Goal: Task Accomplishment & Management: Use online tool/utility

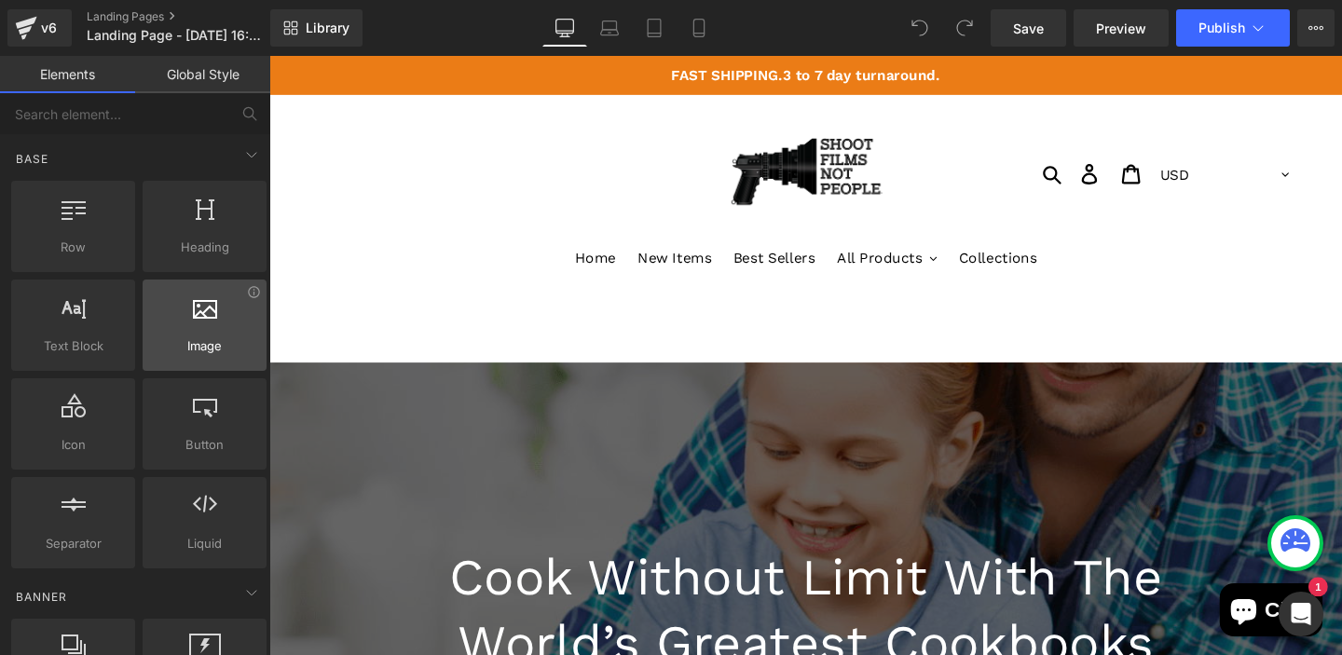
click at [185, 315] on div at bounding box center [204, 316] width 113 height 42
click at [199, 343] on span "Image" at bounding box center [204, 346] width 113 height 20
click at [206, 339] on span "Image" at bounding box center [204, 346] width 113 height 20
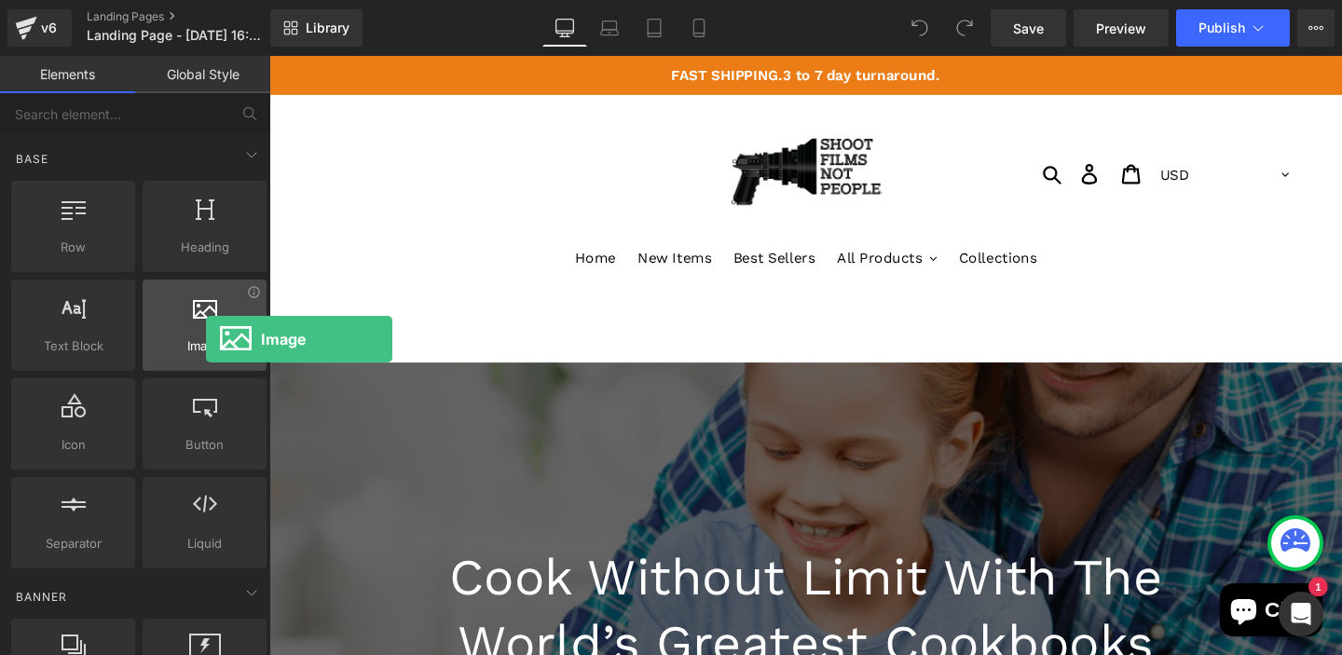
click at [206, 339] on span "Image" at bounding box center [204, 346] width 113 height 20
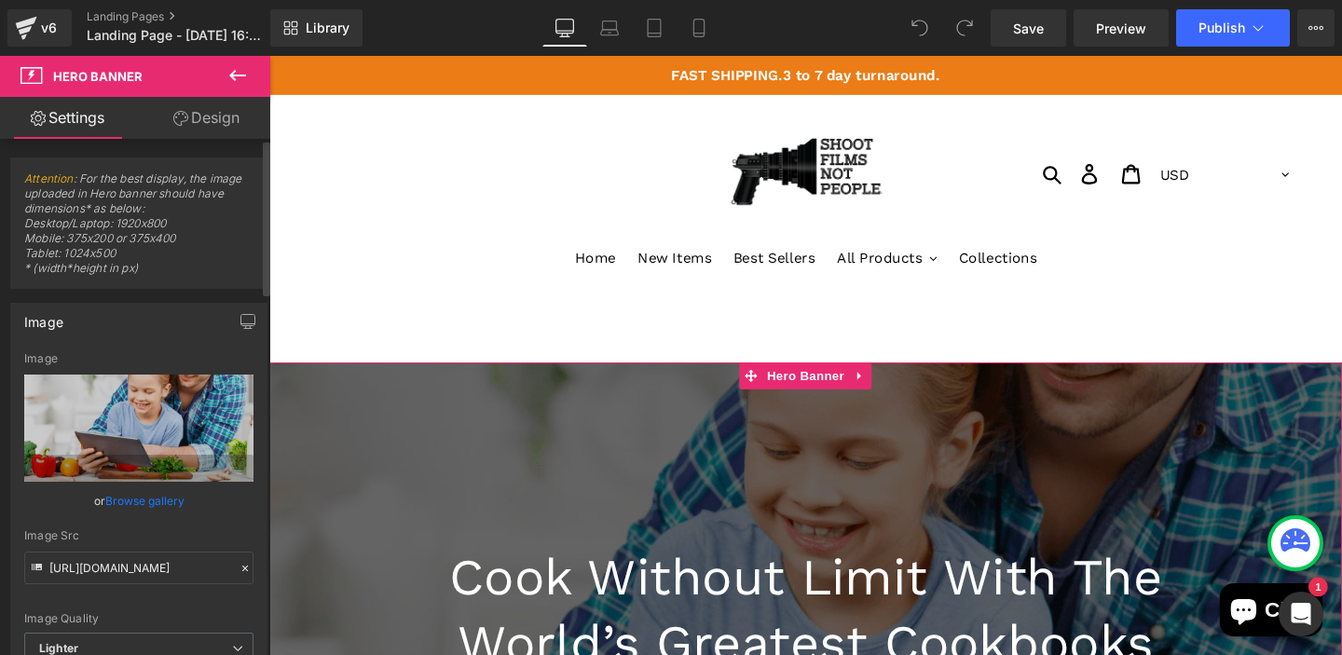
click at [152, 508] on link "Browse gallery" at bounding box center [144, 501] width 79 height 33
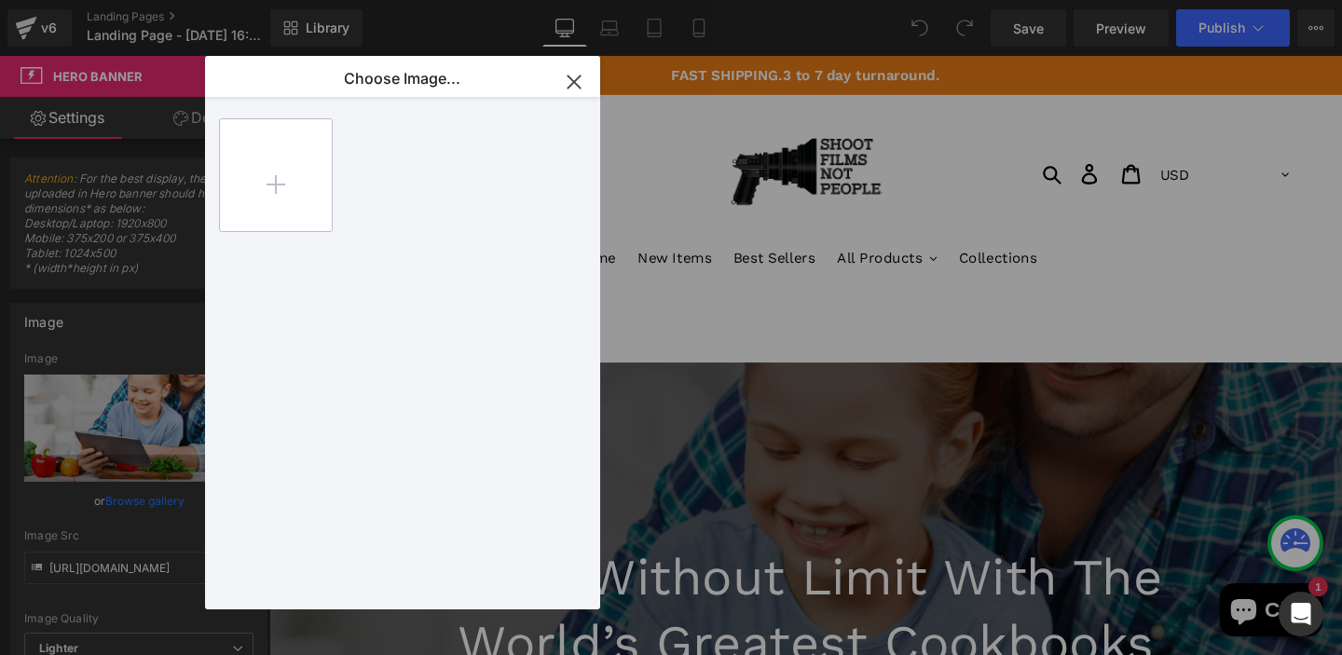
click at [275, 181] on input "file" at bounding box center [276, 175] width 112 height 112
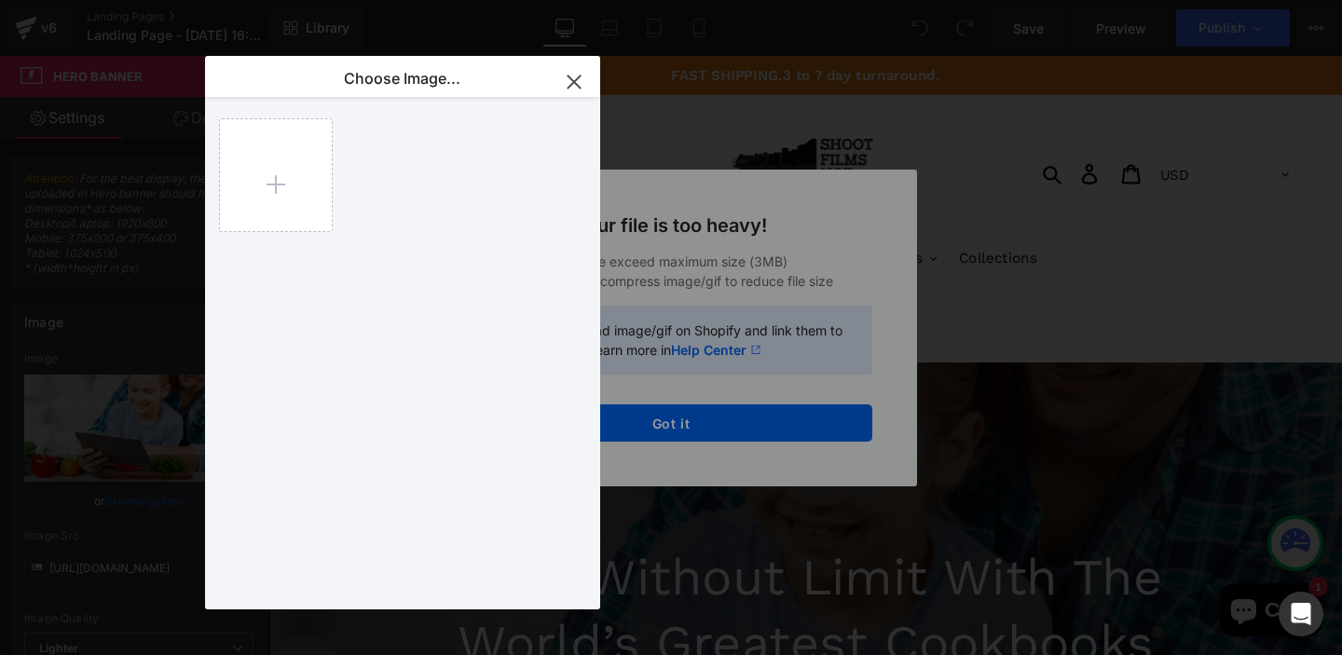
click at [562, 72] on icon "button" at bounding box center [574, 82] width 30 height 30
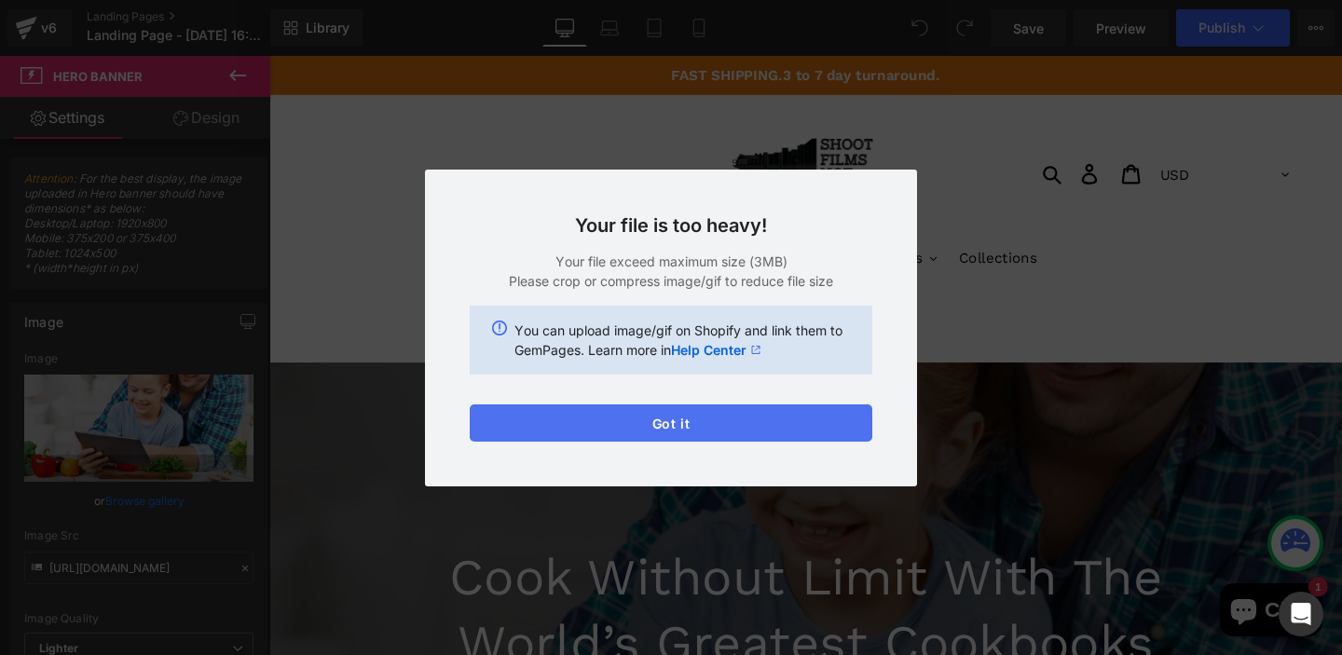
click at [719, 422] on button "Got it" at bounding box center [671, 422] width 403 height 37
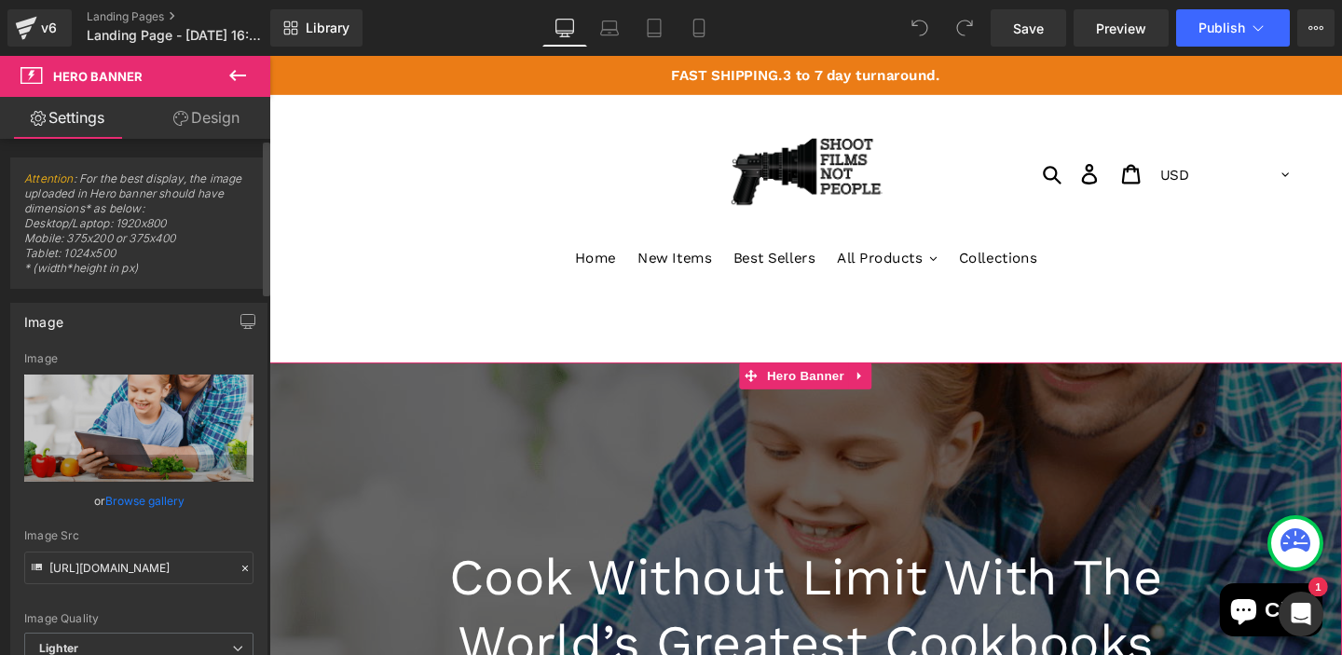
click at [150, 497] on link "Browse gallery" at bounding box center [144, 501] width 79 height 33
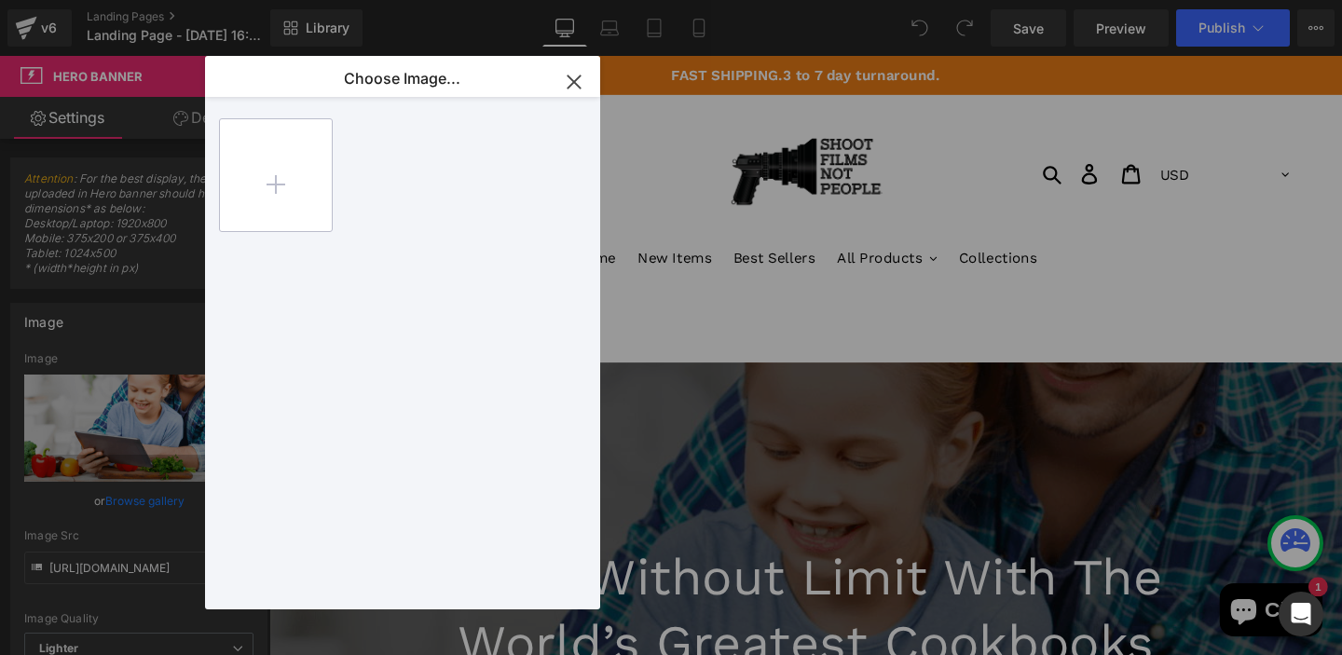
click at [260, 178] on input "file" at bounding box center [276, 175] width 112 height 112
type input "C:\fakepath\[PERSON_NAME]-rym-1DXqA1Pd8LA-unsplash.jpg"
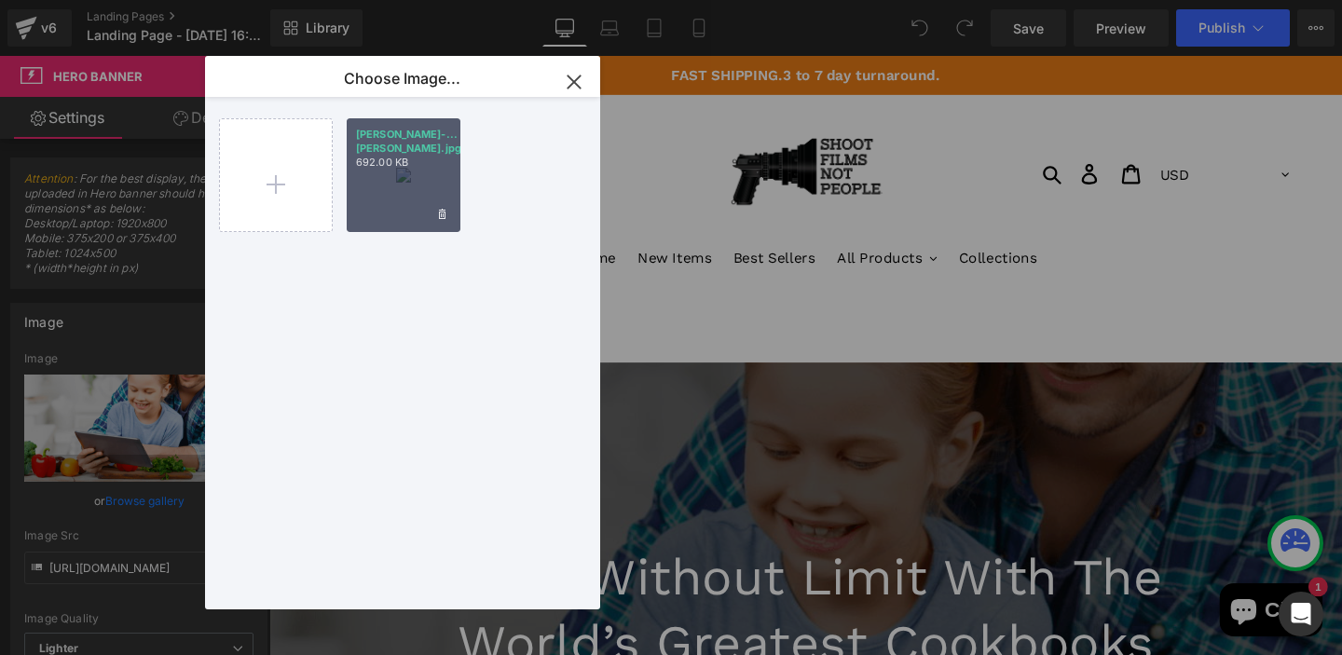
click at [402, 195] on div "[PERSON_NAME]-...[PERSON_NAME].jpg 692.00 KB" at bounding box center [404, 175] width 114 height 114
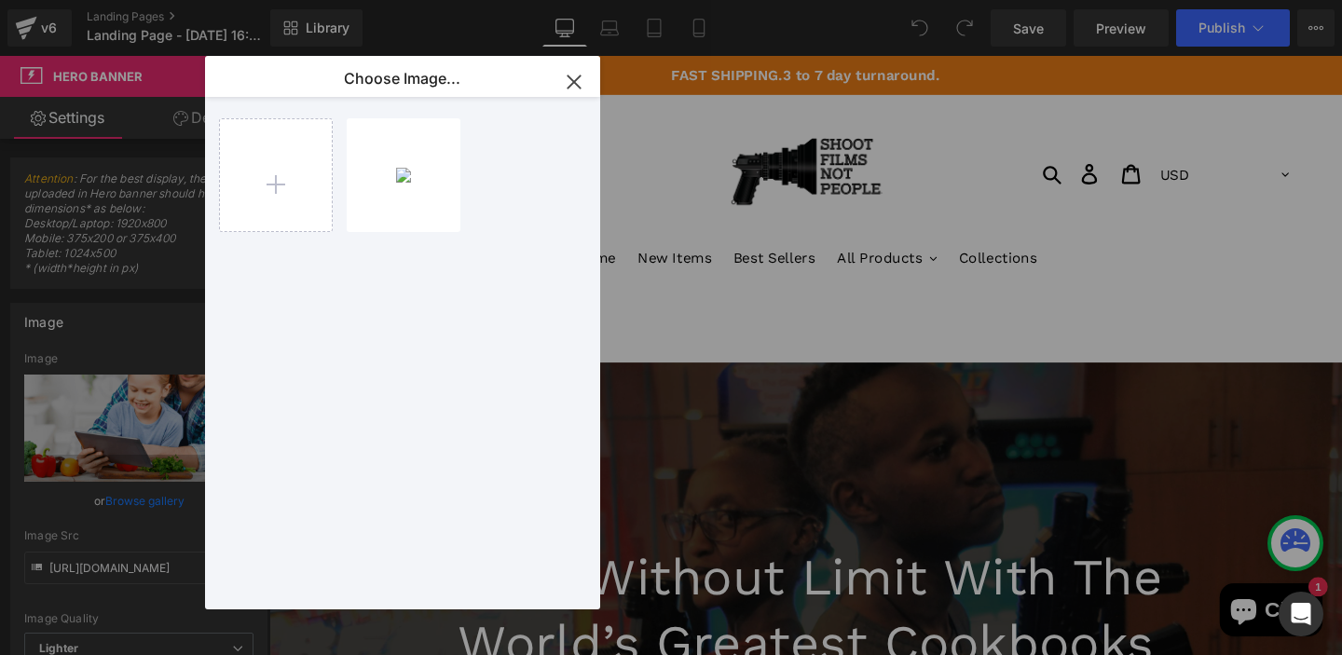
type input "[URL][DOMAIN_NAME][PERSON_NAME]"
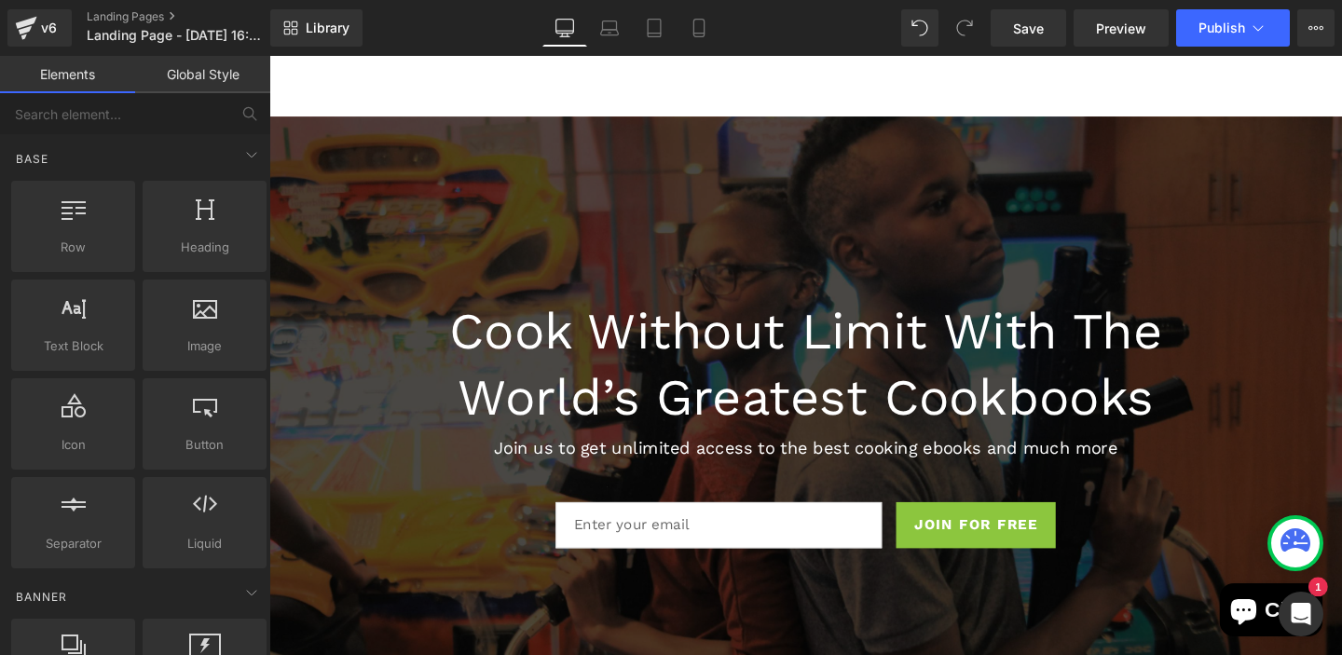
scroll to position [261, 0]
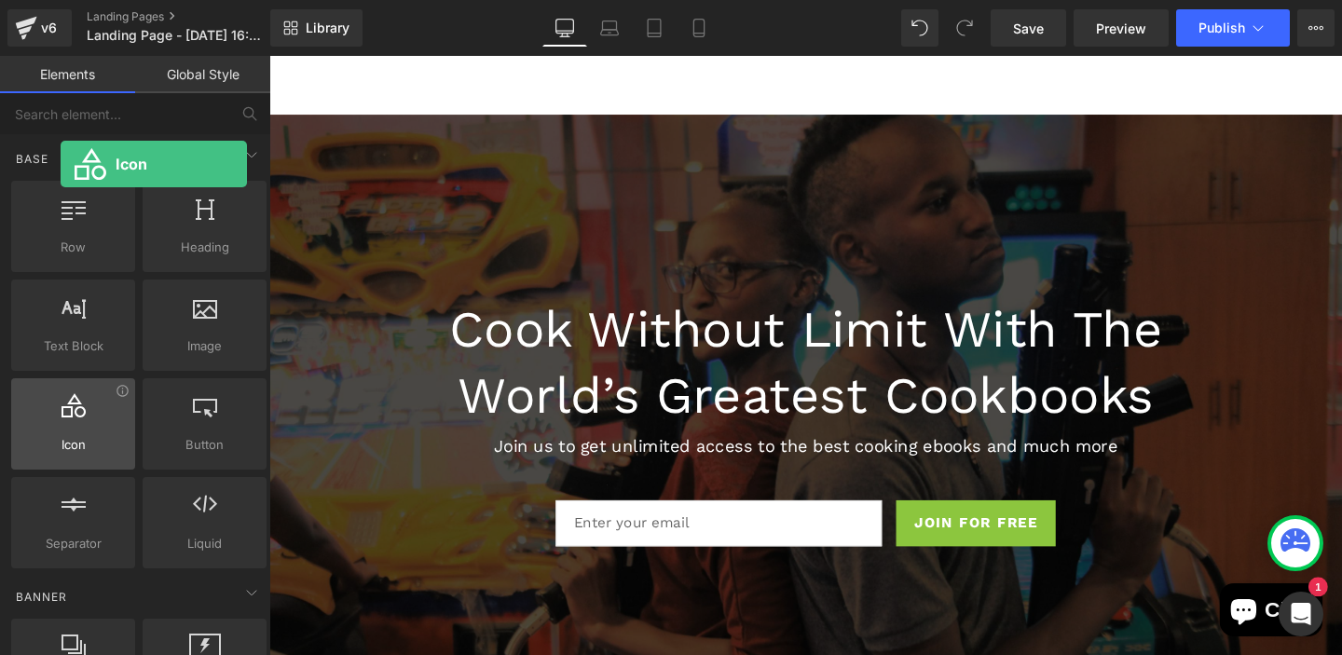
click at [62, 412] on icon at bounding box center [74, 405] width 24 height 24
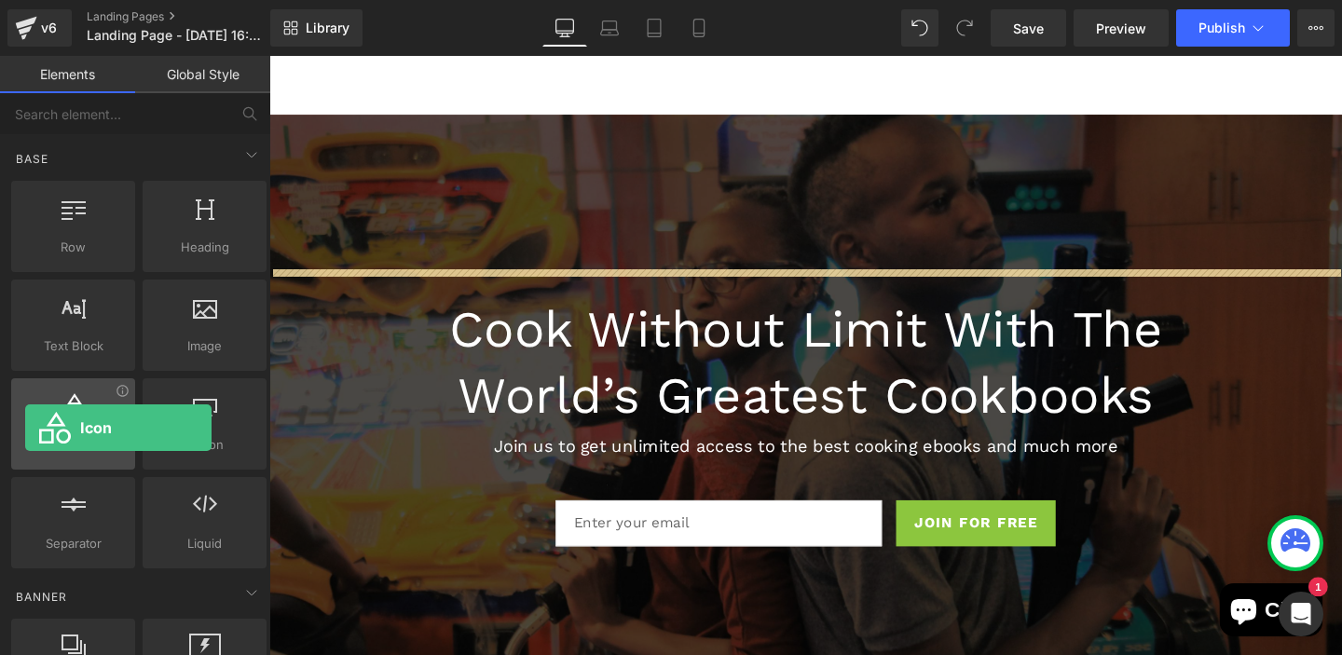
drag, startPoint x: 72, startPoint y: 457, endPoint x: 25, endPoint y: 415, distance: 62.7
click at [25, 415] on div "Icon icons, symbols" at bounding box center [73, 423] width 124 height 91
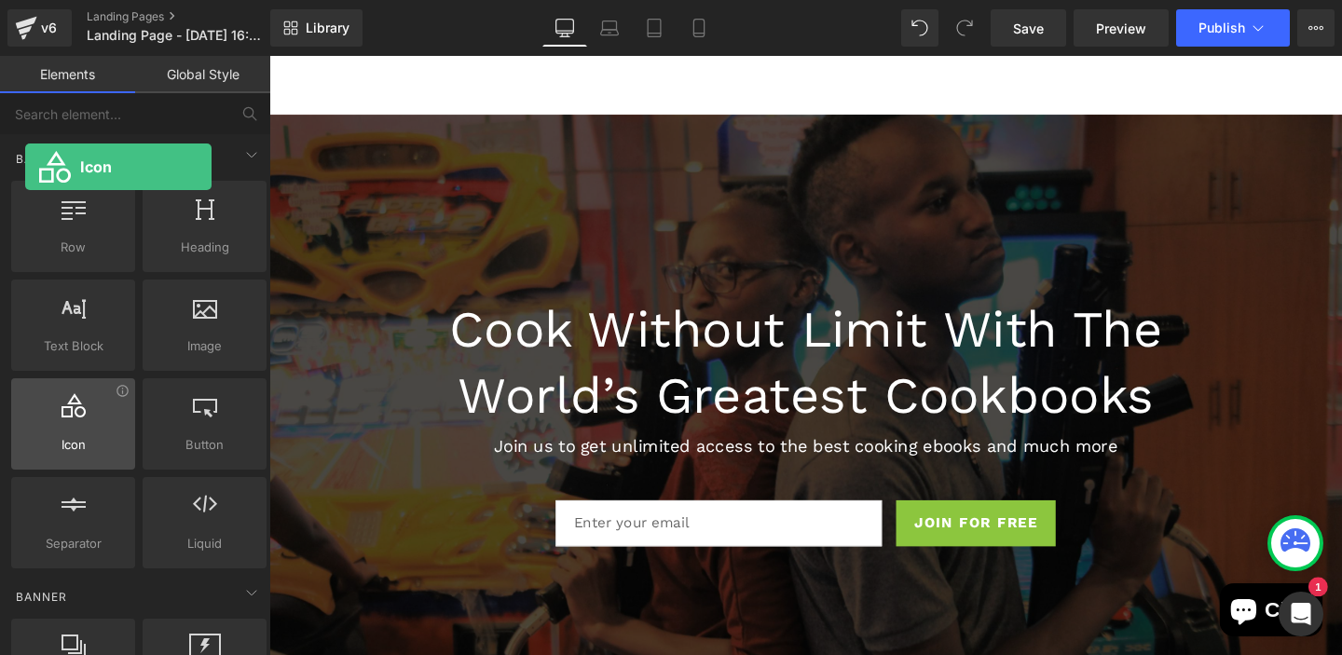
click at [25, 415] on div at bounding box center [73, 414] width 113 height 42
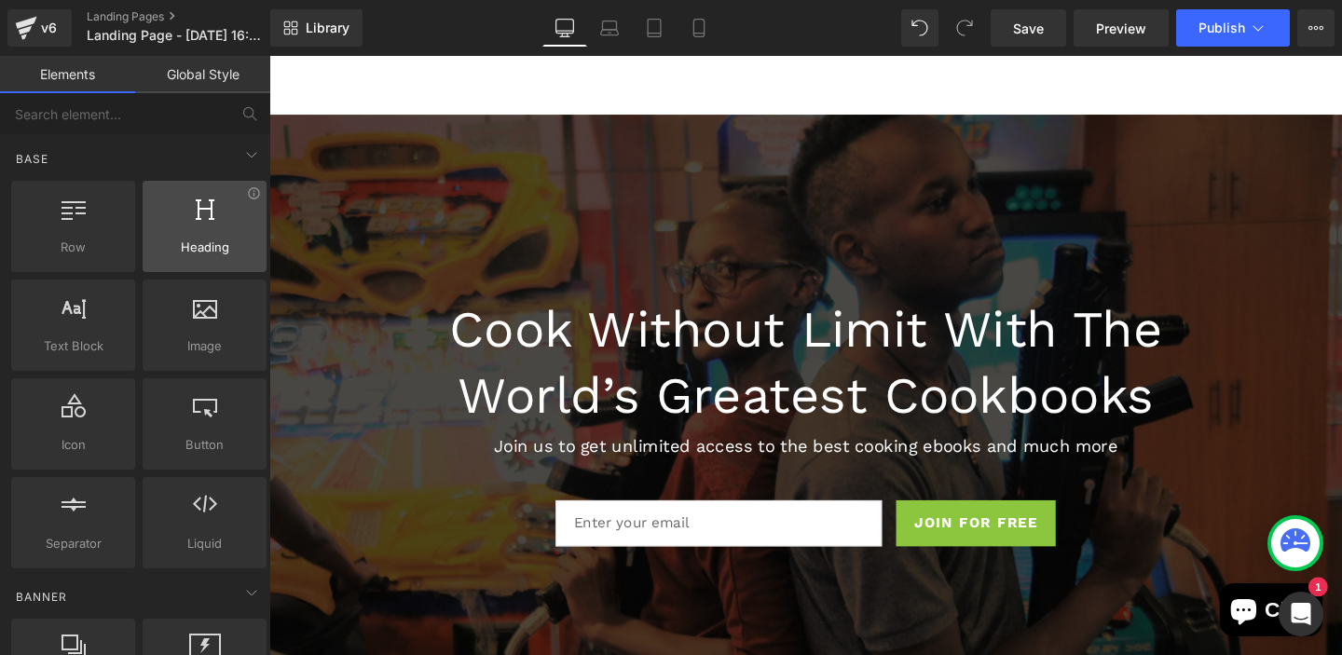
click at [194, 234] on div at bounding box center [204, 217] width 113 height 42
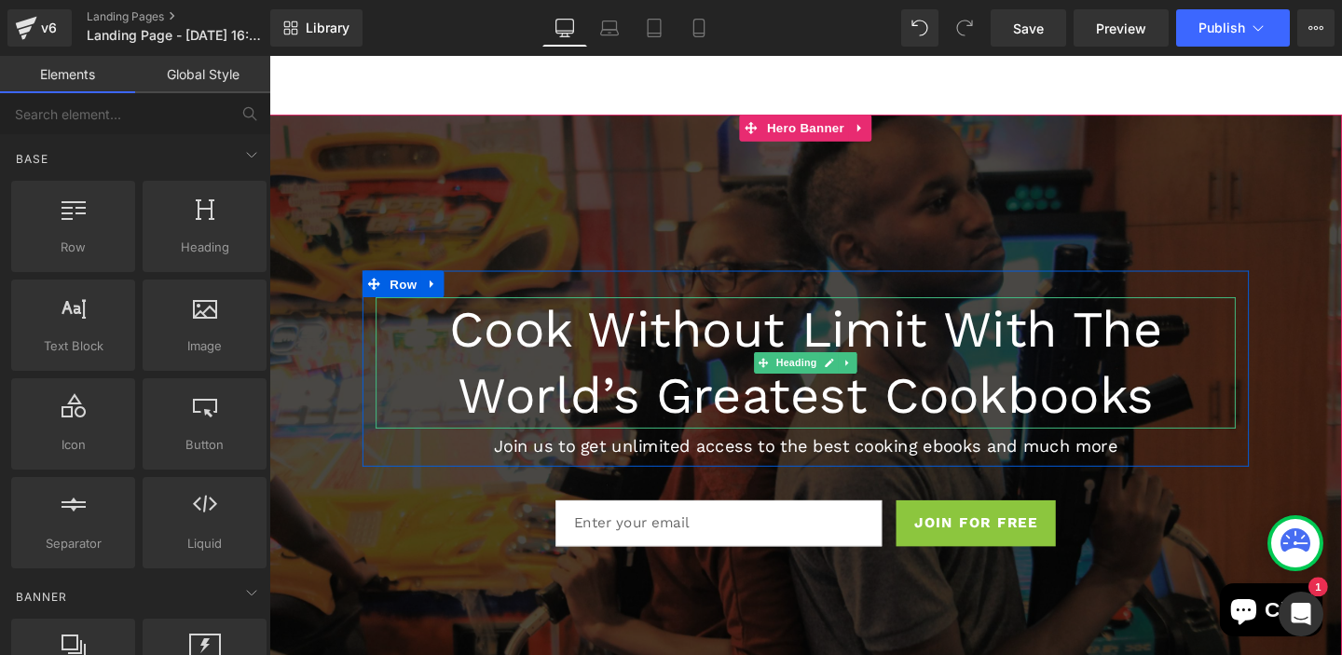
click at [651, 422] on h1 "Cook Without Limit With The World’s Greatest Cookbooks" at bounding box center [833, 378] width 904 height 138
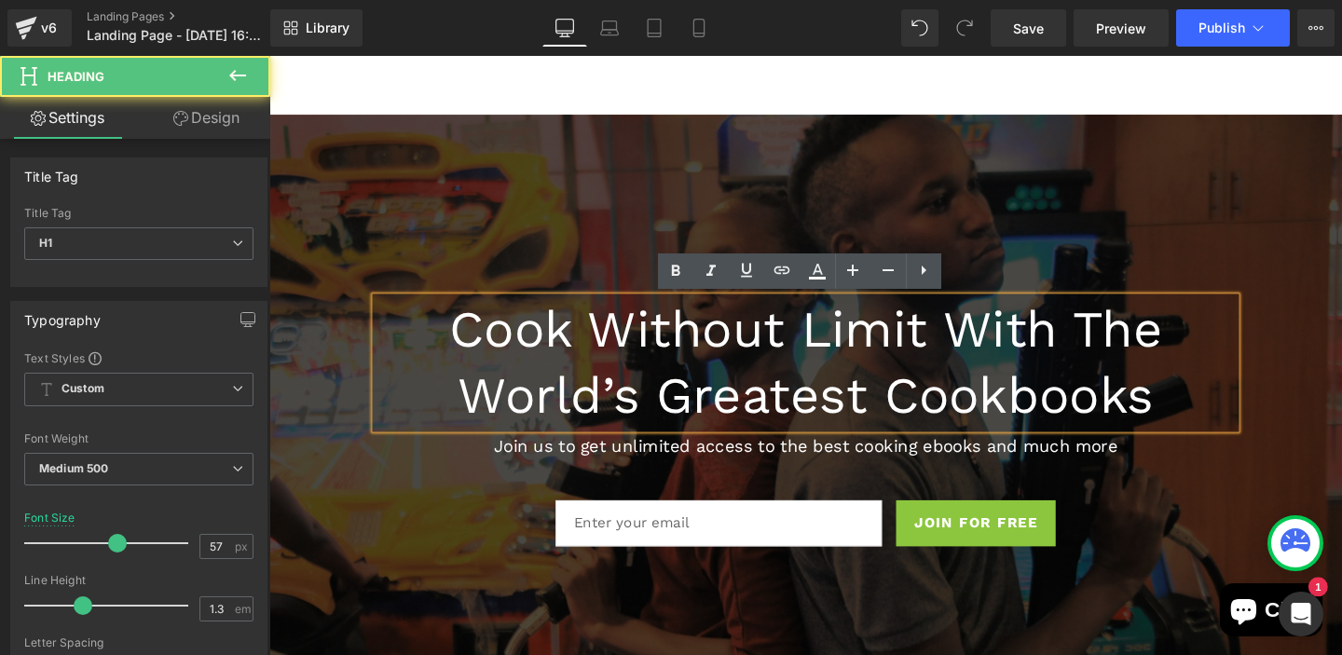
click at [542, 351] on h1 "Cook Without Limit With The World’s Greatest Cookbooks" at bounding box center [833, 378] width 904 height 138
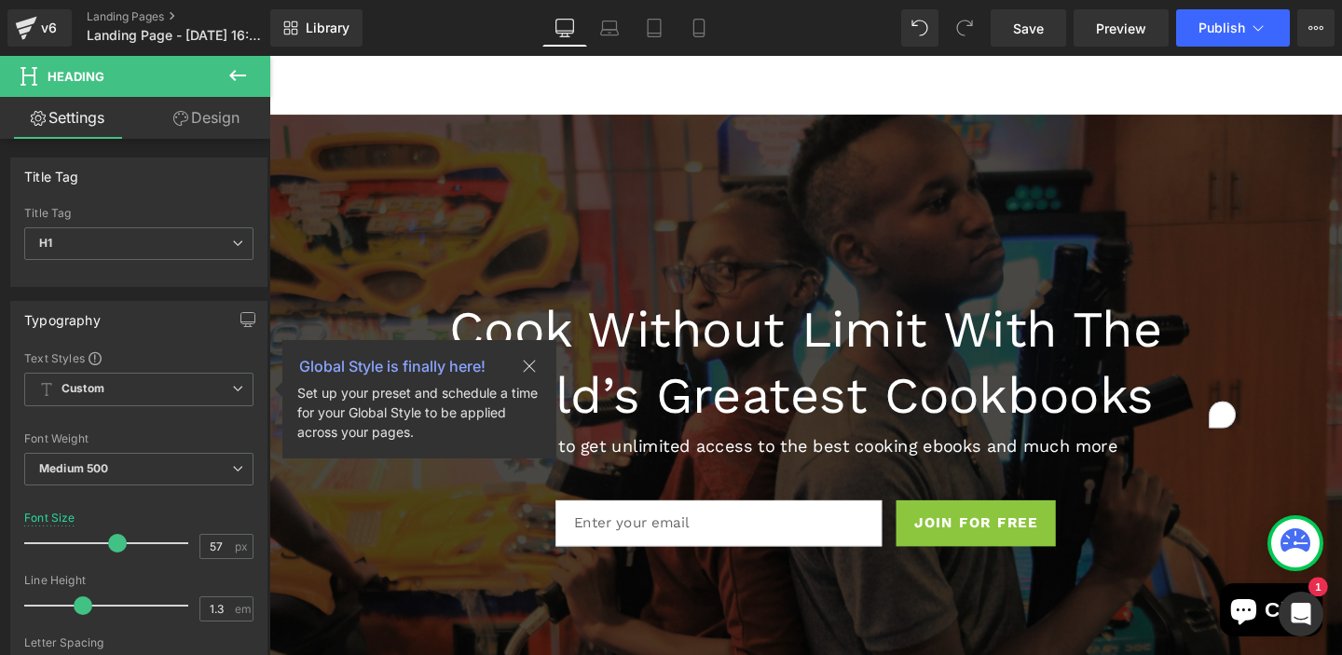
click at [191, 344] on div "Typography Text Styles Custom Custom Setup Global Style Custom Setup Global Sty…" at bounding box center [138, 614] width 257 height 626
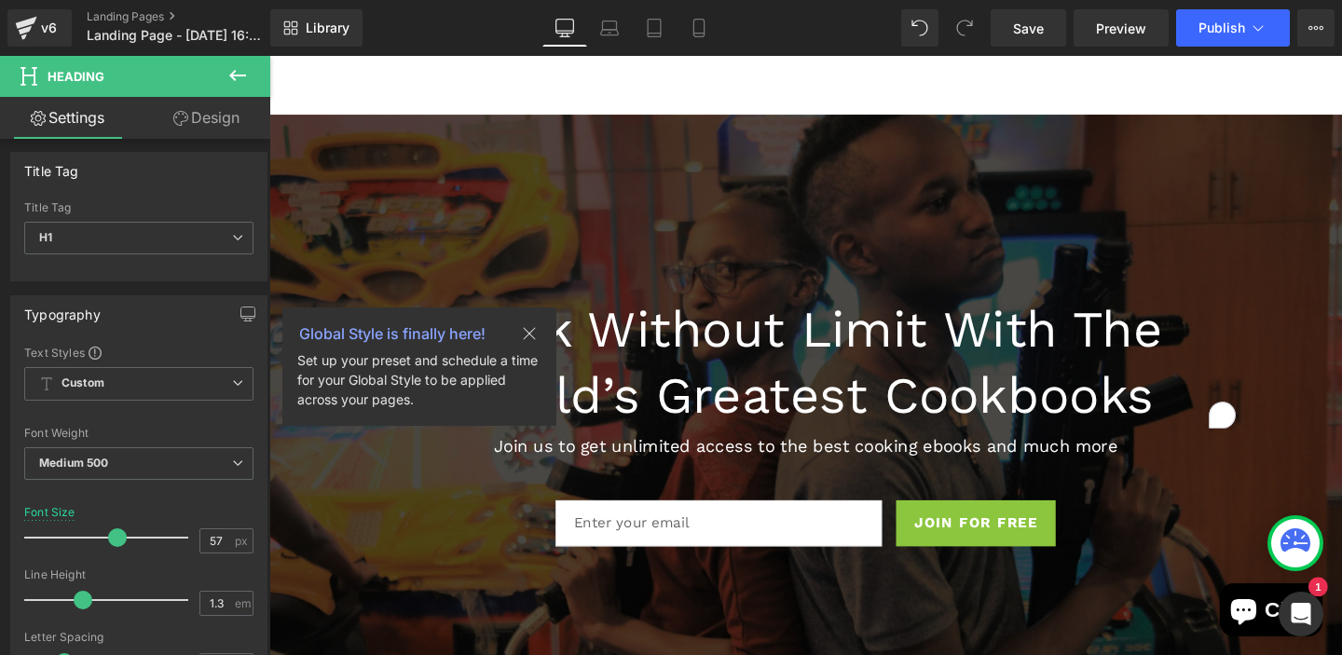
scroll to position [0, 0]
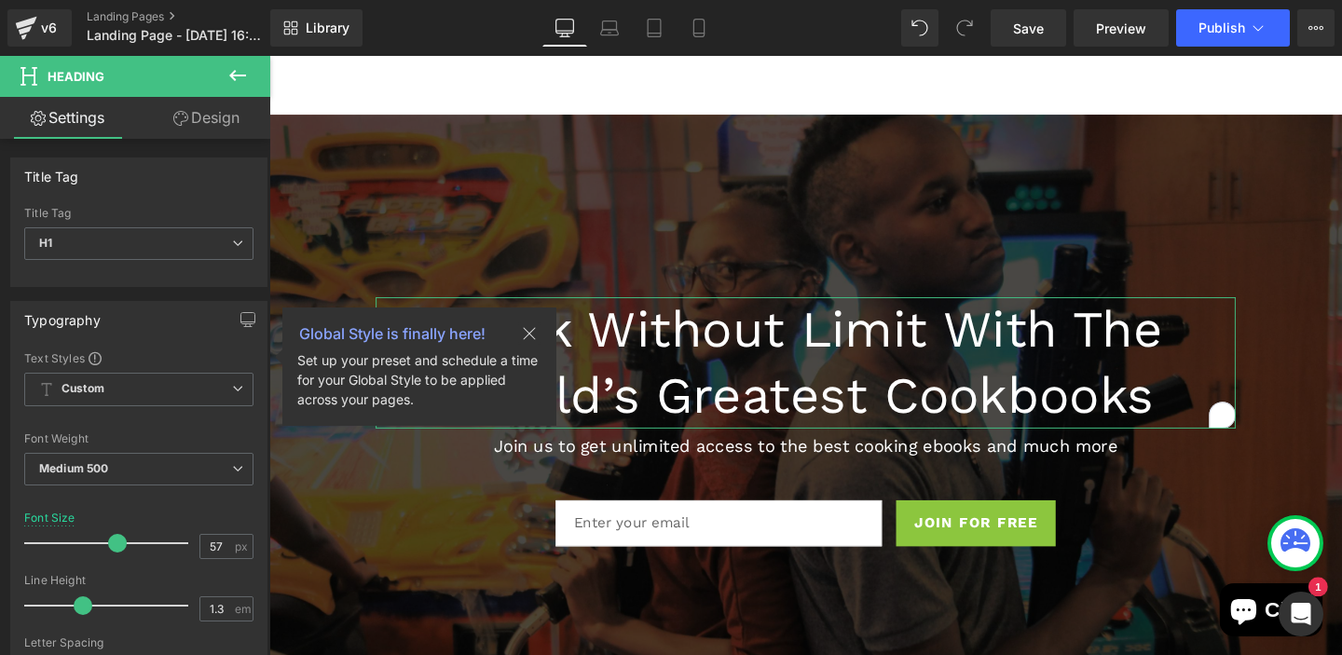
click at [209, 116] on link "Design" at bounding box center [206, 118] width 135 height 42
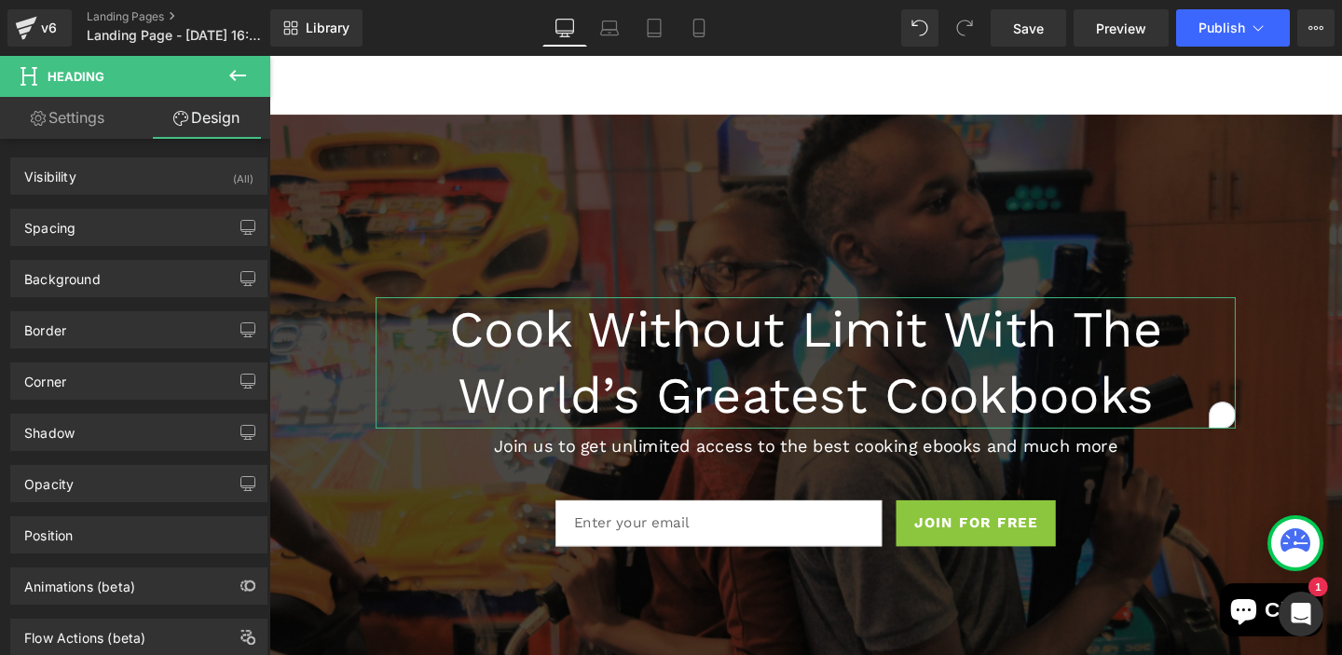
click at [66, 120] on link "Settings" at bounding box center [67, 118] width 135 height 42
type input "100"
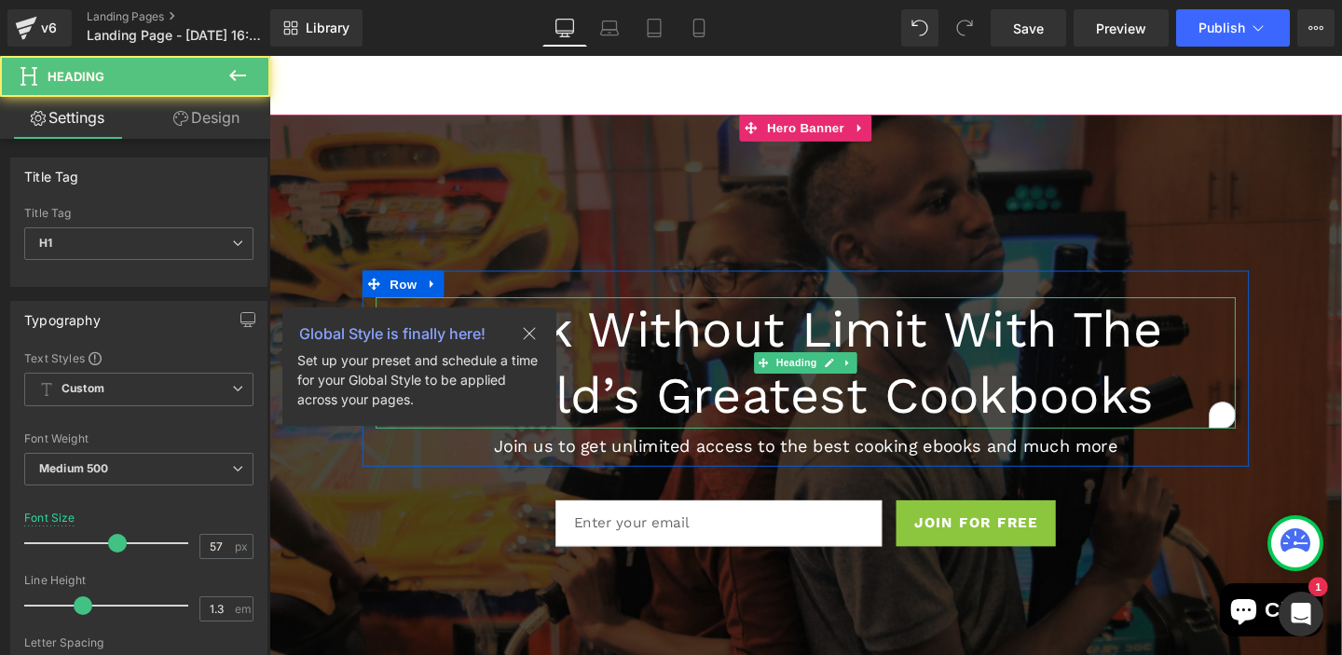
click at [1207, 429] on h1 "Cook Without Limit With The World’s Greatest Cookbooks" at bounding box center [833, 378] width 904 height 138
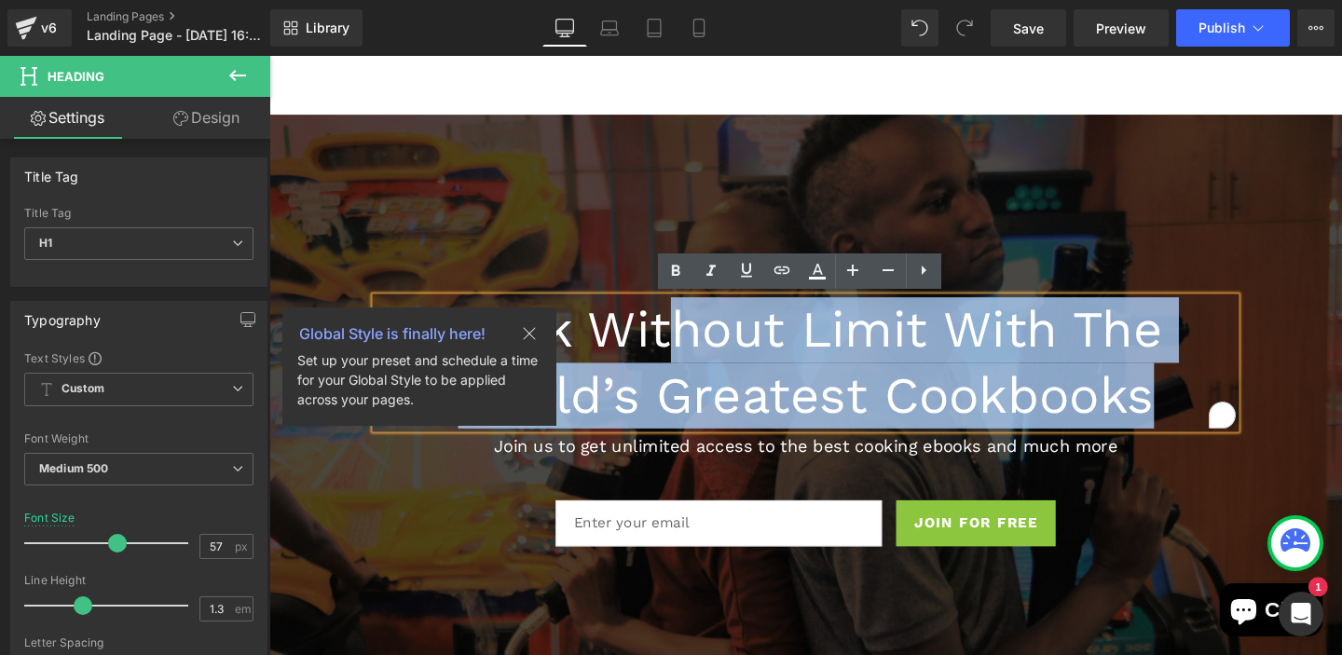
drag, startPoint x: 1207, startPoint y: 429, endPoint x: 708, endPoint y: 363, distance: 503.0
click at [708, 363] on h1 "Cook Without Limit With The World’s Greatest Cookbooks" at bounding box center [833, 378] width 904 height 138
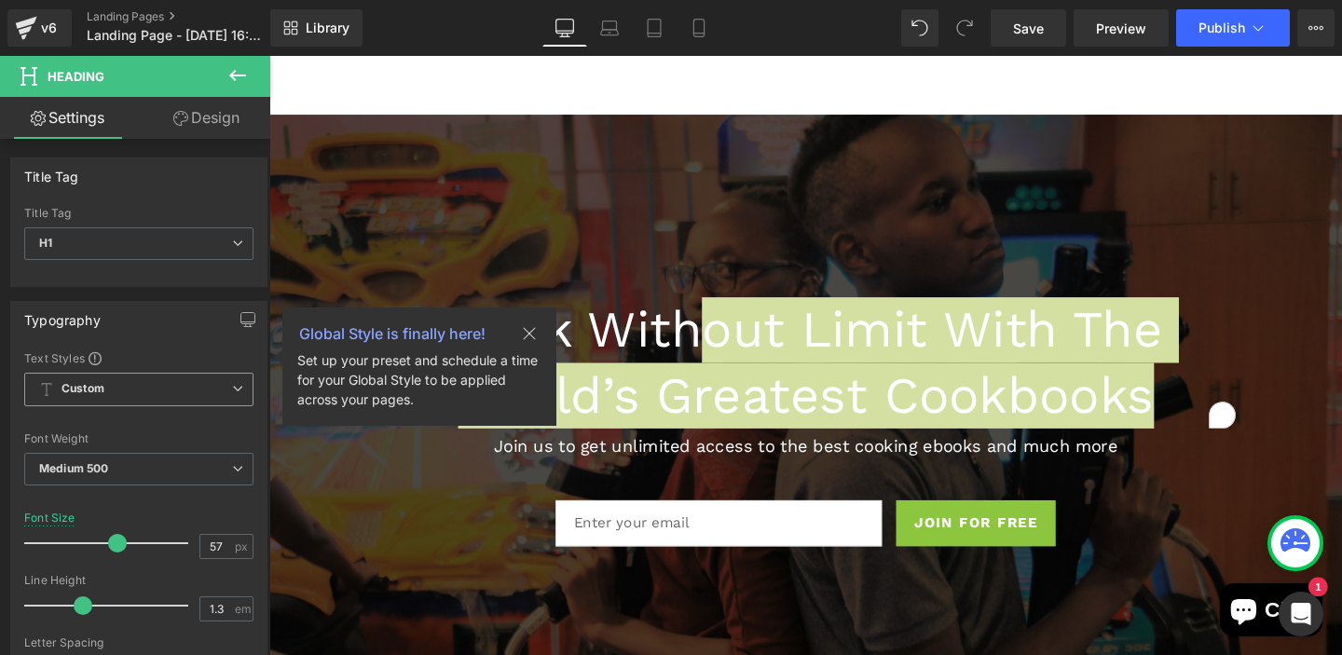
click at [528, 329] on icon at bounding box center [529, 333] width 22 height 22
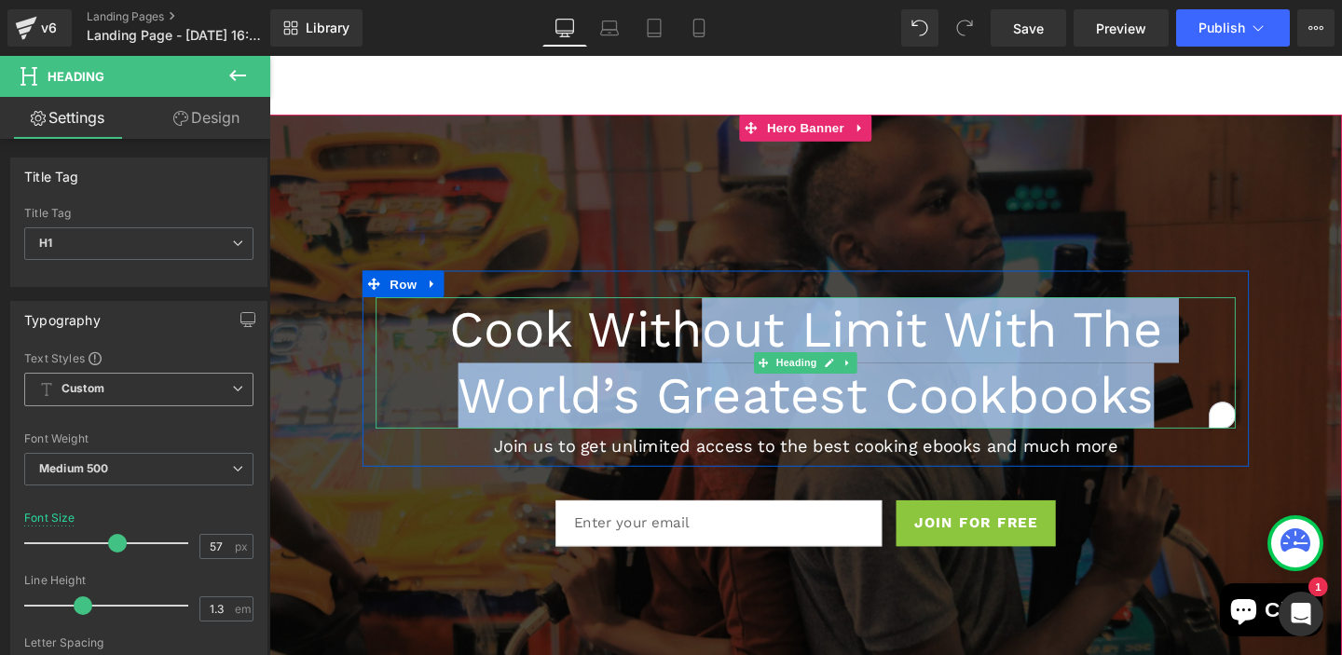
click at [1216, 438] on h1 "Cook Without Limit With The World’s Greatest Cookbooks" at bounding box center [833, 378] width 904 height 138
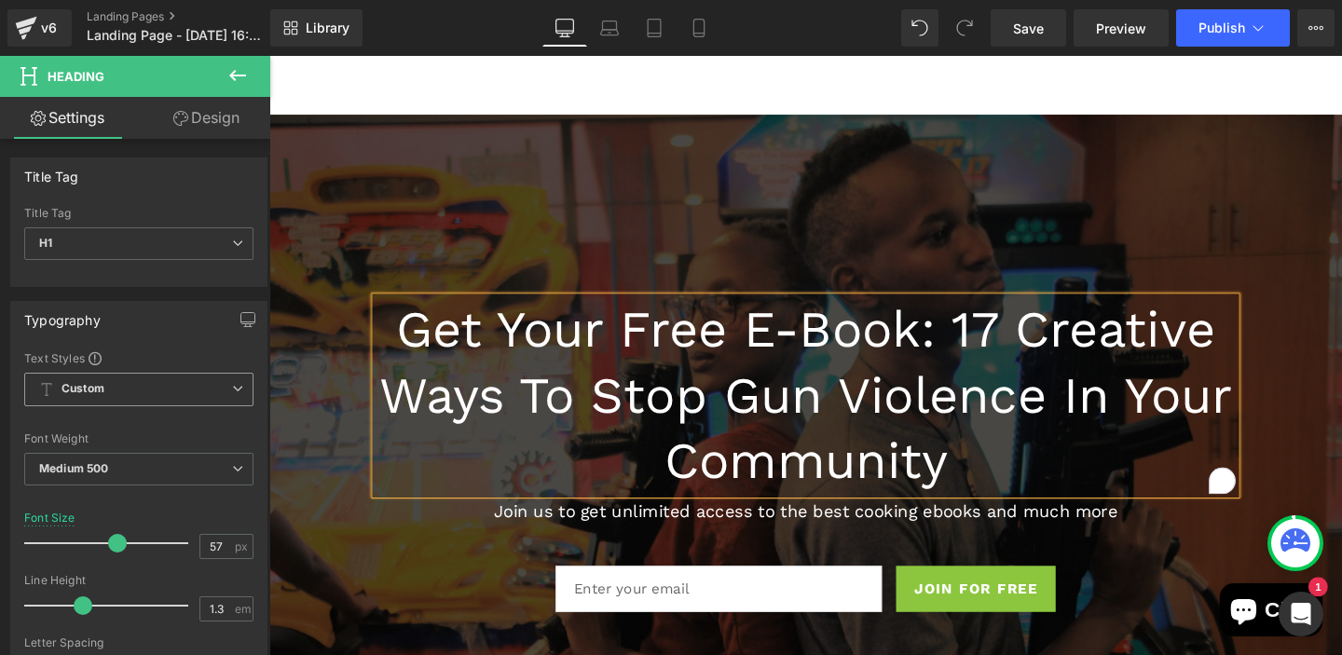
click at [1243, 259] on div at bounding box center [833, 464] width 1128 height 694
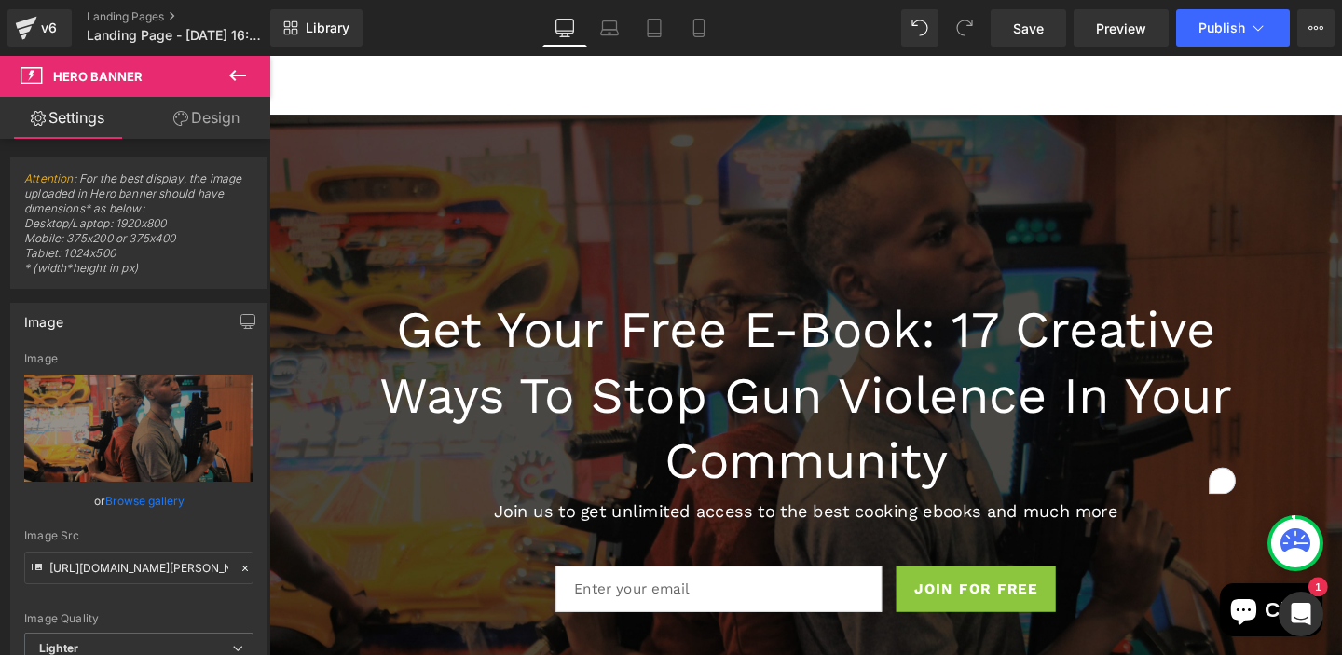
click at [687, 533] on p "Join us to get unlimited access to the best cooking ebooks and much more" at bounding box center [833, 535] width 904 height 23
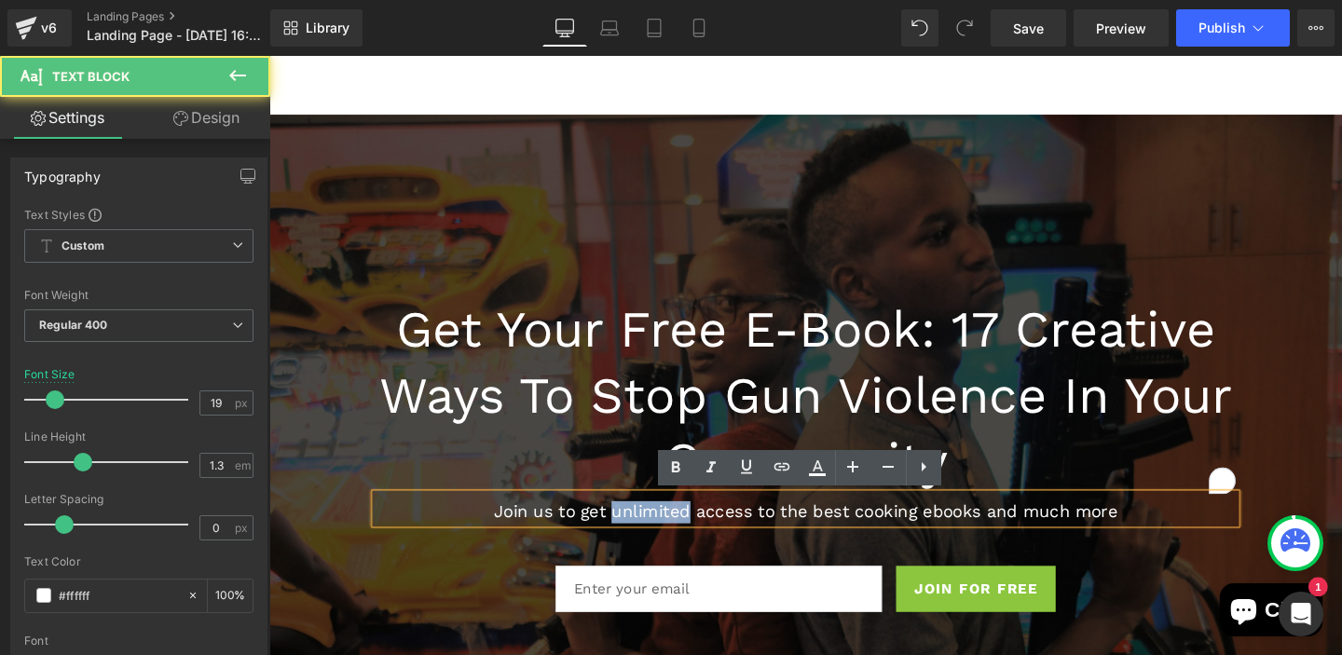
click at [1174, 537] on p "Join us to get unlimited access to the best cooking ebooks and much more" at bounding box center [833, 535] width 904 height 23
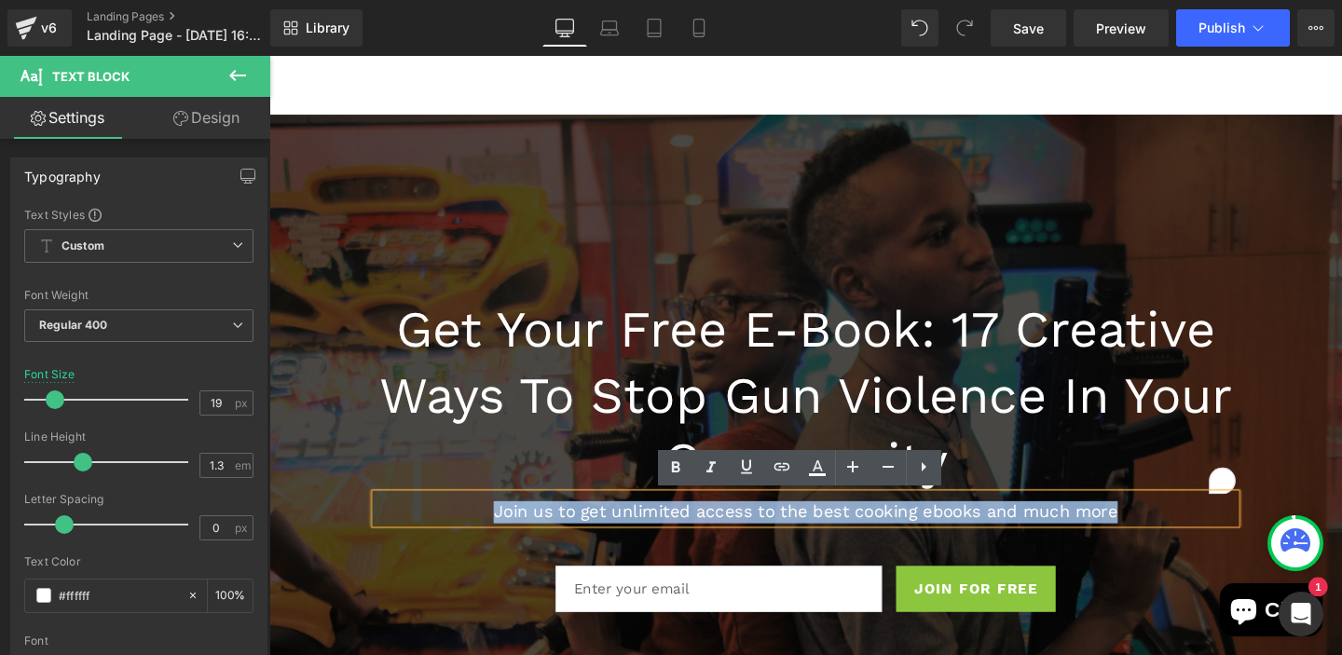
drag, startPoint x: 1174, startPoint y: 537, endPoint x: 505, endPoint y: 536, distance: 669.2
click at [505, 536] on p "Join us to get unlimited access to the best cooking ebooks and much more" at bounding box center [833, 535] width 904 height 23
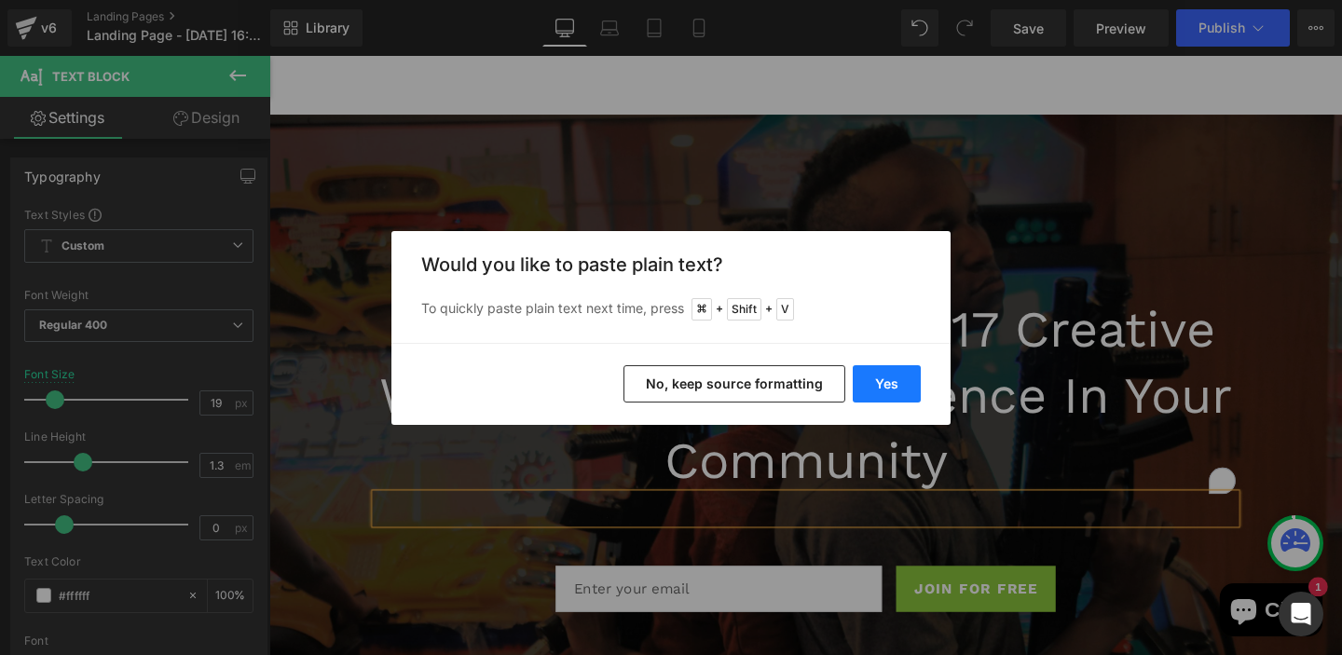
click at [884, 386] on button "Yes" at bounding box center [887, 383] width 68 height 37
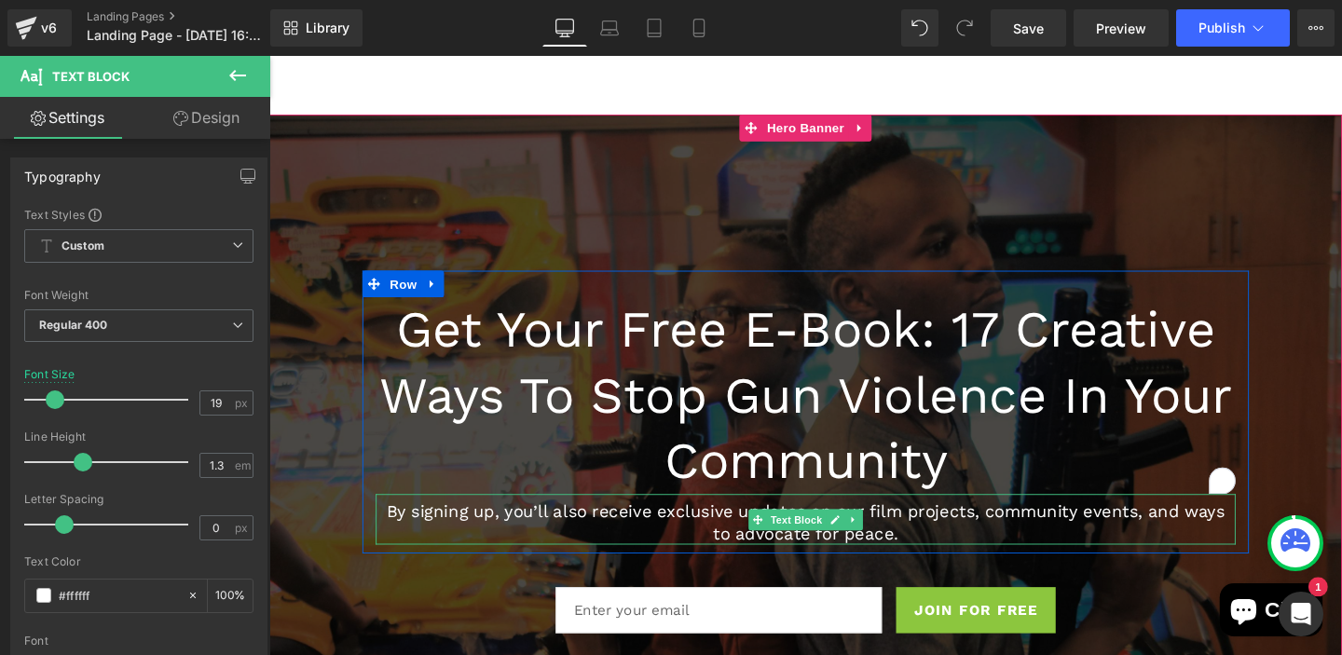
click at [689, 535] on p "By signing up, you’ll also receive exclusive updates on our film projects, comm…" at bounding box center [833, 547] width 904 height 46
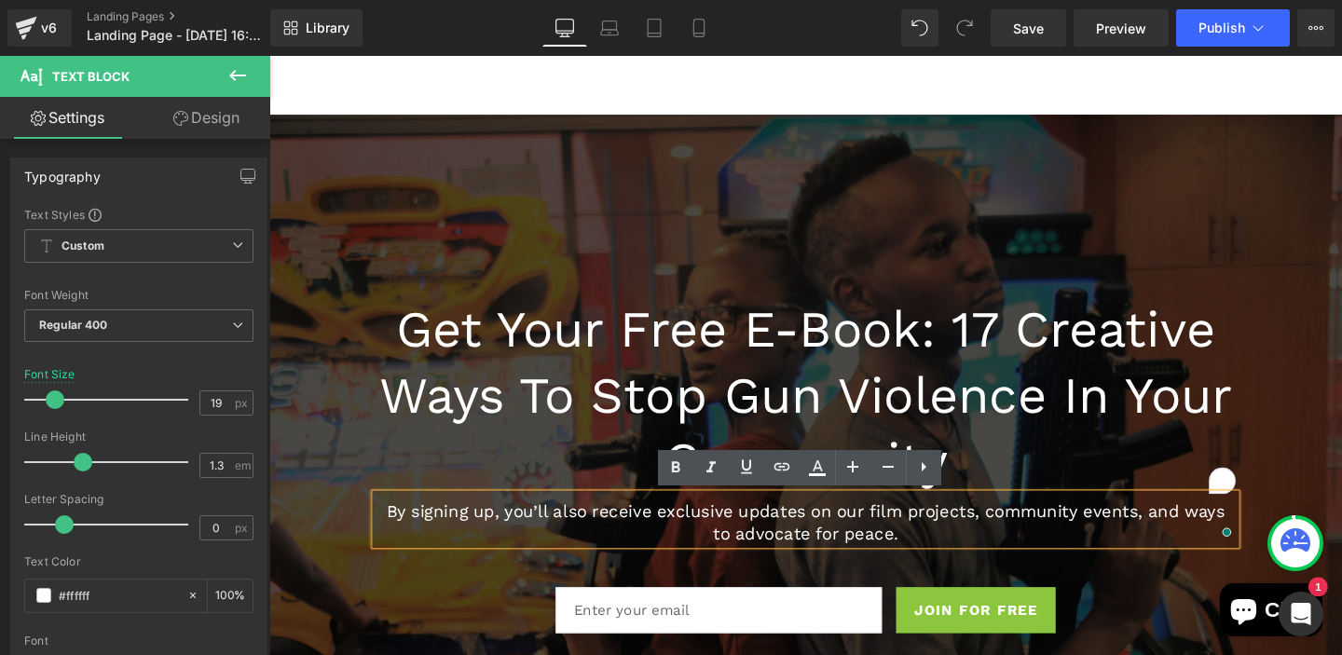
click at [829, 537] on p "By signing up, you’ll also receive exclusive updates on our film projects, comm…" at bounding box center [833, 547] width 904 height 46
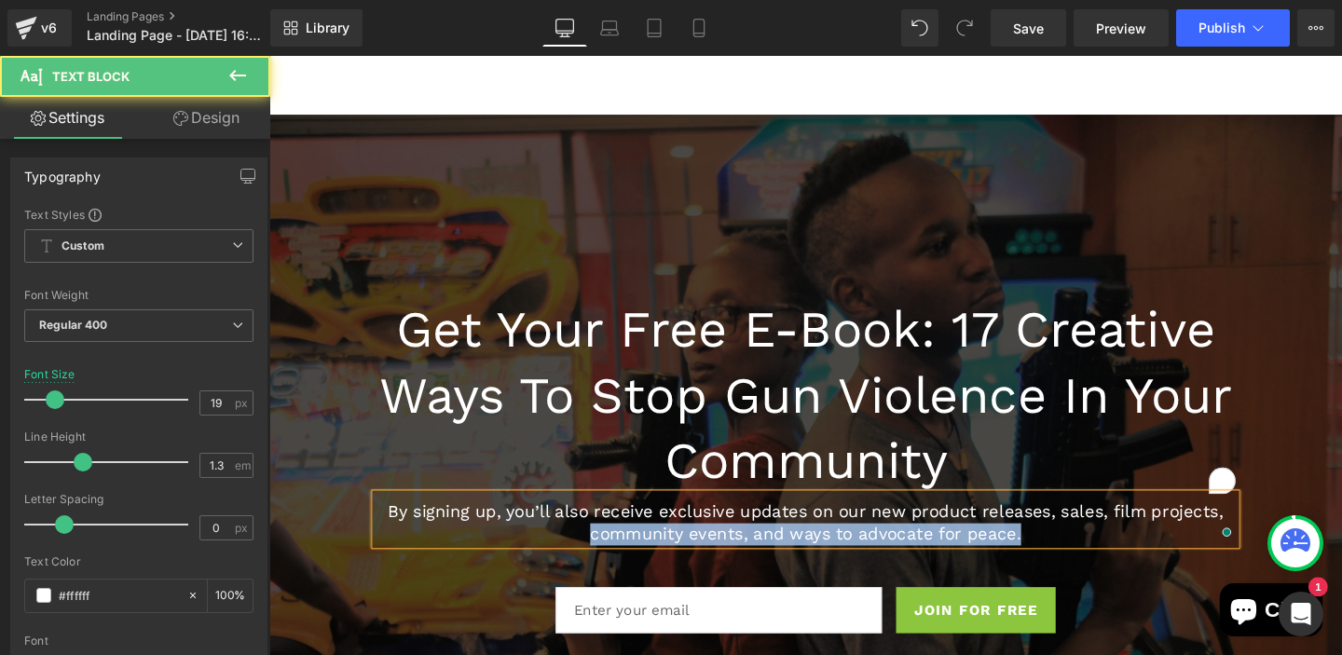
drag, startPoint x: 1073, startPoint y: 558, endPoint x: 609, endPoint y: 557, distance: 464.1
click at [609, 557] on p "By signing up, you’ll also receive exclusive updates on our new product release…" at bounding box center [833, 547] width 904 height 46
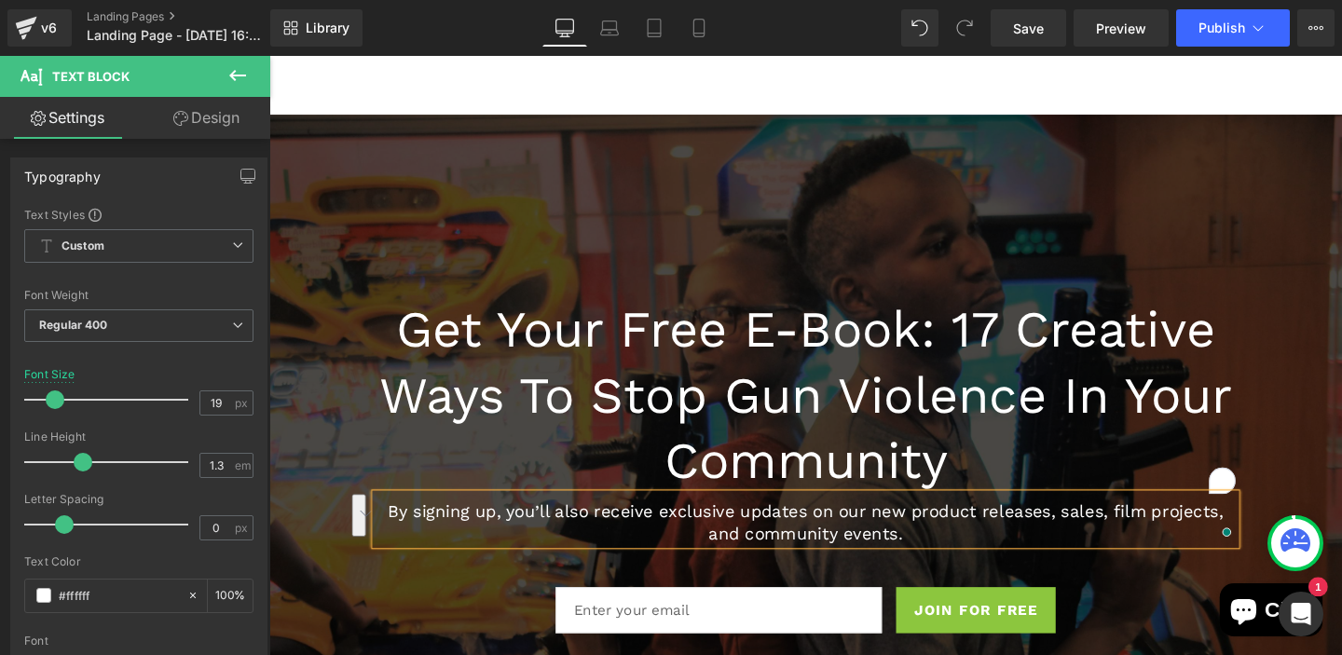
drag, startPoint x: 940, startPoint y: 557, endPoint x: 399, endPoint y: 537, distance: 541.9
click at [399, 537] on p "By signing up, you’ll also receive exclusive updates on our new product release…" at bounding box center [833, 547] width 904 height 46
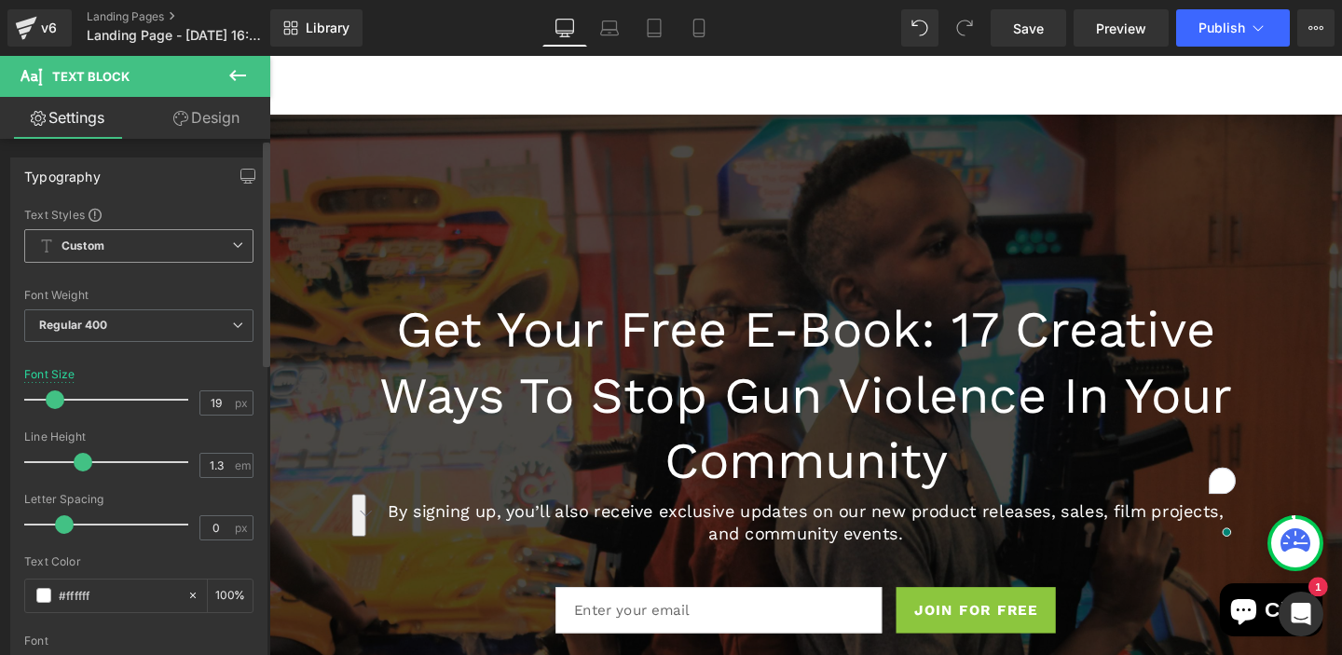
click at [226, 255] on span "Custom Setup Global Style" at bounding box center [138, 246] width 229 height 34
click at [216, 212] on div "Text Styles" at bounding box center [138, 214] width 229 height 15
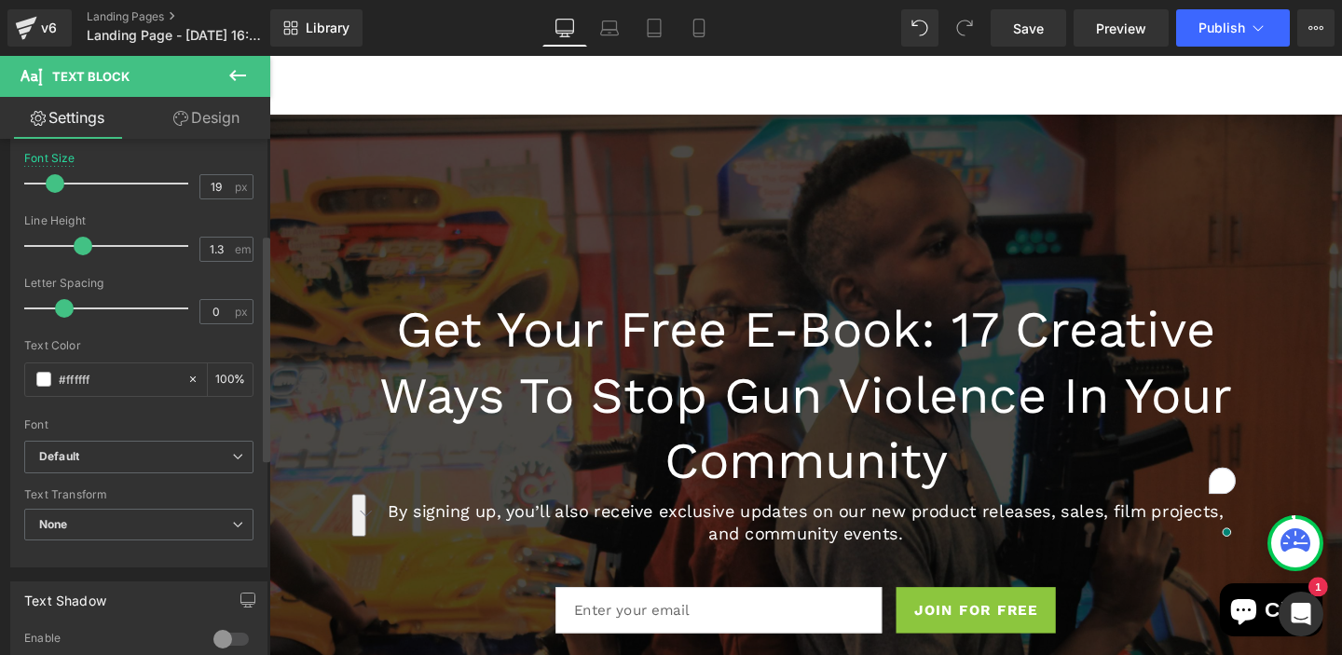
scroll to position [179, 0]
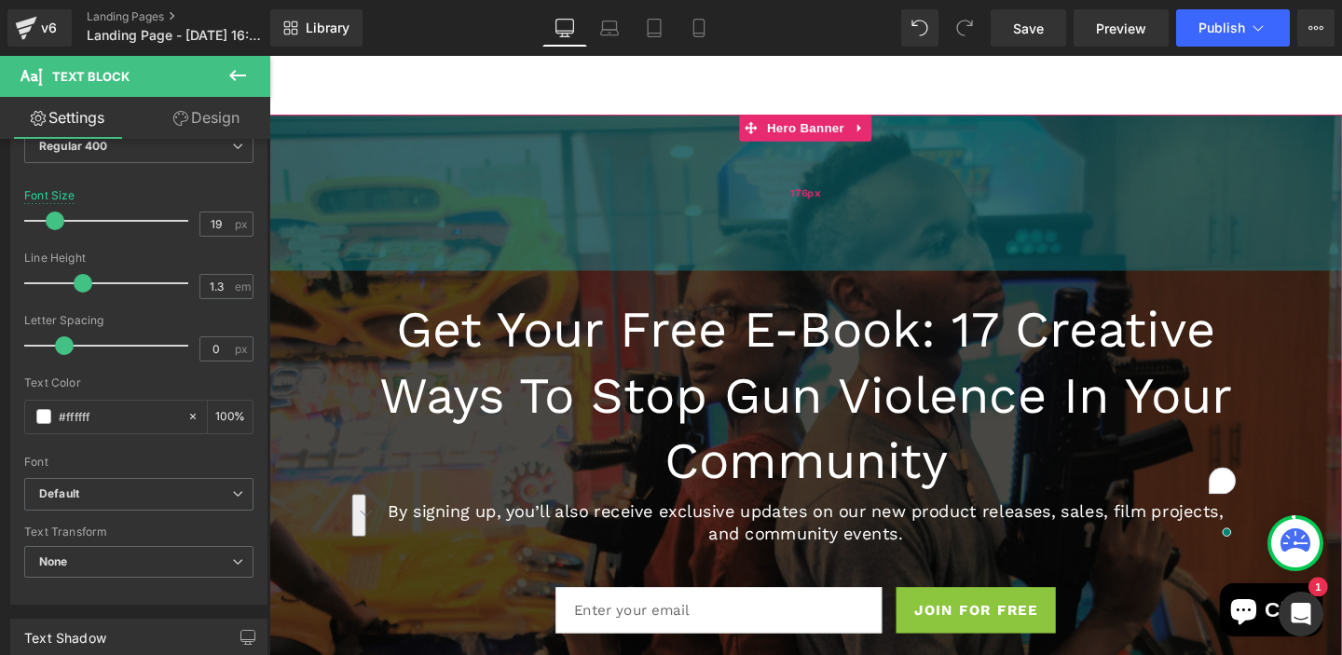
click at [648, 200] on div "176px" at bounding box center [833, 199] width 1128 height 164
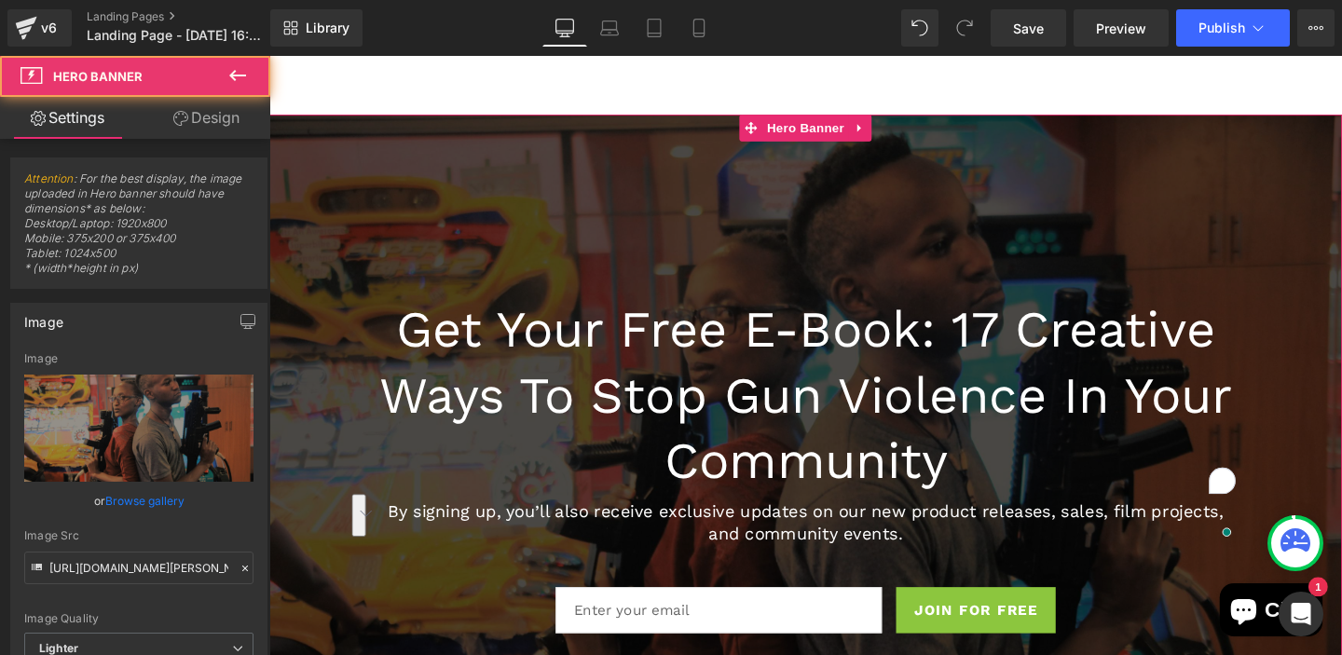
click at [323, 518] on span "Get Your Free E-Book: 17 Creative Ways to Stop Gun Violence in Your Community H…" at bounding box center [833, 476] width 1128 height 391
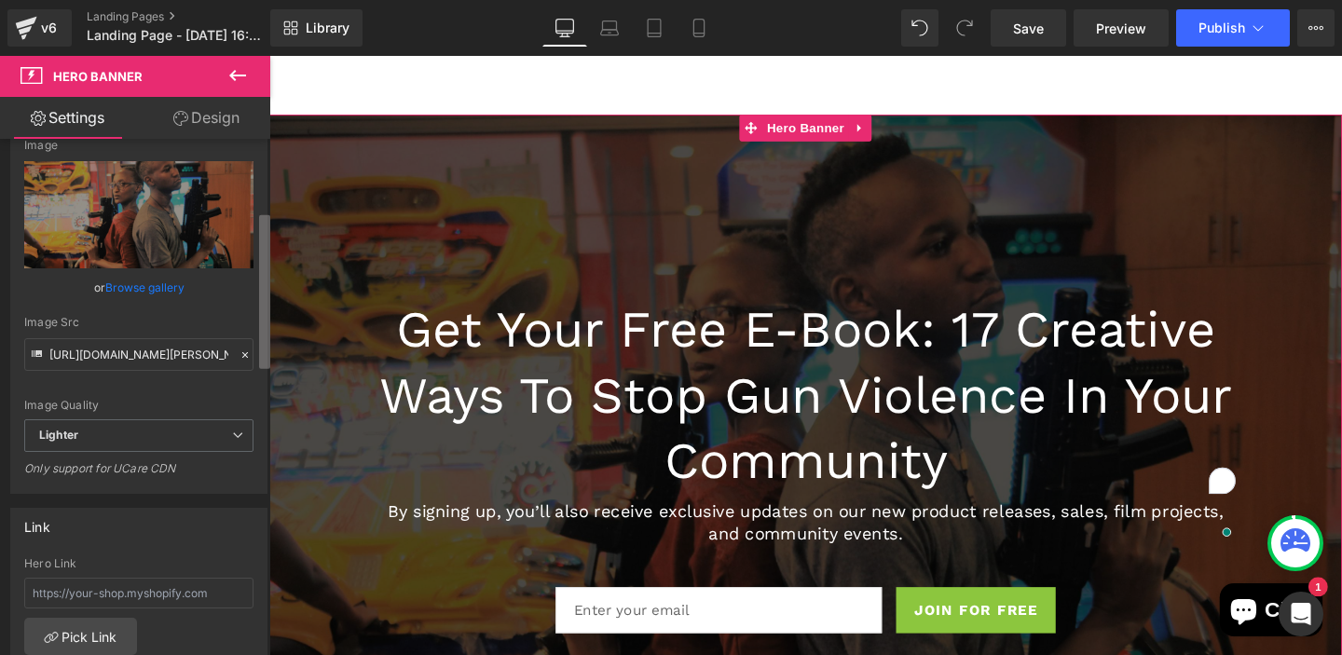
scroll to position [322, 0]
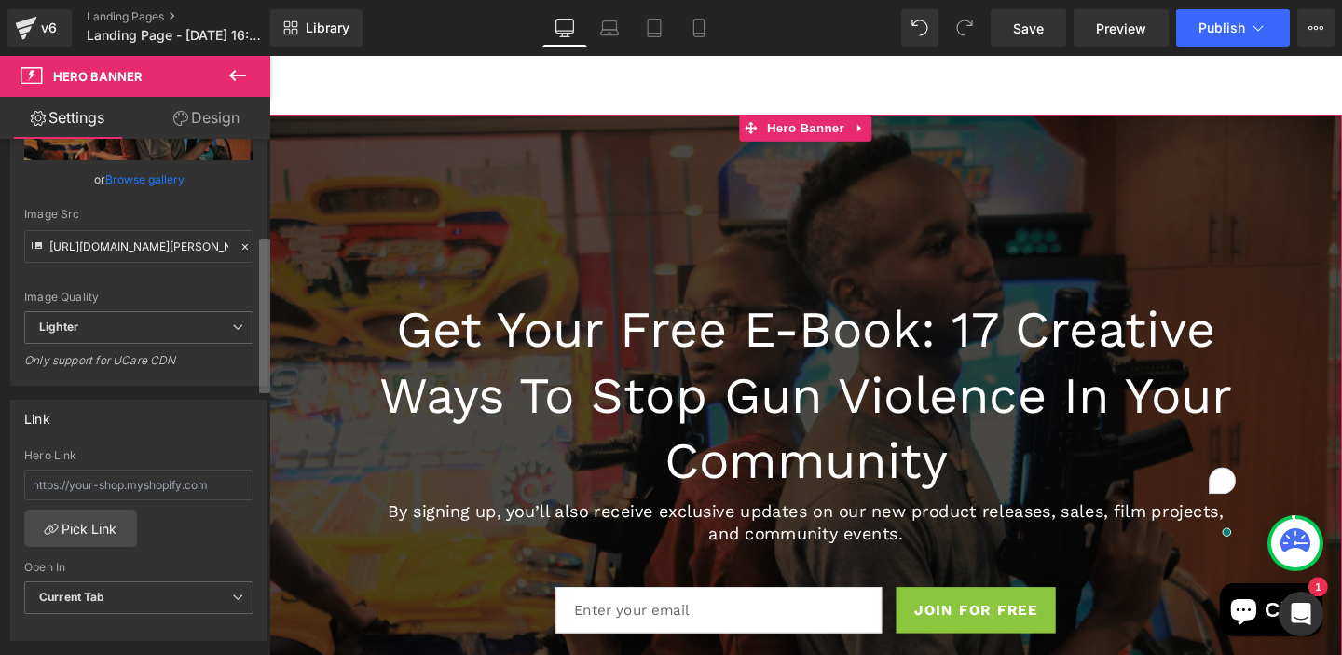
click at [268, 336] on b at bounding box center [264, 317] width 11 height 154
click at [214, 332] on span "Lighter" at bounding box center [138, 327] width 229 height 33
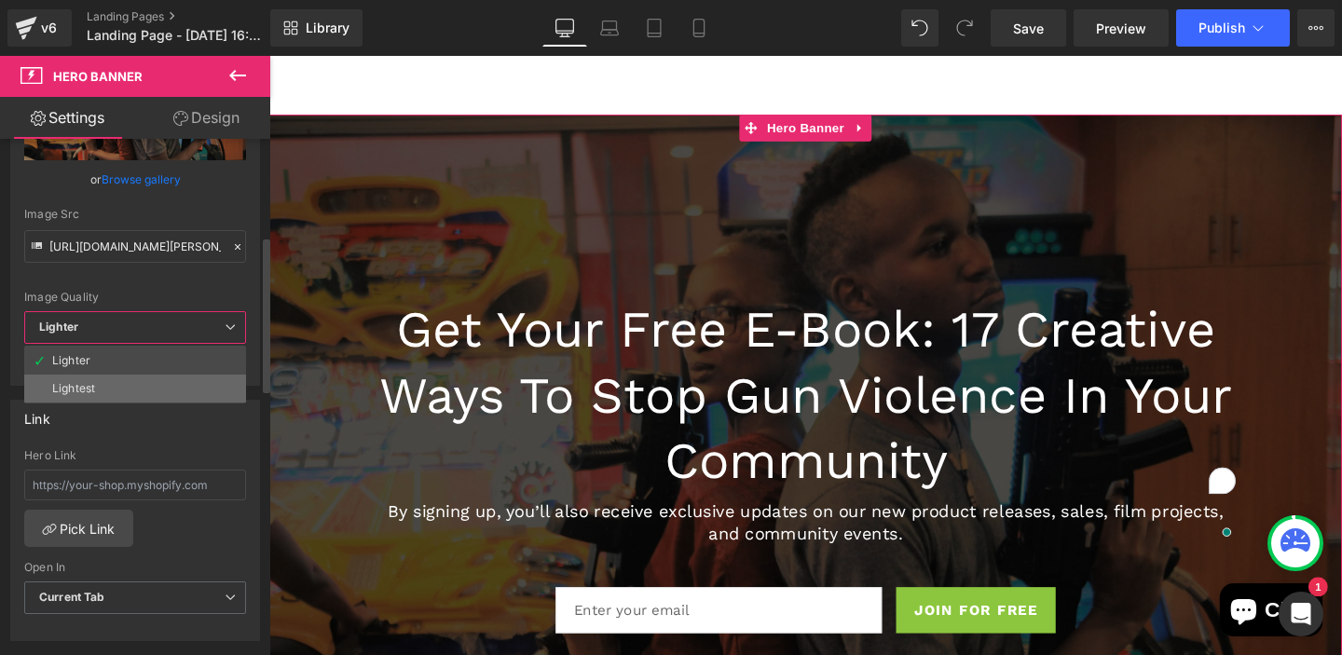
click at [203, 388] on li "Lightest" at bounding box center [135, 389] width 222 height 28
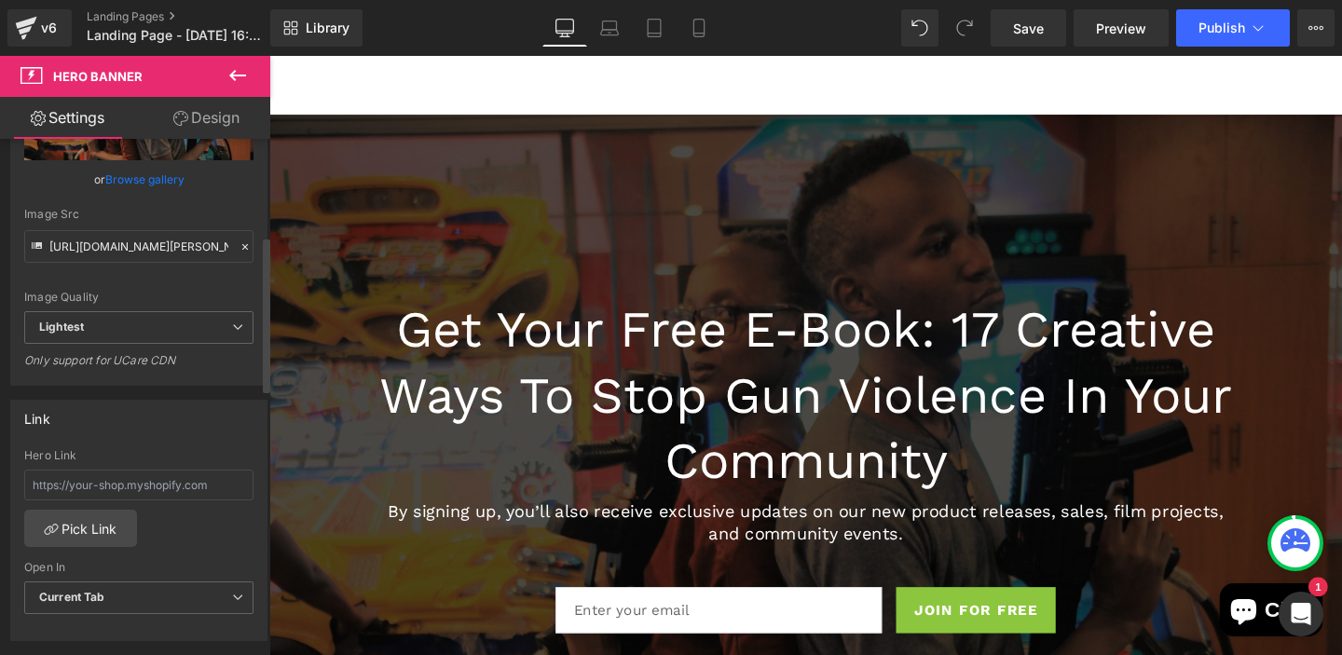
click at [222, 289] on div "Image Quality Lighter Lightest Lightest Lighter Lightest Only support for UCare…" at bounding box center [138, 171] width 229 height 281
type input "[URL][DOMAIN_NAME][PERSON_NAME]"
click at [244, 440] on div "Link Hero Link Pick Link Current Tab New Tab Open In Current Tab Current Tab Ne…" at bounding box center [138, 520] width 257 height 241
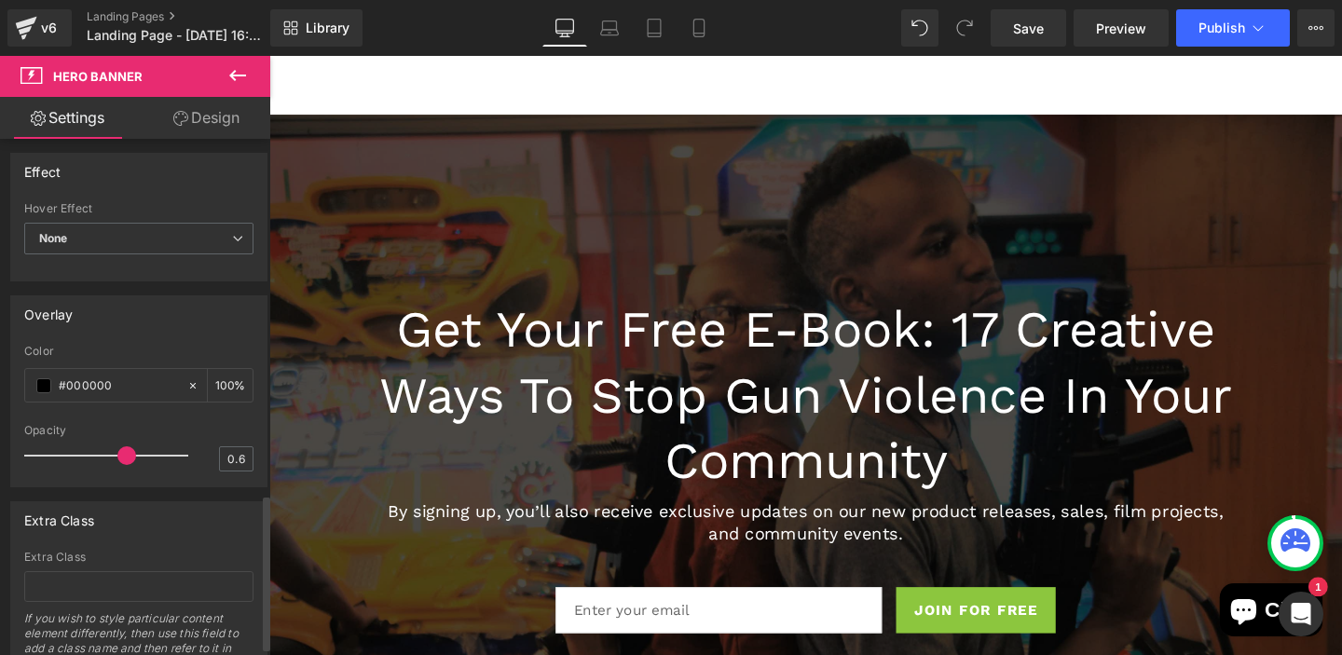
scroll to position [1180, 0]
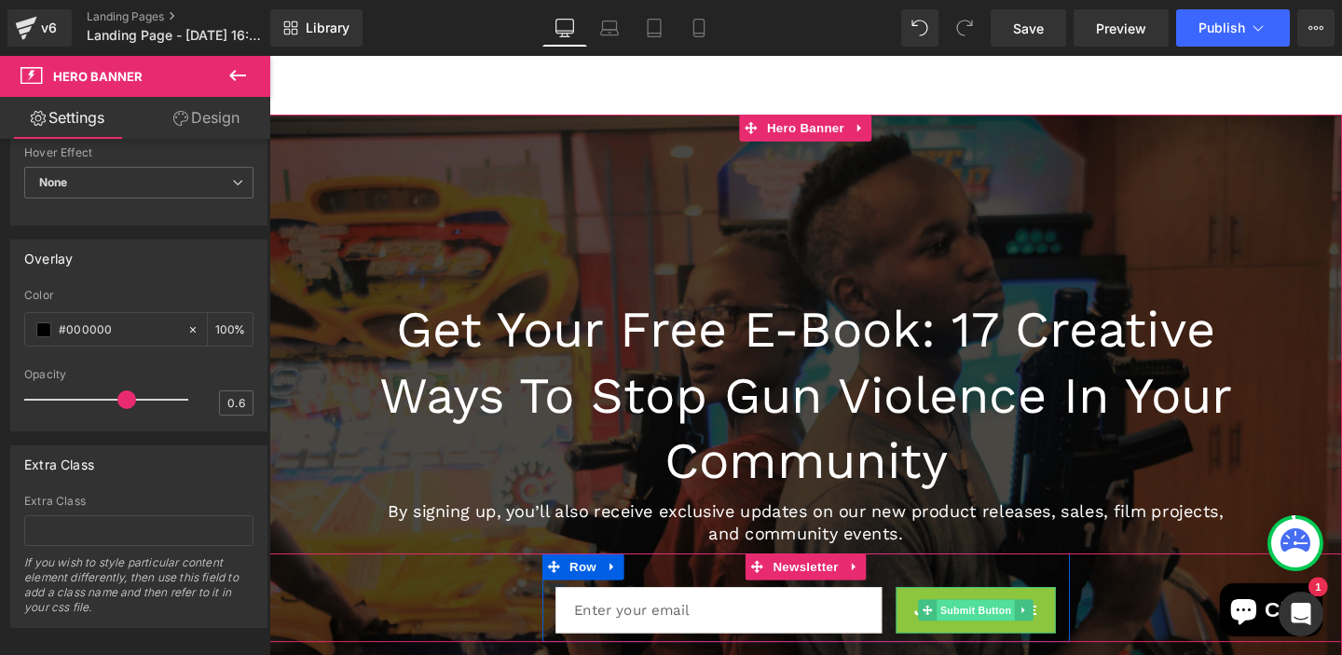
click at [1034, 634] on span "Submit Button" at bounding box center [1012, 638] width 82 height 22
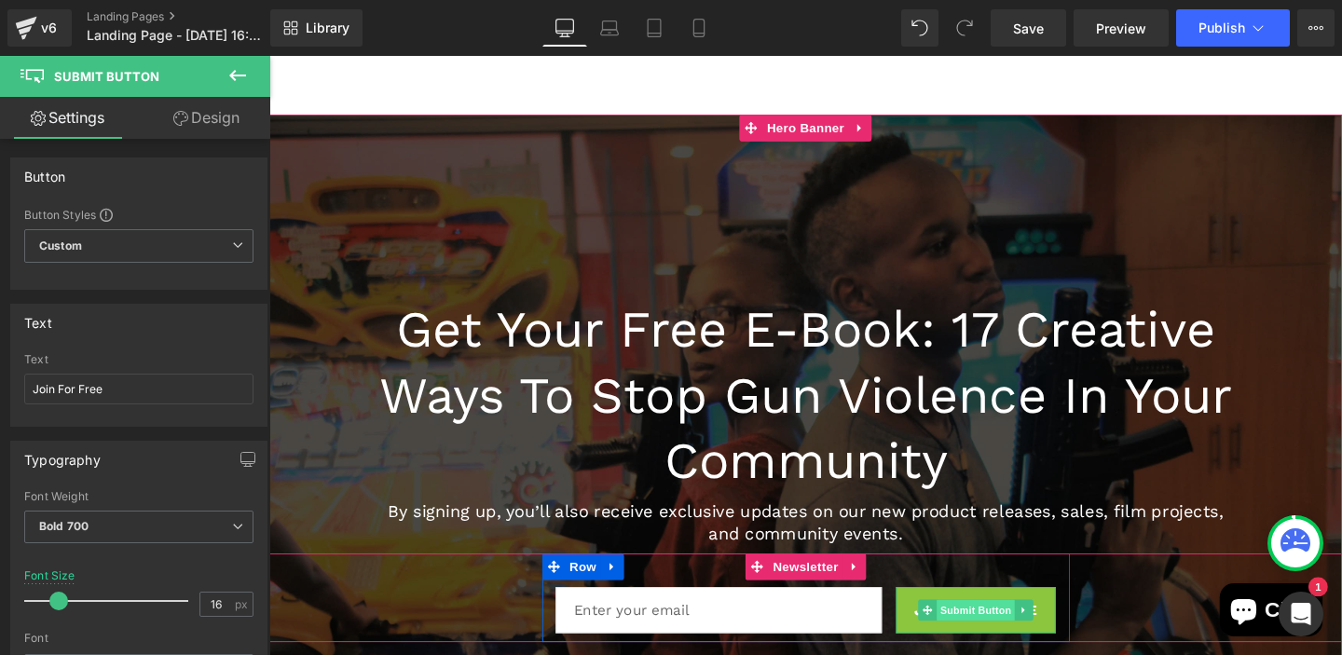
click at [998, 634] on span "Submit Button" at bounding box center [1012, 638] width 82 height 22
click at [1029, 640] on span "Submit Button" at bounding box center [1012, 638] width 82 height 22
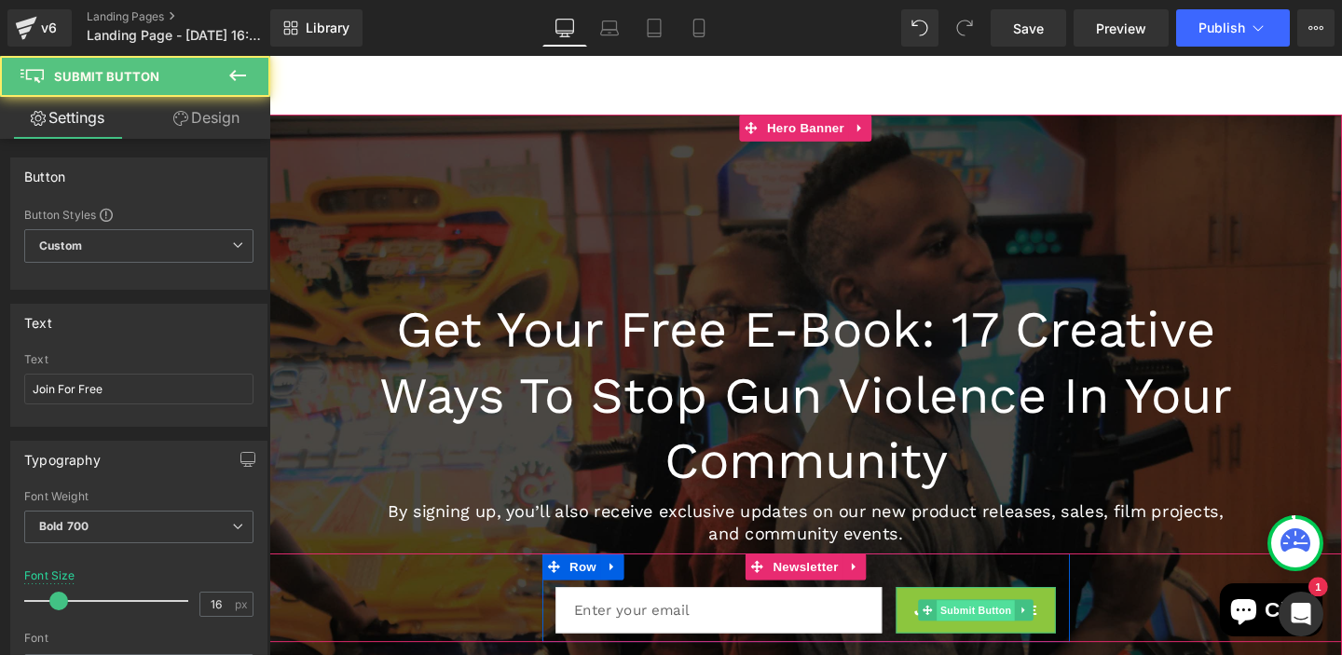
click at [1029, 640] on span "Submit Button" at bounding box center [1012, 639] width 82 height 22
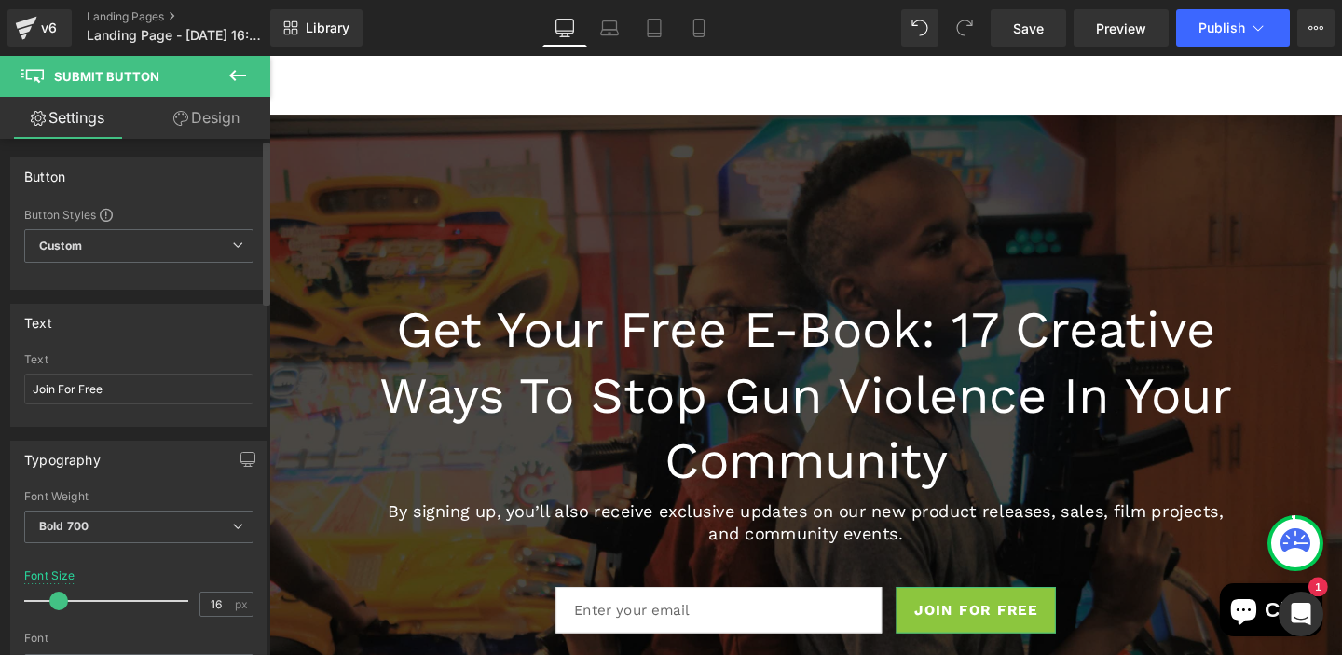
click at [229, 195] on div "Button Button Styles Custom Custom Setup Global Style Custom Setup Global Style…" at bounding box center [138, 224] width 257 height 132
drag, startPoint x: 161, startPoint y: 391, endPoint x: 25, endPoint y: 391, distance: 136.1
click at [25, 391] on input "Join For Free" at bounding box center [138, 389] width 229 height 31
paste input "Send Me the Free Guide"
click at [103, 390] on input "Send Me the Free Guide" at bounding box center [138, 389] width 229 height 31
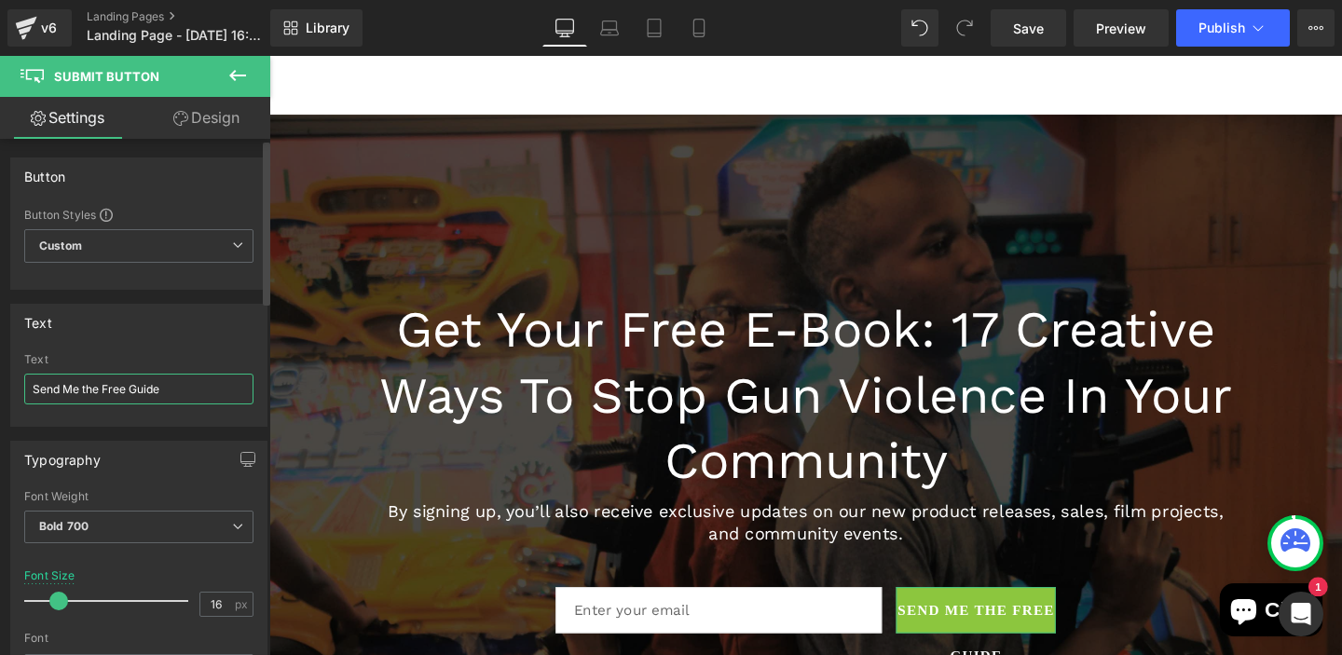
type input "Send Me the Free Guide"
type input "11"
click at [48, 608] on span at bounding box center [50, 601] width 19 height 19
click at [162, 199] on div "Button Button Styles Custom Custom Setup Global Style Custom Setup Global Style…" at bounding box center [138, 224] width 257 height 132
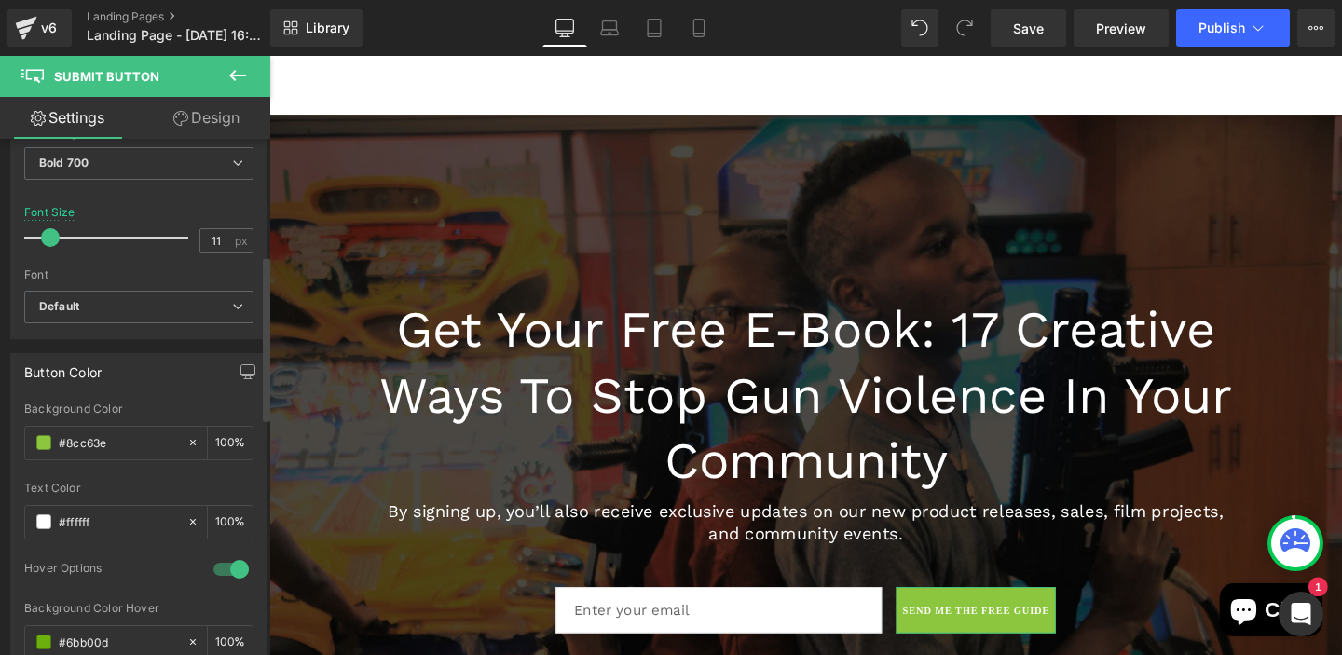
scroll to position [373, 0]
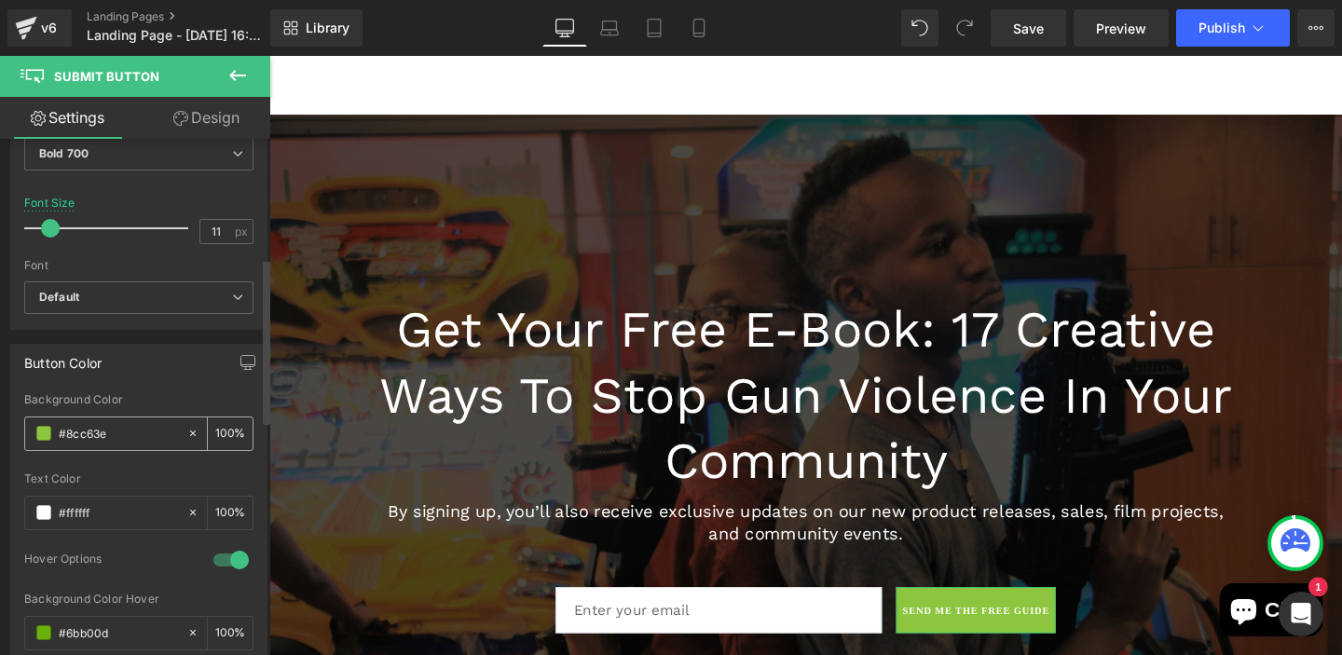
click at [231, 438] on div "100 %" at bounding box center [230, 434] width 45 height 33
click at [152, 442] on input "#8cc63e" at bounding box center [118, 433] width 119 height 21
click at [186, 435] on icon at bounding box center [192, 433] width 13 height 13
type input "none"
type input "0"
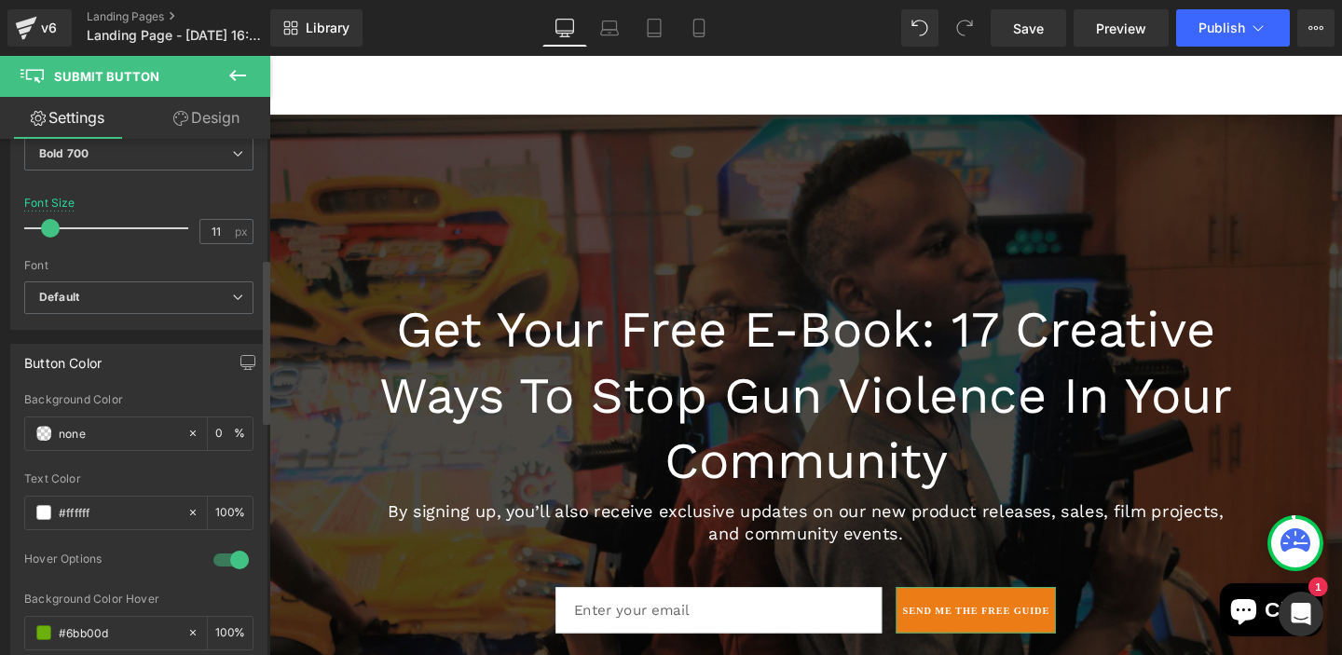
click at [147, 547] on div at bounding box center [138, 546] width 229 height 12
click at [186, 635] on icon at bounding box center [192, 632] width 13 height 13
type input "none"
type input "0"
click at [180, 593] on div "Background Color Hover" at bounding box center [138, 599] width 229 height 13
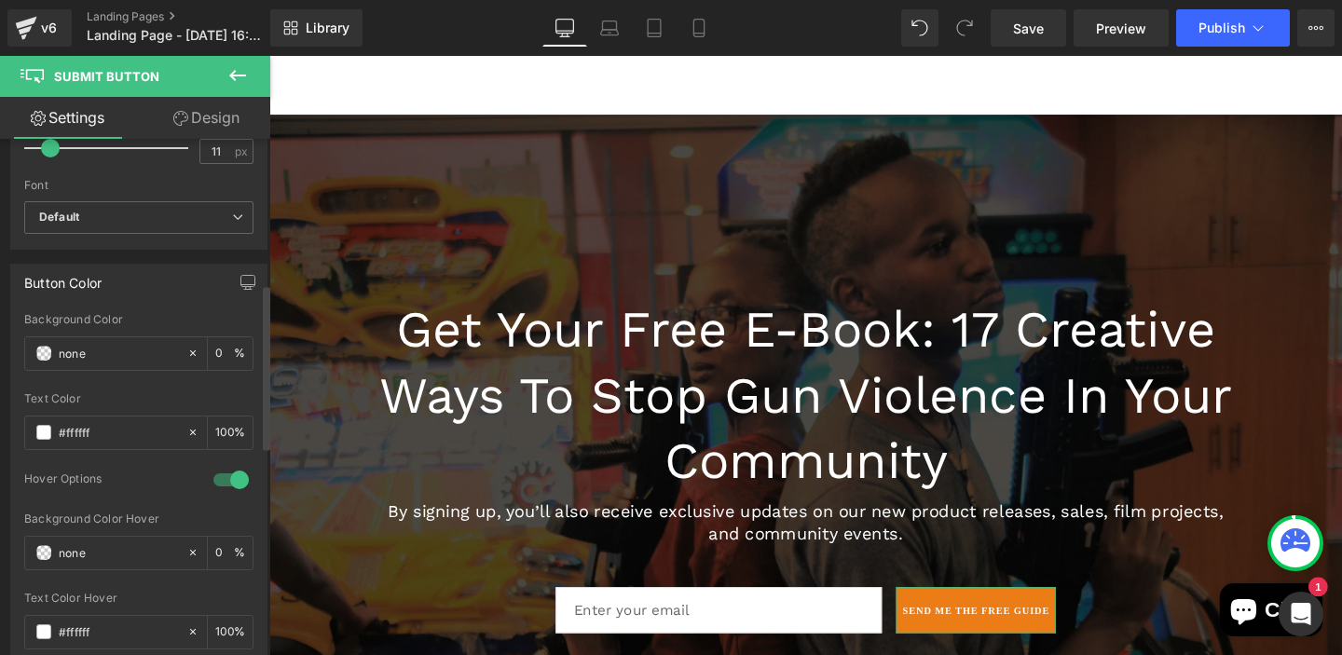
scroll to position [485, 0]
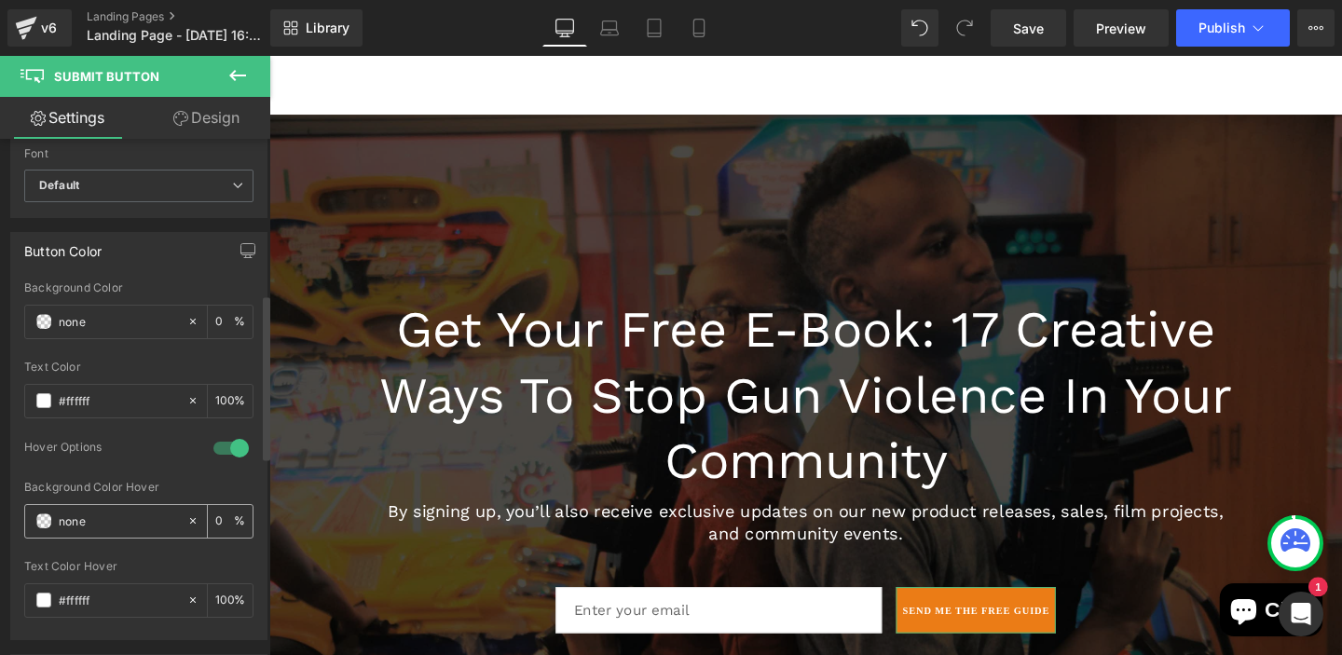
click at [133, 521] on input "none" at bounding box center [118, 521] width 119 height 21
click at [186, 523] on icon at bounding box center [192, 520] width 13 height 13
click at [90, 529] on input "none" at bounding box center [118, 521] width 119 height 21
click at [224, 125] on link "Design" at bounding box center [206, 118] width 135 height 42
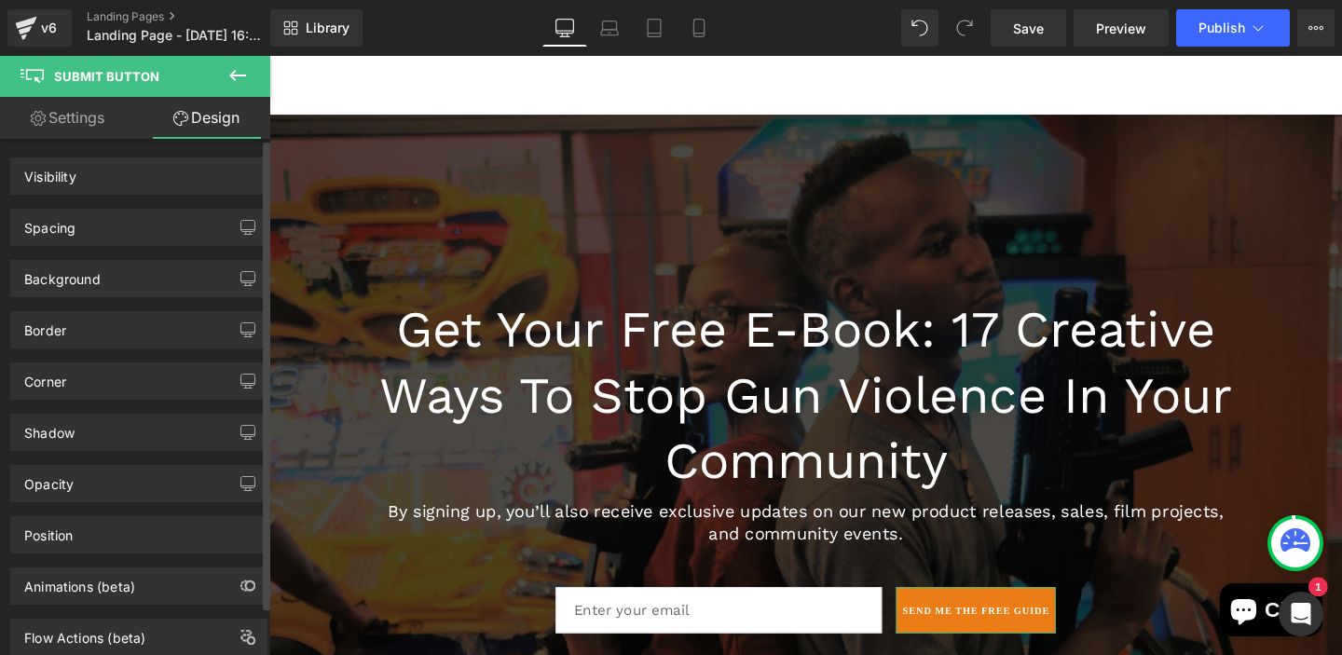
click at [177, 177] on div "Visibility" at bounding box center [138, 175] width 255 height 35
type input "0"
type input "8"
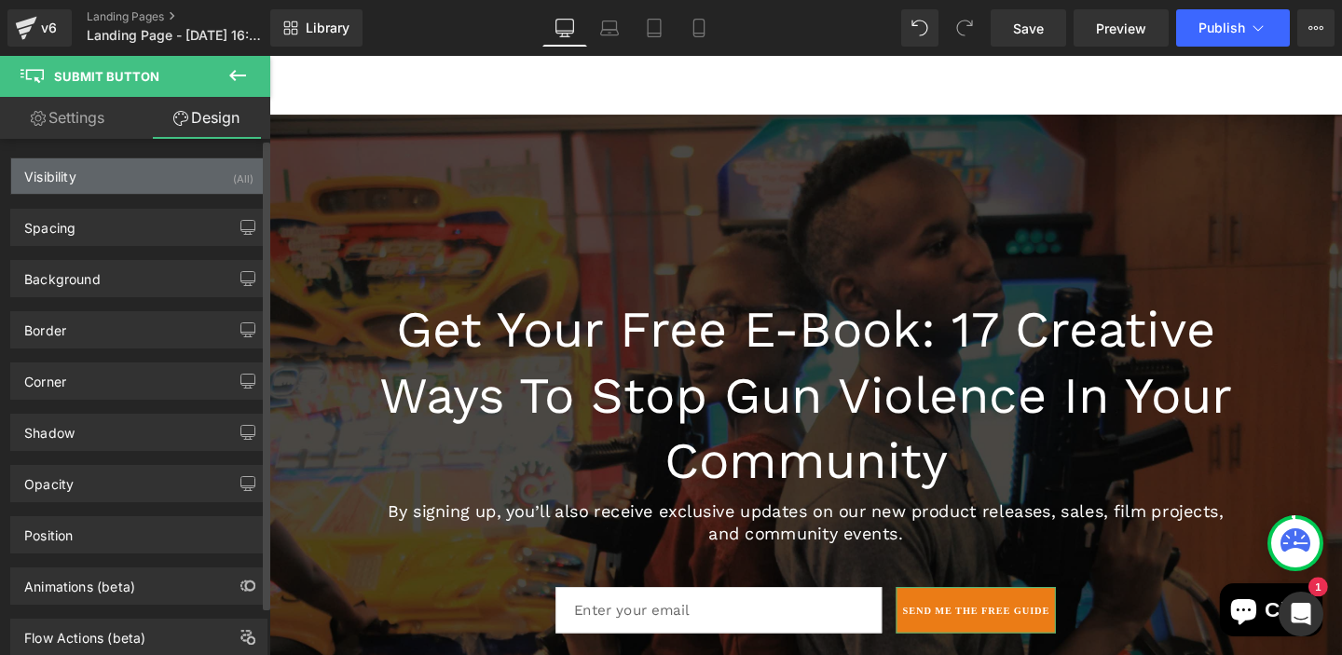
type input "0"
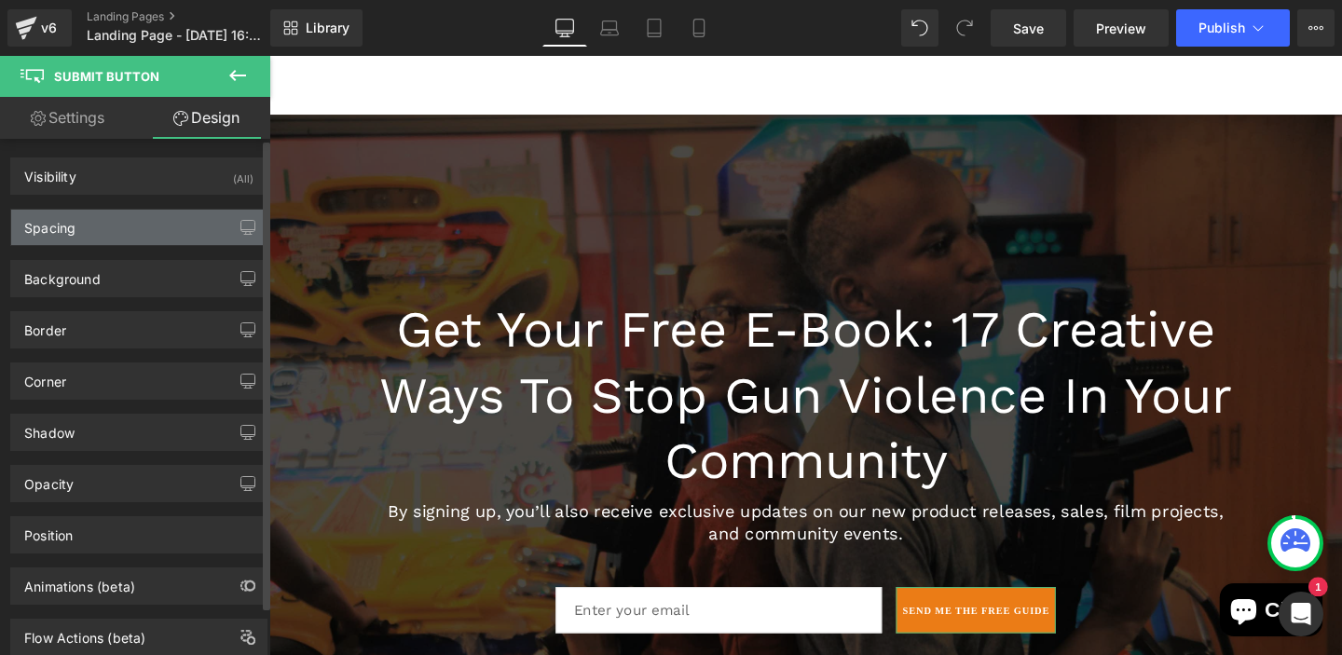
click at [85, 229] on div "Spacing" at bounding box center [138, 227] width 255 height 35
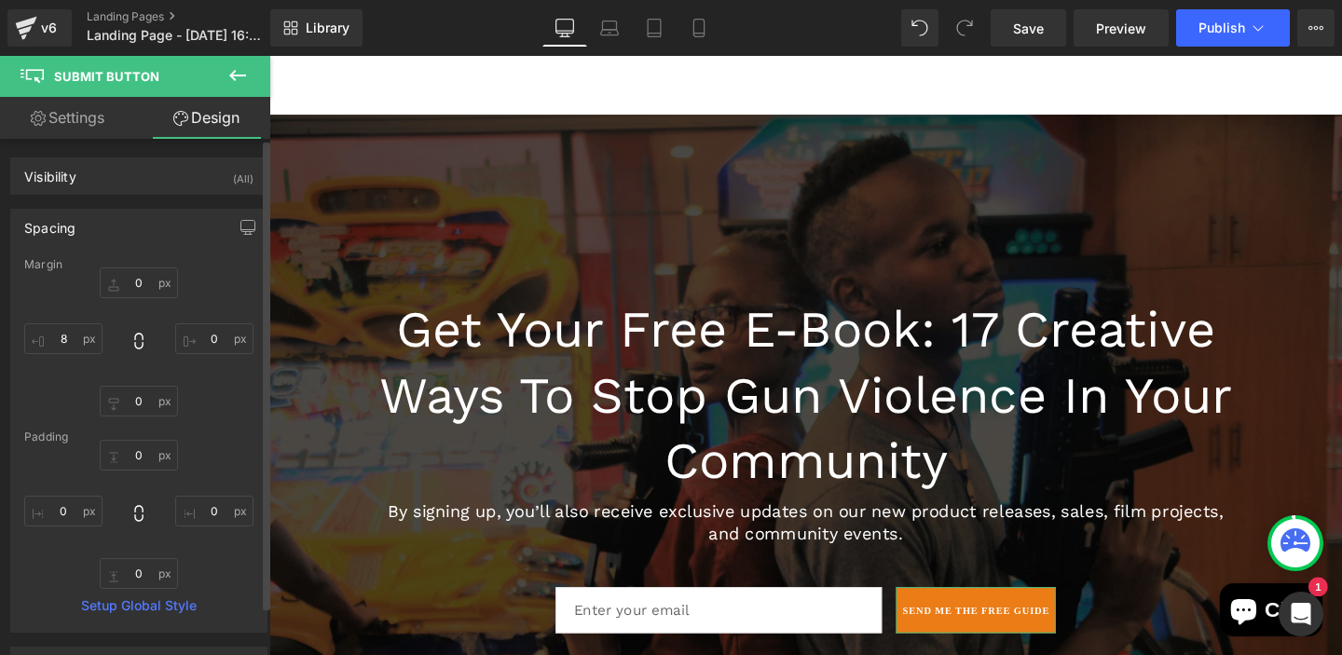
click at [141, 267] on div "Margin" at bounding box center [138, 264] width 229 height 13
click at [117, 241] on div "Spacing" at bounding box center [138, 227] width 255 height 35
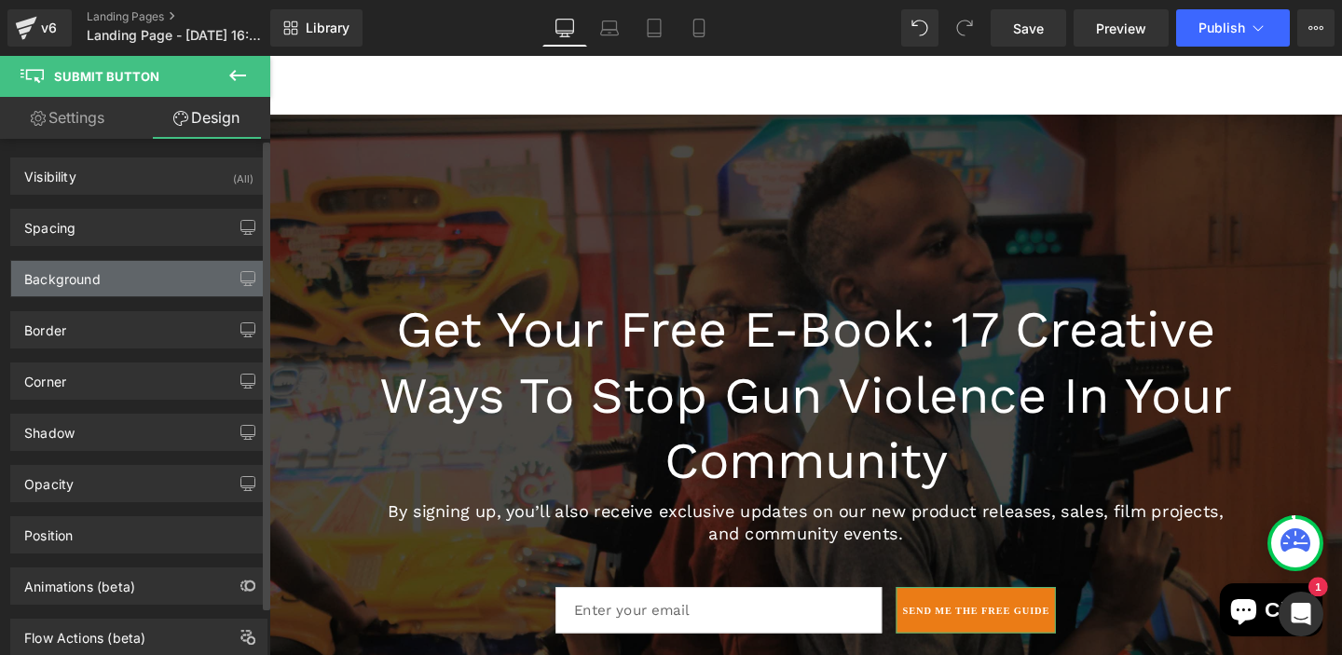
click at [89, 282] on div "Background" at bounding box center [62, 274] width 76 height 26
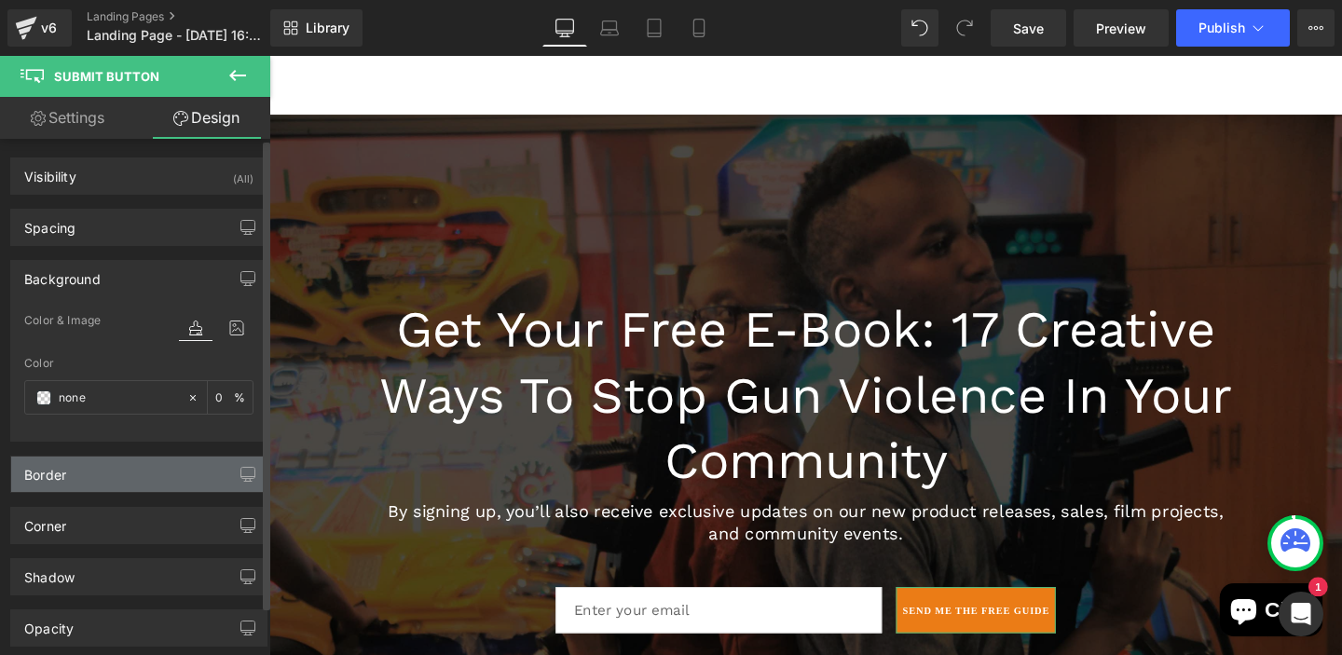
click at [85, 472] on div "Border" at bounding box center [138, 474] width 255 height 35
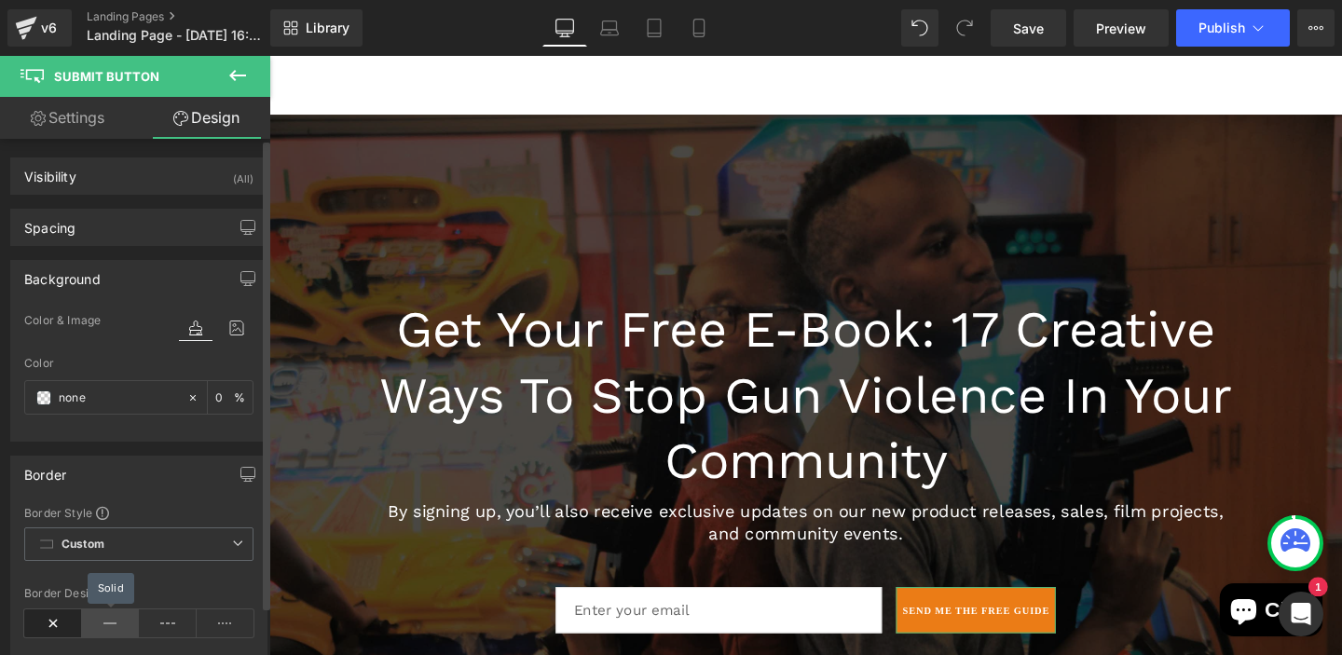
click at [99, 621] on icon at bounding box center [111, 624] width 58 height 28
click at [232, 547] on icon at bounding box center [237, 543] width 11 height 11
click at [173, 500] on div "Border Border Style Custom Custom Setup Global Style Custom Setup Global Style …" at bounding box center [138, 658] width 257 height 404
click at [212, 570] on div at bounding box center [138, 576] width 229 height 12
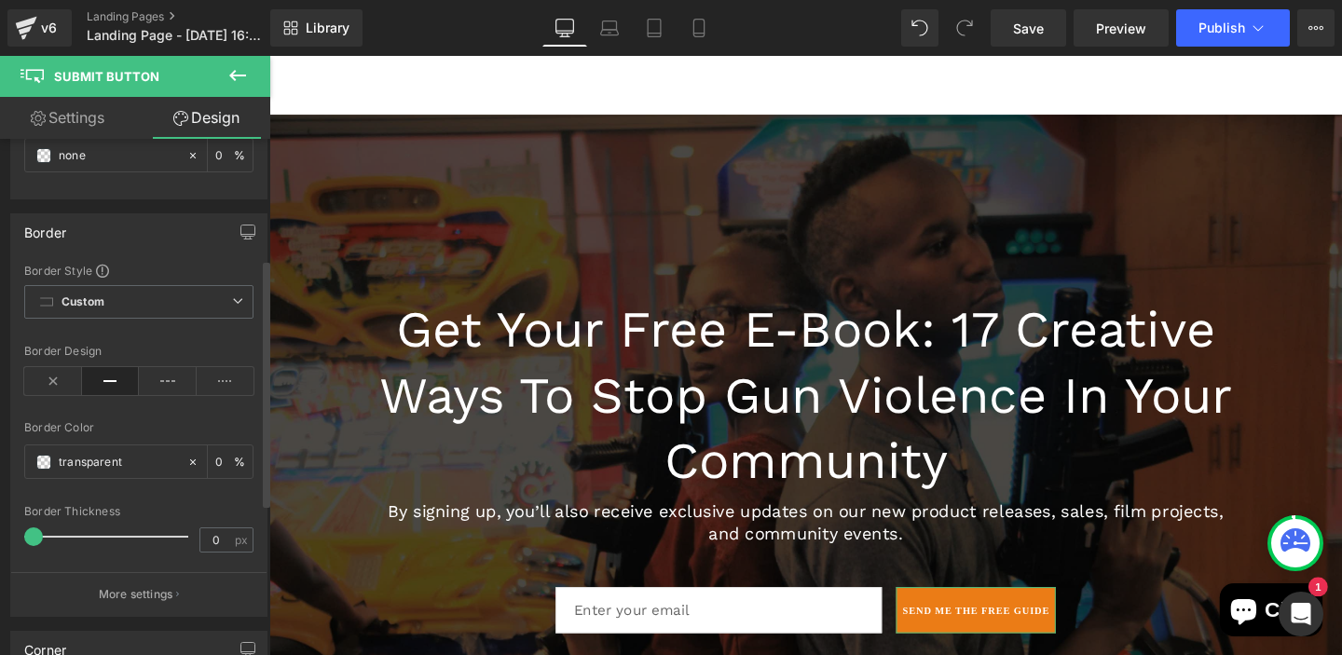
scroll to position [298, 0]
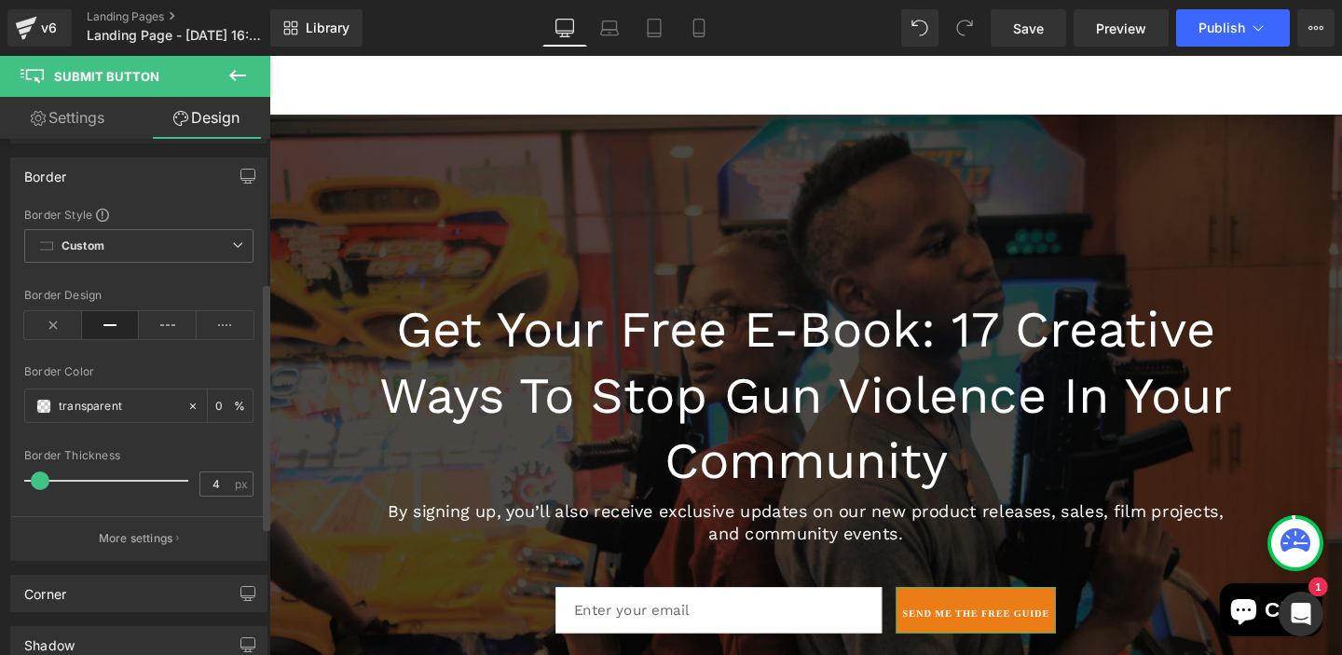
type input "0"
drag, startPoint x: 36, startPoint y: 481, endPoint x: 22, endPoint y: 486, distance: 14.7
click at [22, 486] on div "Border Style Custom Custom Setup Global Style Custom Setup Global Style solid B…" at bounding box center [138, 383] width 255 height 353
click at [170, 585] on div "Corner" at bounding box center [138, 593] width 255 height 35
click at [89, 174] on div "Border" at bounding box center [138, 175] width 255 height 35
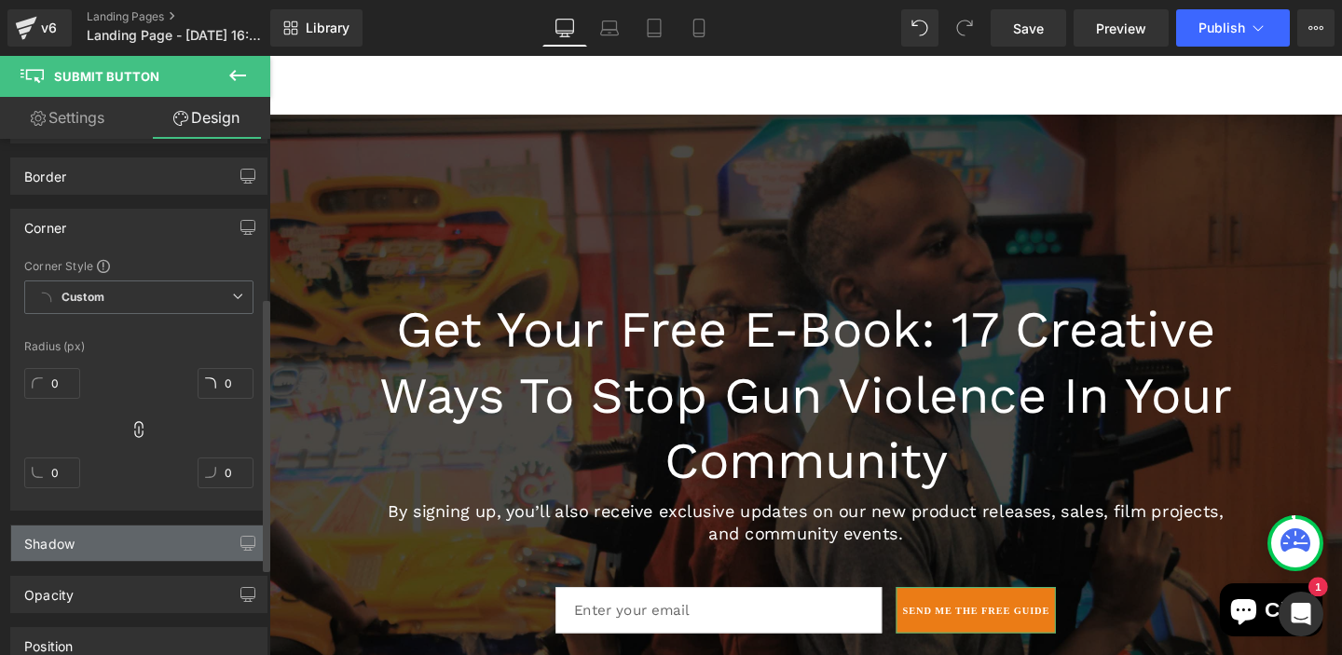
click at [116, 551] on div "Shadow" at bounding box center [138, 543] width 255 height 35
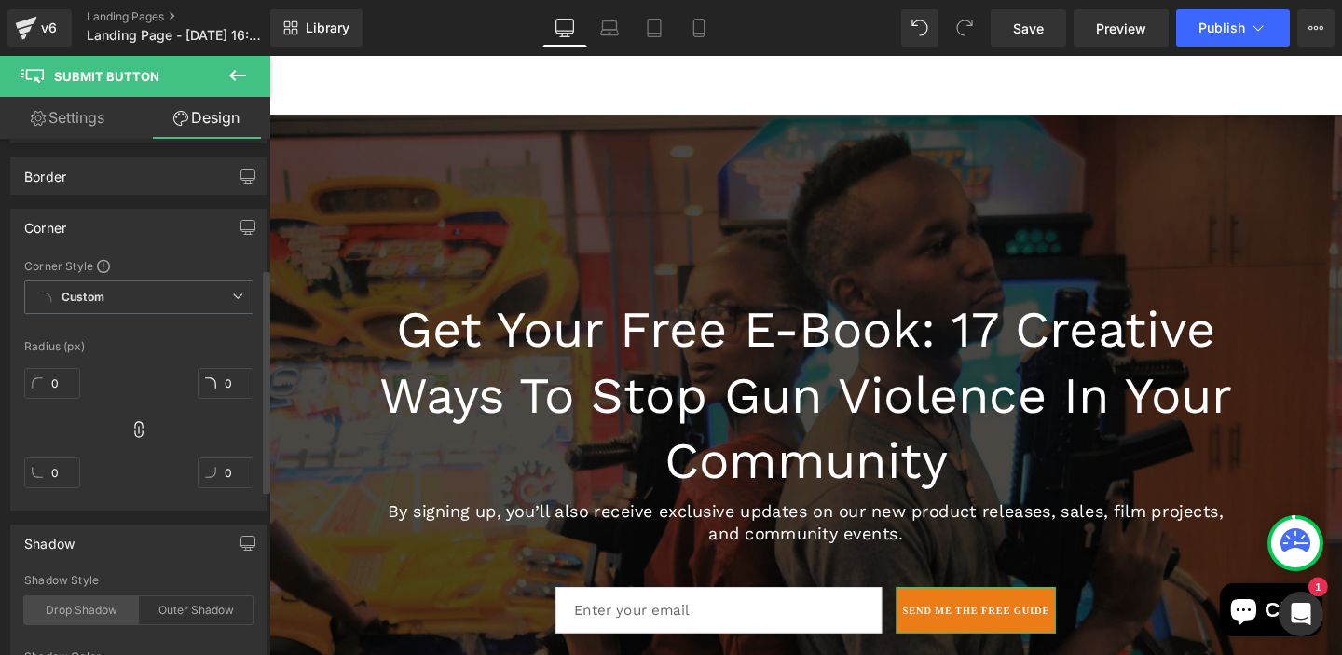
click at [89, 608] on div "Drop Shadow" at bounding box center [81, 610] width 115 height 28
click at [109, 599] on div "Drop Shadow" at bounding box center [81, 610] width 115 height 28
click at [170, 525] on div "Shadow drop Shadow Style Drop Shadow Outer Shadow #333333 Shadow Color #333333 …" at bounding box center [138, 652] width 257 height 254
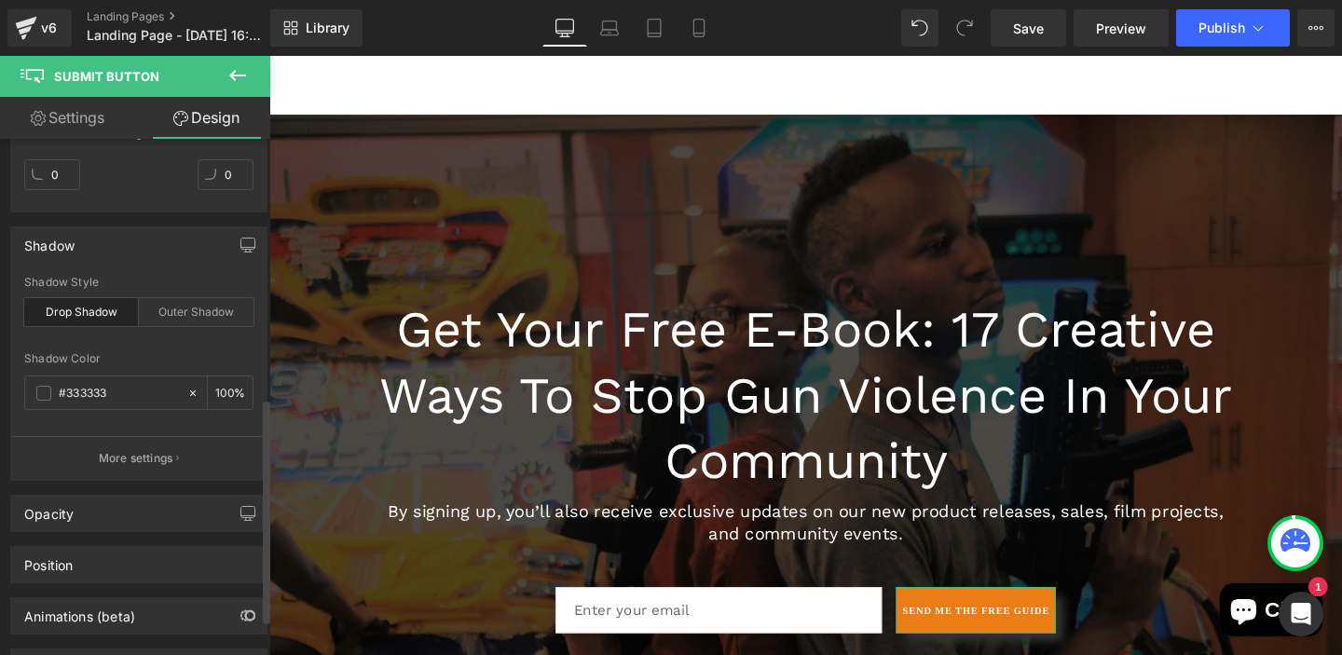
scroll to position [634, 0]
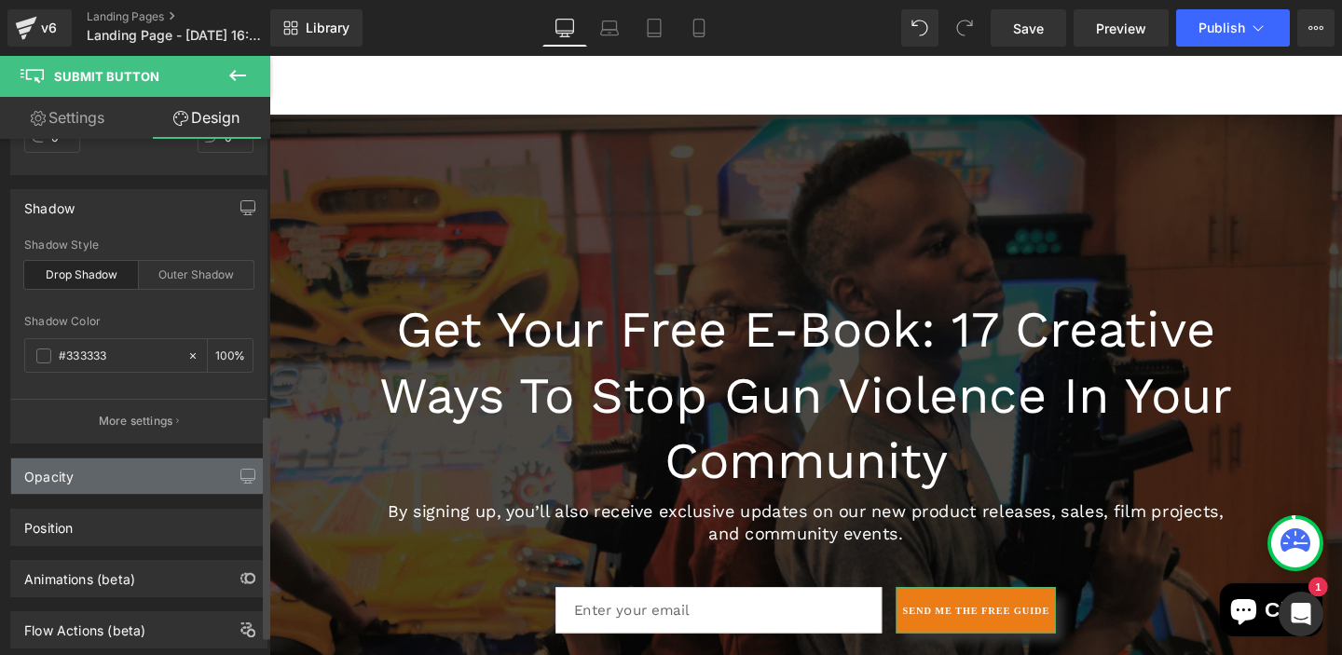
click at [163, 464] on div "Opacity" at bounding box center [138, 476] width 255 height 35
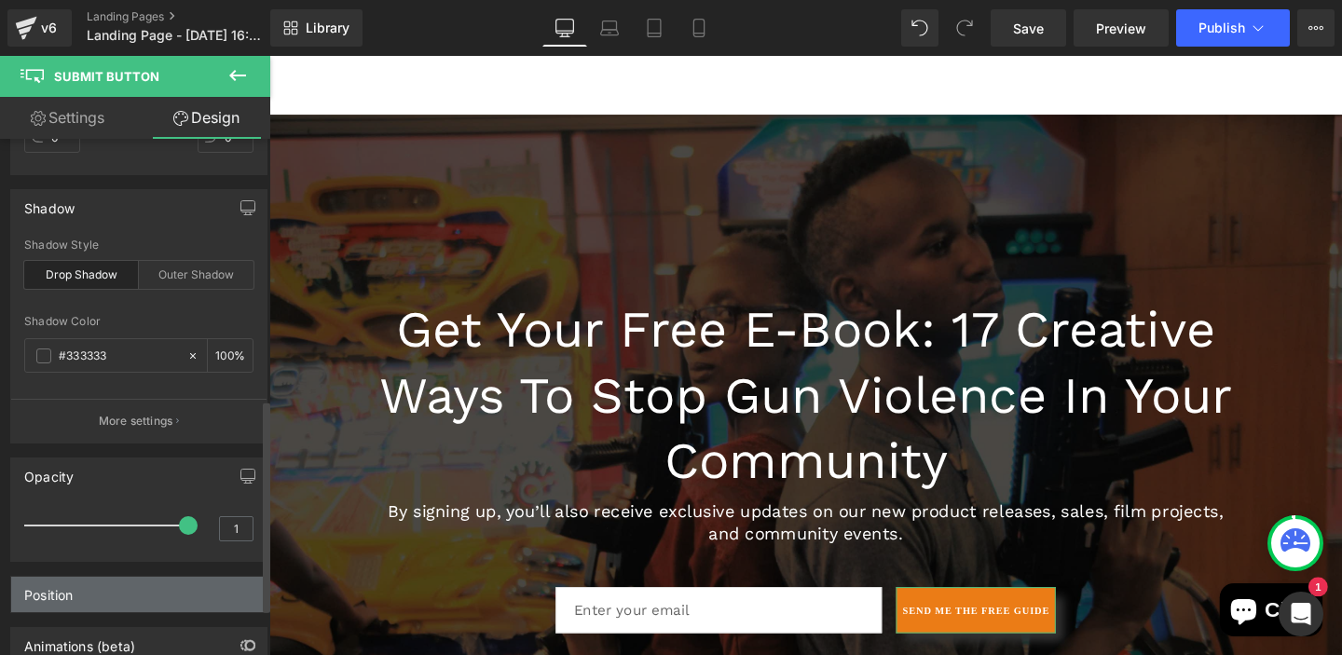
click at [124, 598] on div "Position" at bounding box center [138, 594] width 255 height 35
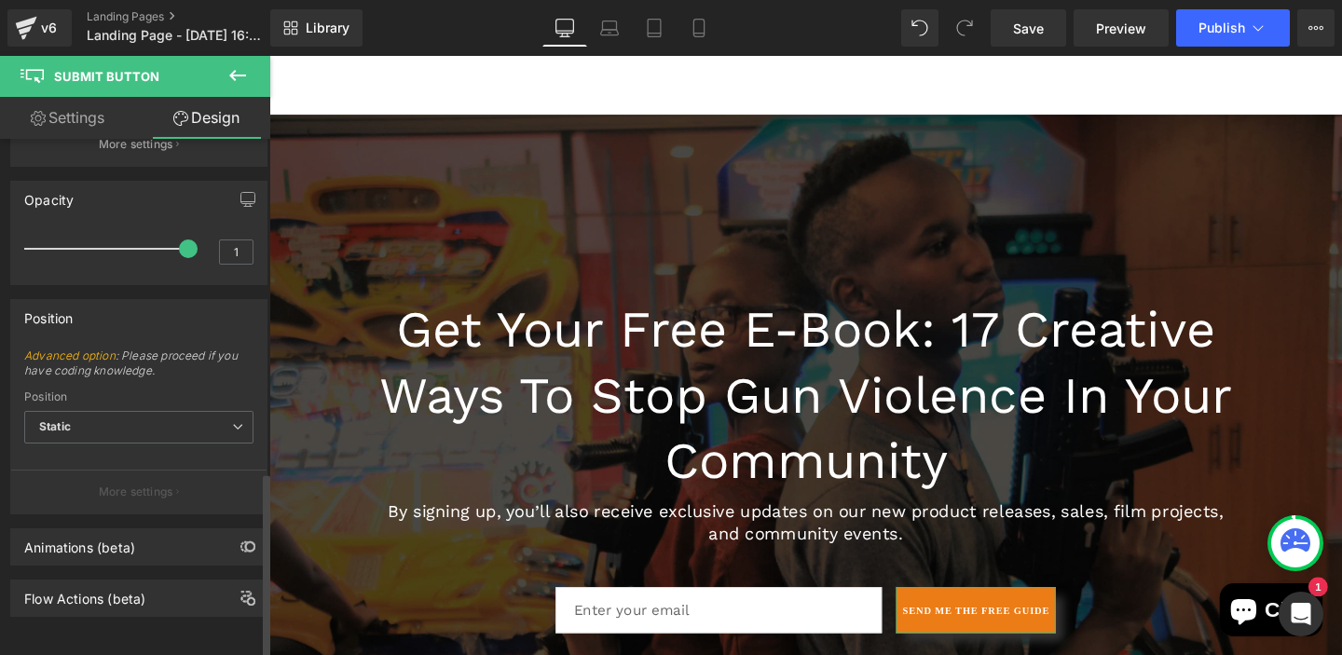
scroll to position [925, 0]
click at [139, 529] on div "Animations (beta)" at bounding box center [138, 546] width 255 height 35
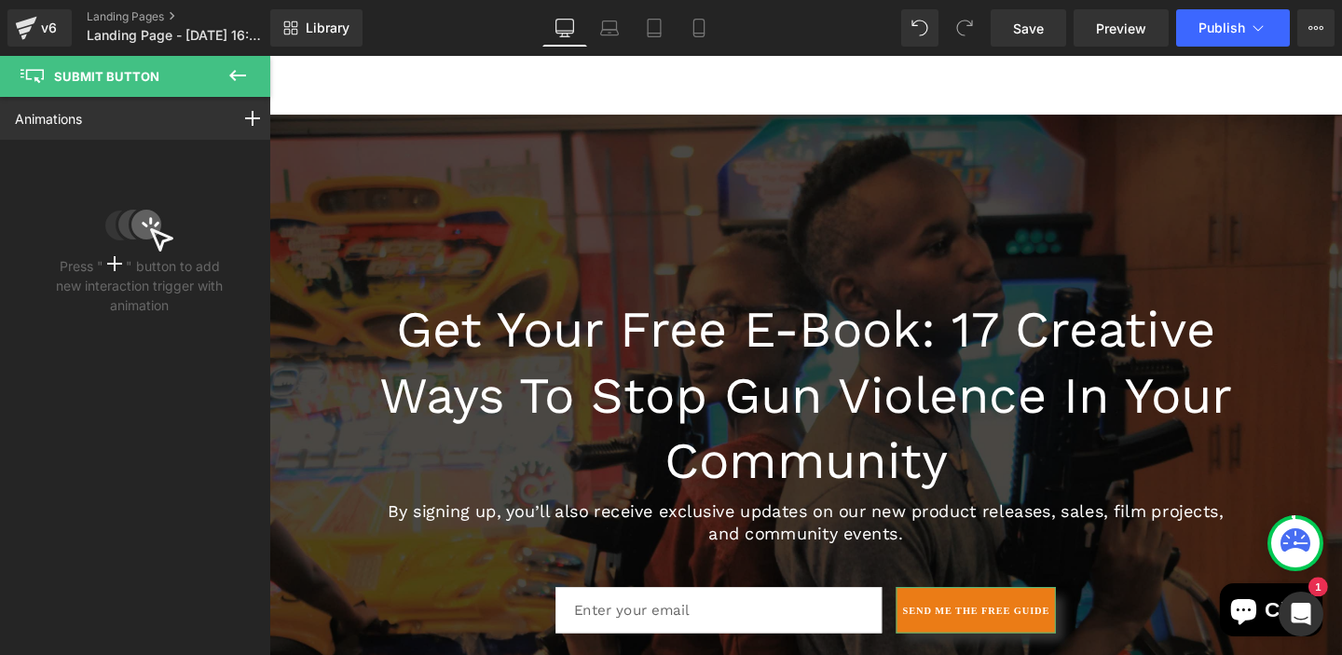
click at [116, 118] on div "Animations Mouse Click Mouse Hover Mouse Leave Scroll Into view While scrolling…" at bounding box center [139, 118] width 279 height 43
click at [116, 128] on div "Animations Mouse Click Mouse Hover Mouse Leave Scroll Into view While scrolling…" at bounding box center [139, 118] width 279 height 43
click at [170, 418] on div "Animations Mouse Click Mouse Hover Mouse Leave Scroll Into view While scrolling…" at bounding box center [139, 359] width 279 height 525
click at [128, 75] on span "Submit Button" at bounding box center [106, 76] width 105 height 15
click at [100, 98] on div "Animations" at bounding box center [50, 119] width 101 height 42
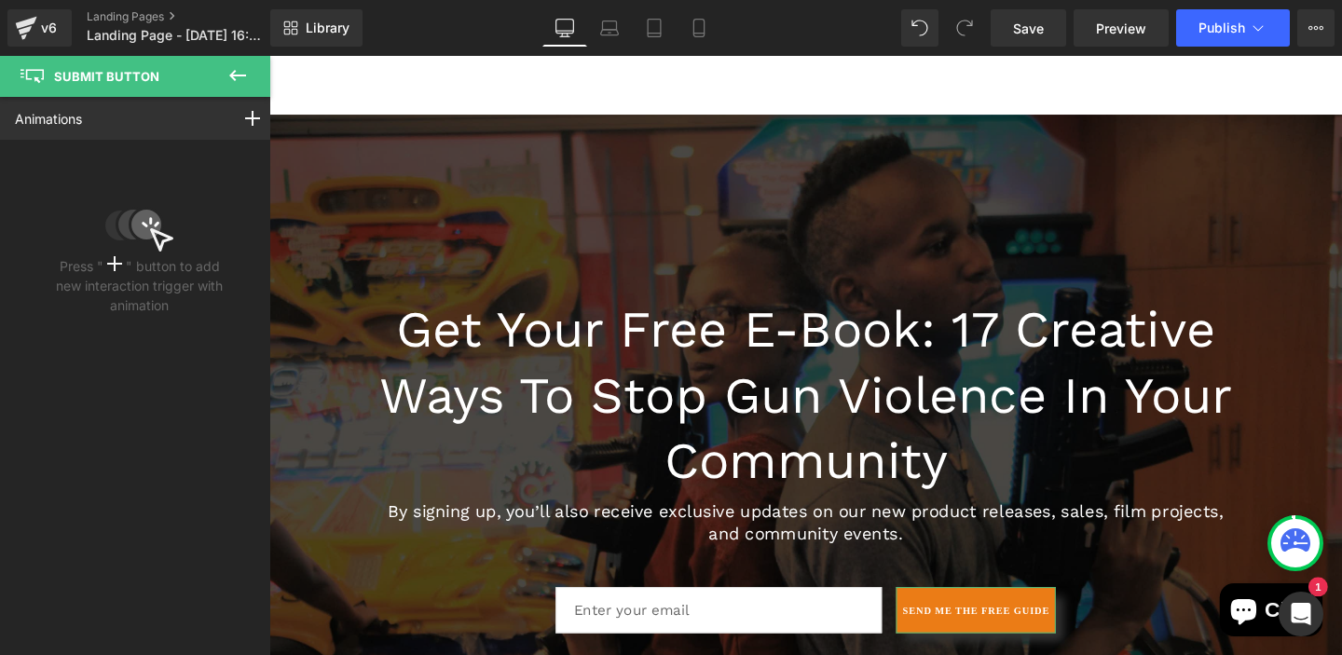
click at [146, 458] on div "Animations Mouse Click Mouse Hover Mouse Leave Scroll Into view While scrolling…" at bounding box center [139, 359] width 279 height 525
click at [63, 130] on div "Animations" at bounding box center [50, 119] width 101 height 42
click at [65, 116] on link "Animations" at bounding box center [48, 119] width 67 height 20
drag, startPoint x: 55, startPoint y: 183, endPoint x: 91, endPoint y: 503, distance: 322.7
click at [91, 503] on div "Animations Mouse Click Mouse Hover Mouse Leave Scroll Into view While scrolling…" at bounding box center [139, 359] width 279 height 525
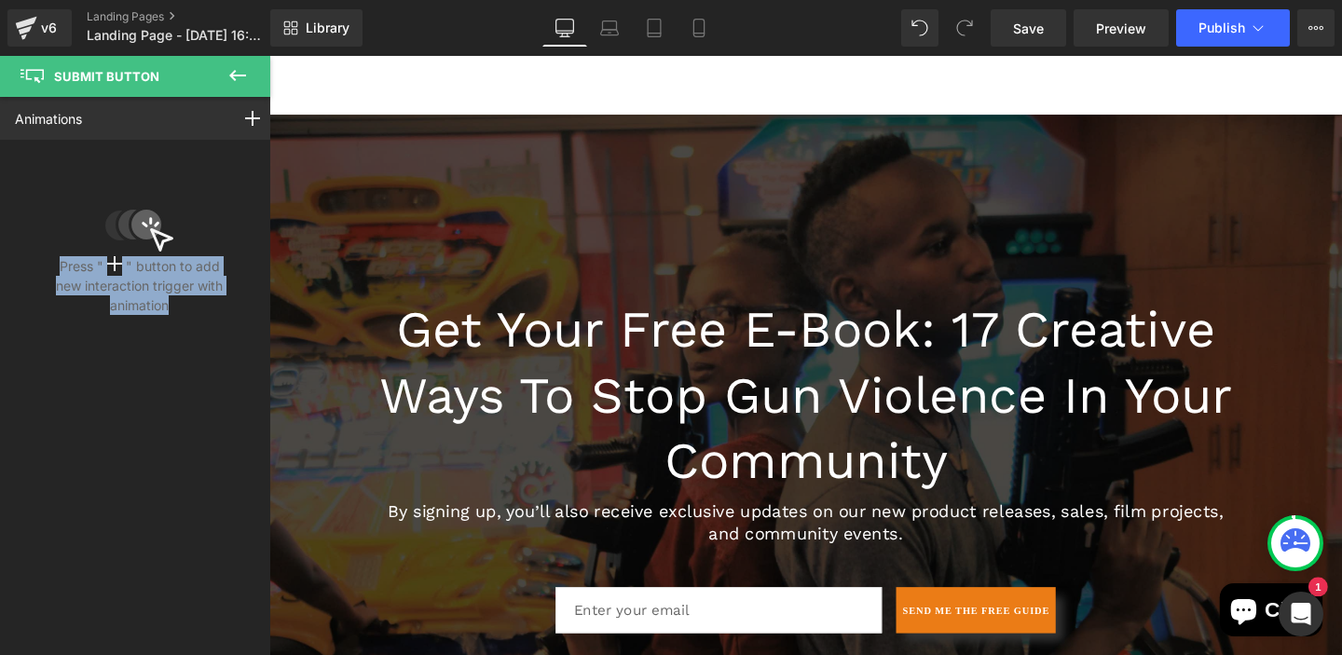
click at [239, 75] on icon at bounding box center [237, 75] width 17 height 11
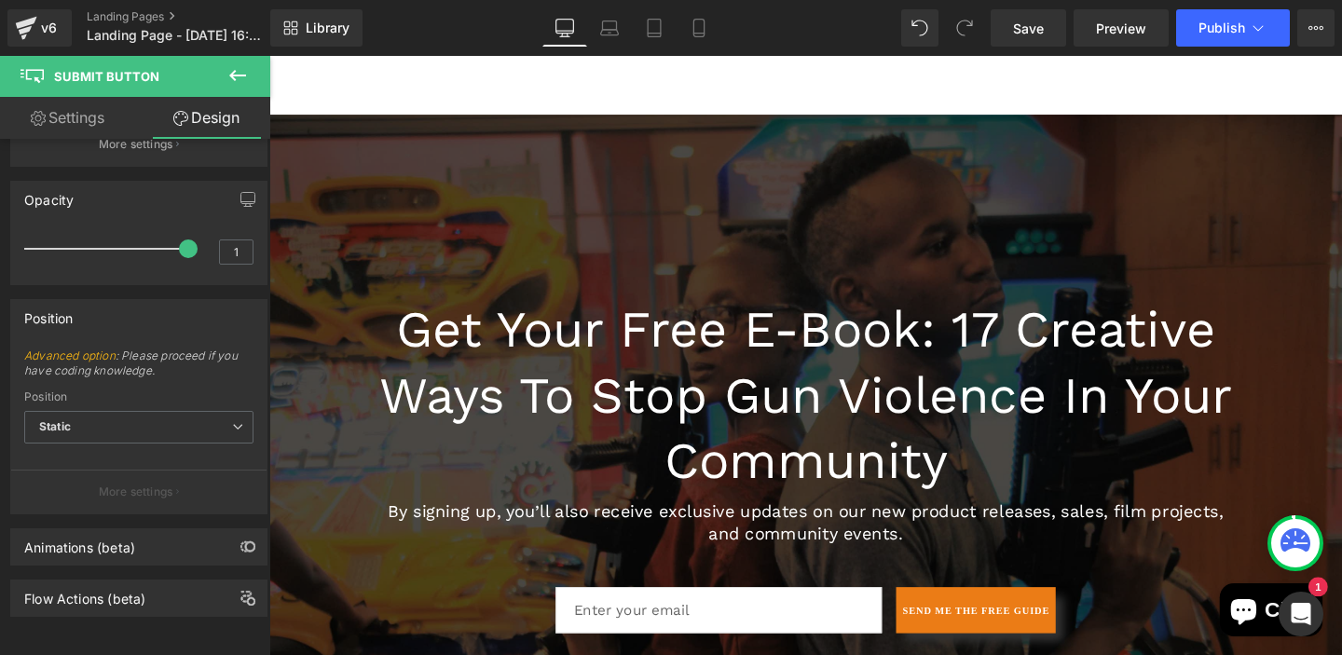
type input "0"
type input "100"
click at [76, 123] on link "Settings" at bounding box center [67, 118] width 135 height 42
type input "0"
type input "100"
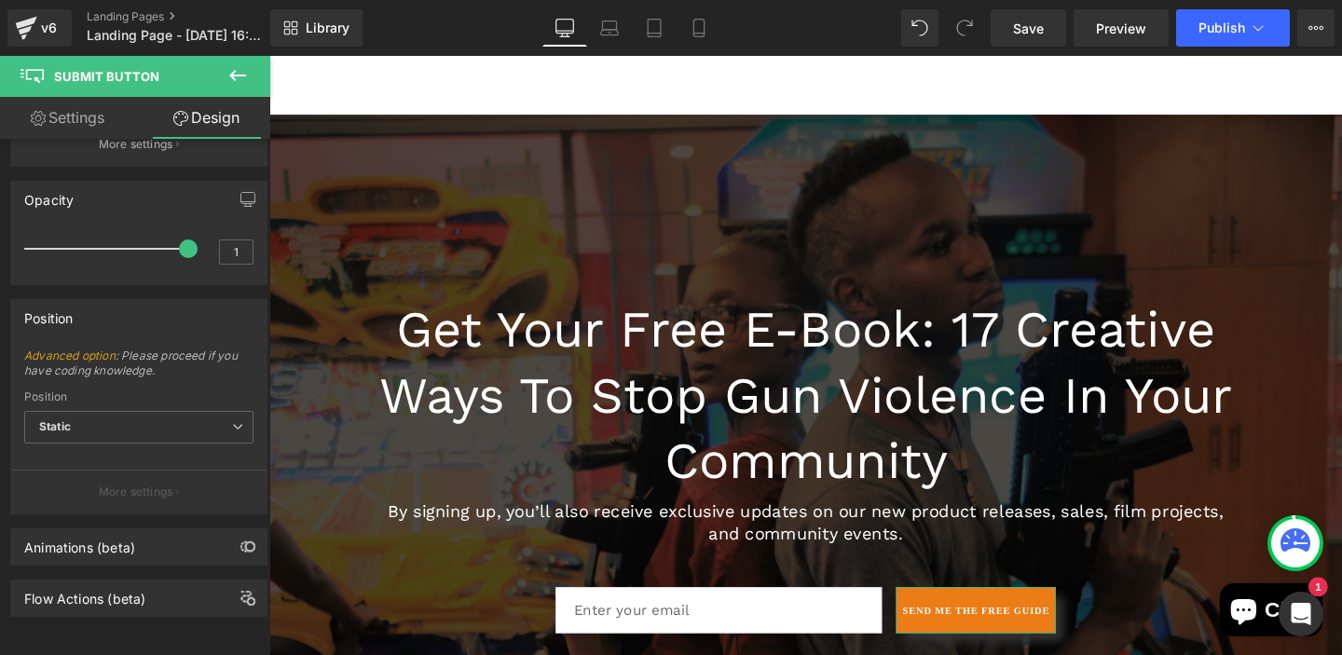
type input "0"
type input "100"
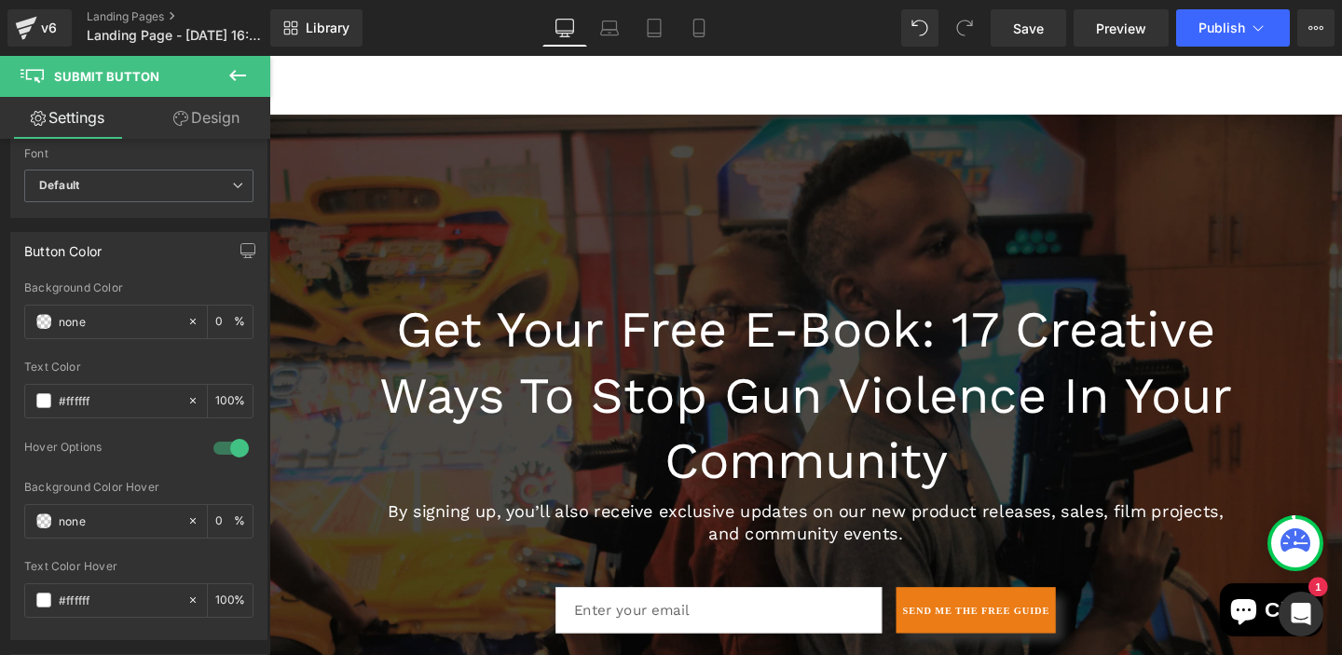
click at [240, 78] on icon at bounding box center [237, 75] width 22 height 22
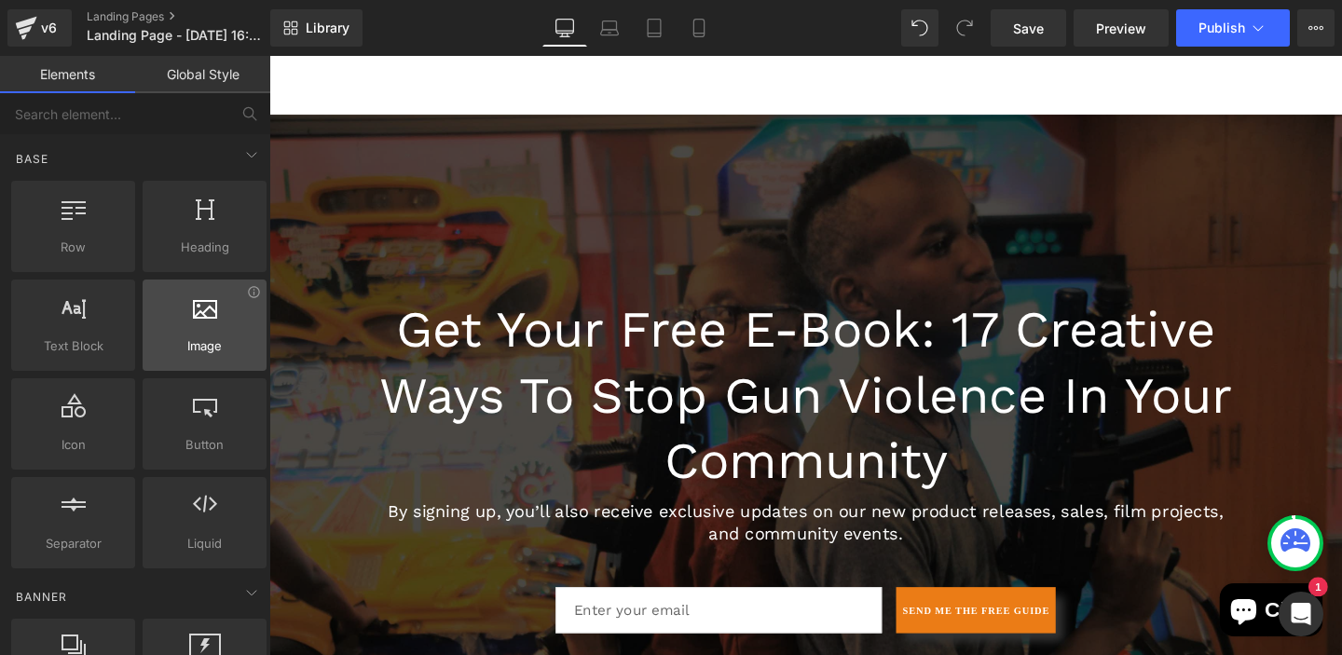
click at [204, 324] on div at bounding box center [204, 316] width 113 height 42
click at [212, 330] on div at bounding box center [204, 316] width 113 height 42
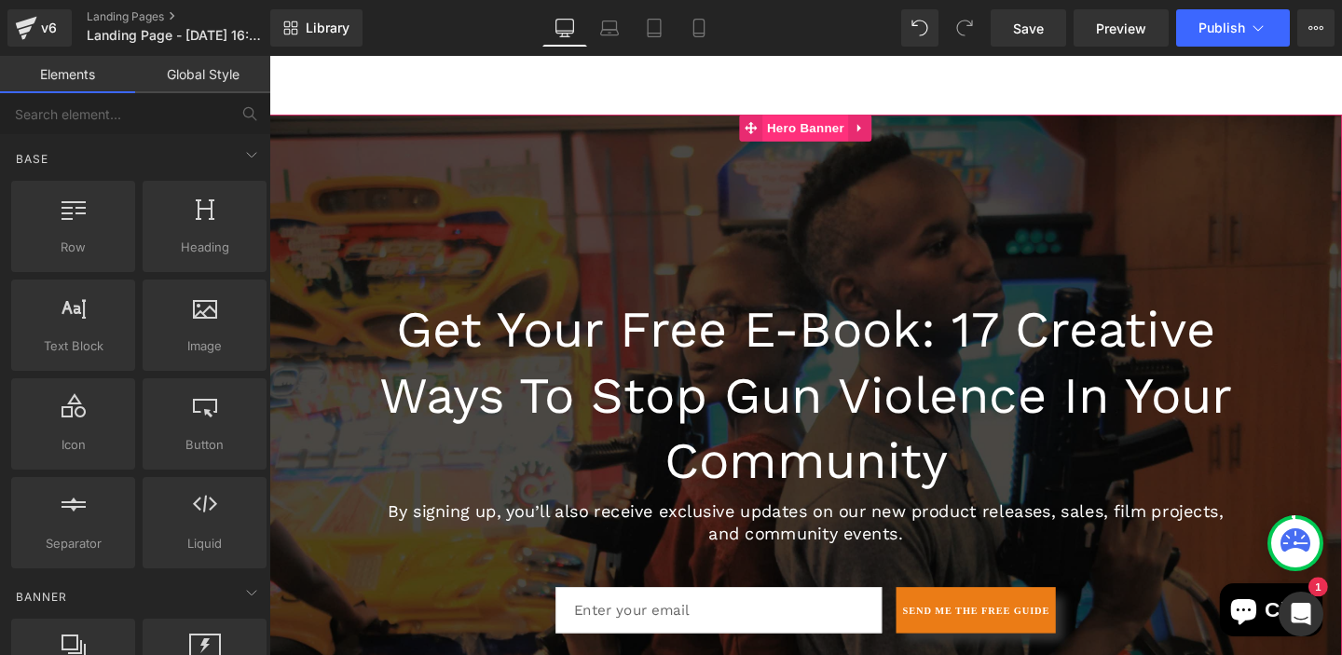
click at [833, 131] on span "Hero Banner" at bounding box center [833, 131] width 90 height 28
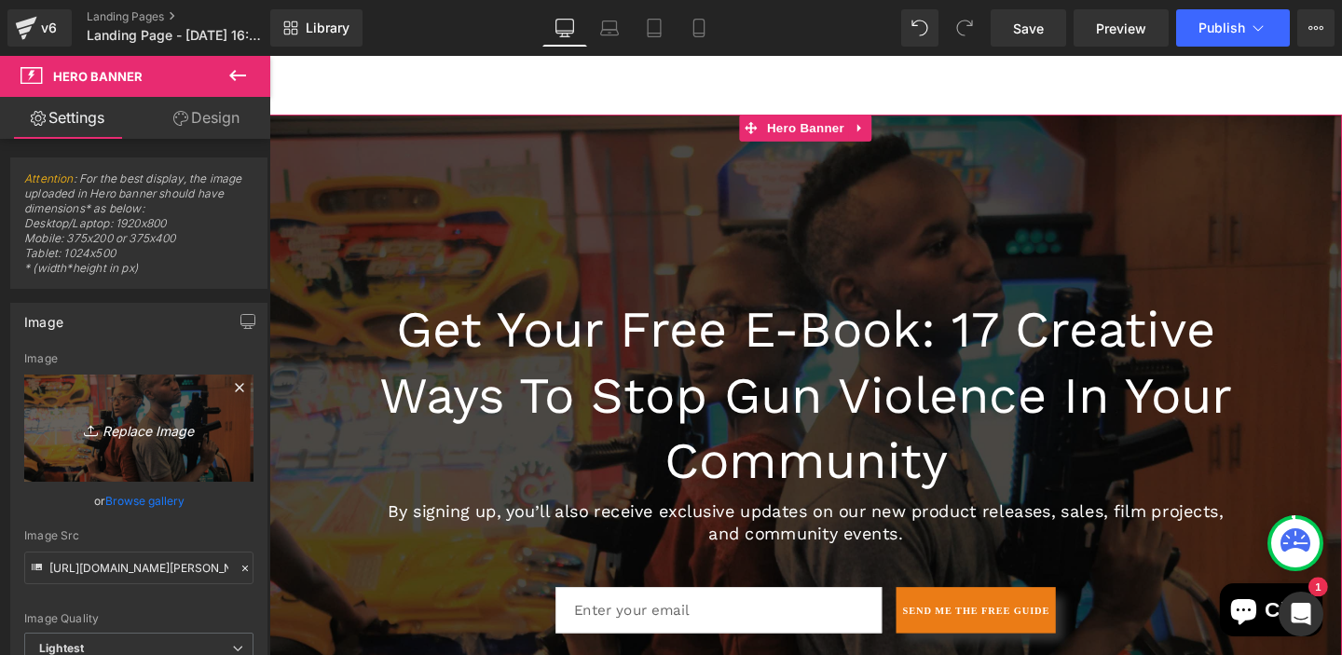
click at [176, 430] on icon "Replace Image" at bounding box center [138, 428] width 149 height 23
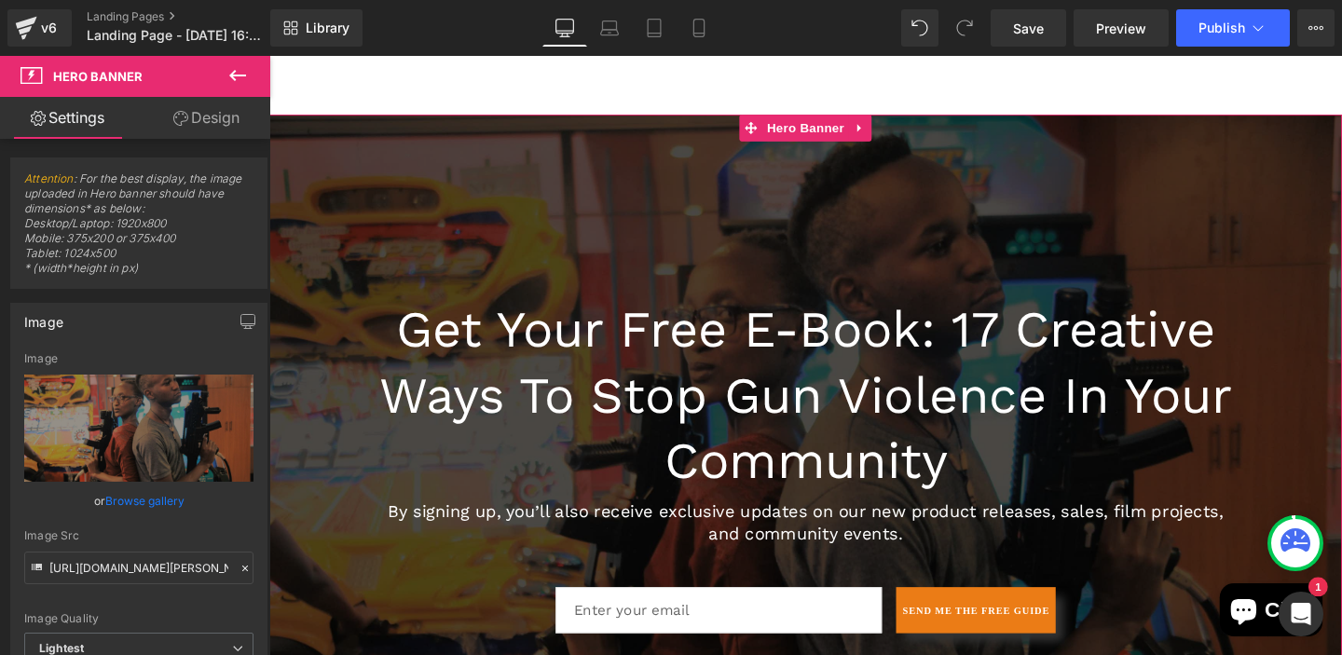
type input "C:\fakepath\ebook cover.png"
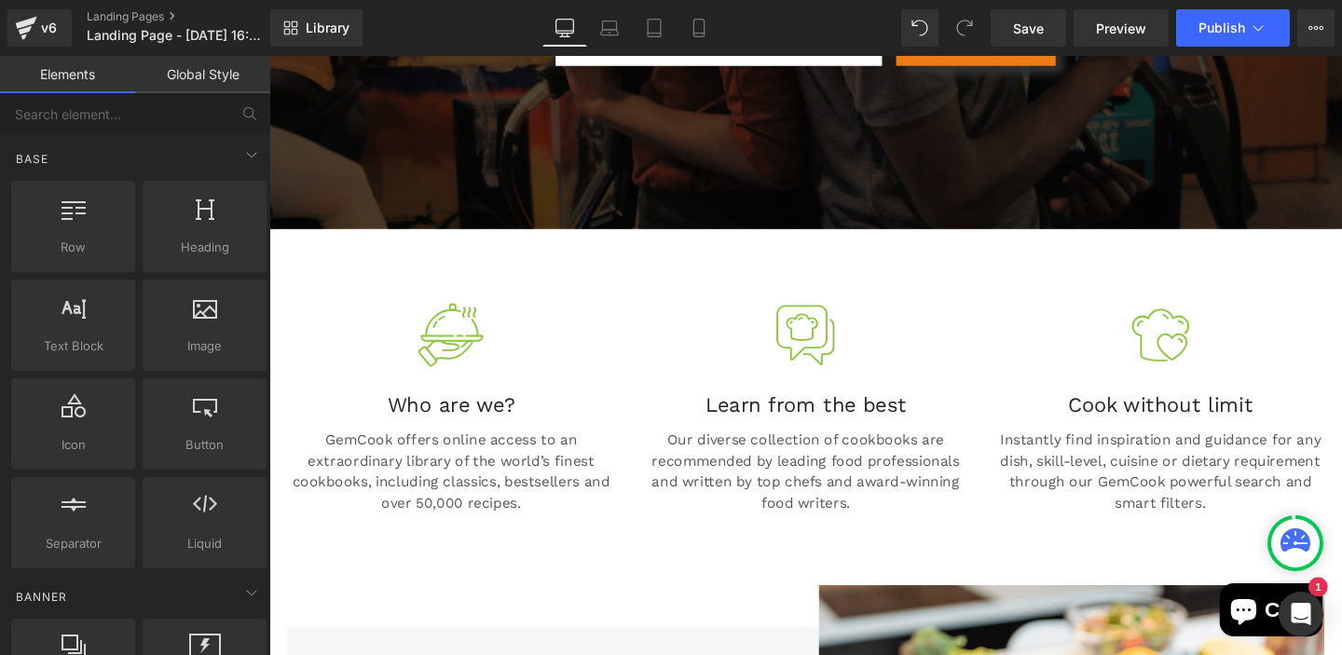
scroll to position [895, 0]
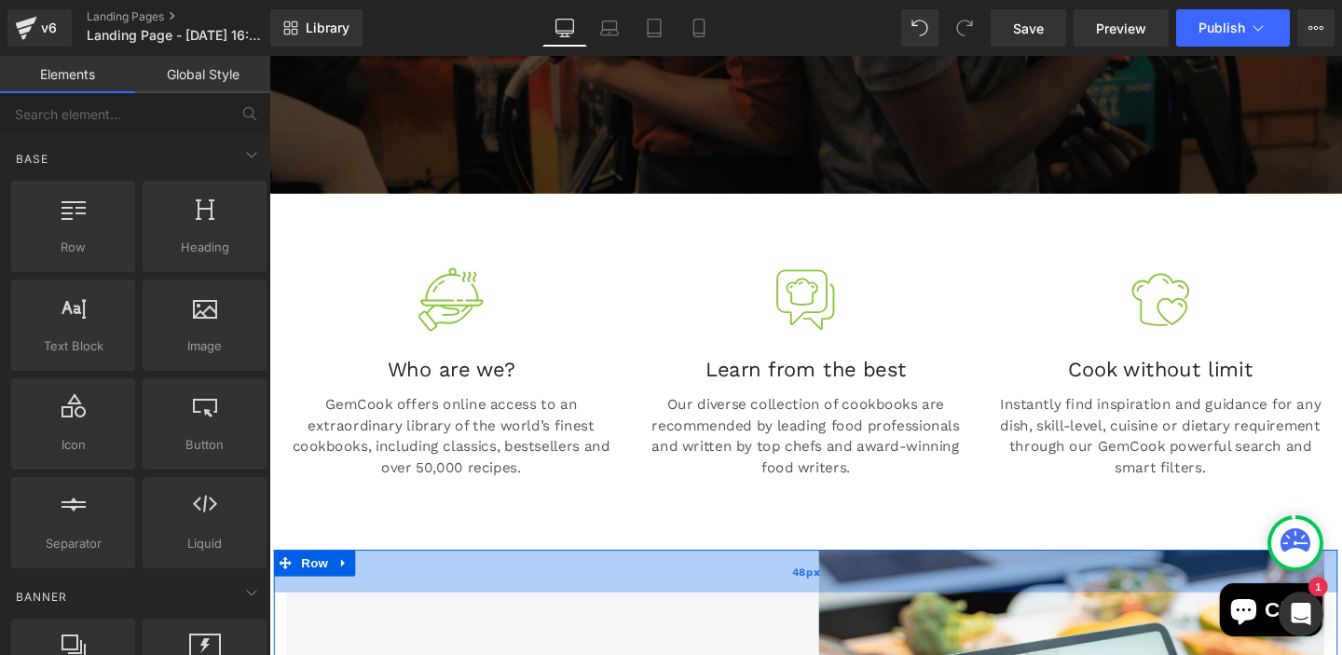
click at [746, 578] on div "48px" at bounding box center [833, 597] width 1118 height 45
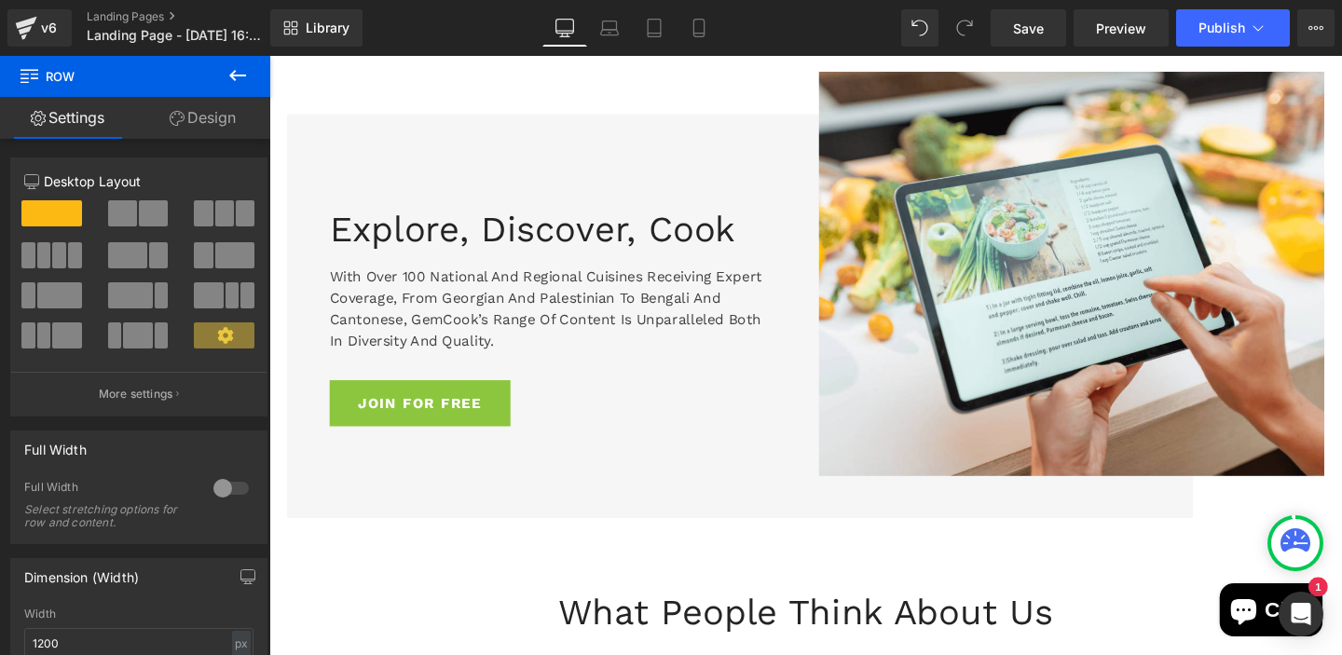
scroll to position [1528, 0]
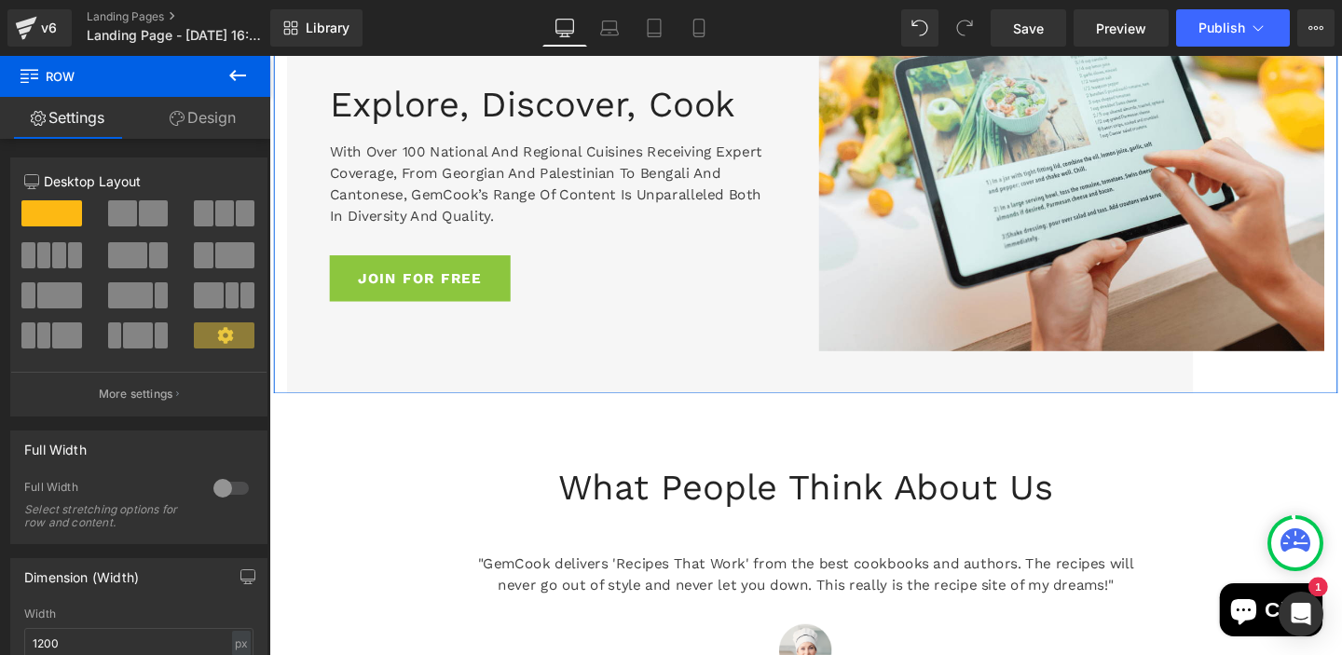
click at [60, 212] on span at bounding box center [51, 213] width 61 height 26
click at [253, 425] on div "Full Width 0 Full Width Select stretching options for row and content." at bounding box center [139, 481] width 279 height 128
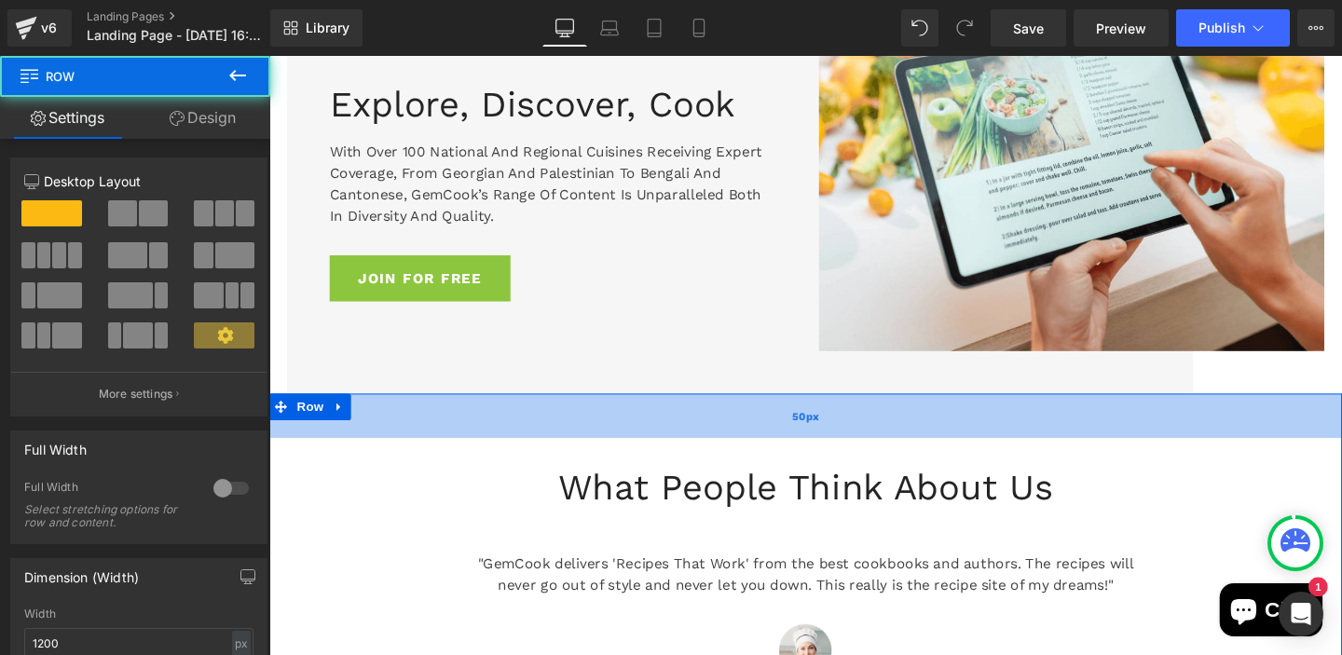
click at [1341, 445] on div "50px" at bounding box center [833, 434] width 1128 height 47
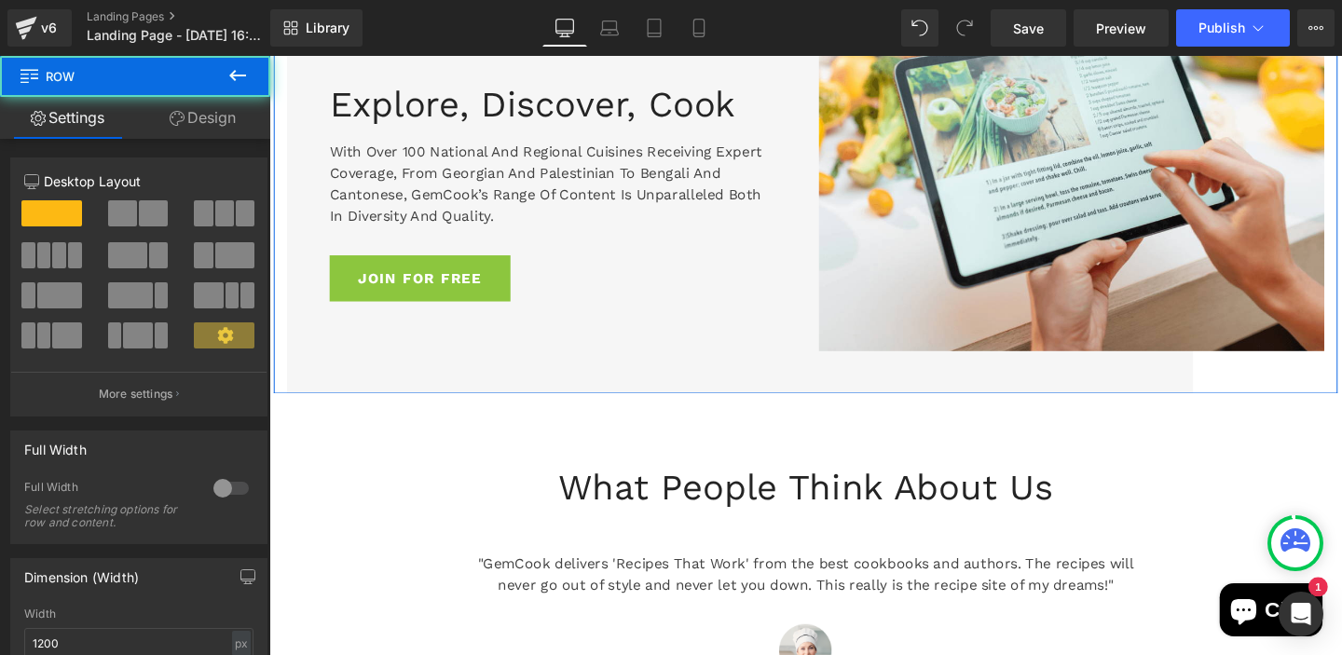
click at [280, 106] on div "Explore, Discover, Cook Heading With over 100 national and regional cuisines re…" at bounding box center [833, 198] width 1118 height 425
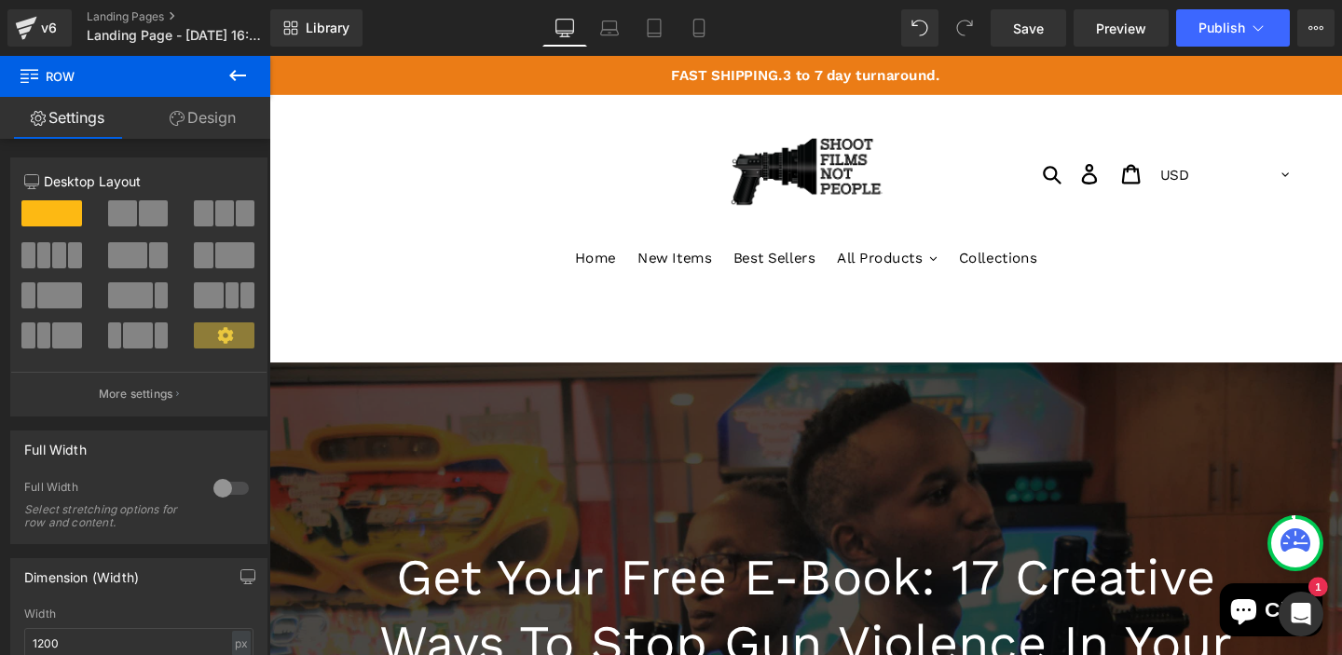
click at [243, 73] on icon at bounding box center [237, 75] width 22 height 22
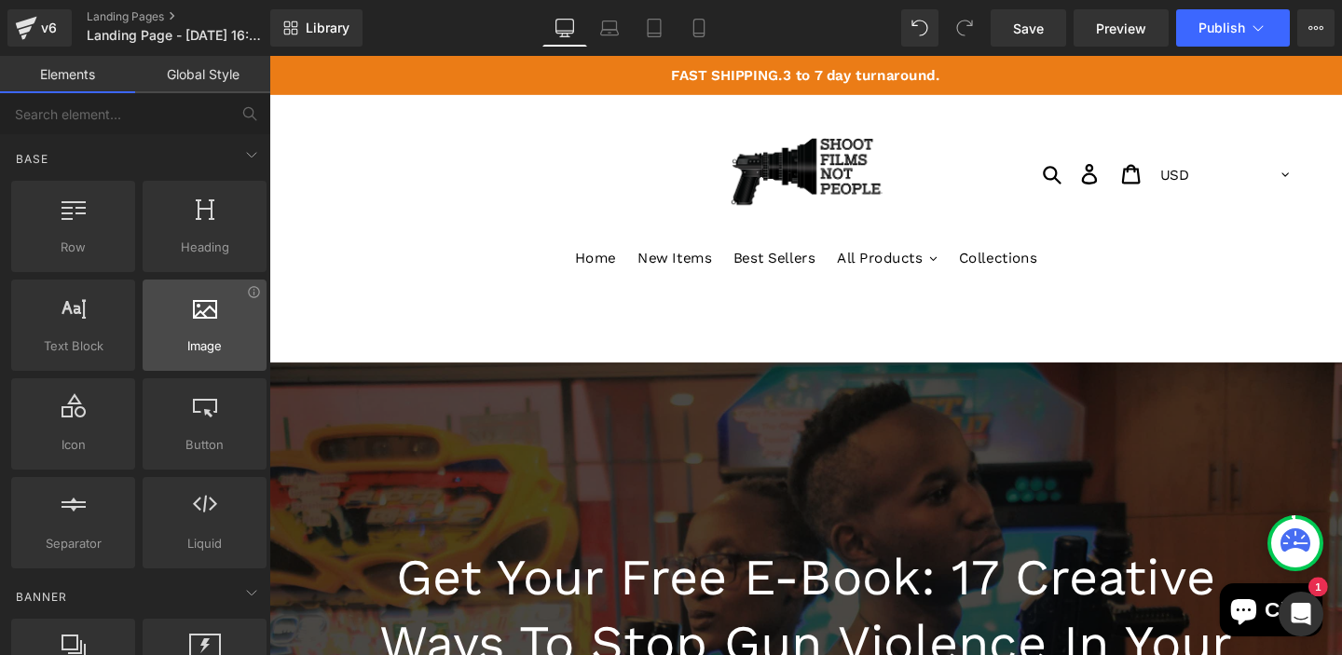
click at [210, 328] on div at bounding box center [204, 316] width 113 height 42
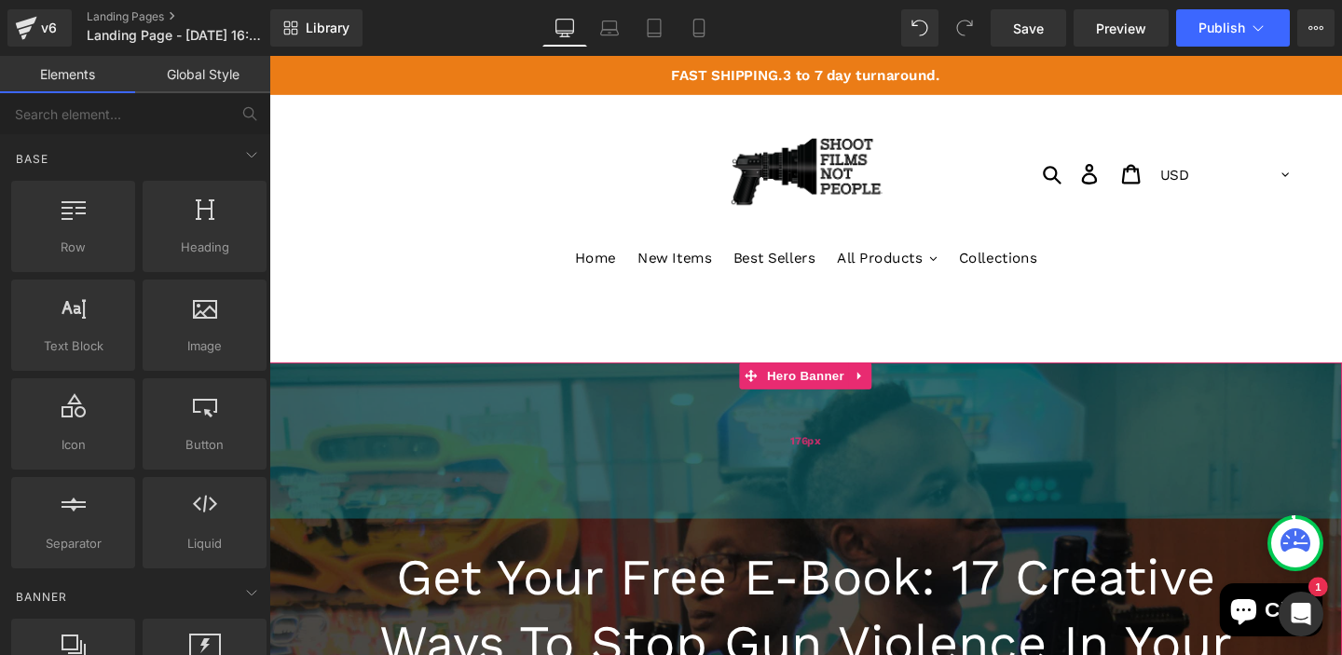
click at [426, 497] on div "176px" at bounding box center [833, 460] width 1128 height 164
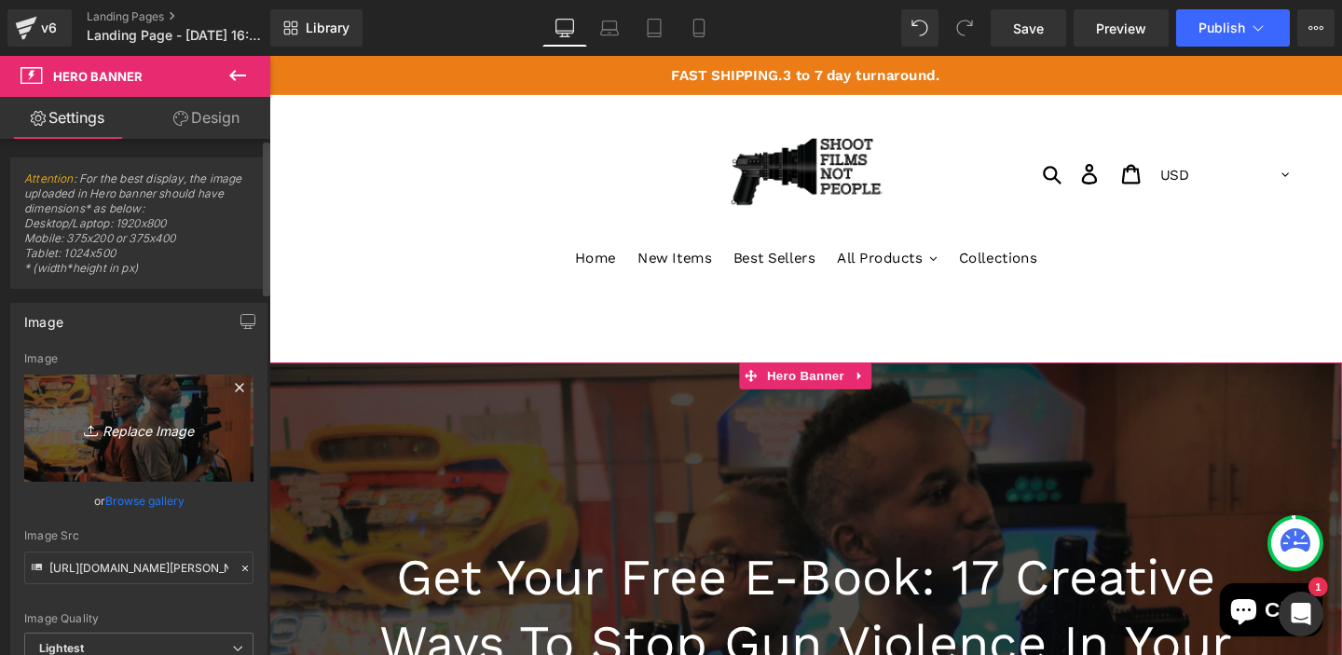
click at [171, 432] on icon "Replace Image" at bounding box center [138, 428] width 149 height 23
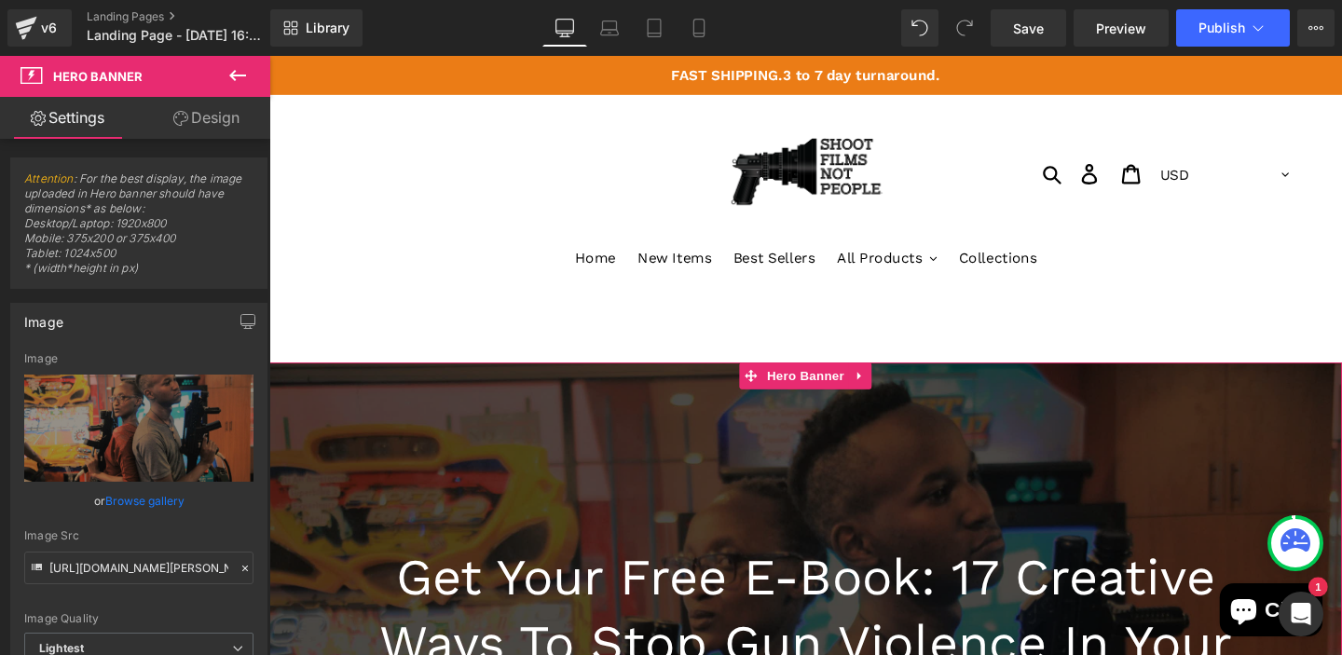
type input "C:\fakepath\ebook cover.png"
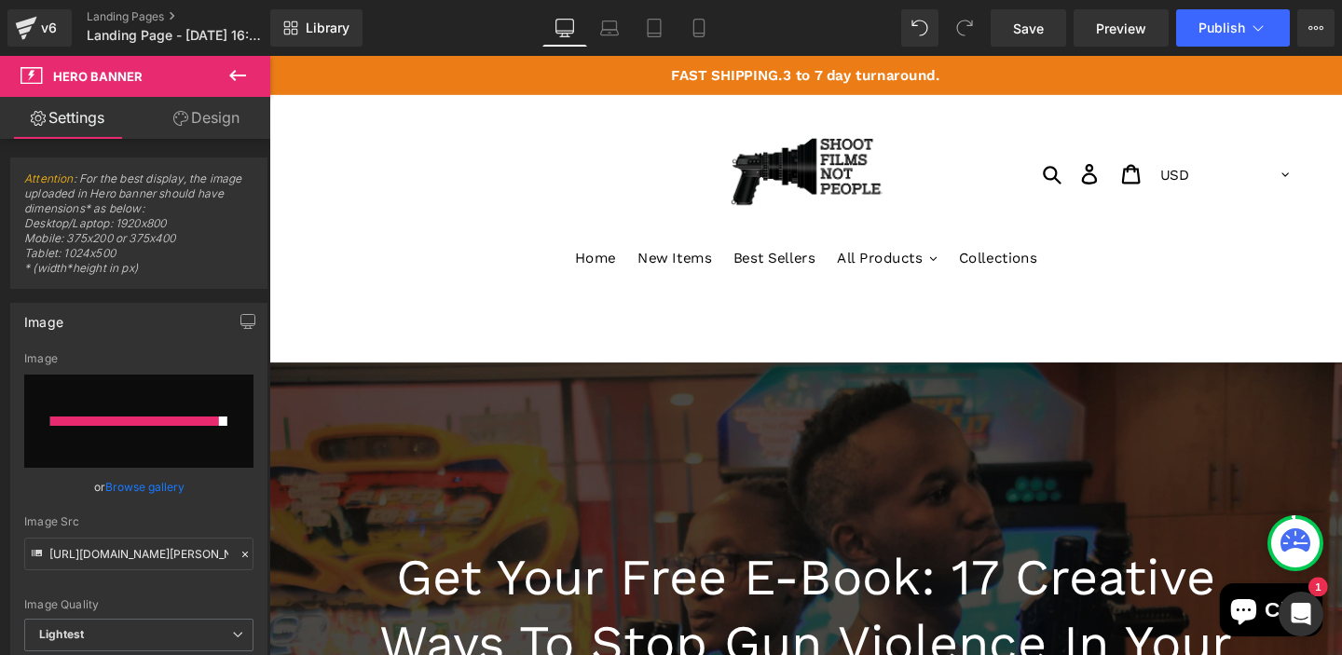
click at [530, 226] on div "Submit Search Log in Cart 0 items Currency AED AFN ALL AMD ANG AUD AWG AZN BAM …" at bounding box center [833, 179] width 1025 height 109
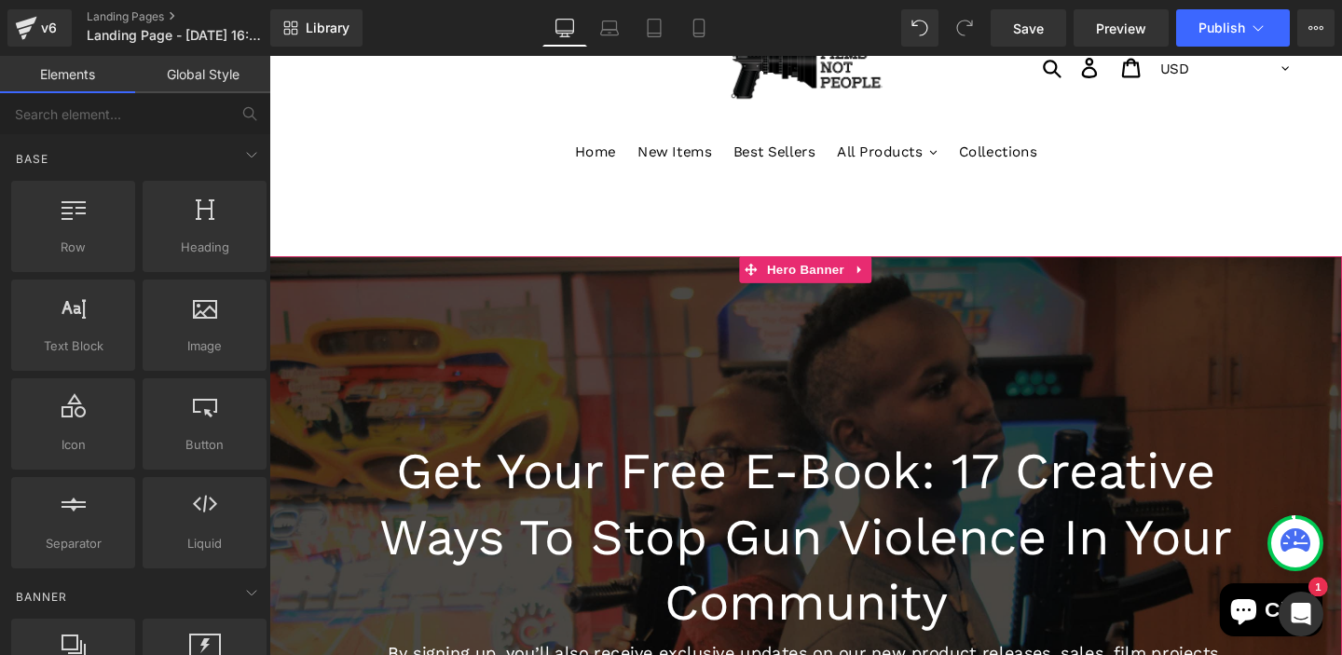
scroll to position [186, 0]
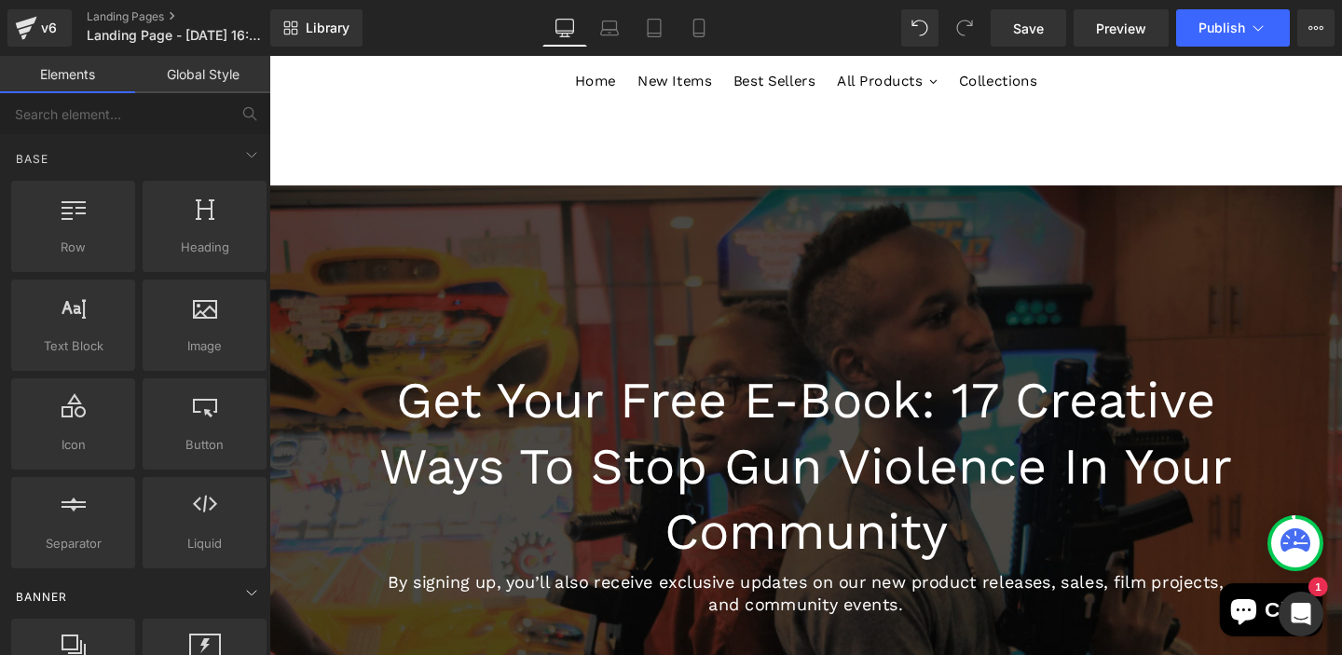
click at [144, 595] on div "Banner" at bounding box center [138, 596] width 263 height 37
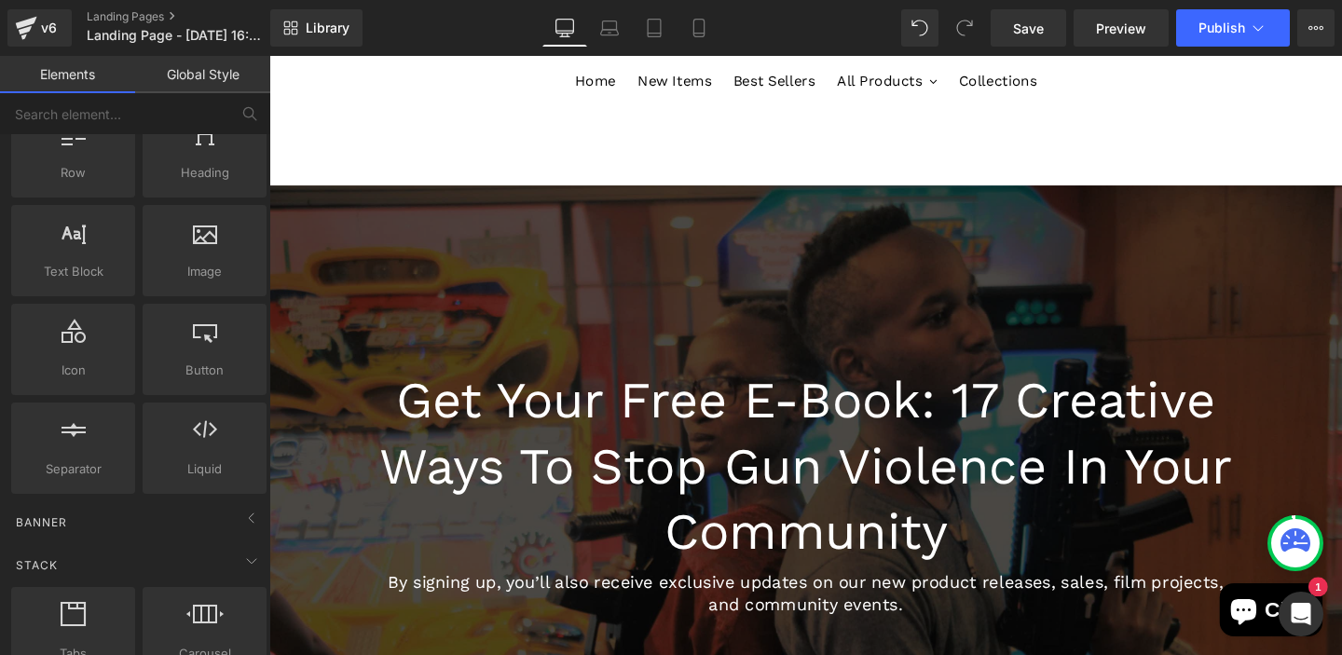
scroll to position [37, 0]
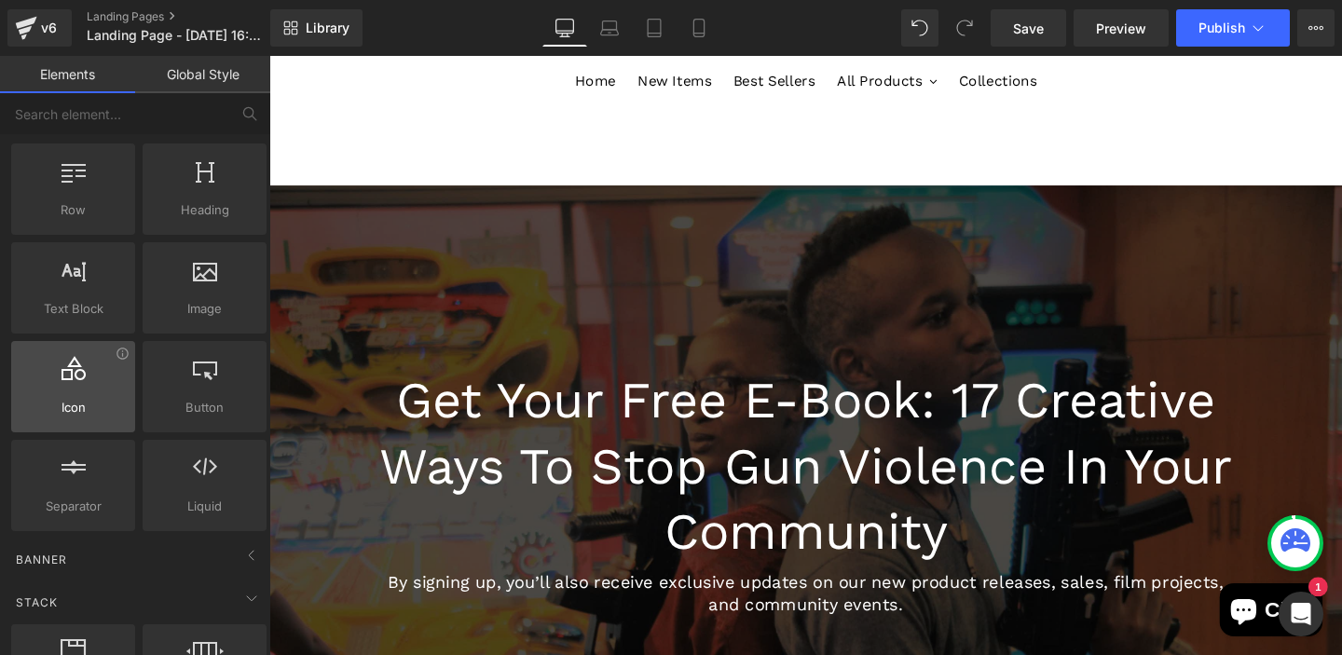
click at [61, 402] on span "Icon" at bounding box center [73, 408] width 113 height 20
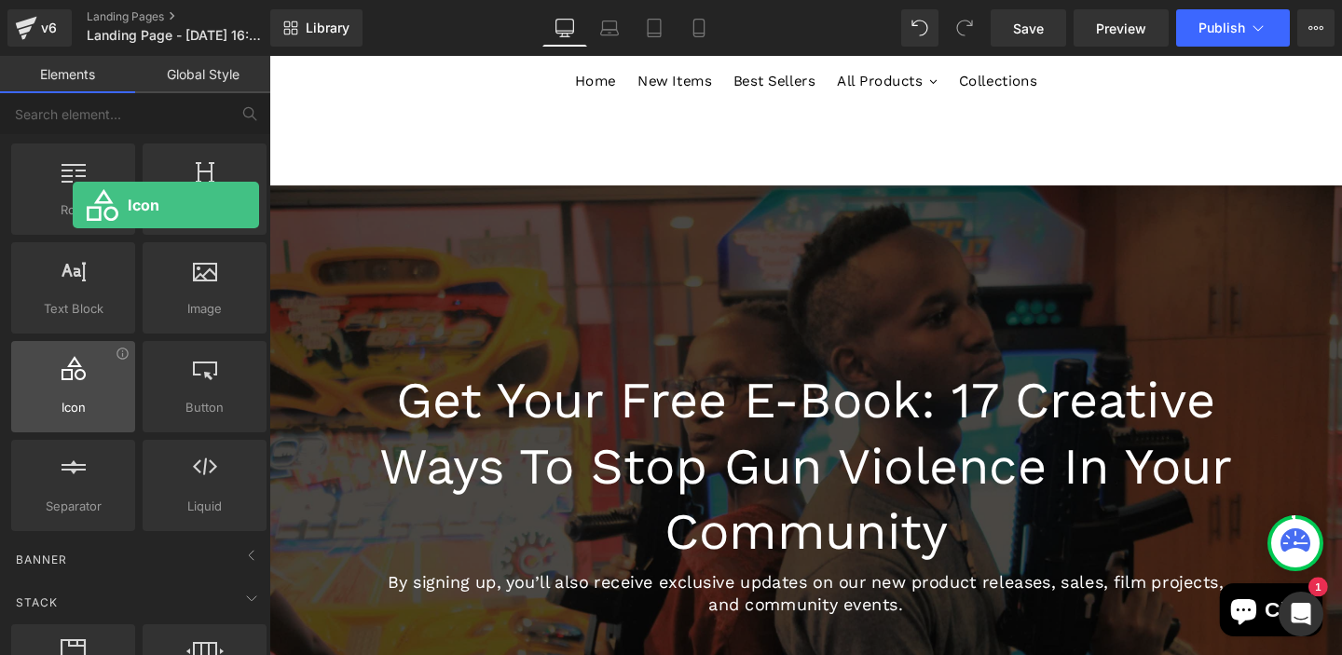
click at [73, 382] on div at bounding box center [73, 377] width 113 height 42
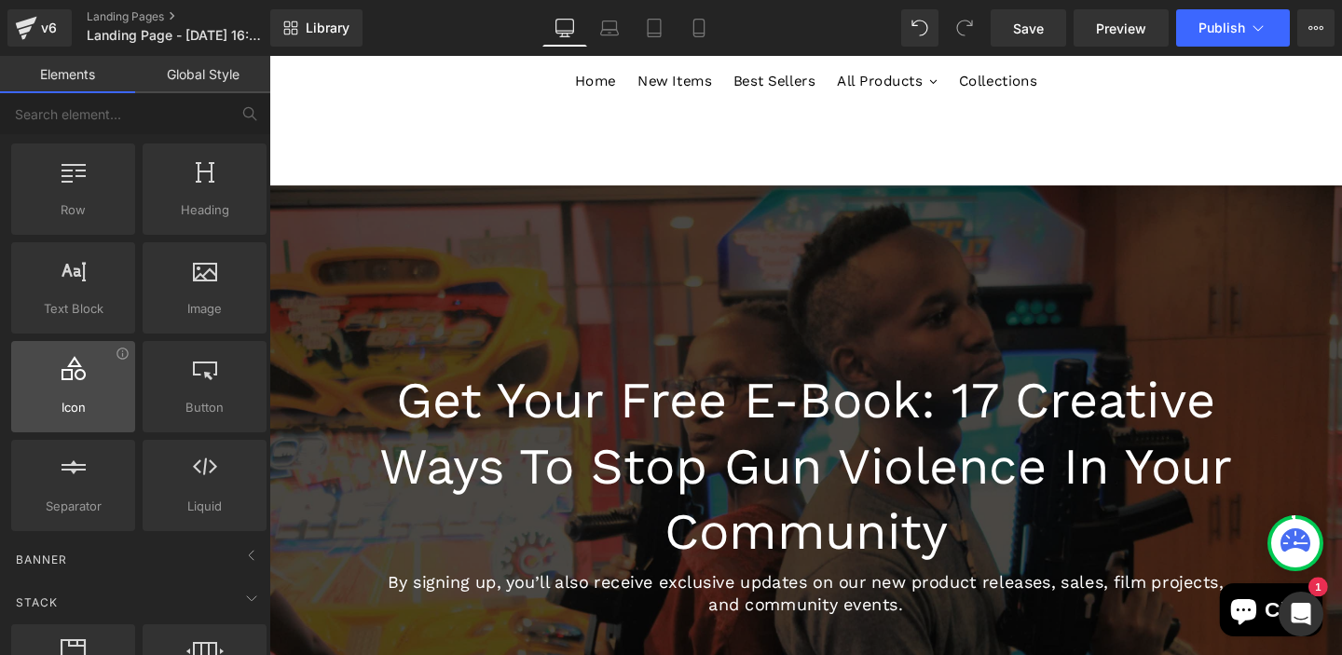
click at [73, 382] on div at bounding box center [73, 377] width 113 height 42
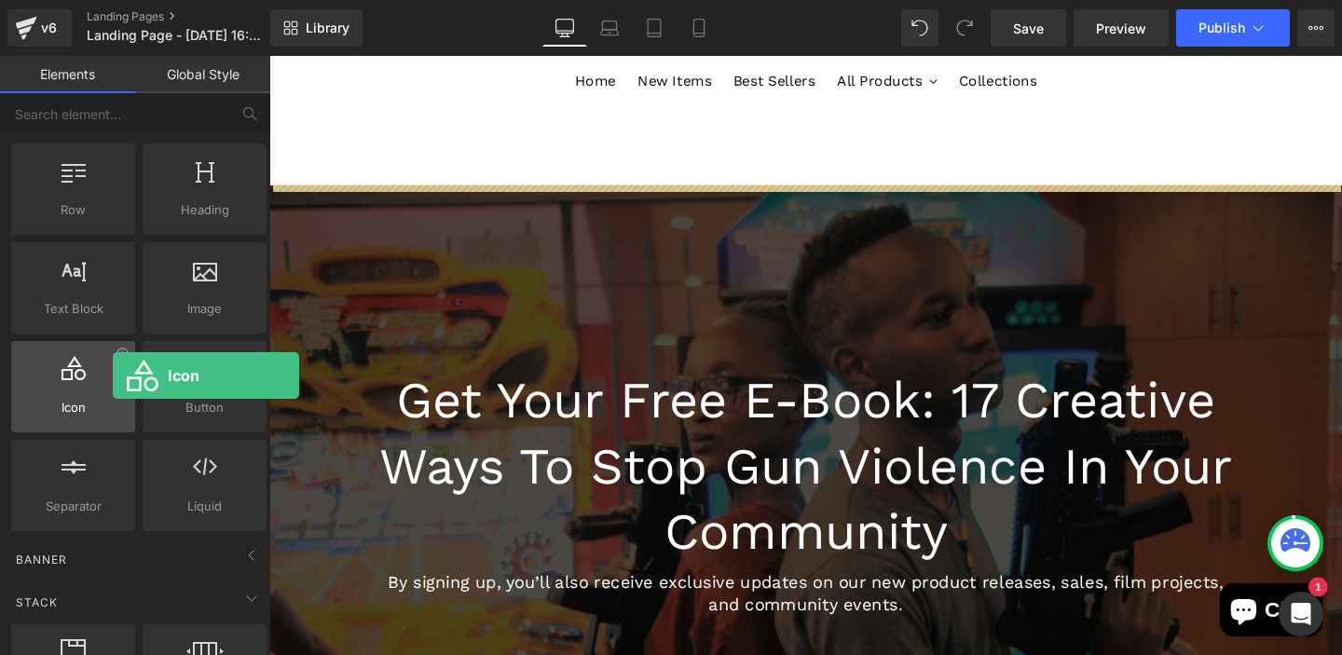
drag, startPoint x: 73, startPoint y: 382, endPoint x: 113, endPoint y: 365, distance: 43.4
click at [113, 365] on div at bounding box center [73, 377] width 113 height 42
click at [119, 361] on div at bounding box center [73, 377] width 113 height 42
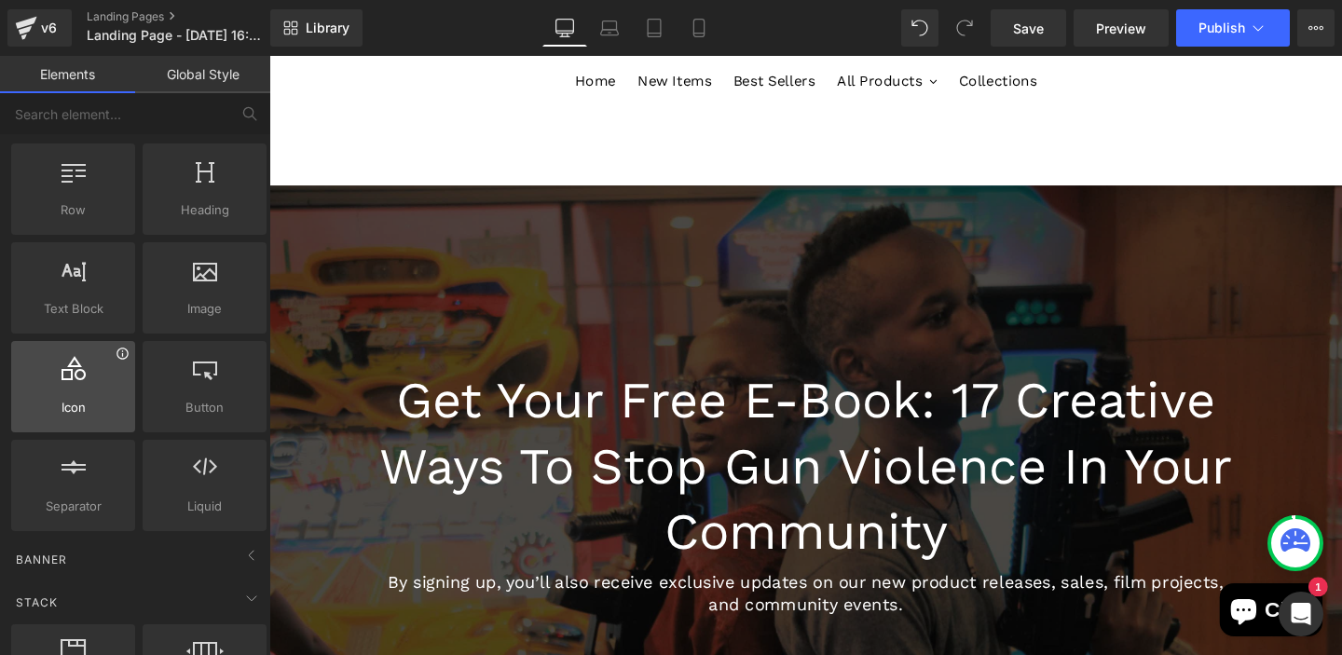
click at [119, 358] on icon at bounding box center [121, 353] width 11 height 11
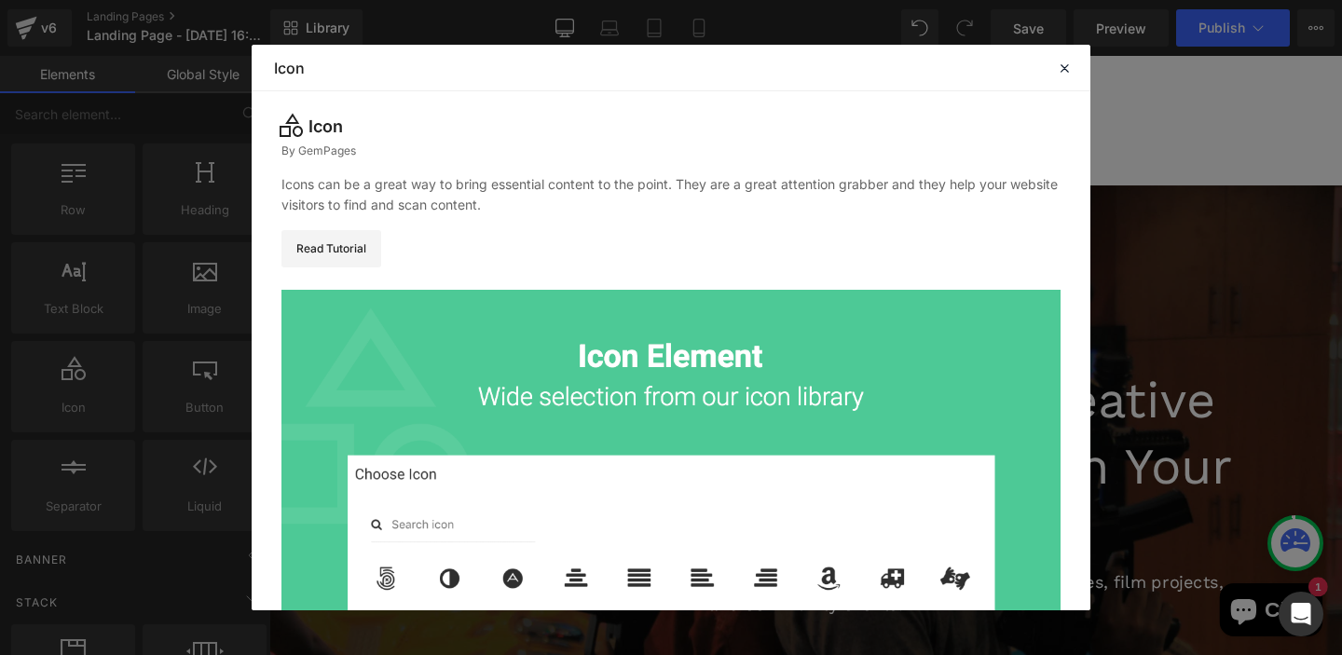
click at [879, 253] on div "Read Tutorial" at bounding box center [670, 248] width 779 height 37
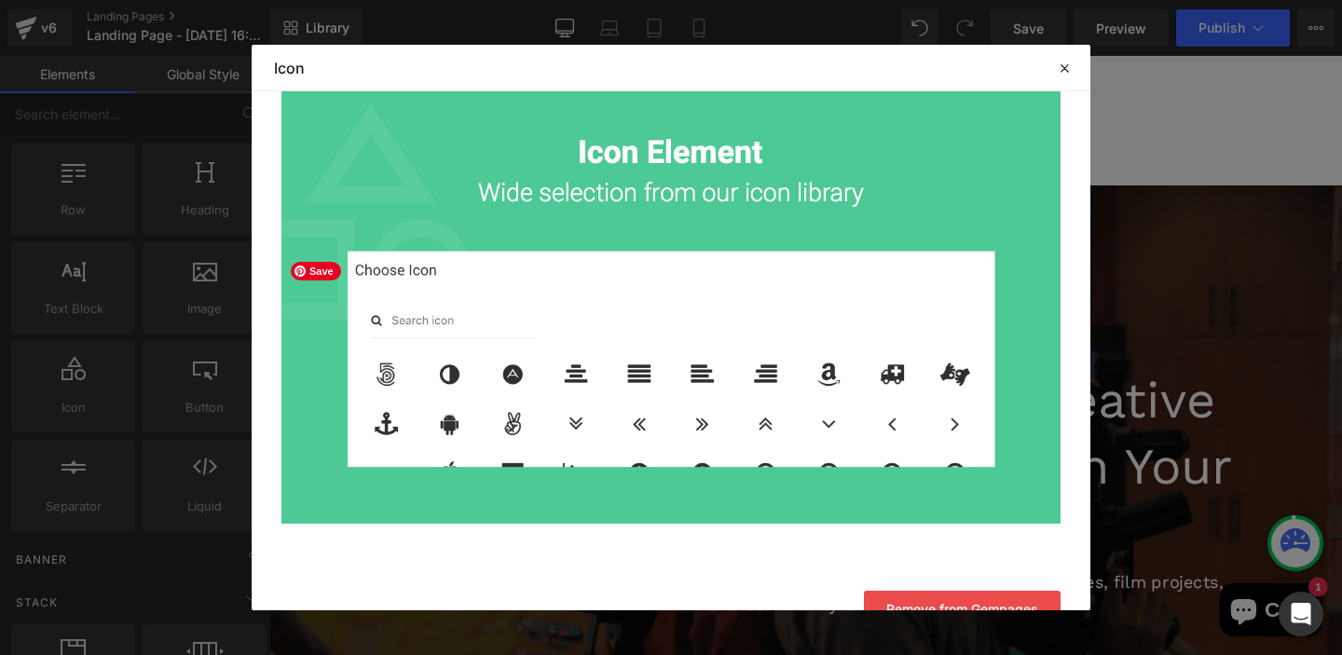
scroll to position [240, 0]
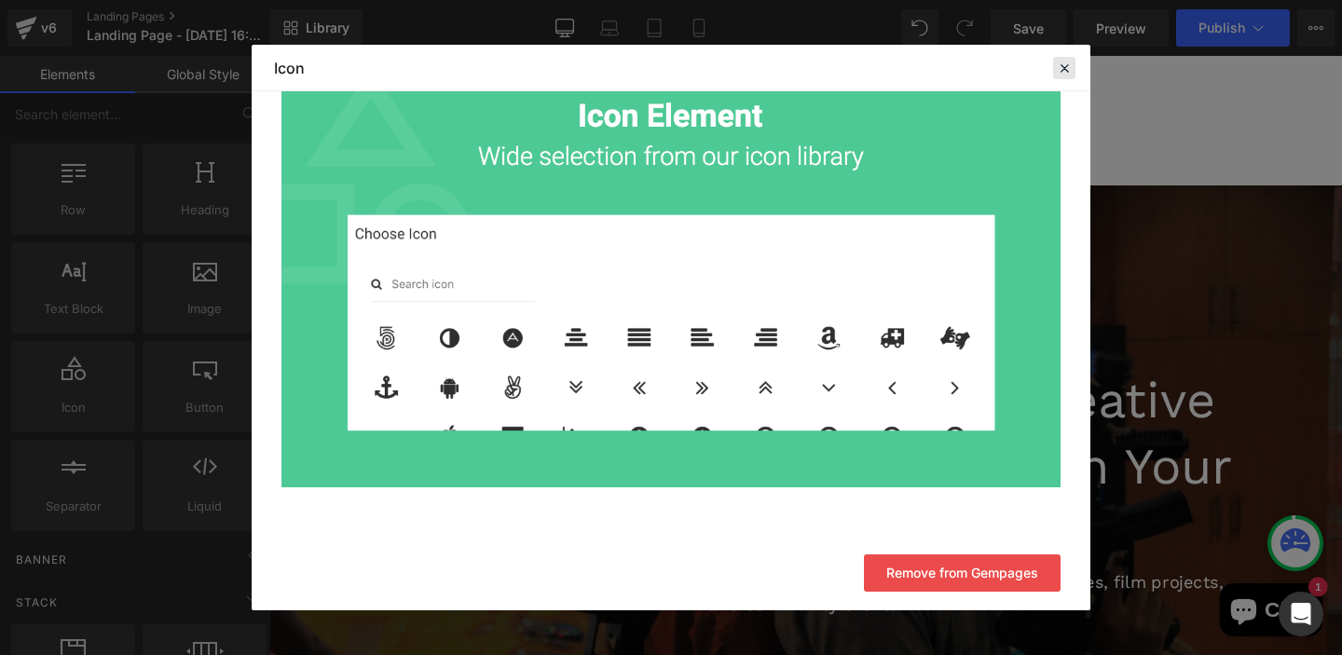
click at [1066, 60] on icon at bounding box center [1064, 68] width 17 height 17
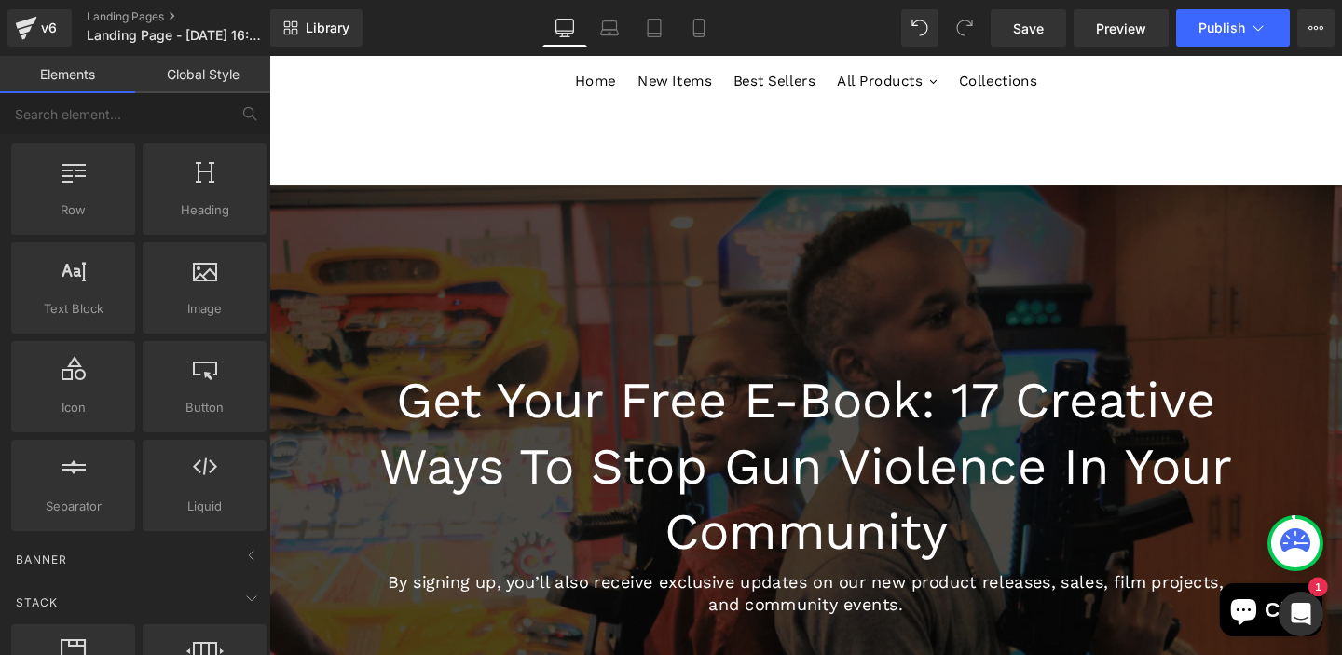
click at [220, 77] on link "Global Style" at bounding box center [202, 74] width 135 height 37
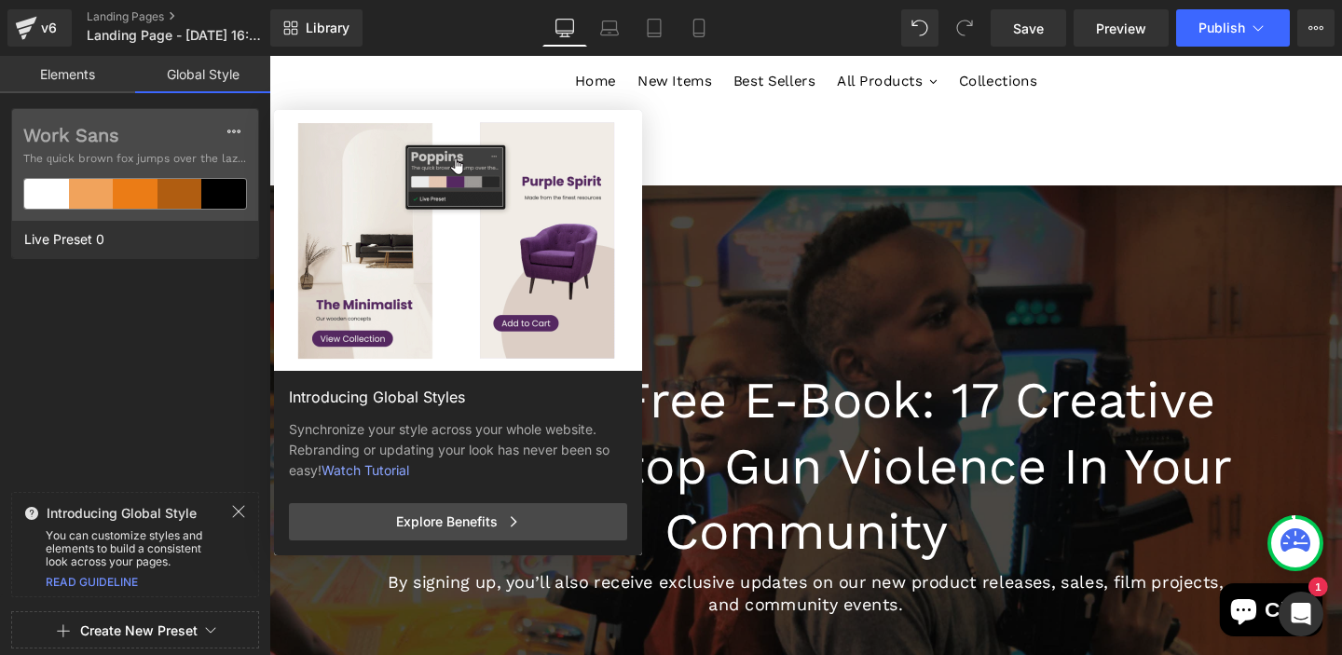
click at [751, 140] on div "Introducing Global Styles Synchronize your style across your whole website. Reb…" at bounding box center [532, 437] width 517 height 655
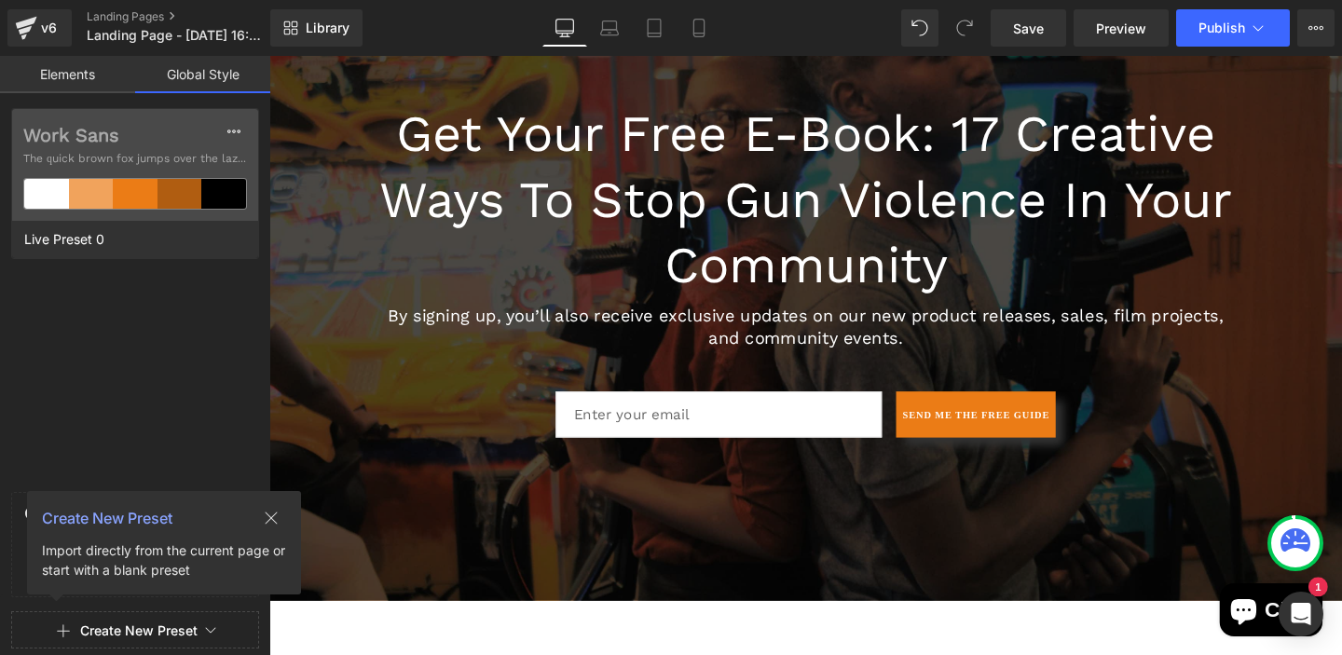
scroll to position [410, 0]
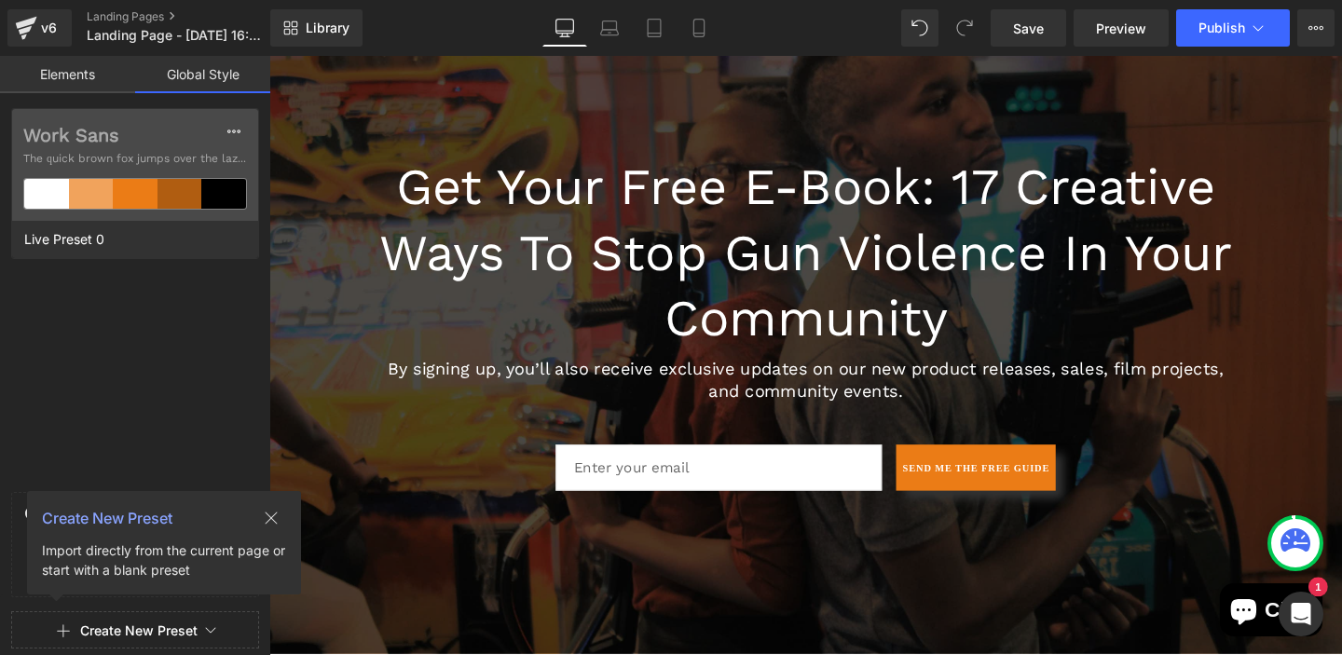
click at [268, 524] on icon at bounding box center [271, 518] width 15 height 15
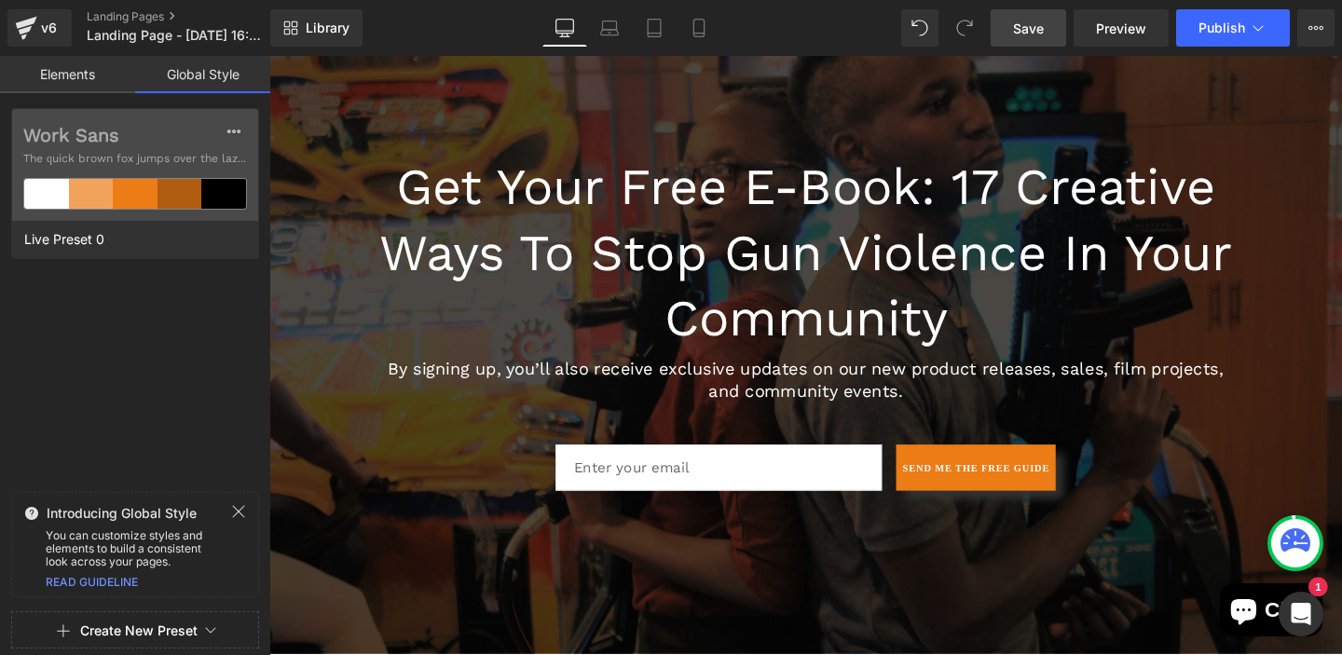
click at [1040, 42] on link "Save" at bounding box center [1028, 27] width 75 height 37
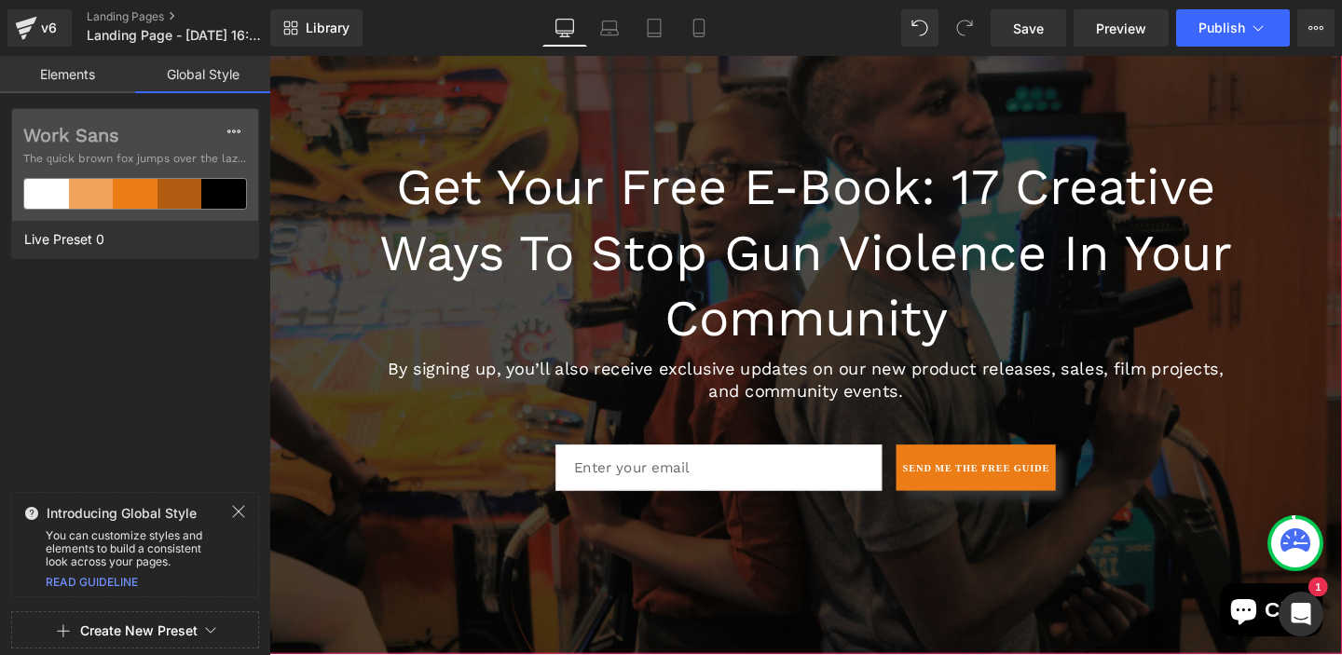
click at [1328, 275] on span "Get Your Free E-Book: 17 Creative Ways to Stop Gun Violence in Your Community H…" at bounding box center [833, 327] width 1128 height 391
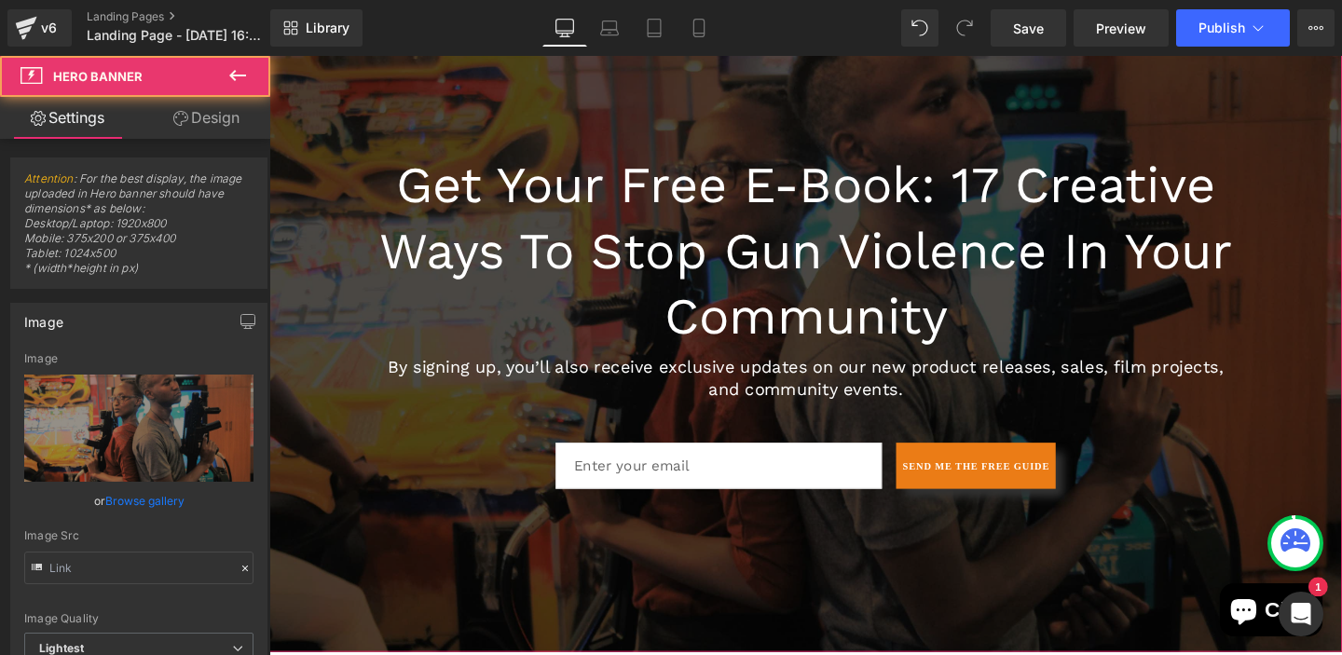
type input "[URL][DOMAIN_NAME][PERSON_NAME]"
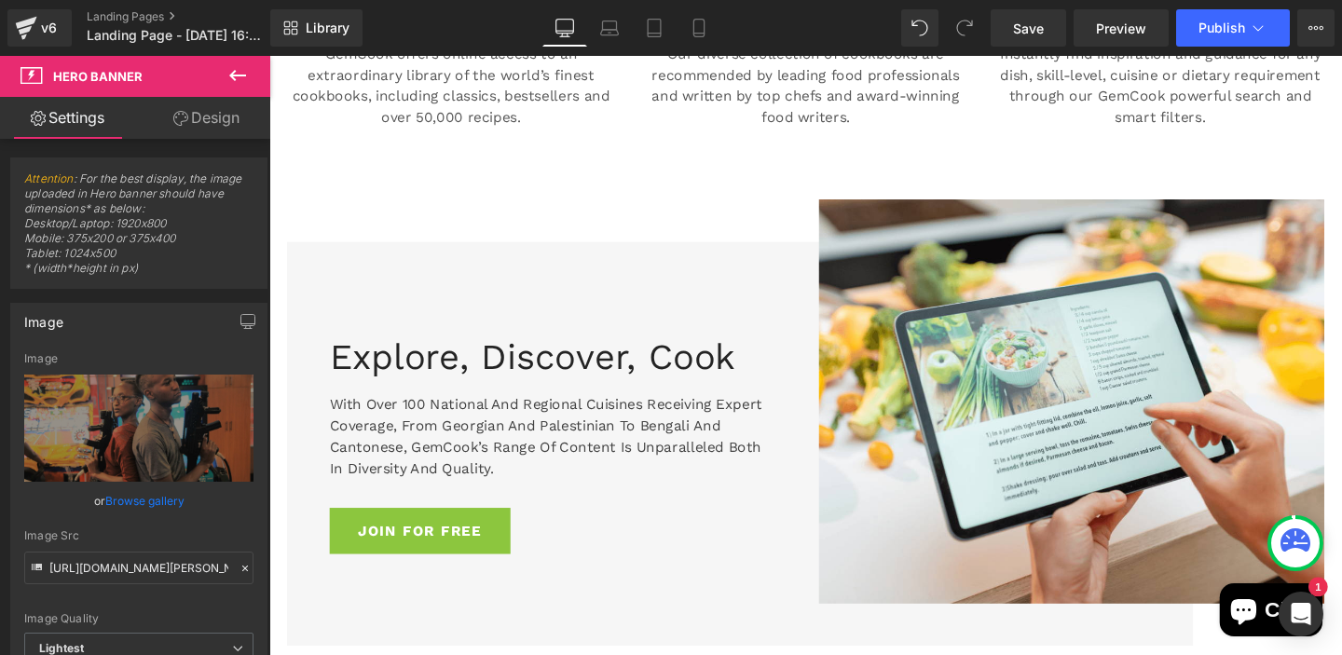
scroll to position [1267, 0]
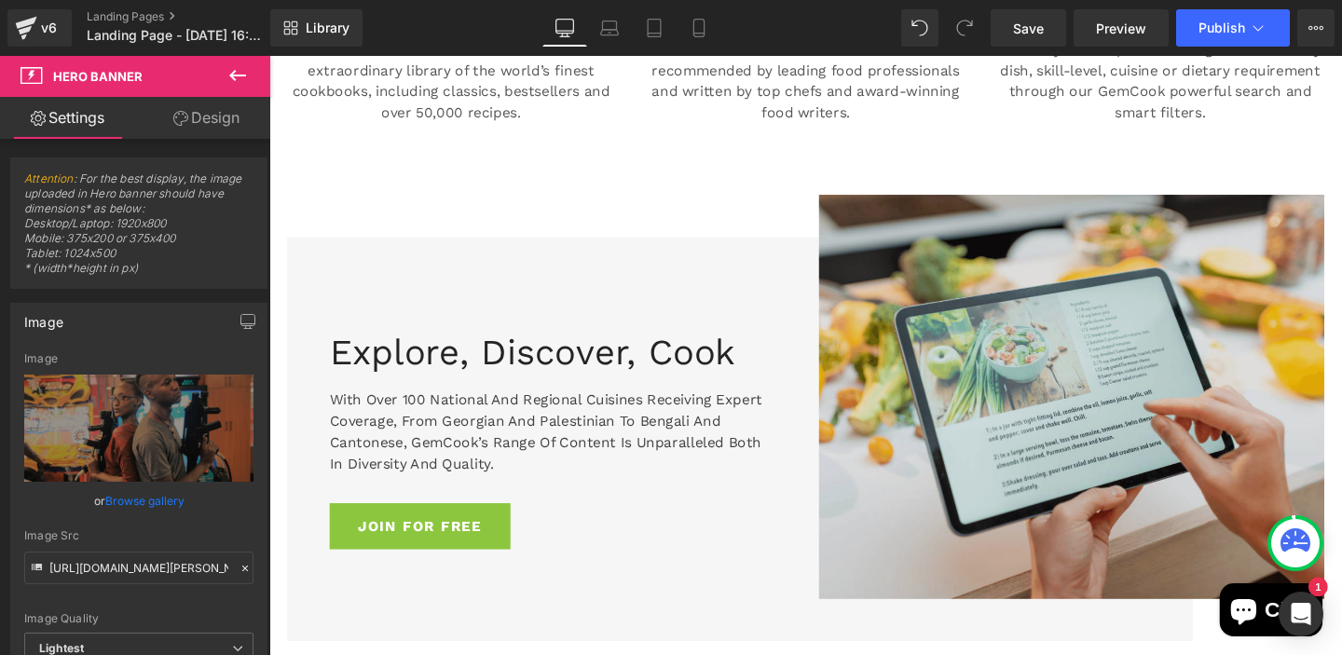
click at [1143, 380] on img at bounding box center [1112, 414] width 531 height 425
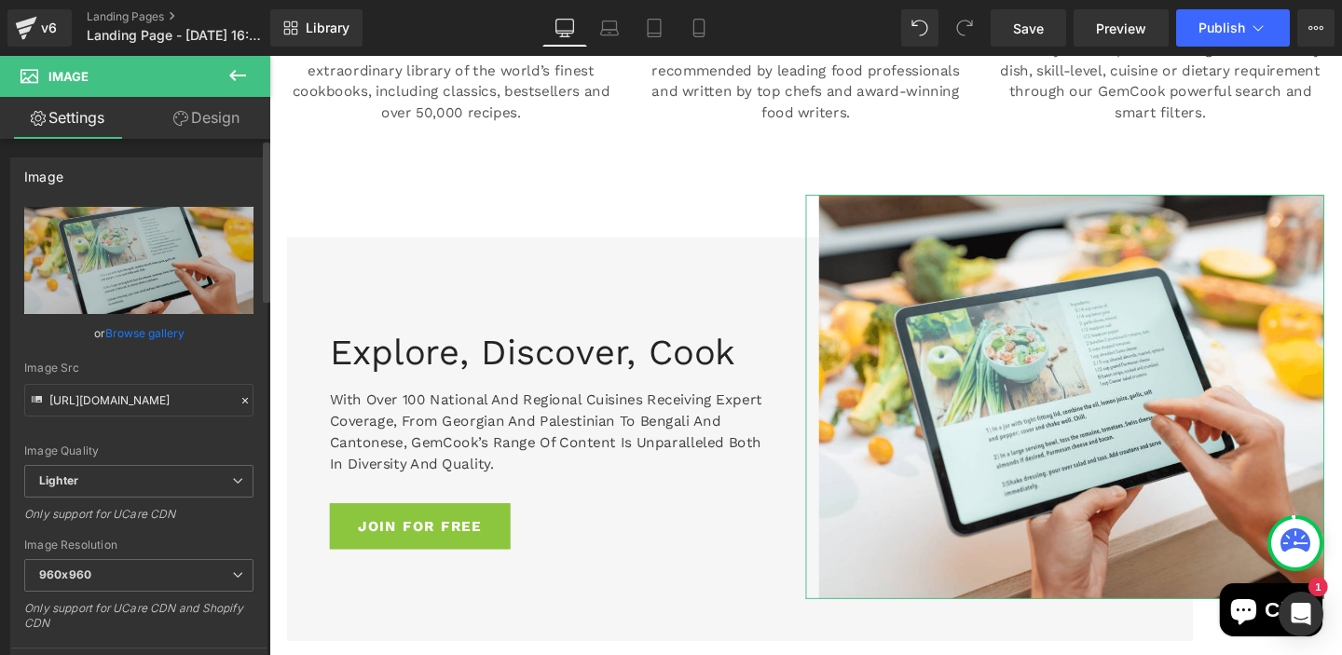
click at [142, 333] on link "Browse gallery" at bounding box center [144, 333] width 79 height 33
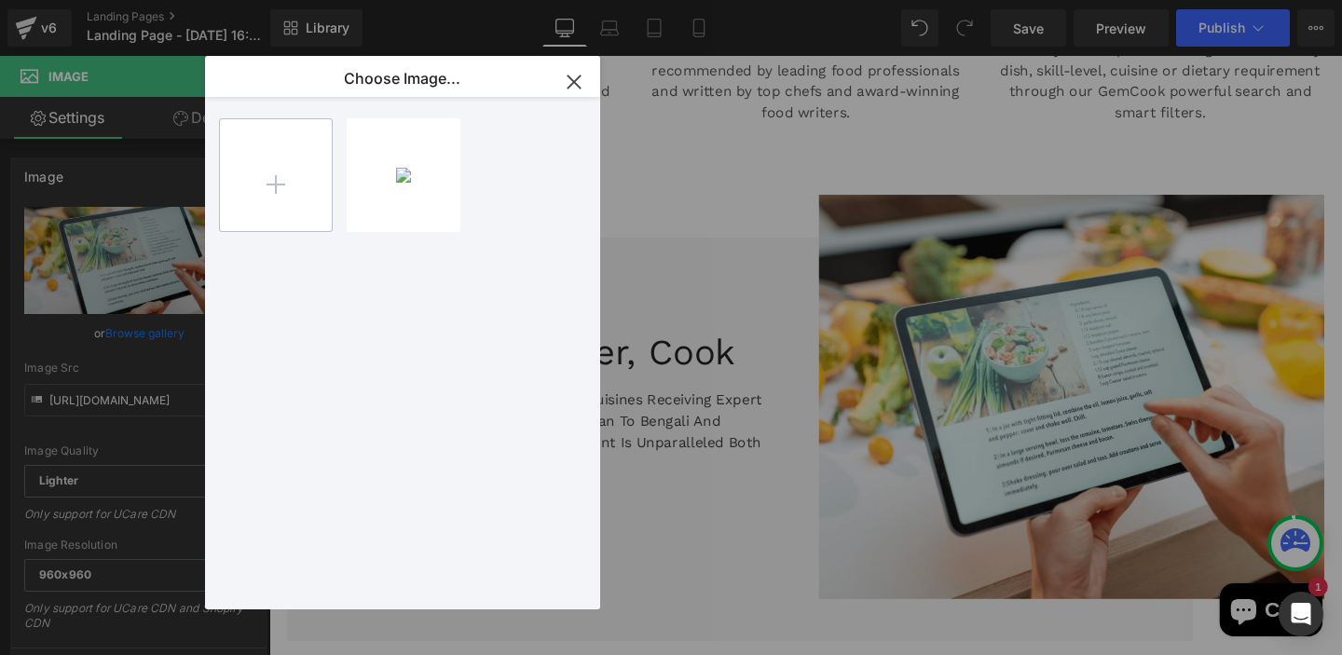
click at [269, 185] on input "file" at bounding box center [276, 175] width 112 height 112
type input "C:\fakepath\ebook cover.png"
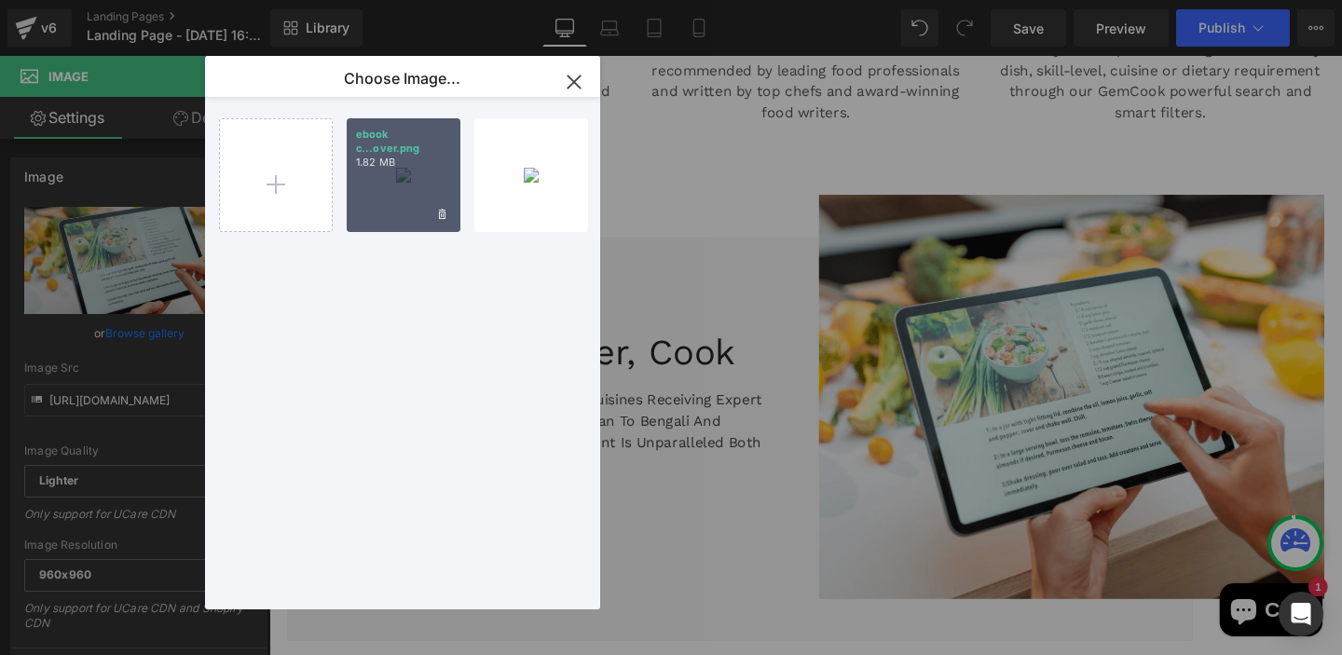
click at [413, 204] on div "ebook c...over.png 1.82 MB" at bounding box center [404, 175] width 114 height 114
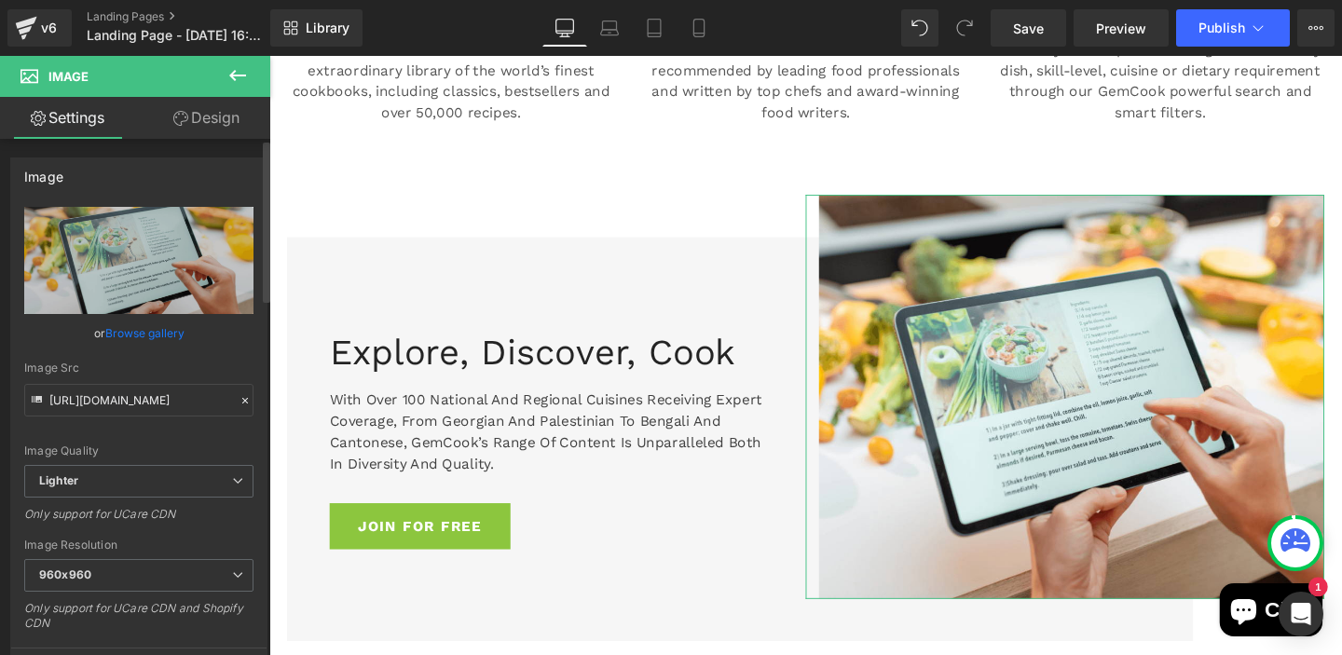
click at [161, 336] on link "Browse gallery" at bounding box center [144, 333] width 79 height 33
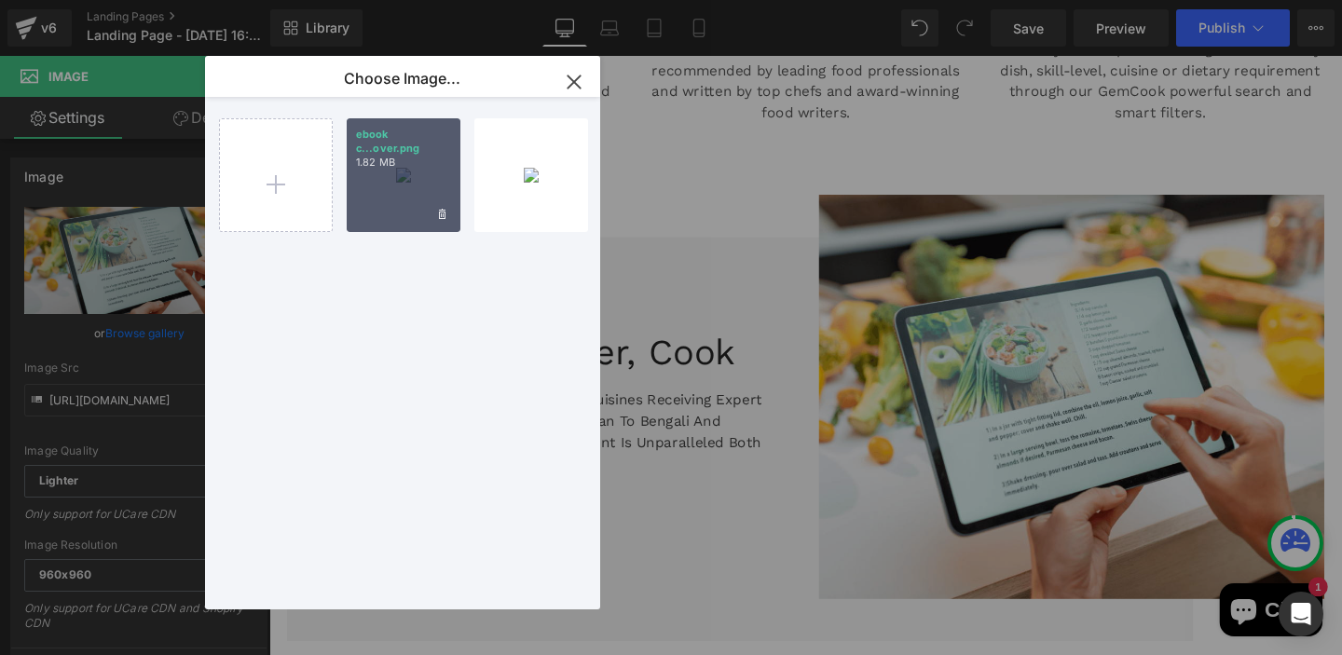
click at [395, 197] on div "ebook c...over.png 1.82 MB" at bounding box center [404, 175] width 114 height 114
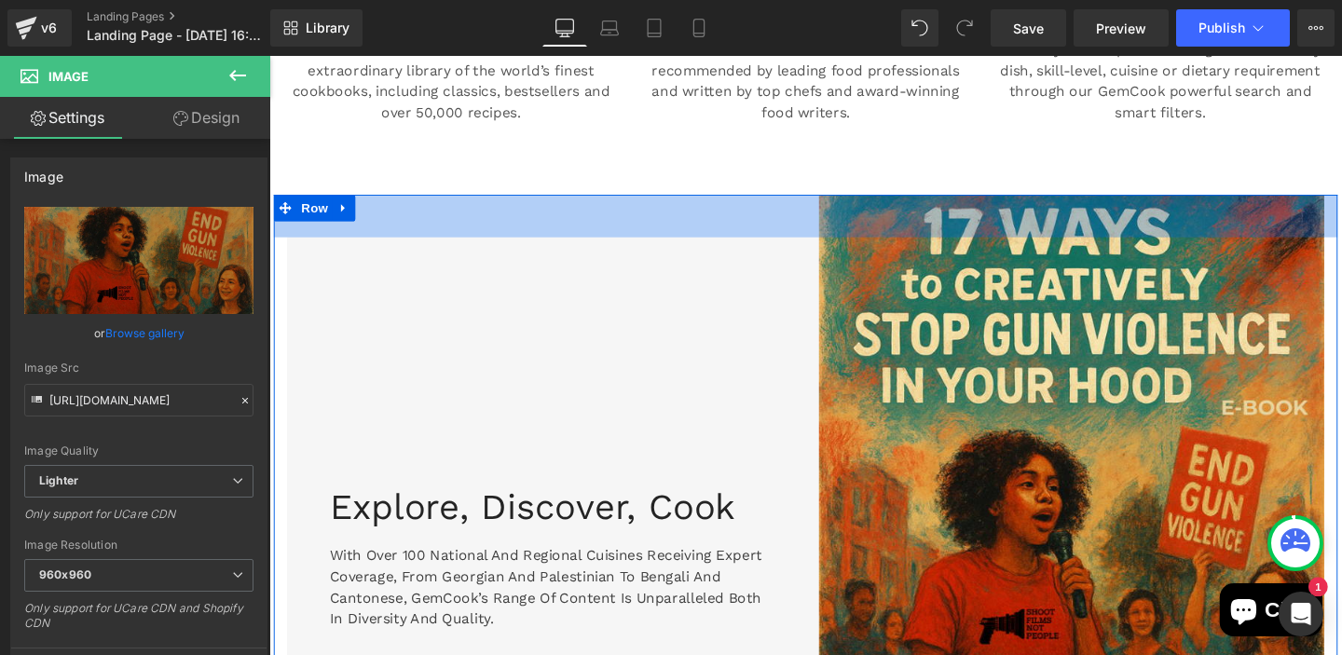
type input "[URL][DOMAIN_NAME]"
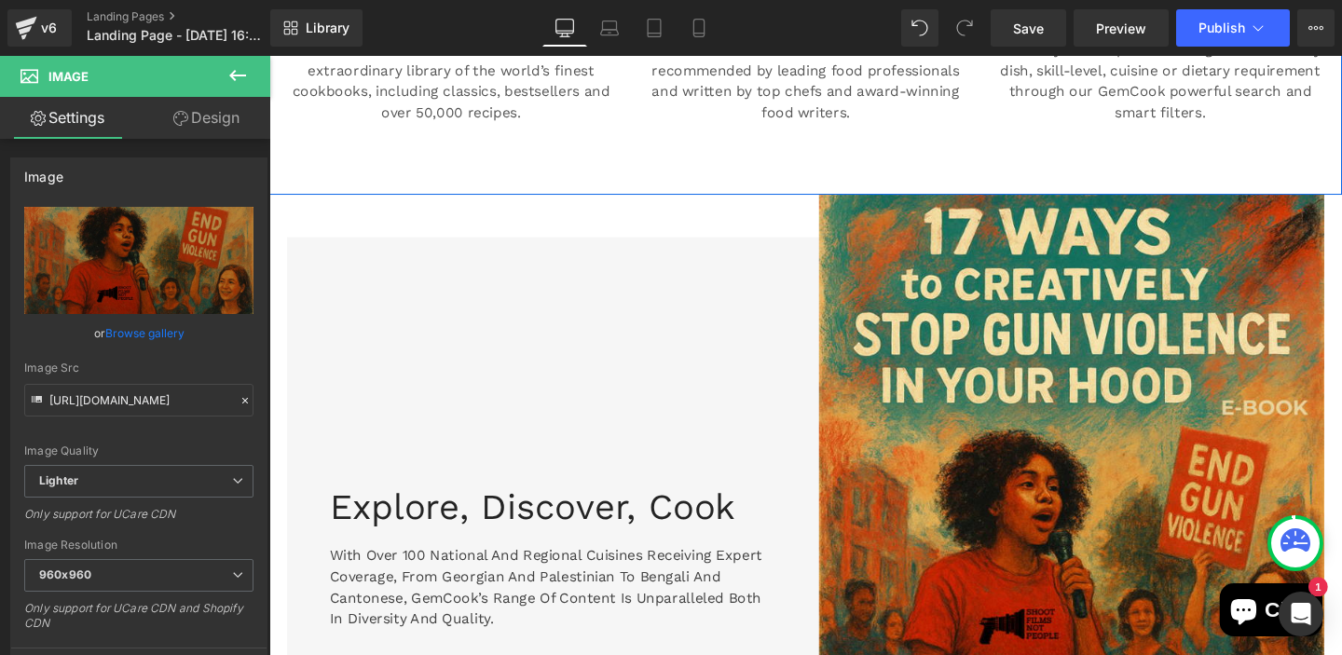
click at [779, 144] on div "Image Who are we? Heading GemCook offers online access to an extraordinary libr…" at bounding box center [833, 15] width 1128 height 375
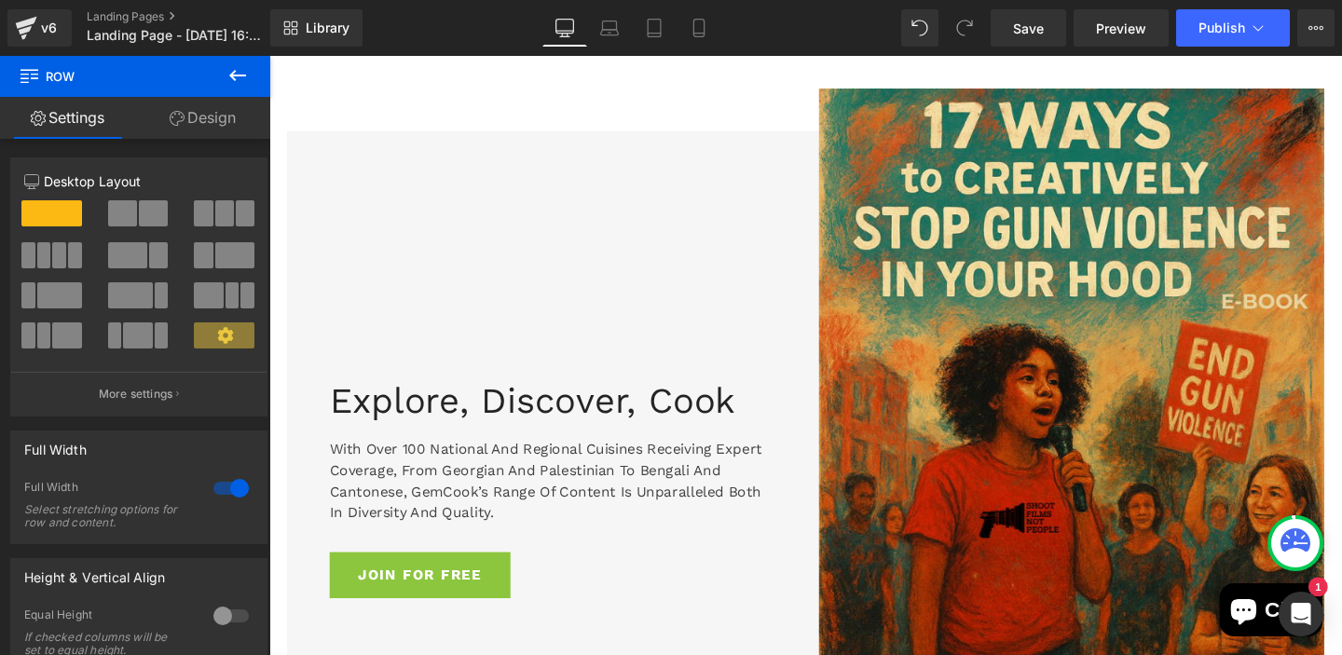
scroll to position [1491, 0]
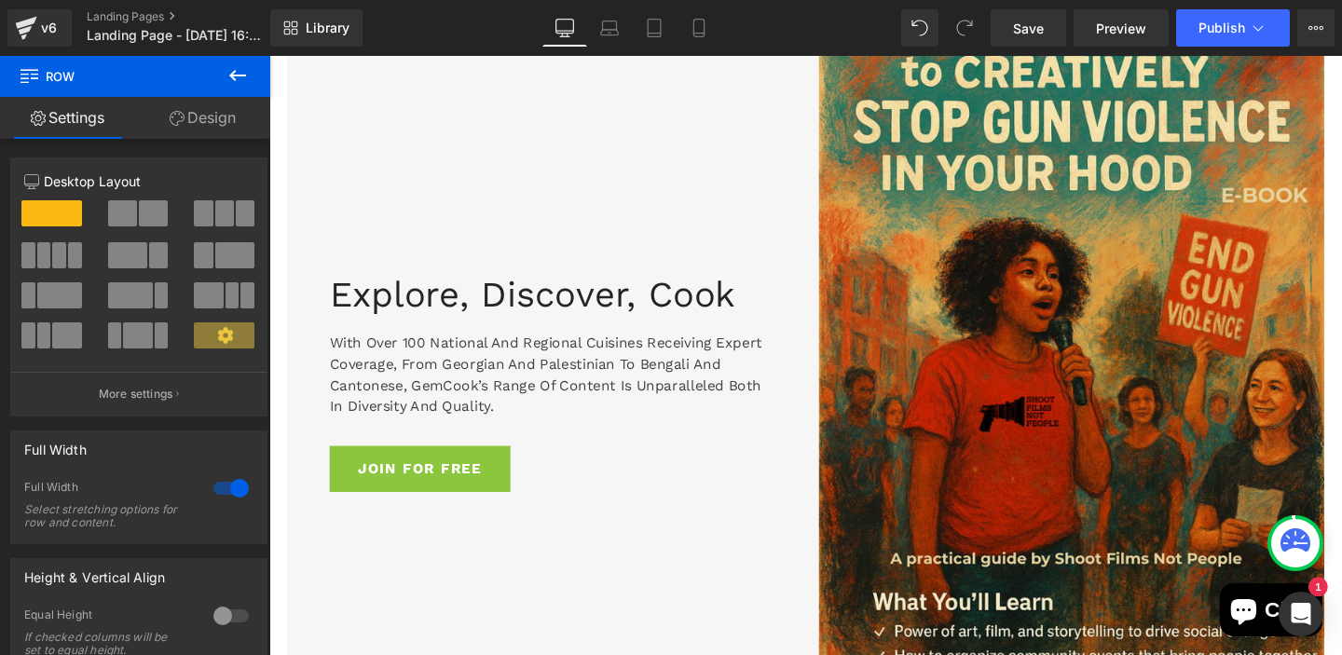
click at [474, 404] on p "With over 100 national and regional cuisines receiving expert coverage, from Ge…" at bounding box center [561, 391] width 456 height 89
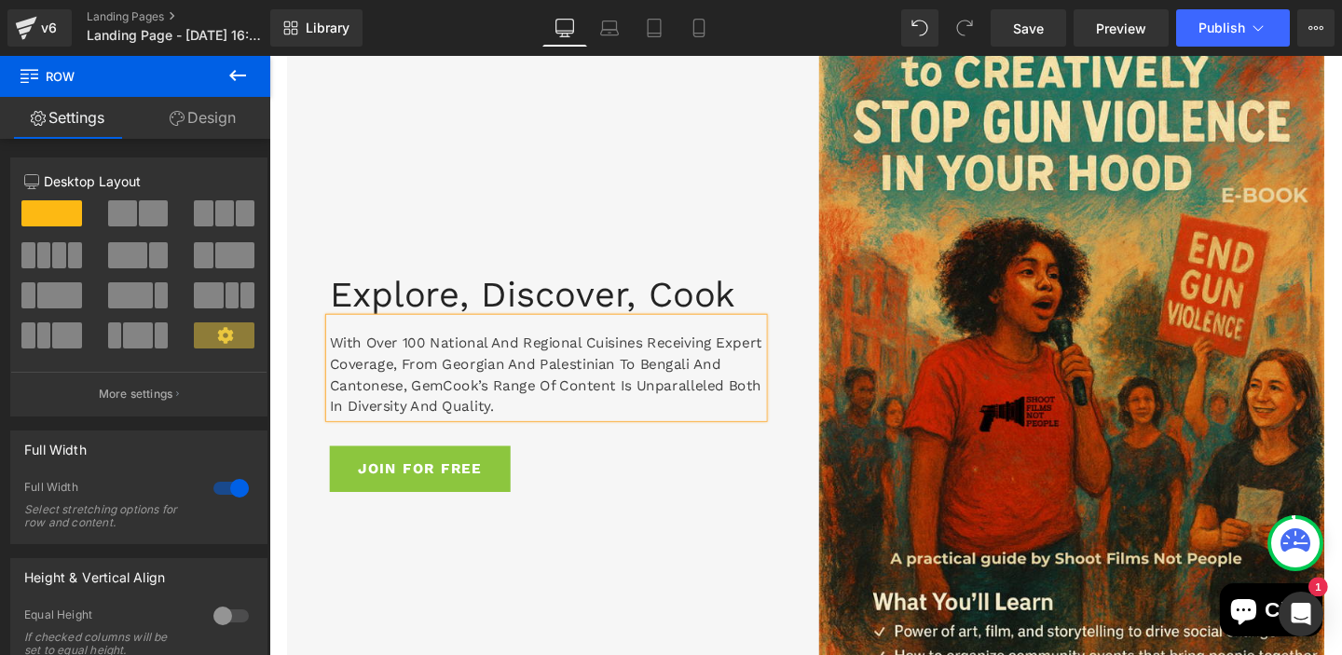
click at [484, 417] on p "With over 100 national and regional cuisines receiving expert coverage, from Ge…" at bounding box center [561, 391] width 456 height 89
click at [429, 425] on p "With over 100 national and regional cuisines receiving expert coverage, from Ge…" at bounding box center [561, 391] width 456 height 89
click at [483, 418] on p "With over 100 national and regional cuisines receiving expert coverage, from Ge…" at bounding box center [561, 391] width 456 height 89
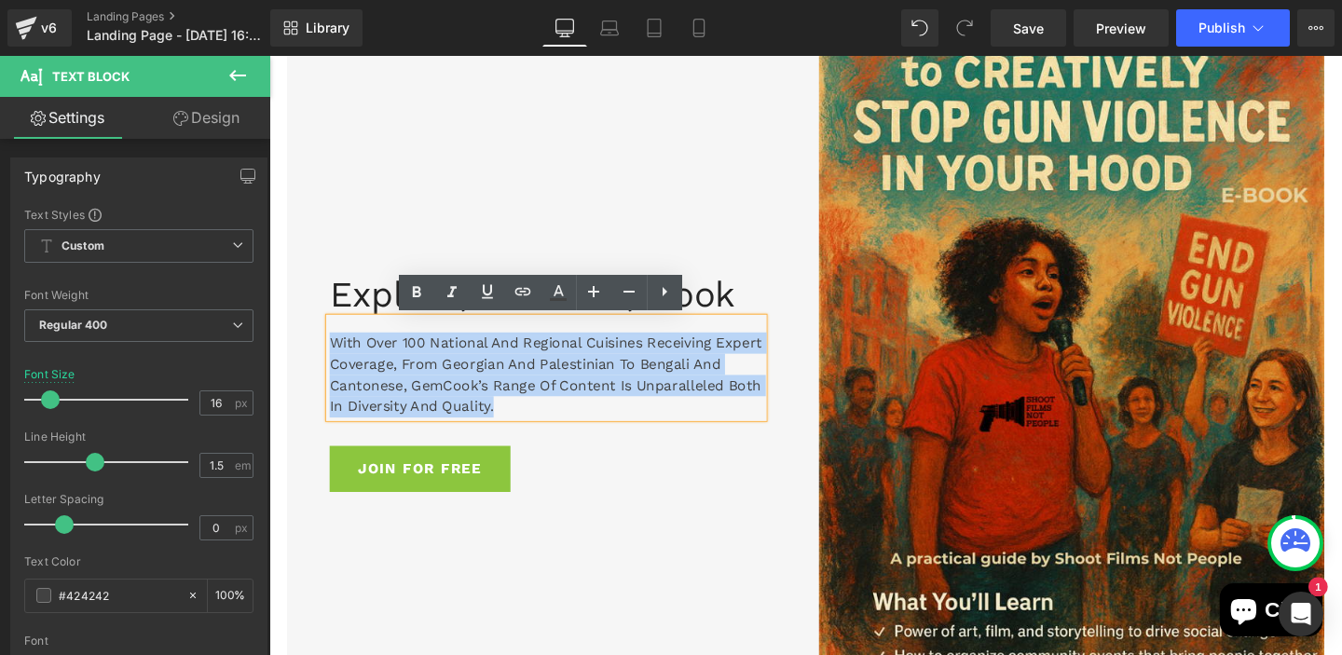
drag, startPoint x: 567, startPoint y: 424, endPoint x: 338, endPoint y: 341, distance: 242.9
click at [338, 341] on div "With over 100 national and regional cuisines receiving expert coverage, from Ge…" at bounding box center [561, 384] width 456 height 104
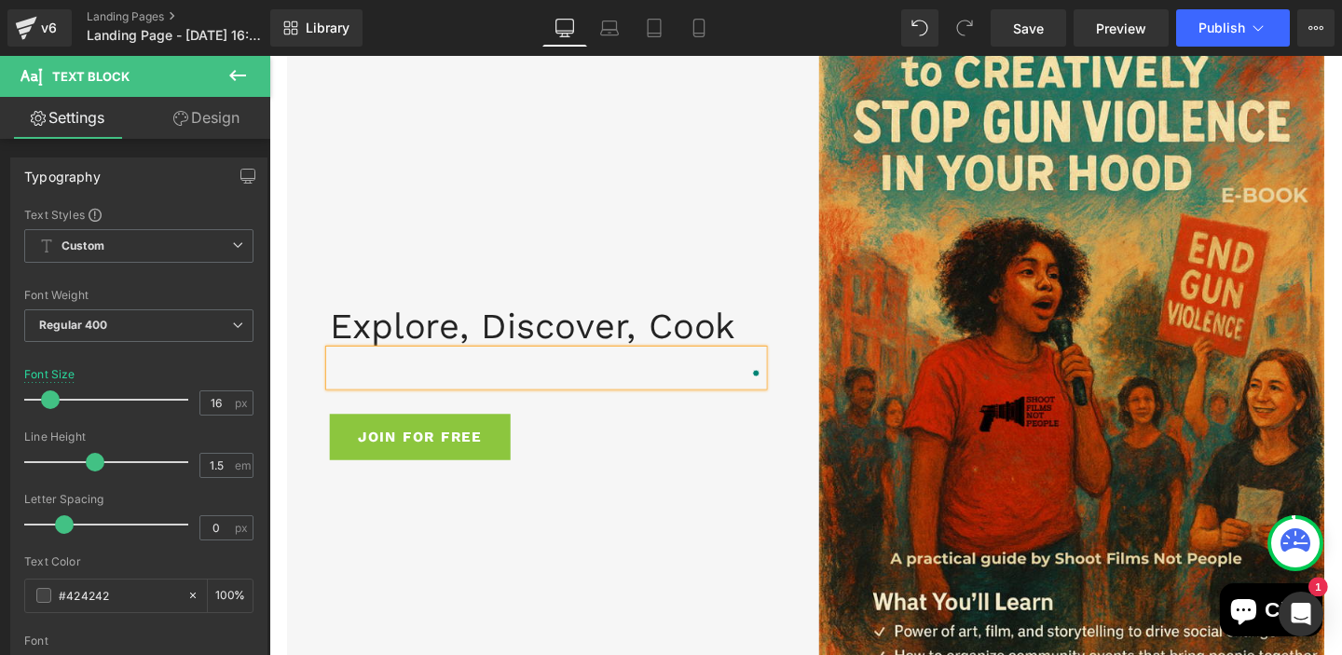
scroll to position [1525, 0]
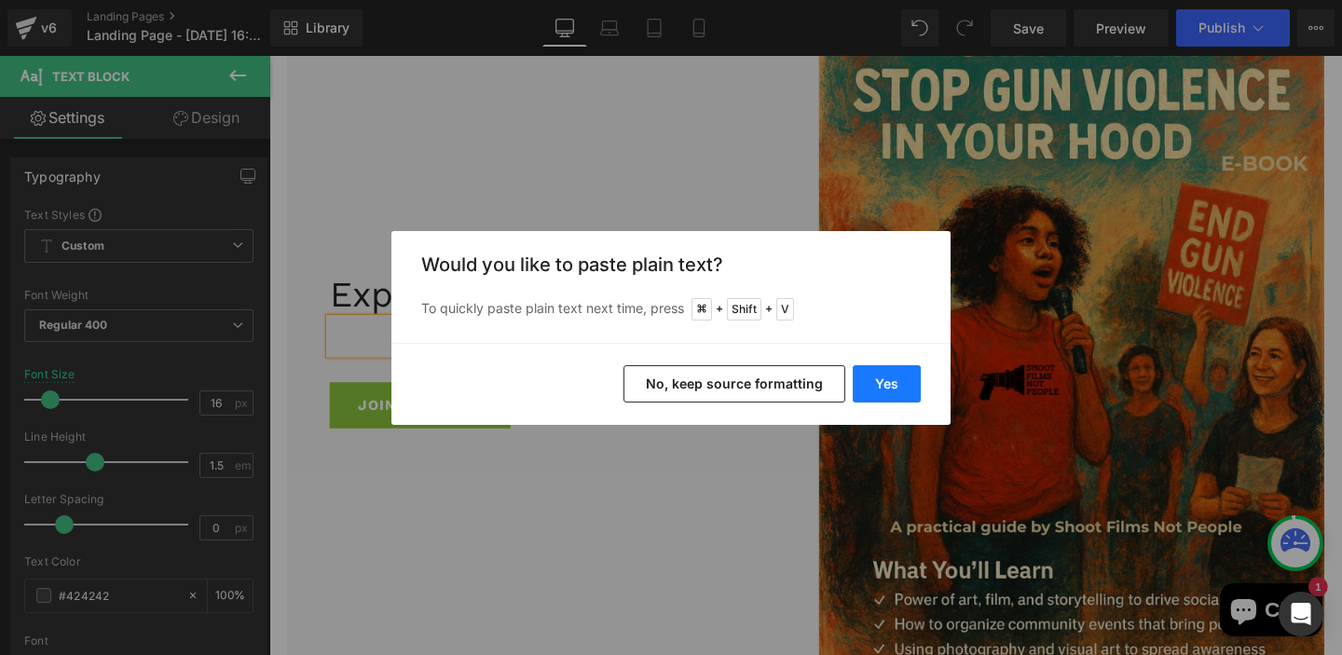
click at [893, 390] on button "Yes" at bounding box center [887, 383] width 68 height 37
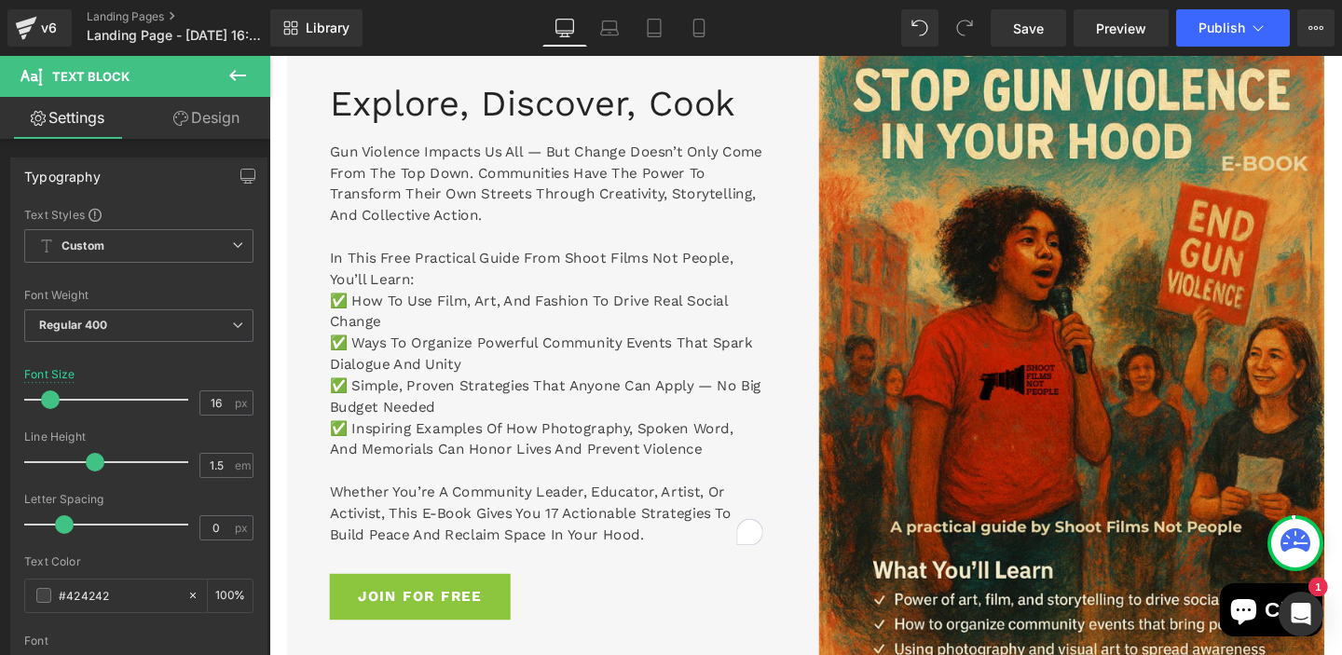
scroll to position [1323, 0]
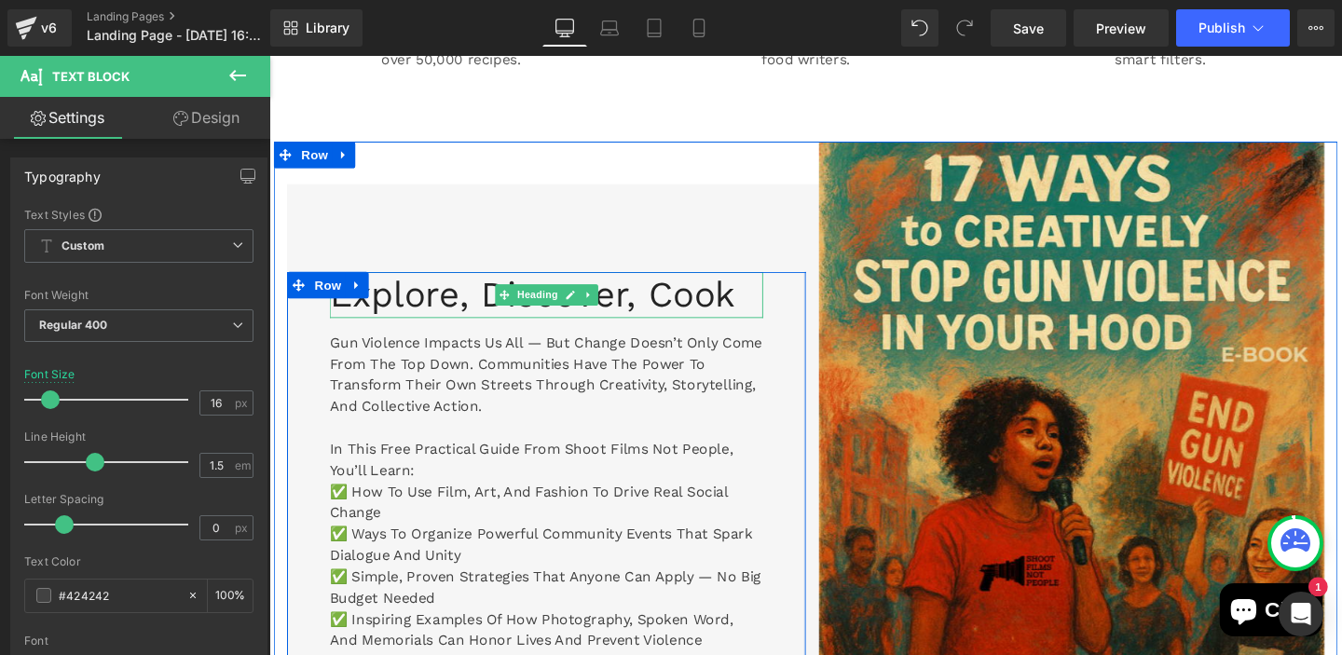
click at [747, 314] on h2 "Explore, Discover, Cook" at bounding box center [561, 307] width 456 height 48
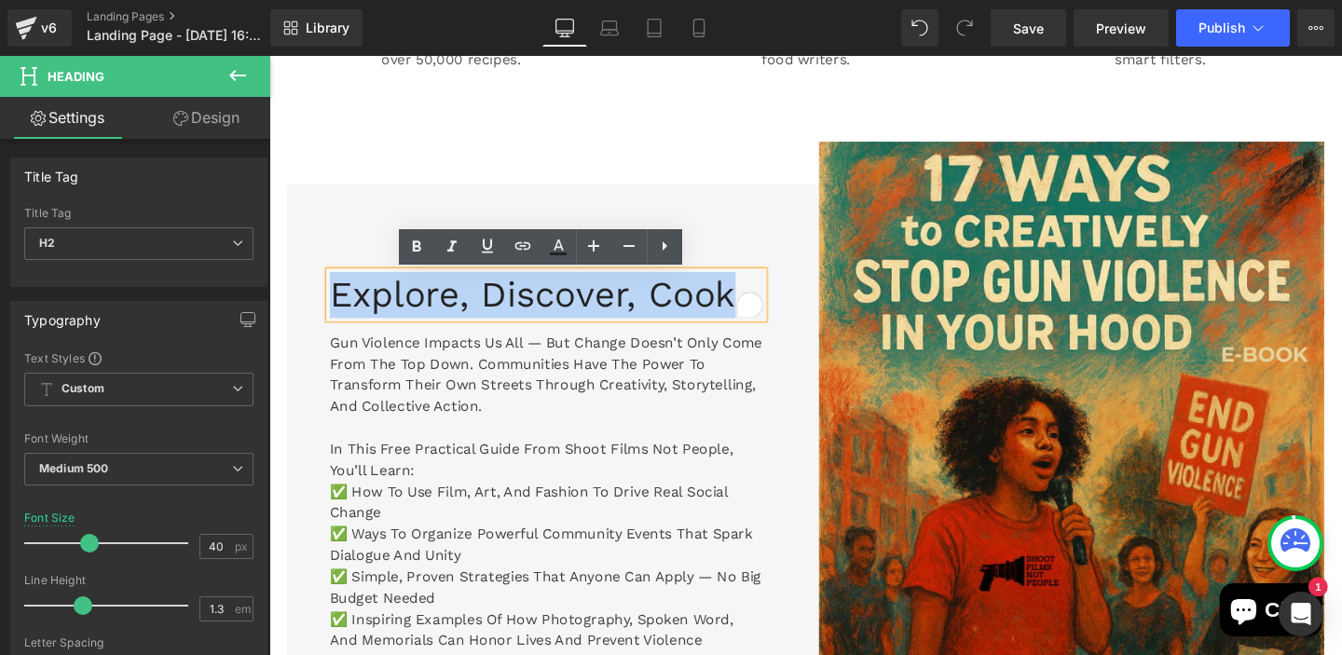
drag, startPoint x: 758, startPoint y: 315, endPoint x: 334, endPoint y: 311, distance: 424.1
click at [334, 311] on h2 "Explore, Discover, Cook" at bounding box center [561, 307] width 456 height 48
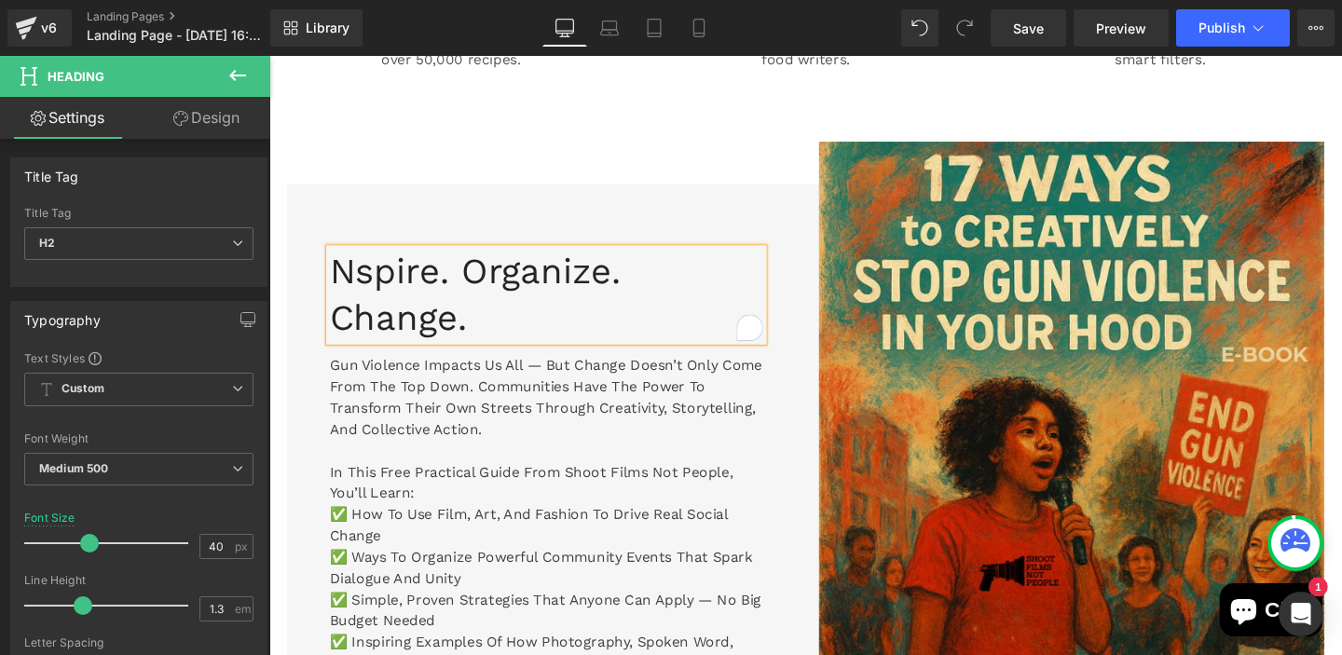
scroll to position [1299, 0]
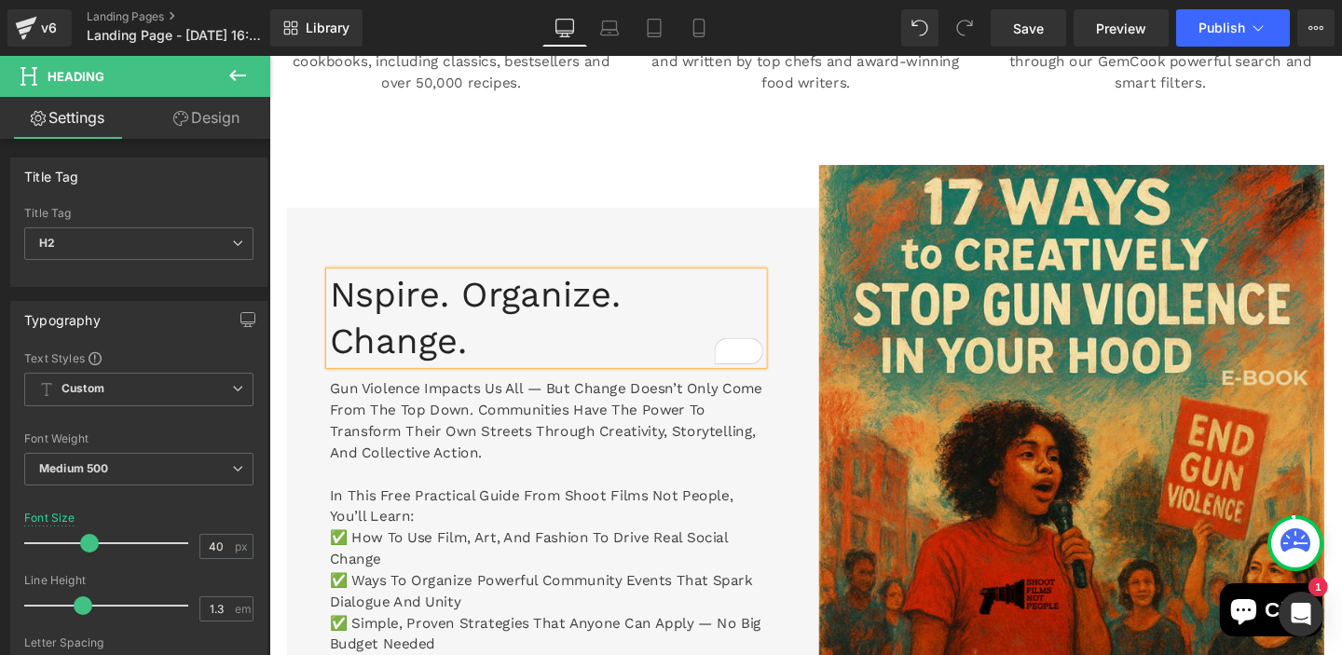
click at [361, 309] on h2 "nspire. Organize. Change." at bounding box center [561, 331] width 456 height 97
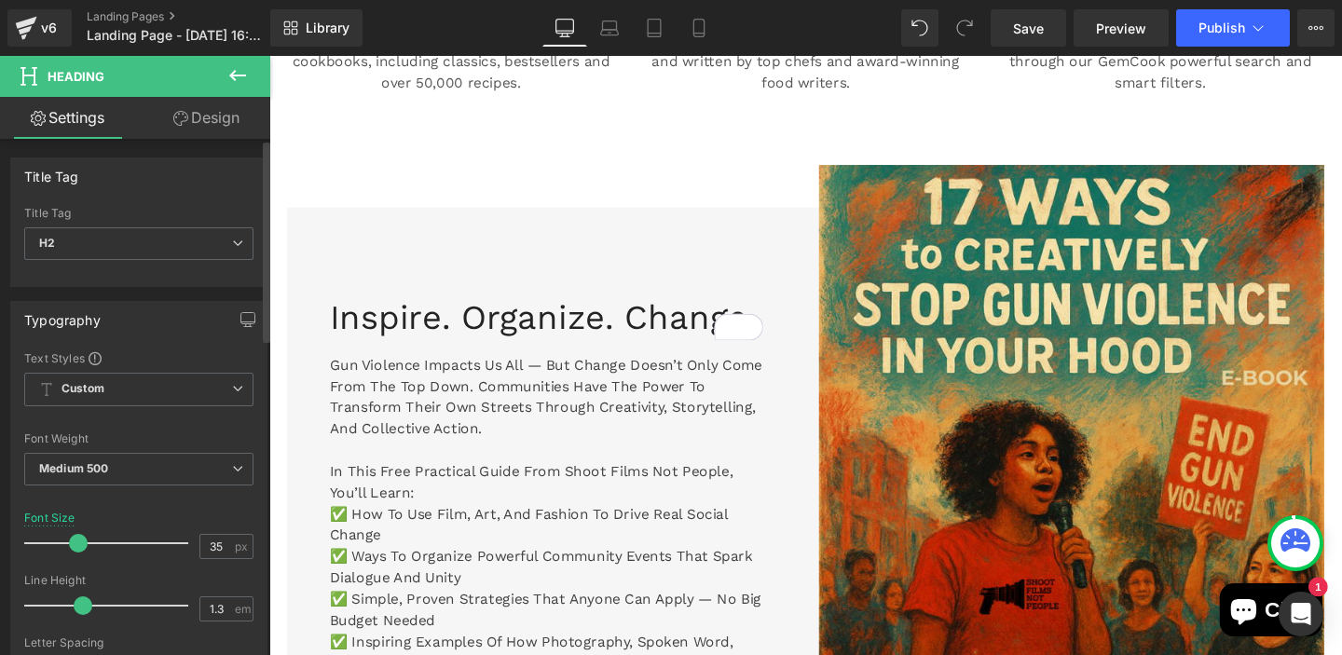
type input "33"
drag, startPoint x: 80, startPoint y: 541, endPoint x: 70, endPoint y: 541, distance: 10.3
click at [70, 541] on span at bounding box center [78, 543] width 19 height 19
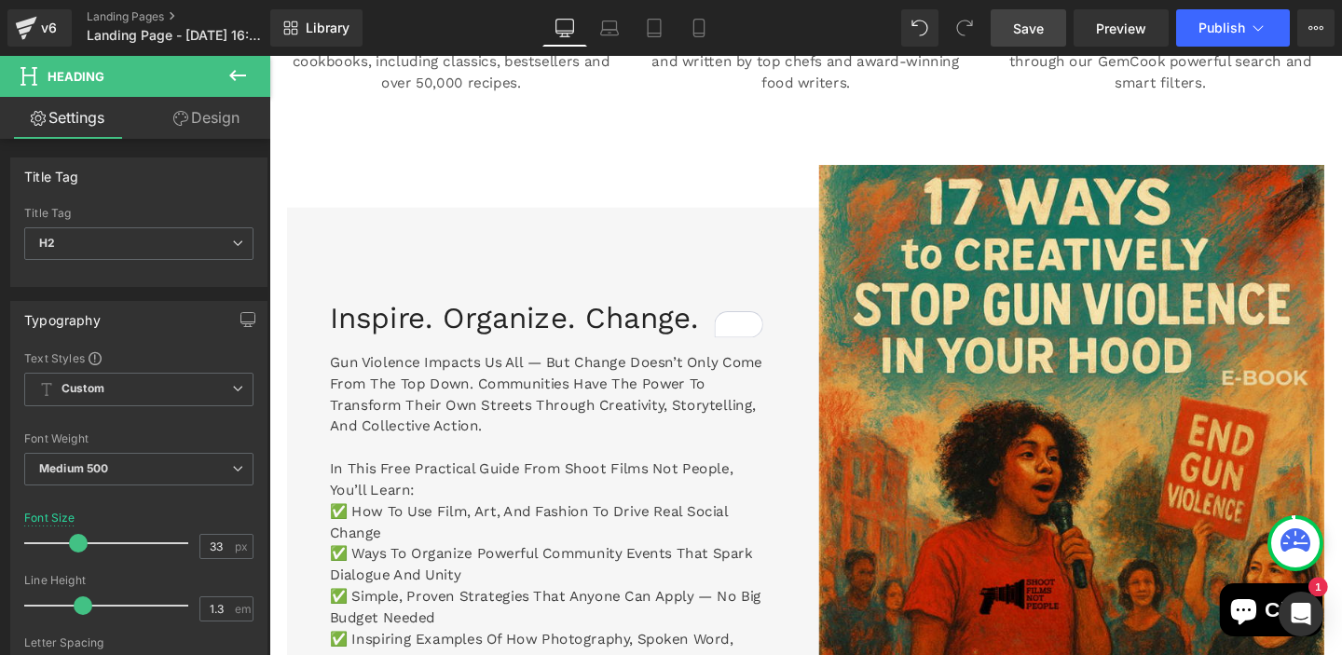
click at [1021, 30] on span "Save" at bounding box center [1028, 29] width 31 height 20
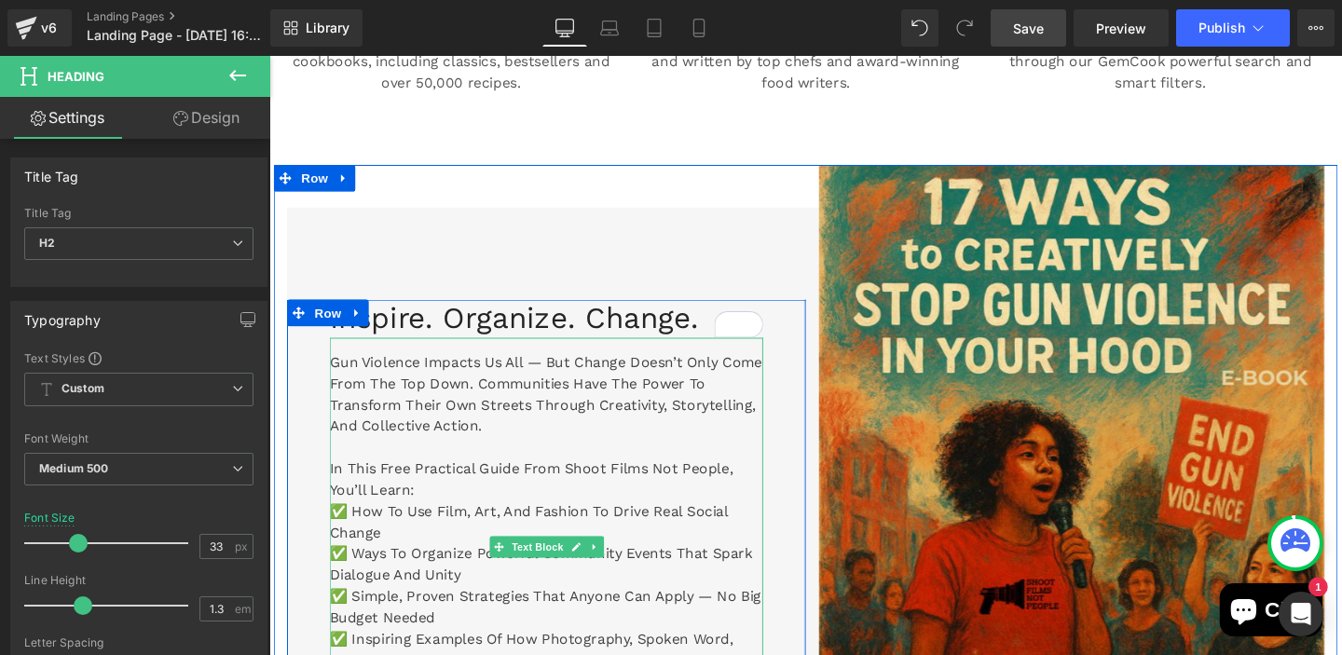
click at [601, 378] on p "Gun violence impacts us all — but change doesn’t only come from the top down. C…" at bounding box center [561, 411] width 456 height 89
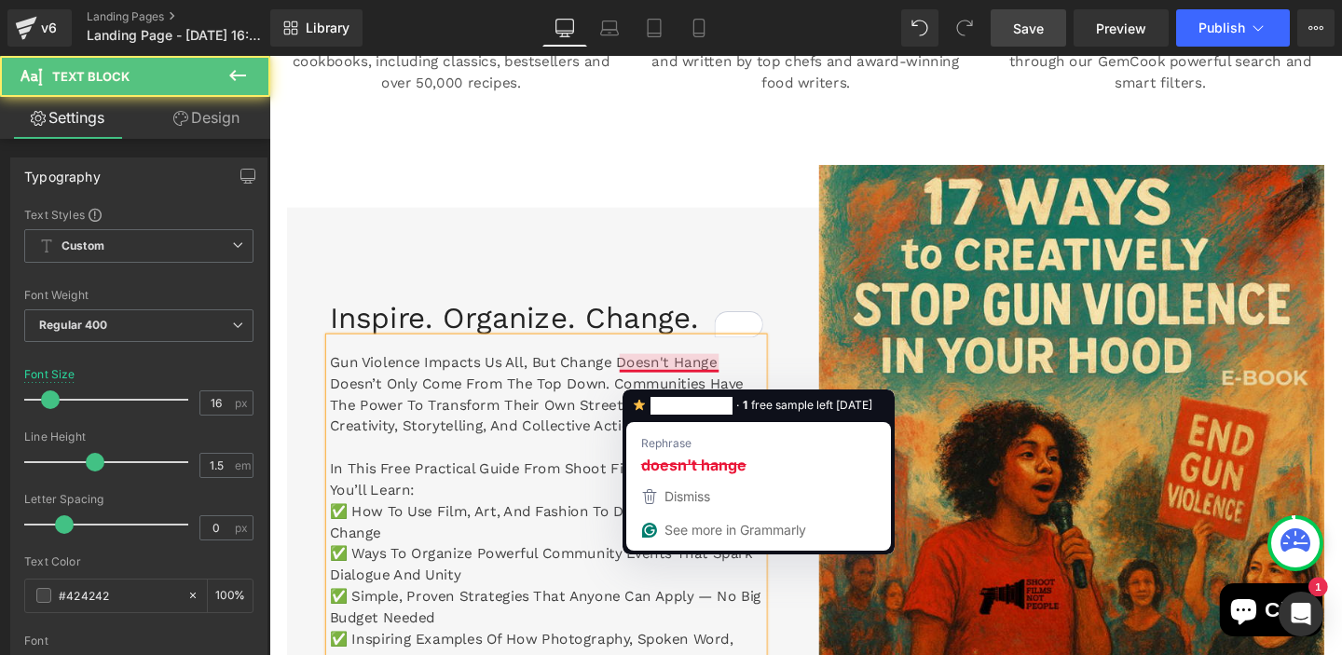
click at [695, 377] on p "Gun violence impacts us all, but change doesn't hange doesn’t only come from th…" at bounding box center [561, 411] width 456 height 89
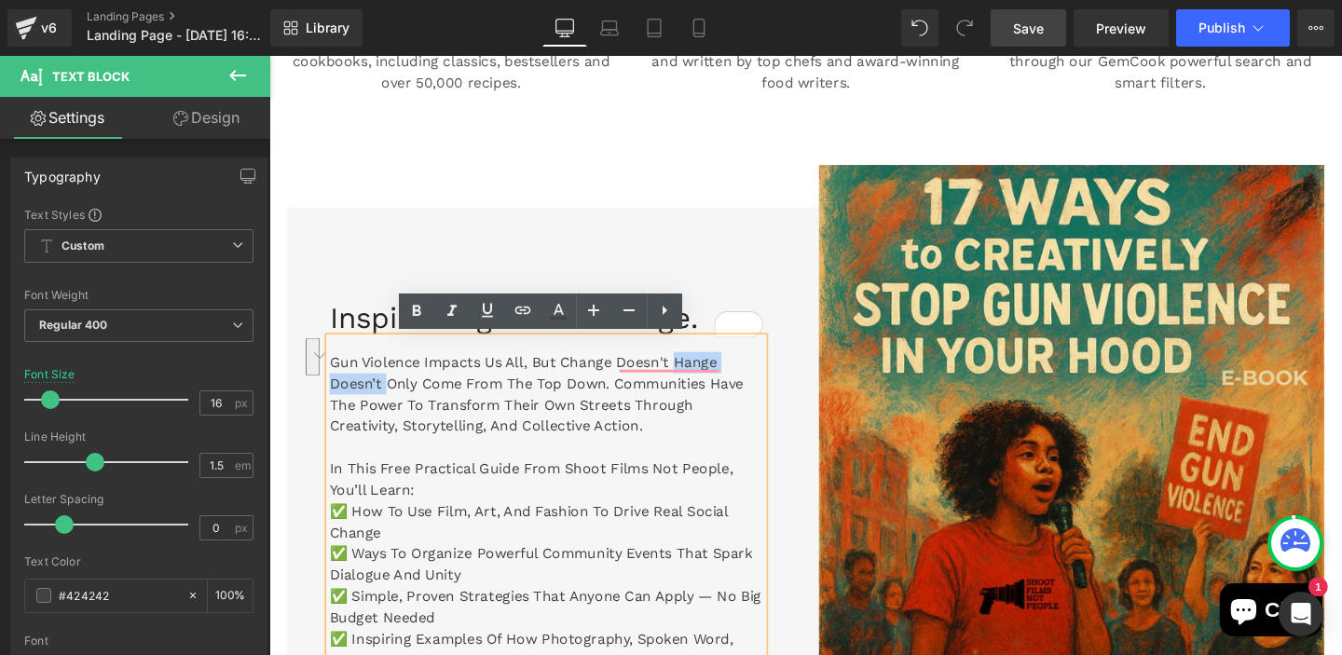
drag, startPoint x: 697, startPoint y: 377, endPoint x: 394, endPoint y: 404, distance: 304.1
click at [394, 404] on p "Gun violence impacts us all, but change doesn't hange doesn’t only come from th…" at bounding box center [561, 411] width 456 height 89
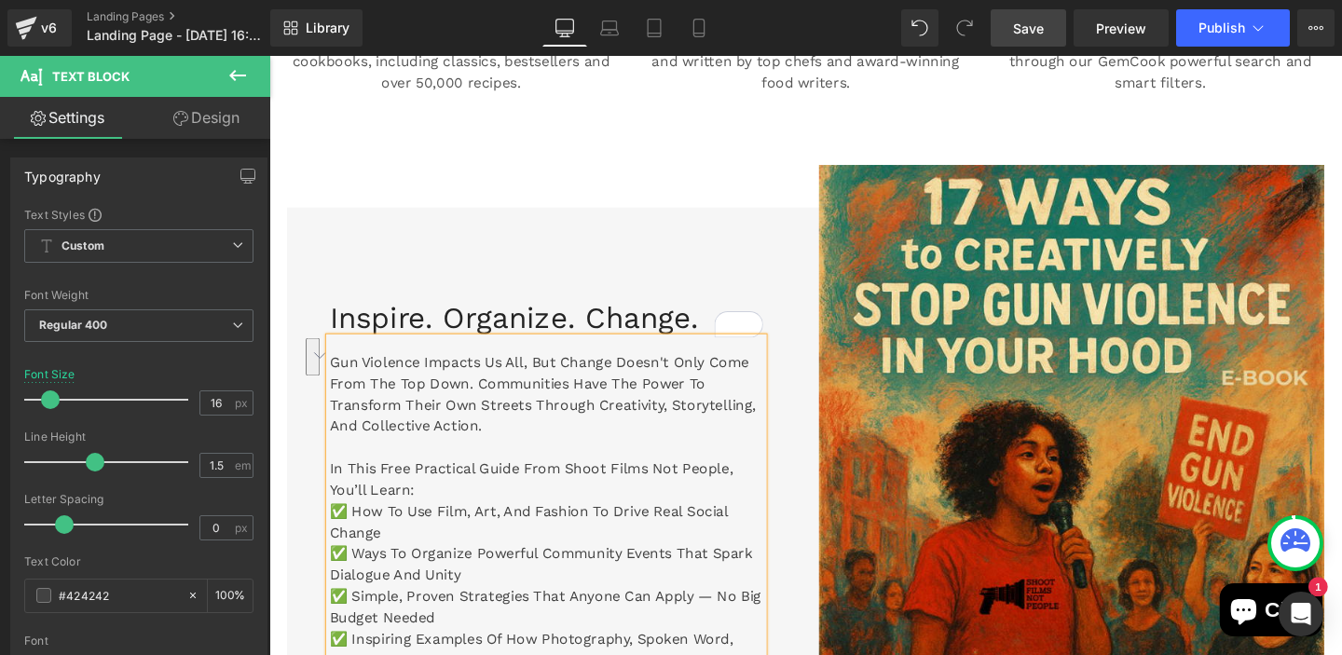
click at [335, 491] on p "In this free practical guide from Shoot Films Not People, you’ll learn:" at bounding box center [561, 501] width 456 height 45
click at [804, 466] on div "Inspire. Organize. Change. Heading Gun violence impacts us all, but change does…" at bounding box center [560, 591] width 545 height 558
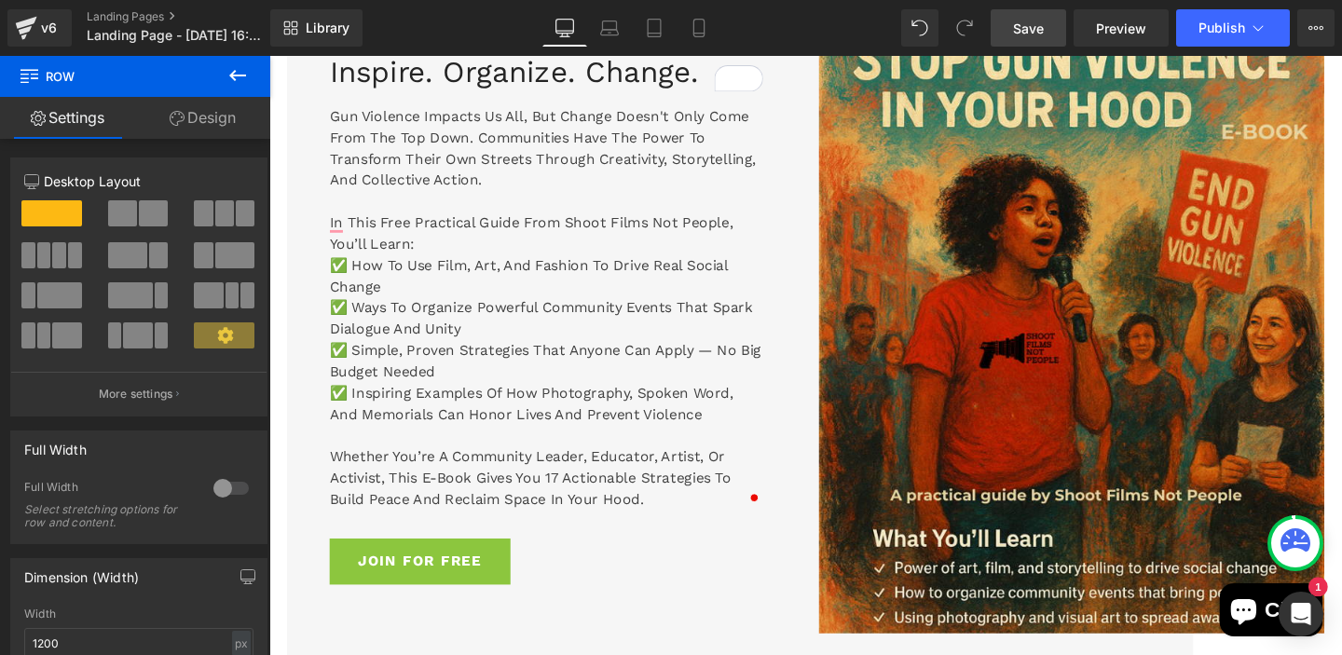
scroll to position [1560, 0]
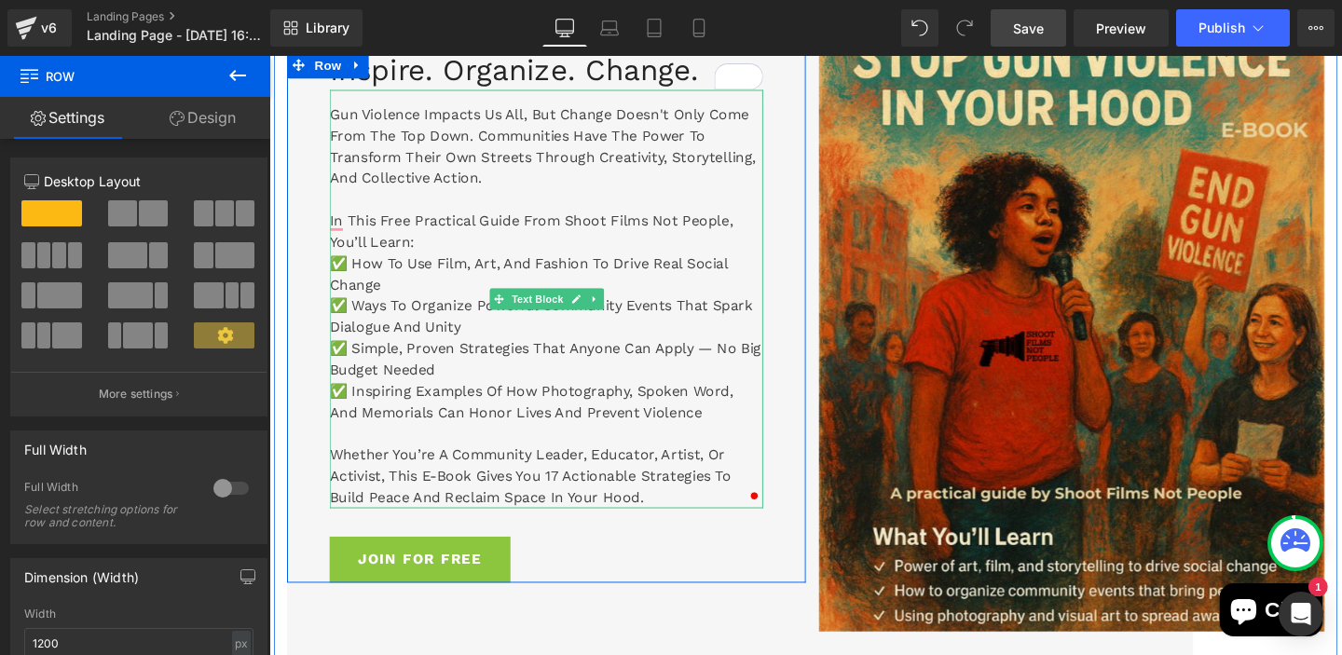
click at [349, 230] on p "in this free practical guide from Shoot Films Not People, you’ll learn:" at bounding box center [561, 240] width 456 height 45
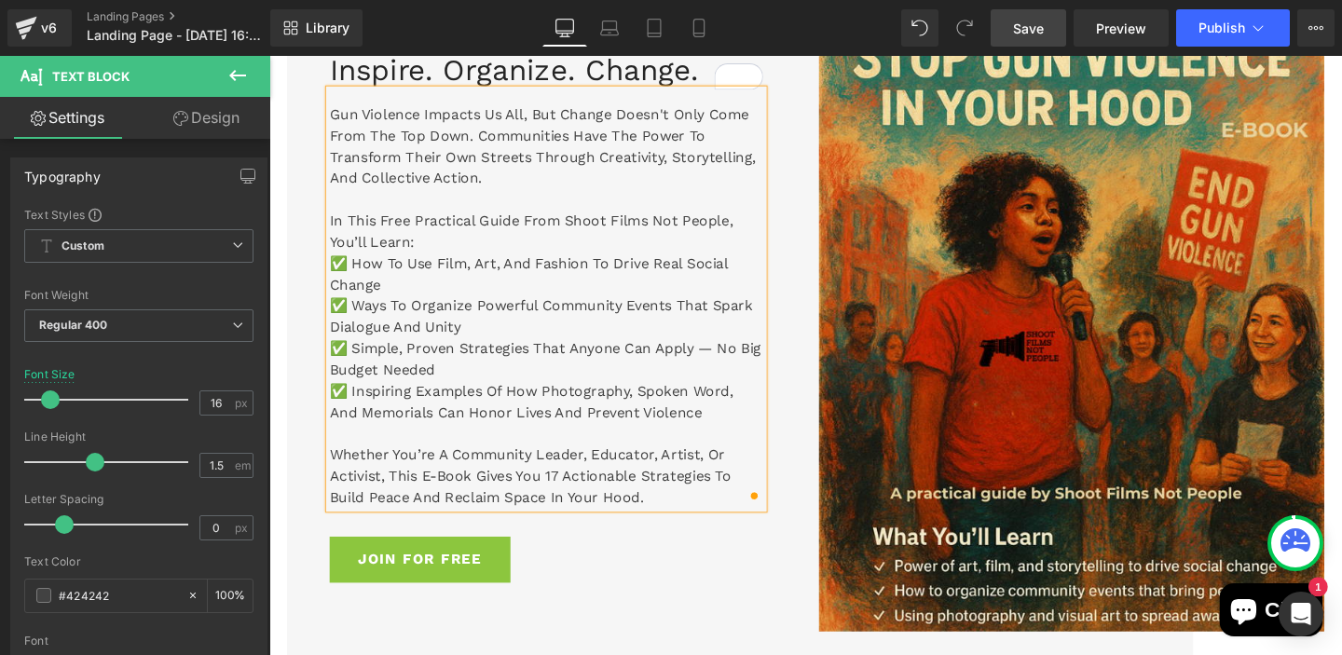
click at [442, 442] on p "To enrich screen reader interactions, please activate Accessibility in Grammarl…" at bounding box center [561, 453] width 456 height 22
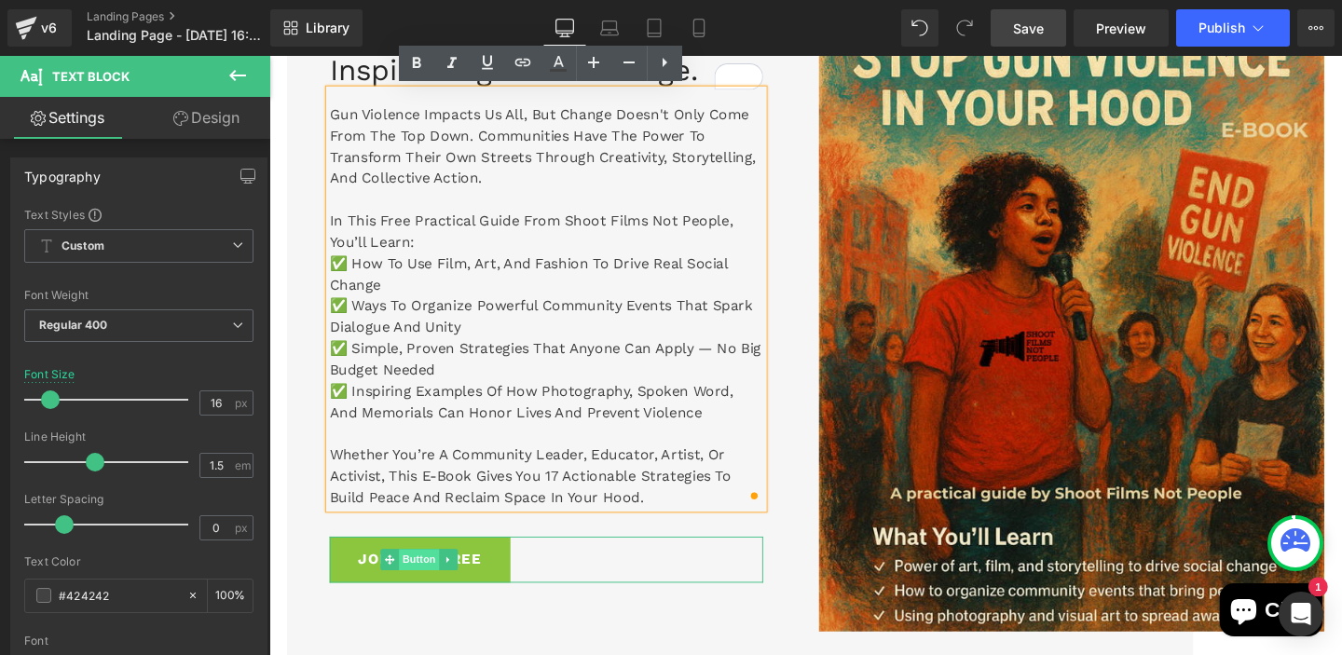
click at [437, 585] on span "Button" at bounding box center [426, 585] width 43 height 22
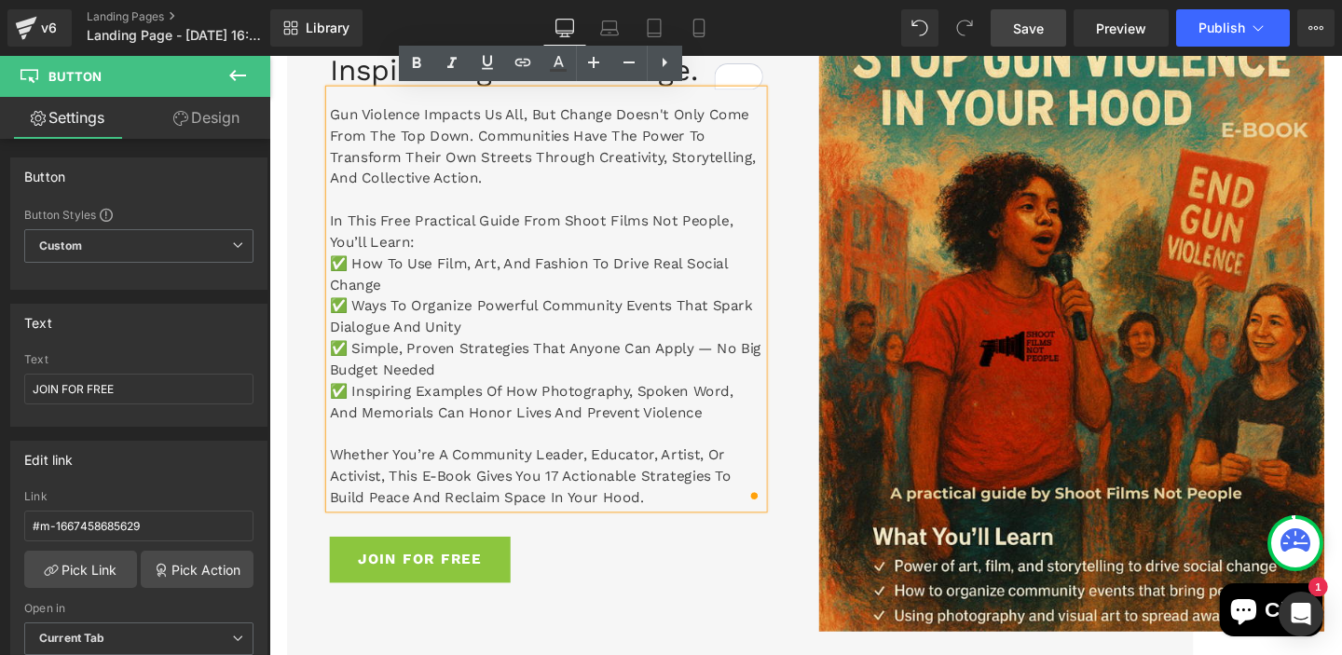
click at [822, 423] on div "Inspire. Organize. Change. Heading Gun violence impacts us all, but change does…" at bounding box center [560, 330] width 545 height 558
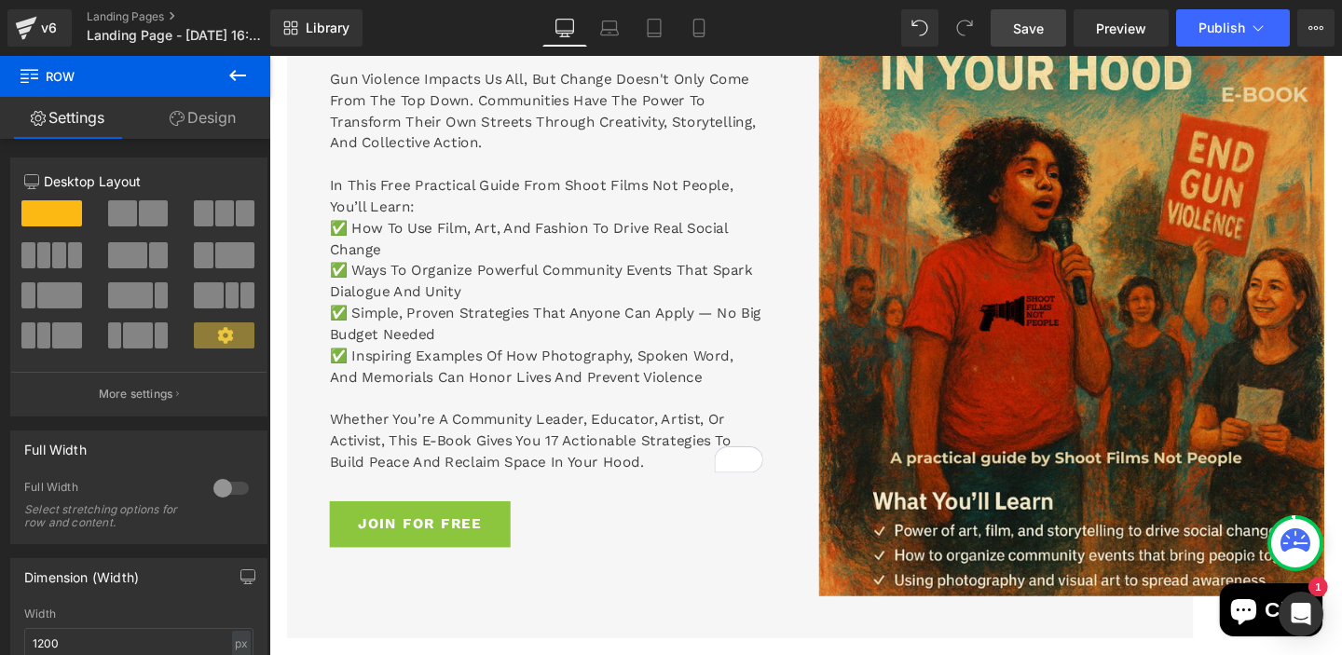
scroll to position [1635, 0]
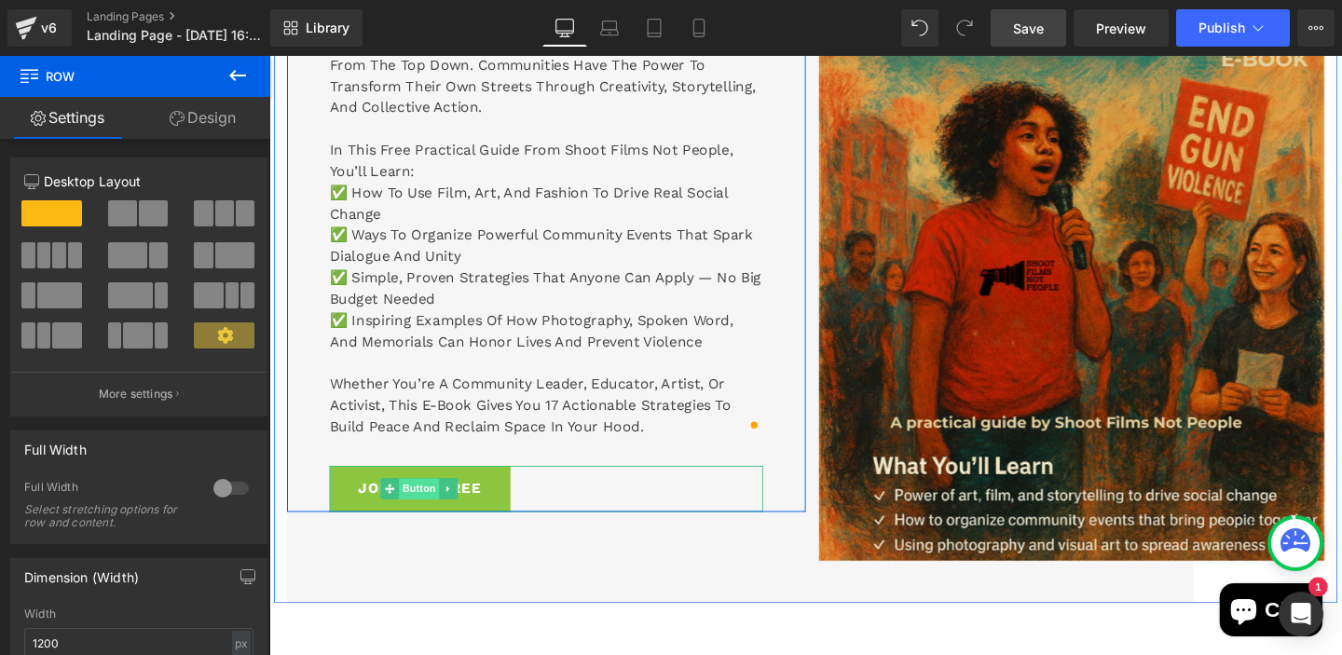
click at [447, 514] on span "Button" at bounding box center [426, 511] width 43 height 22
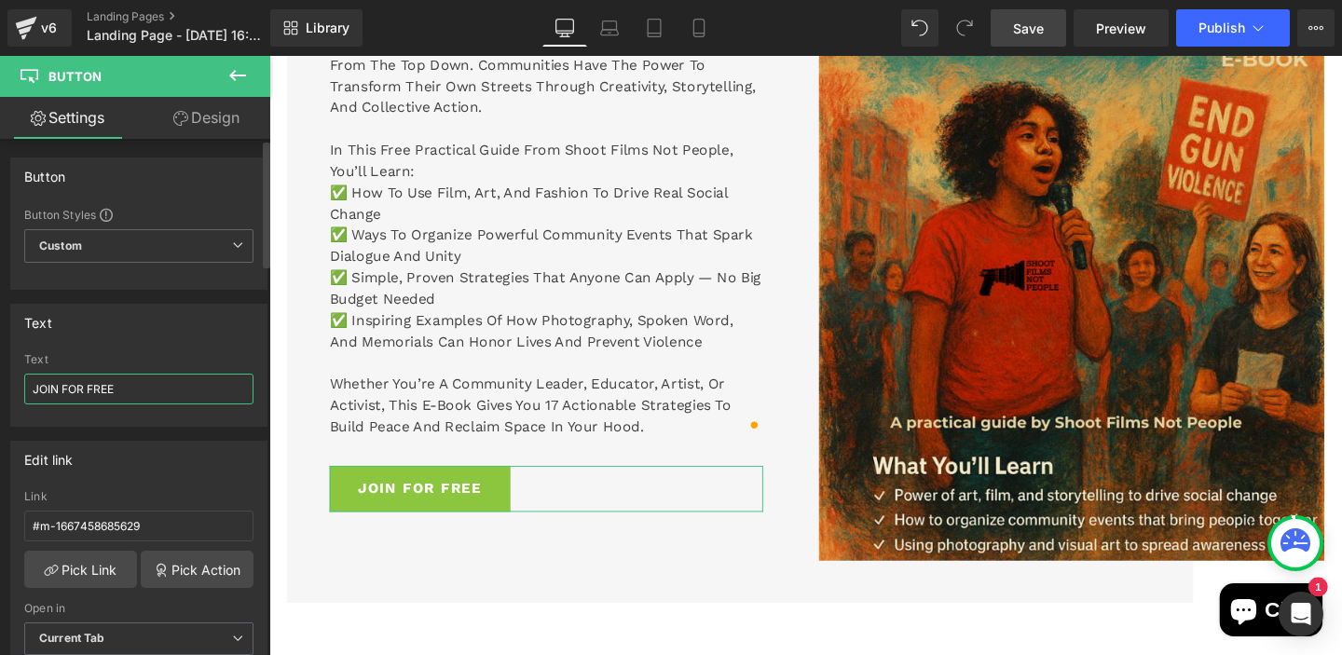
drag, startPoint x: 153, startPoint y: 391, endPoint x: 29, endPoint y: 388, distance: 124.0
click at [29, 388] on input "JOIN FOR FREE" at bounding box center [138, 389] width 229 height 31
type input "SEND ME THE FREE GUIDE"
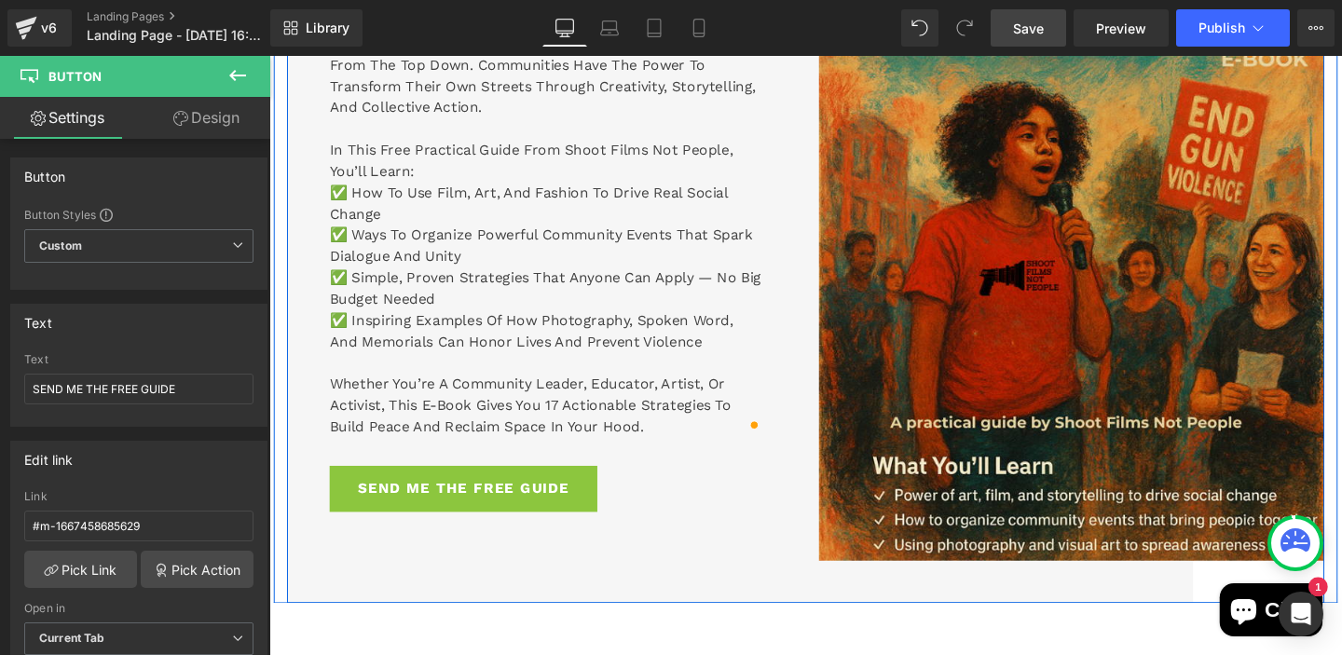
click at [432, 621] on div "Inspire. Organize. Change. Heading Gun violence impacts us all, but change does…" at bounding box center [560, 255] width 545 height 751
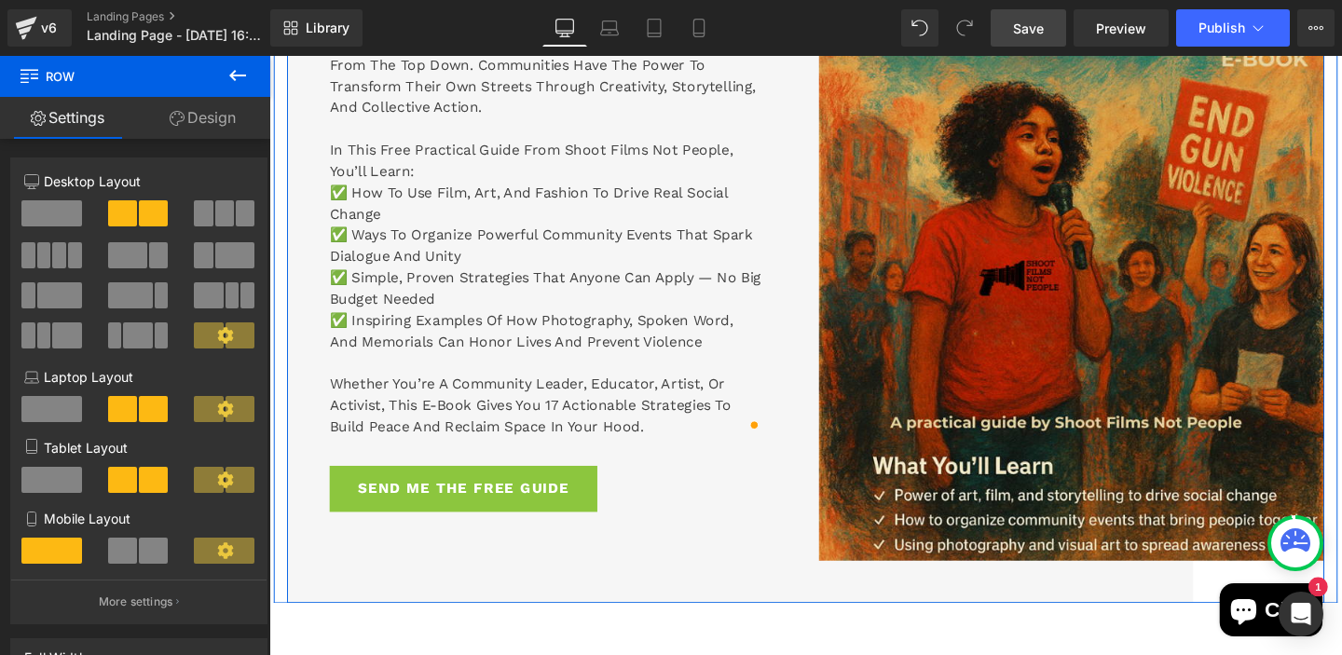
click at [757, 599] on div "Inspire. Organize. Change. Heading Gun violence impacts us all, but change does…" at bounding box center [560, 255] width 545 height 751
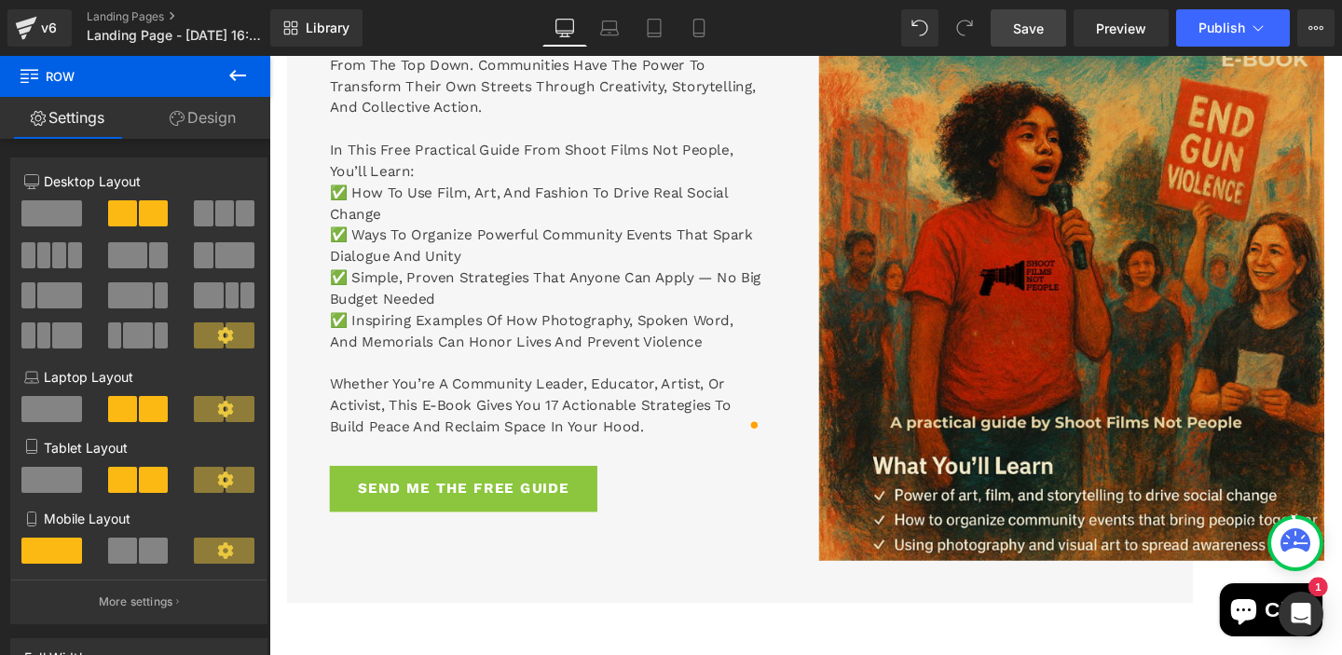
drag, startPoint x: 1034, startPoint y: 31, endPoint x: 480, endPoint y: 499, distance: 724.8
click at [1034, 31] on span "Save" at bounding box center [1028, 29] width 31 height 20
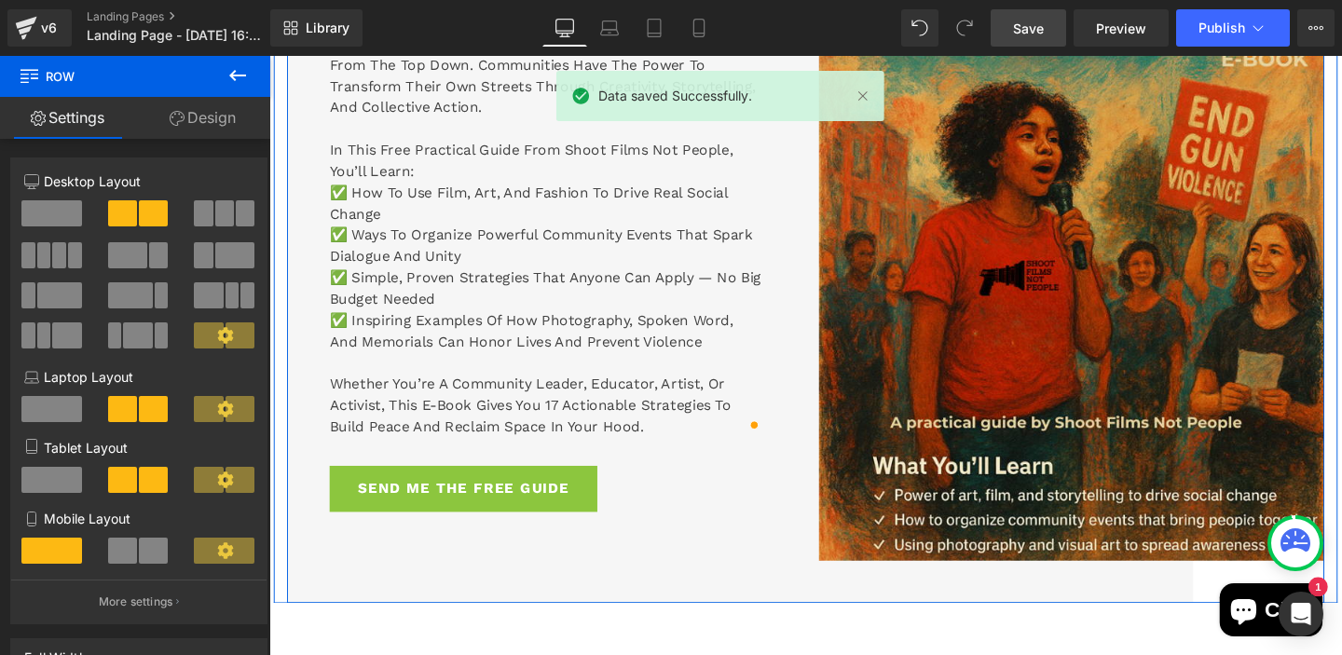
click at [748, 583] on div "Inspire. Organize. Change. Heading Gun violence impacts us all, but change does…" at bounding box center [560, 255] width 545 height 751
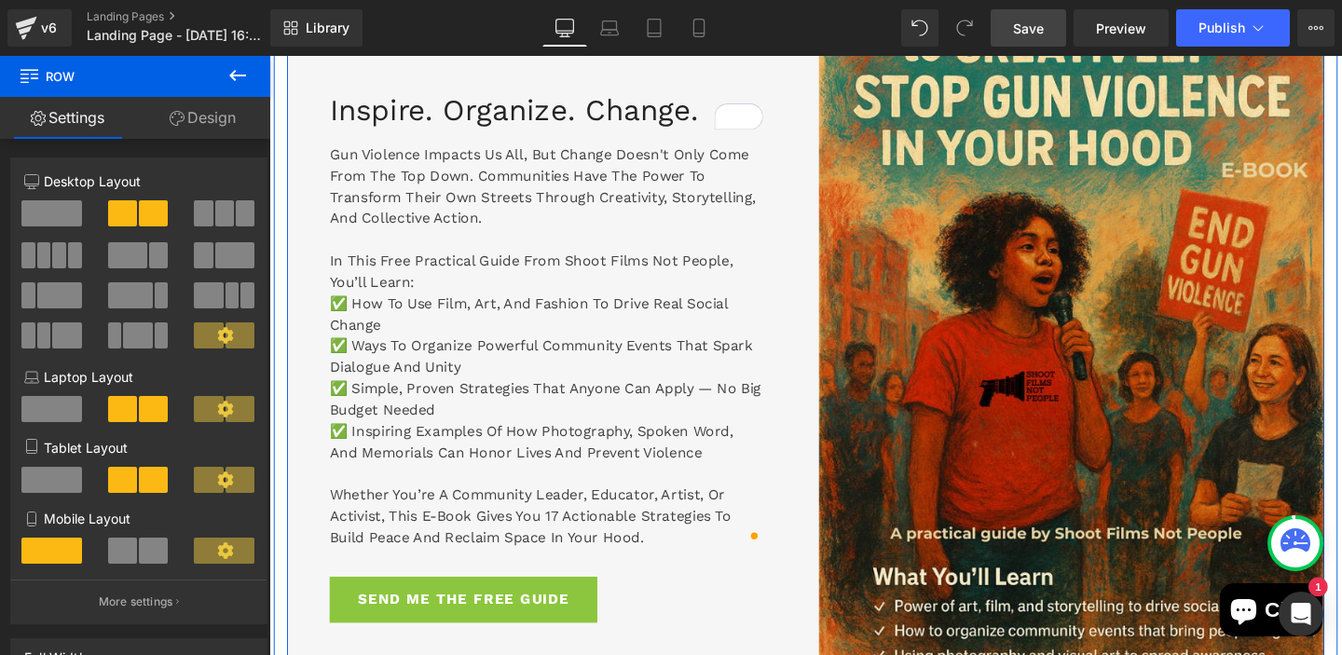
scroll to position [1486, 0]
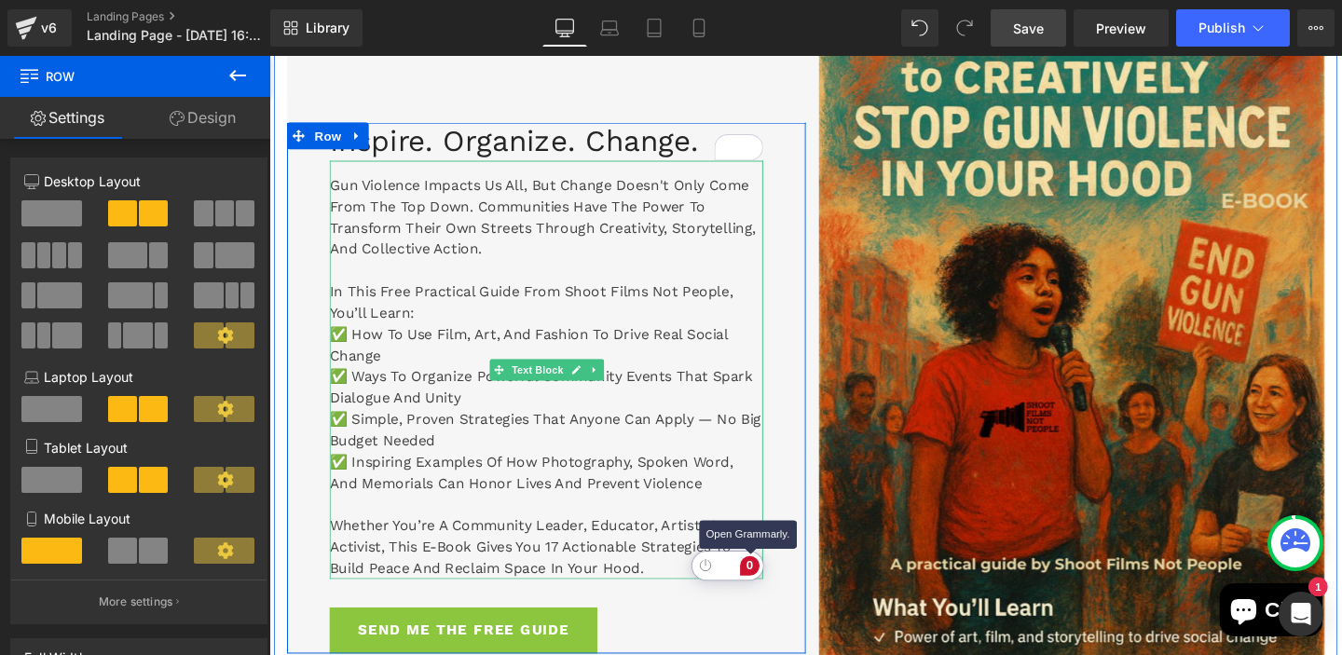
click at [780, 595] on div "0" at bounding box center [774, 592] width 21 height 21
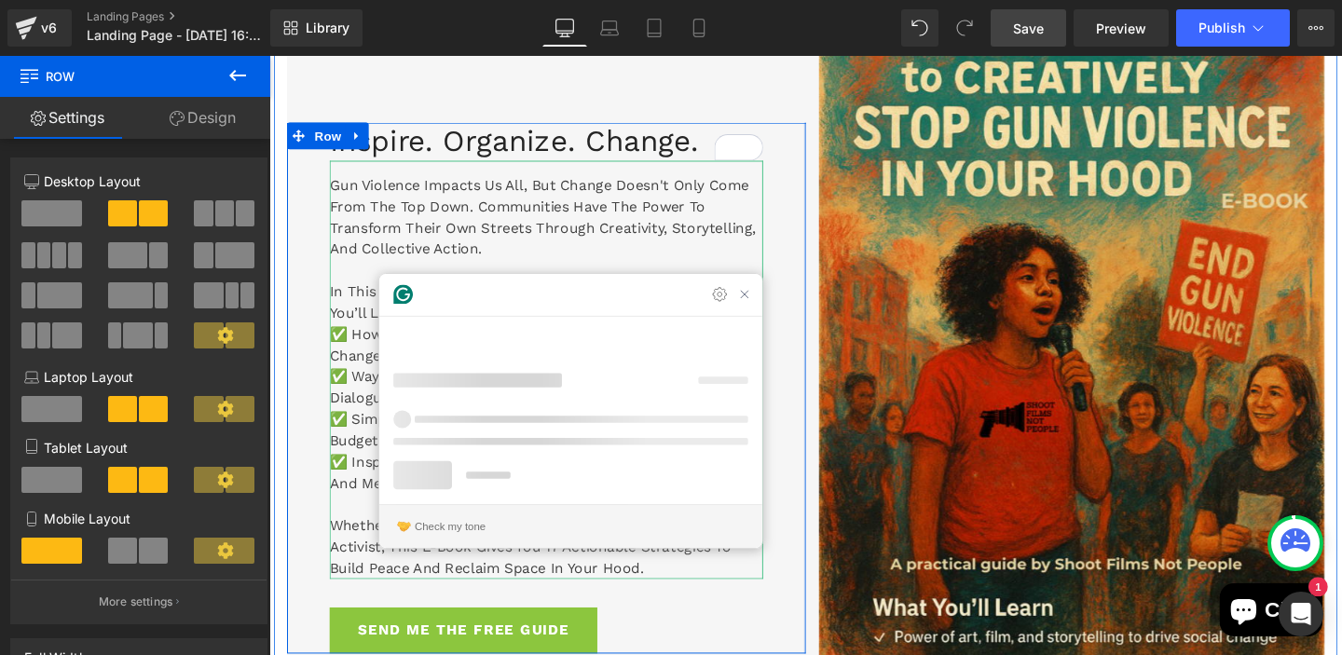
click at [803, 620] on div "Inspire. Organize. Change. Heading Gun violence impacts us all, but change does…" at bounding box center [560, 405] width 545 height 558
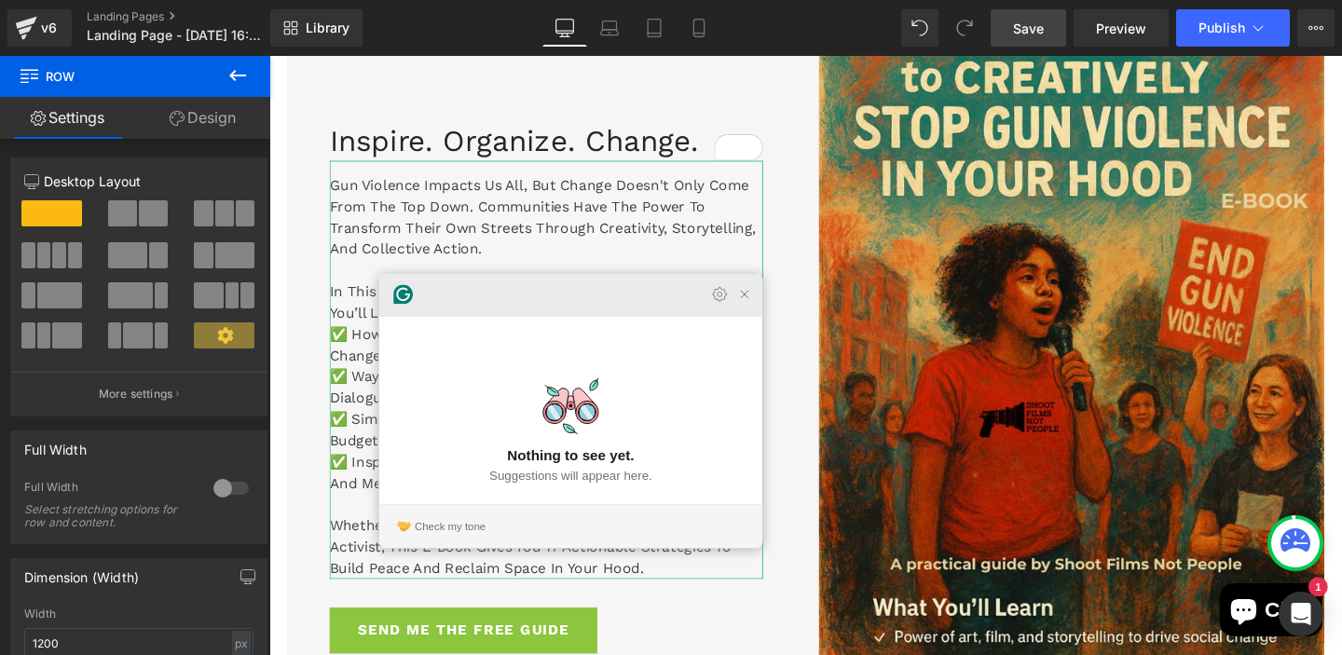
click at [771, 314] on icon "Close Grammarly Assistant" at bounding box center [768, 306] width 15 height 15
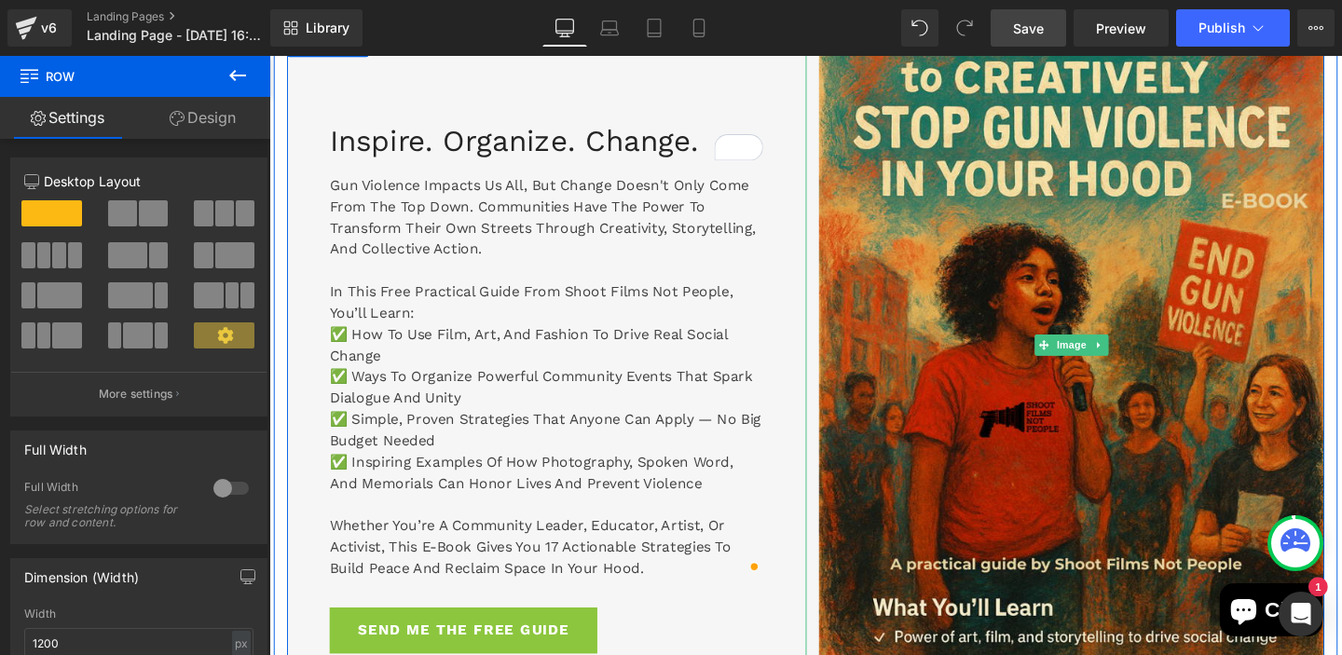
click at [840, 589] on div at bounding box center [1105, 359] width 545 height 751
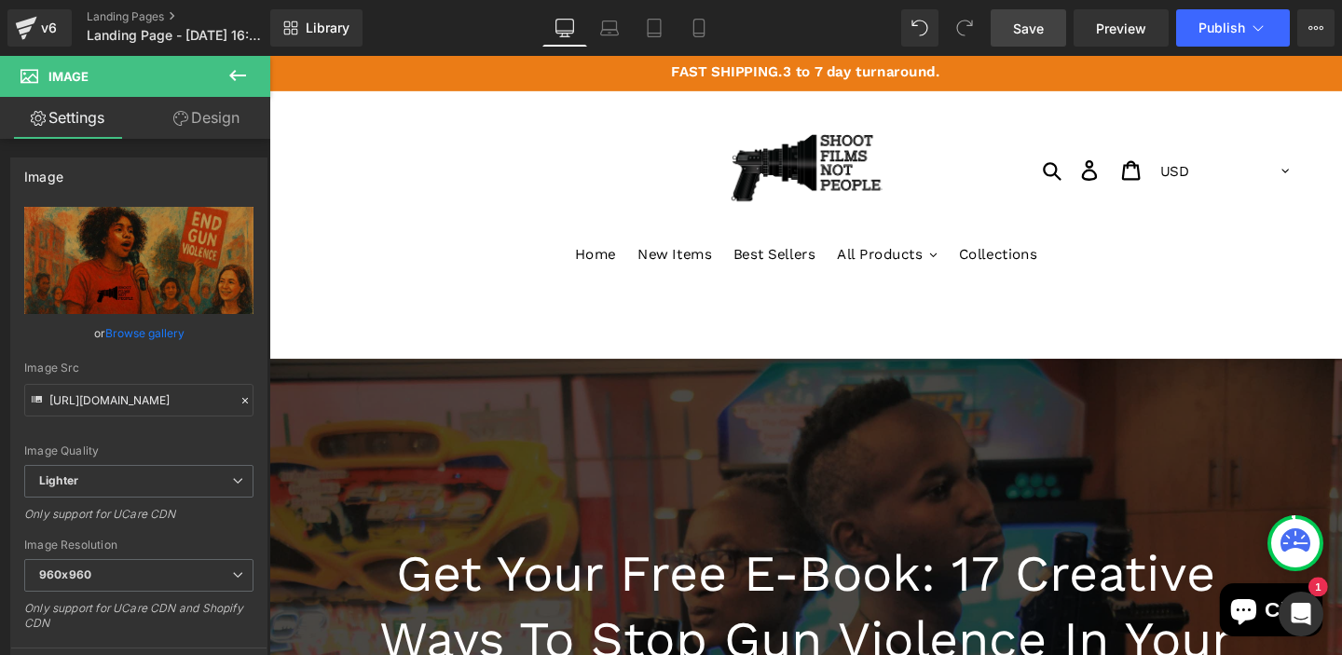
scroll to position [0, 0]
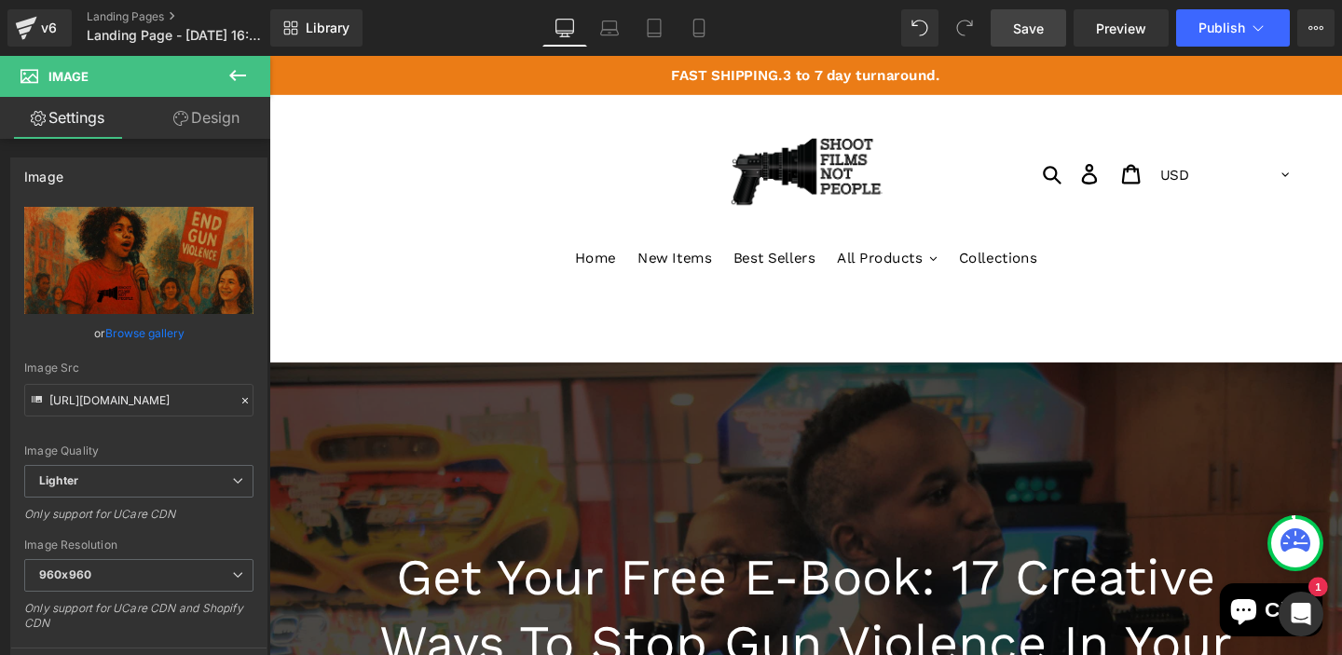
click at [809, 76] on p "FAST SHIPPING.3 to 7 day turnaround." at bounding box center [833, 76] width 1128 height 41
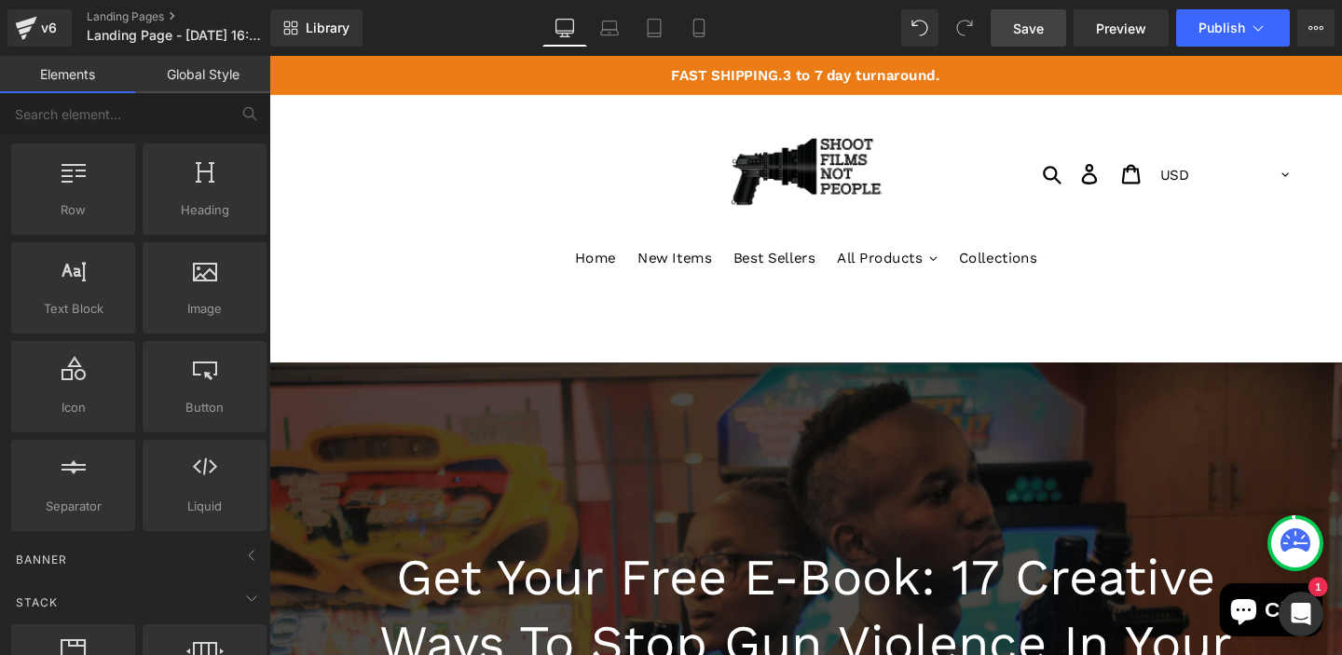
click at [814, 77] on p "FAST SHIPPING.3 to 7 day turnaround." at bounding box center [833, 76] width 1128 height 41
click at [812, 77] on p "FAST SHIPPING.3 to 7 day turnaround." at bounding box center [833, 76] width 1128 height 41
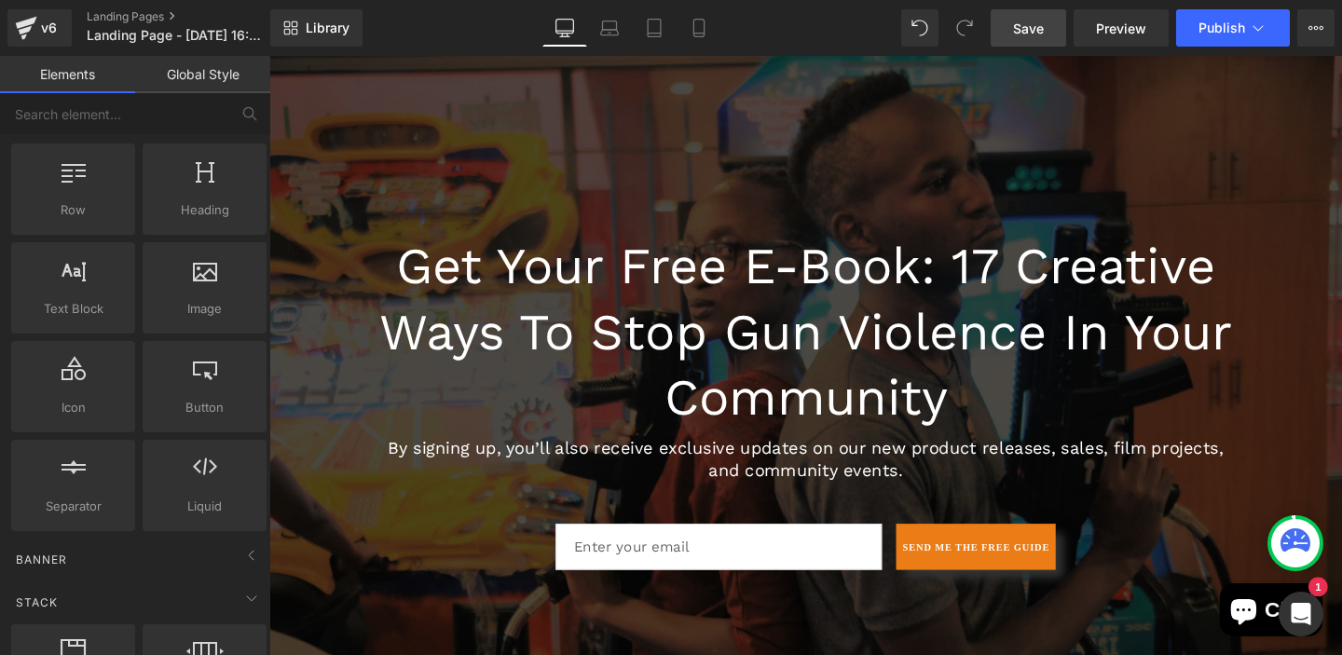
scroll to position [336, 0]
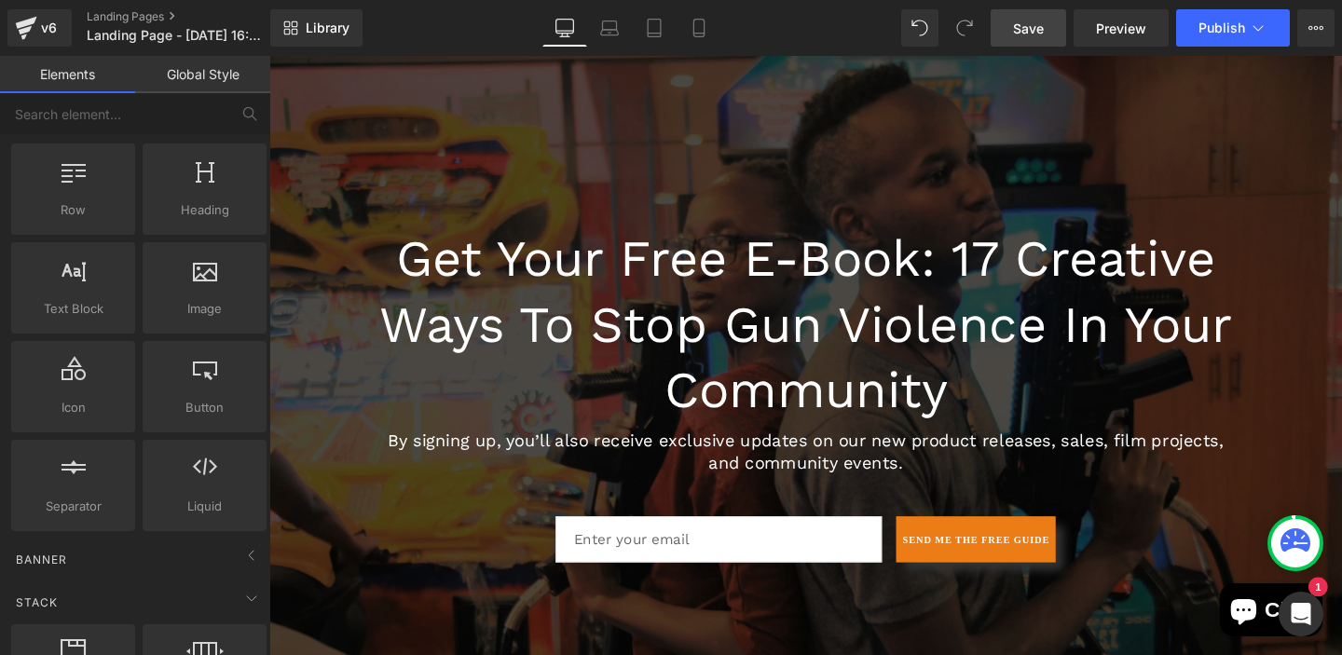
click at [771, 355] on h1 "Get Your Free E-Book: 17 Creative Ways to Stop Gun Violence in Your Community" at bounding box center [833, 338] width 904 height 207
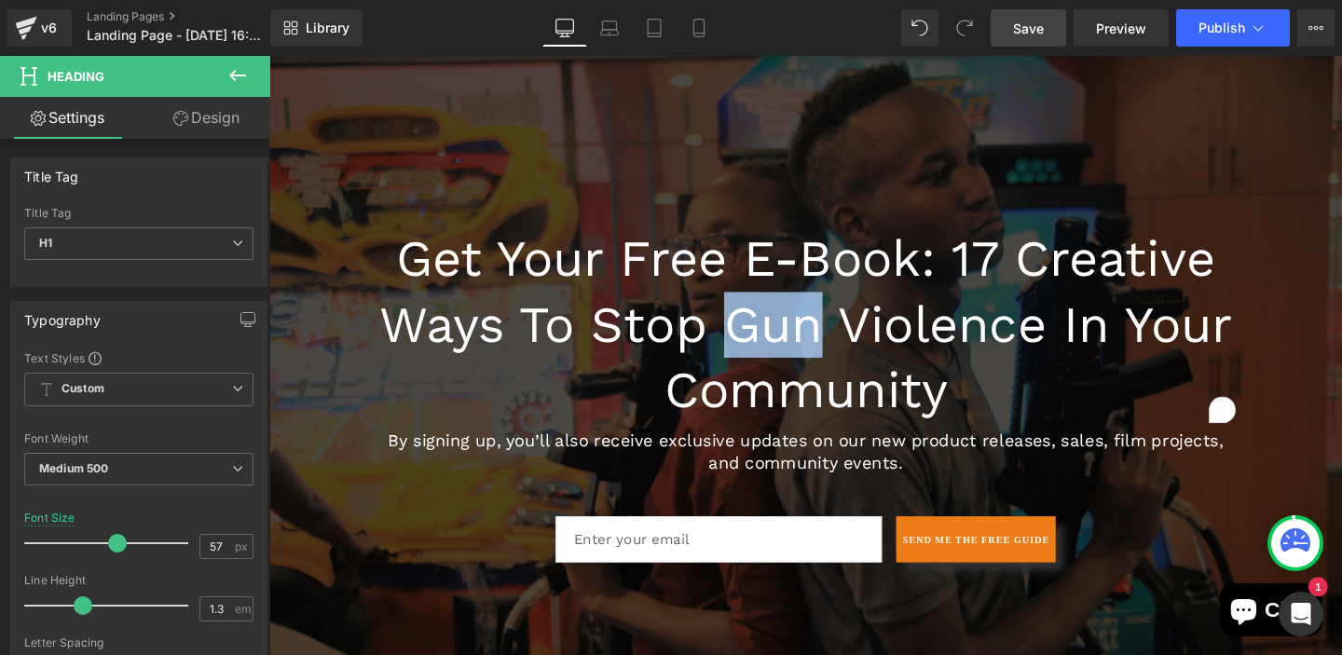
click at [458, 338] on h1 "Get Your Free E-Book: 17 Creative Ways to Stop Gun Violence in Your Community" at bounding box center [833, 338] width 904 height 207
click at [416, 278] on h1 "Get Your Free E-Book: 17 Creative Ways to Stop Gun Violence in Your Community" at bounding box center [833, 338] width 904 height 207
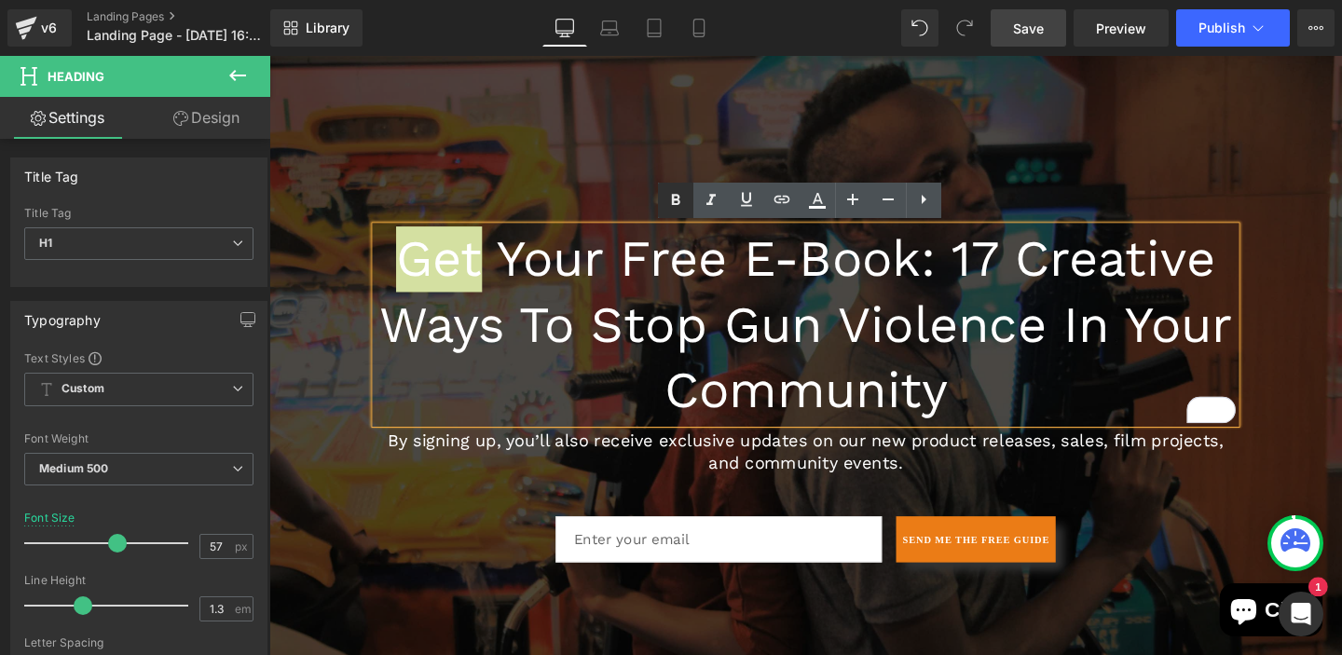
click at [668, 201] on icon at bounding box center [676, 200] width 22 height 22
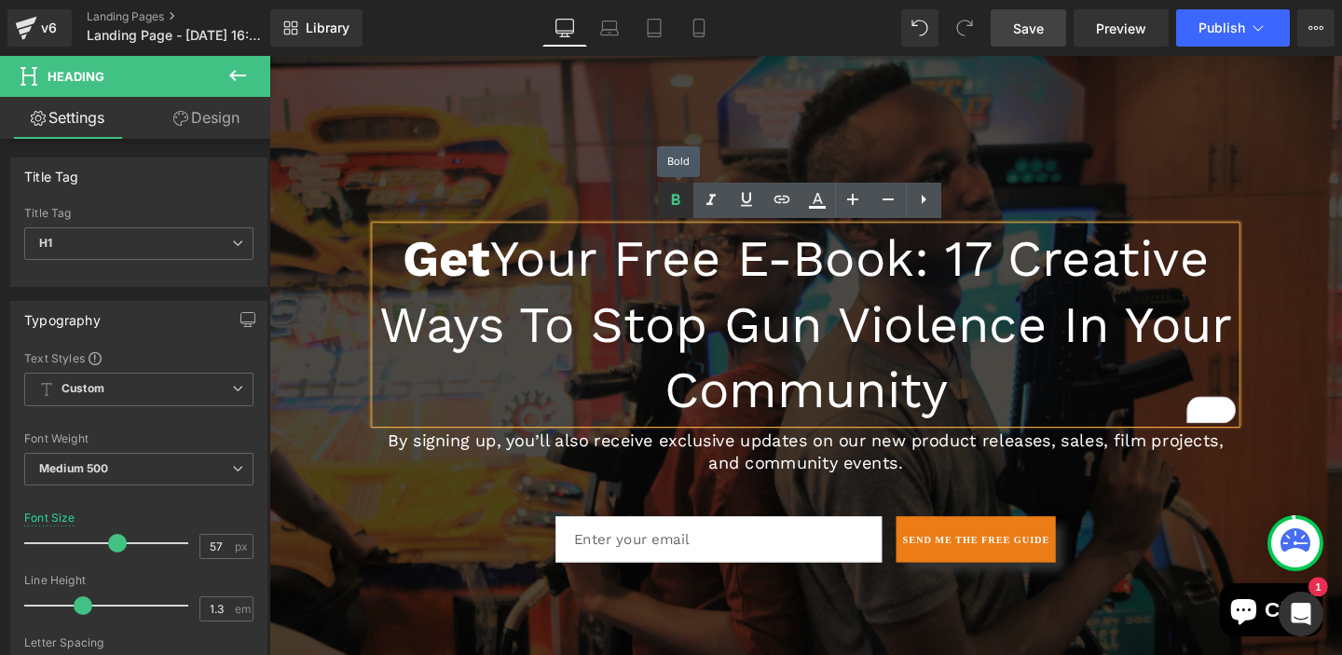
click at [668, 201] on icon at bounding box center [676, 200] width 22 height 22
drag, startPoint x: 510, startPoint y: 266, endPoint x: 1012, endPoint y: 404, distance: 520.9
click at [1012, 404] on h1 "Get Your Free E-Book: 17 Creative Ways to Stop Gun Violence in Your Community" at bounding box center [833, 338] width 904 height 207
click at [673, 200] on icon at bounding box center [676, 199] width 8 height 11
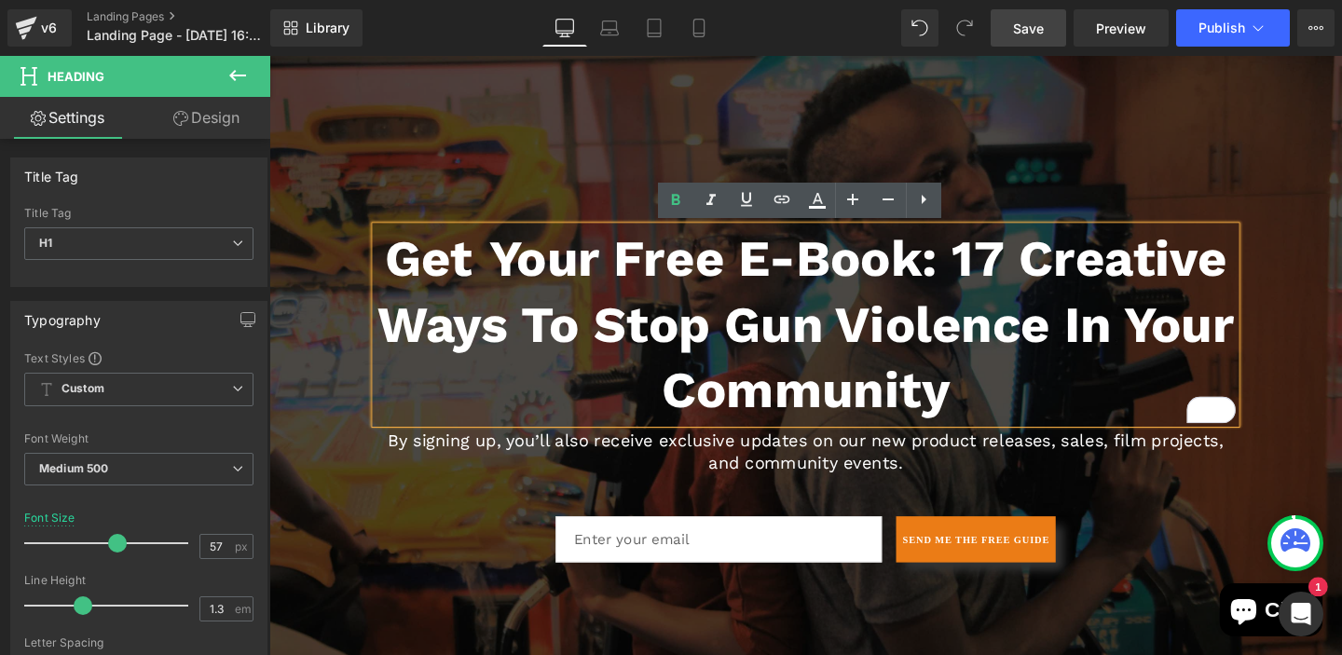
click at [1341, 298] on span "Get Your Free E-Book: 17 Creative Ways to Stop Gun Violence in Your Community H…" at bounding box center [833, 402] width 1128 height 391
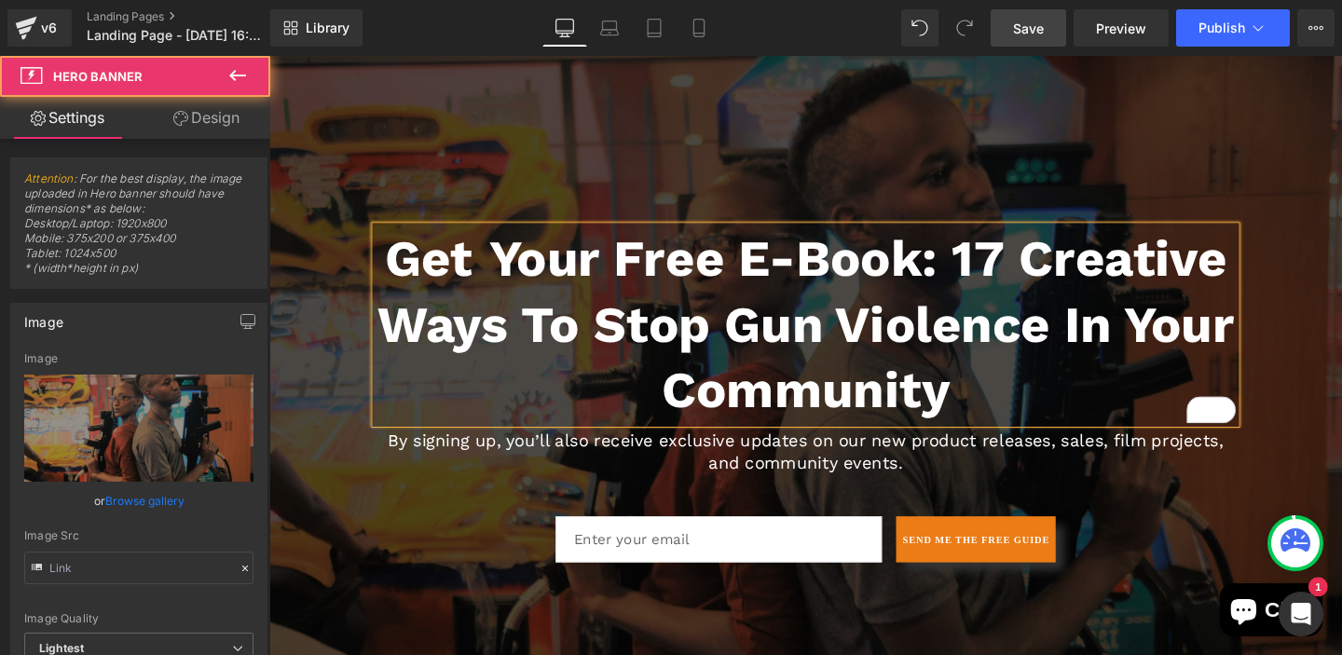
type input "[URL][DOMAIN_NAME][PERSON_NAME]"
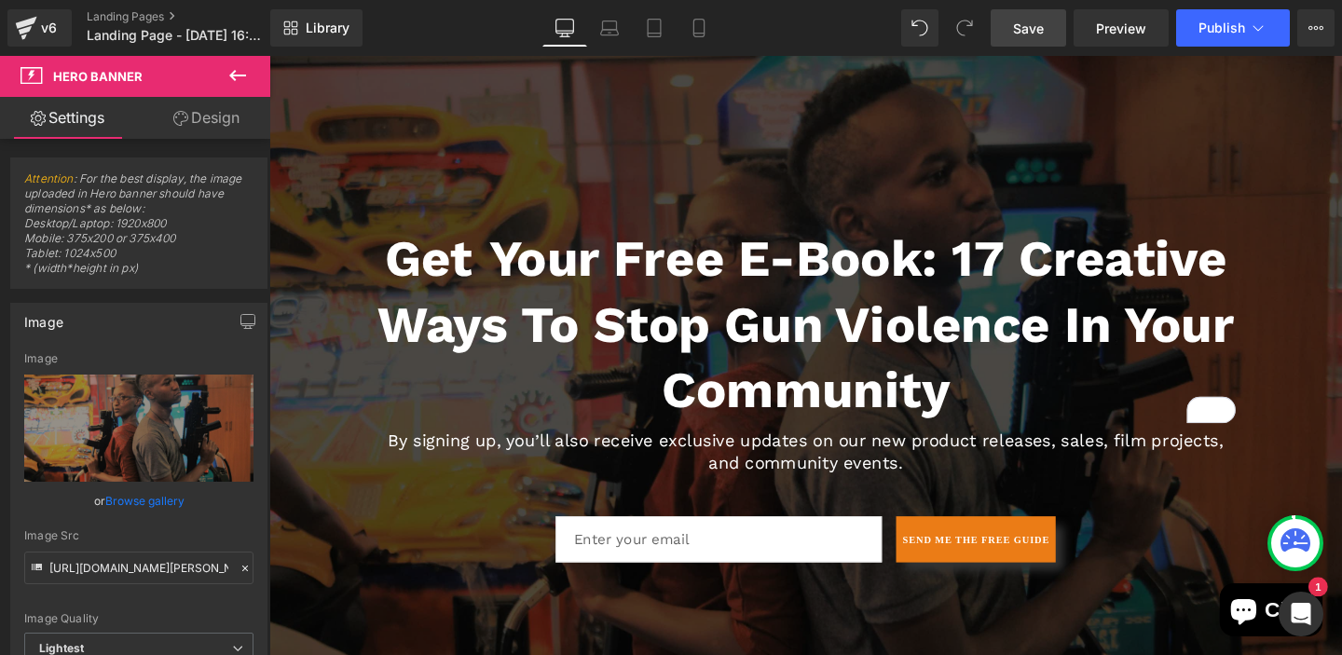
click at [1047, 18] on link "Save" at bounding box center [1028, 27] width 75 height 37
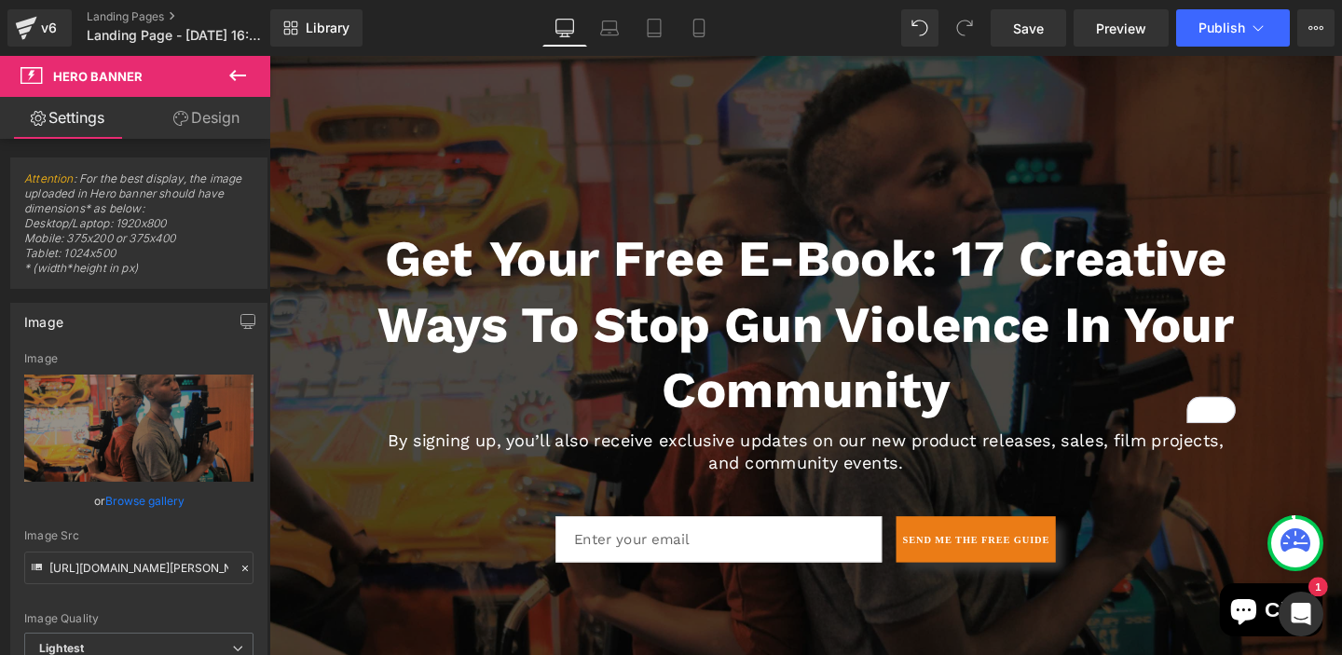
click at [227, 77] on icon at bounding box center [237, 75] width 22 height 22
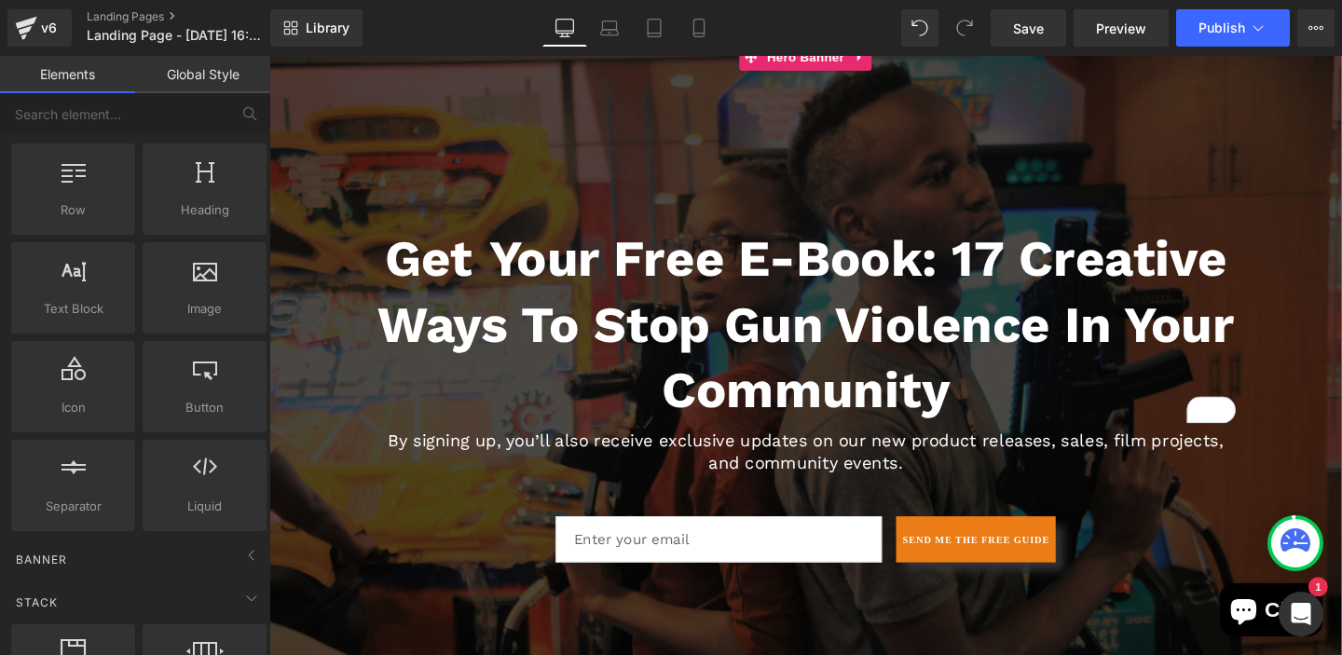
click at [299, 341] on span "Get Your Free E-Book: 17 Creative Ways to Stop Gun Violence in Your Community H…" at bounding box center [833, 402] width 1128 height 391
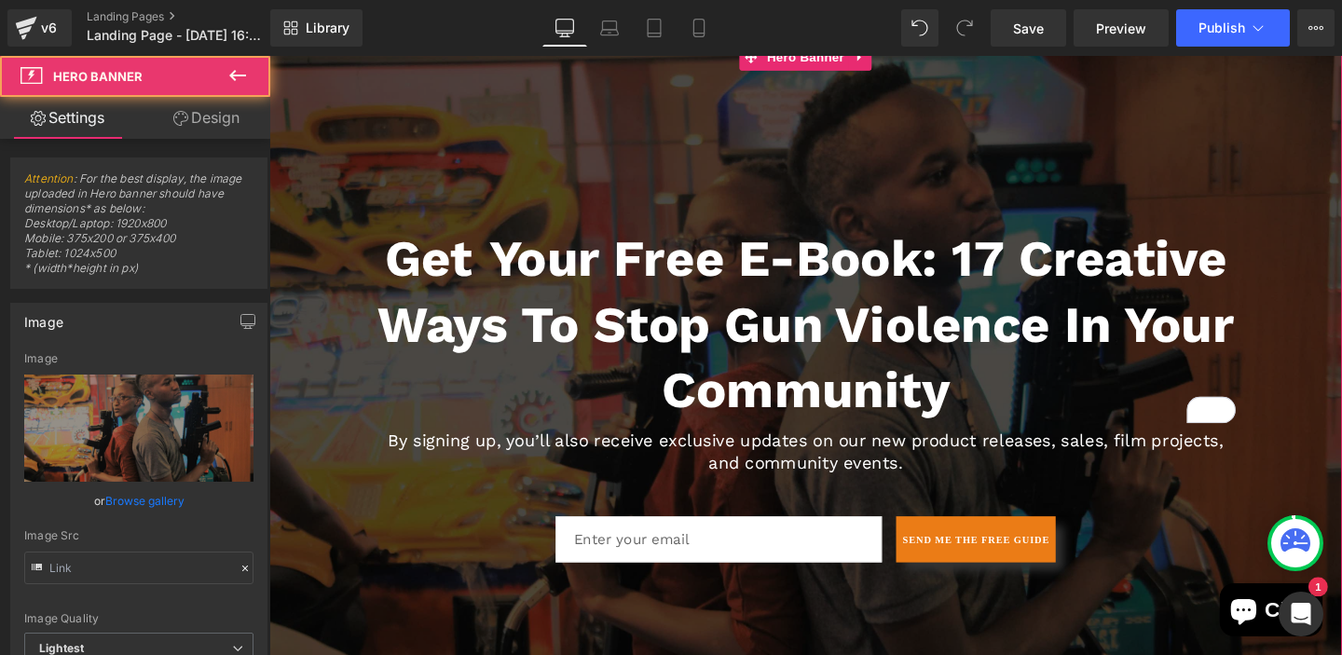
type input "[URL][DOMAIN_NAME][PERSON_NAME]"
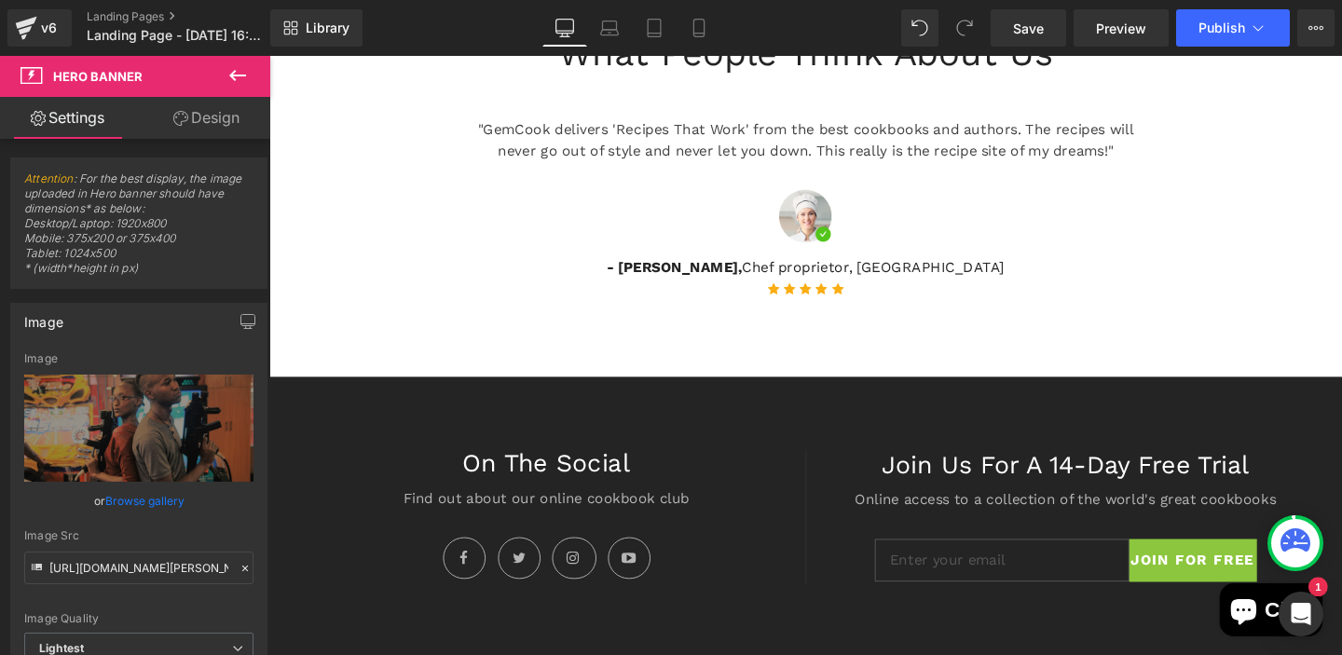
scroll to position [2349, 0]
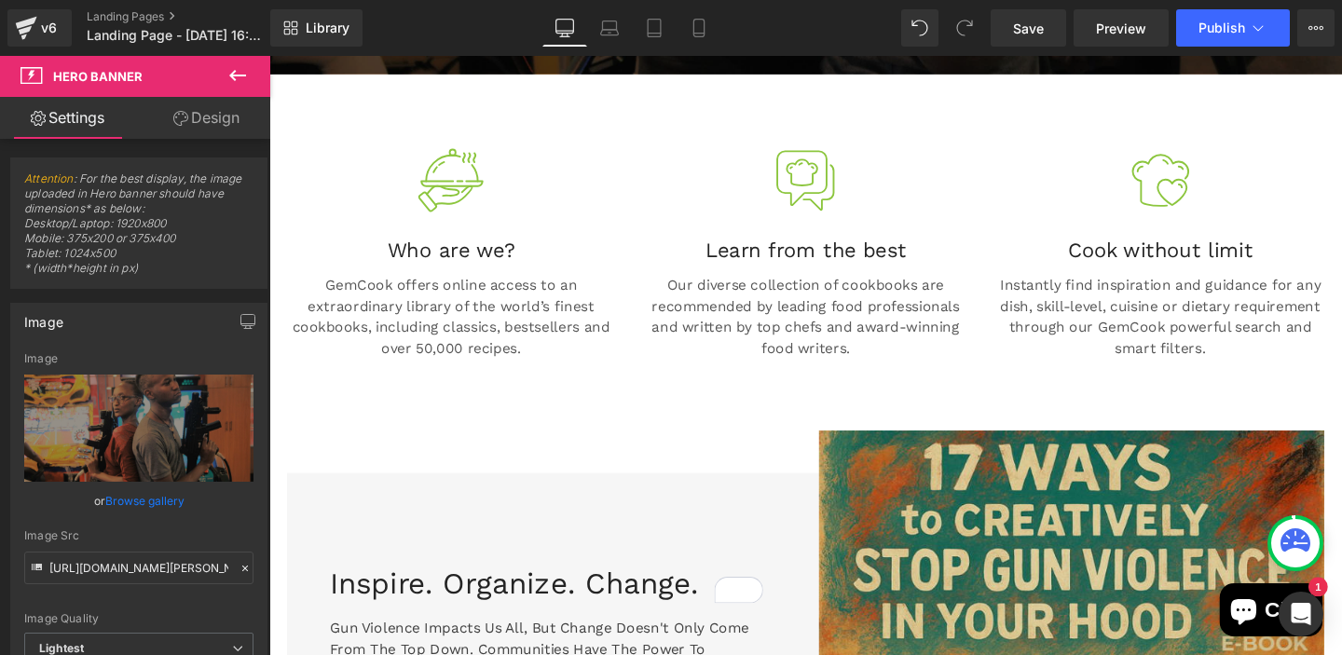
scroll to position [1256, 0]
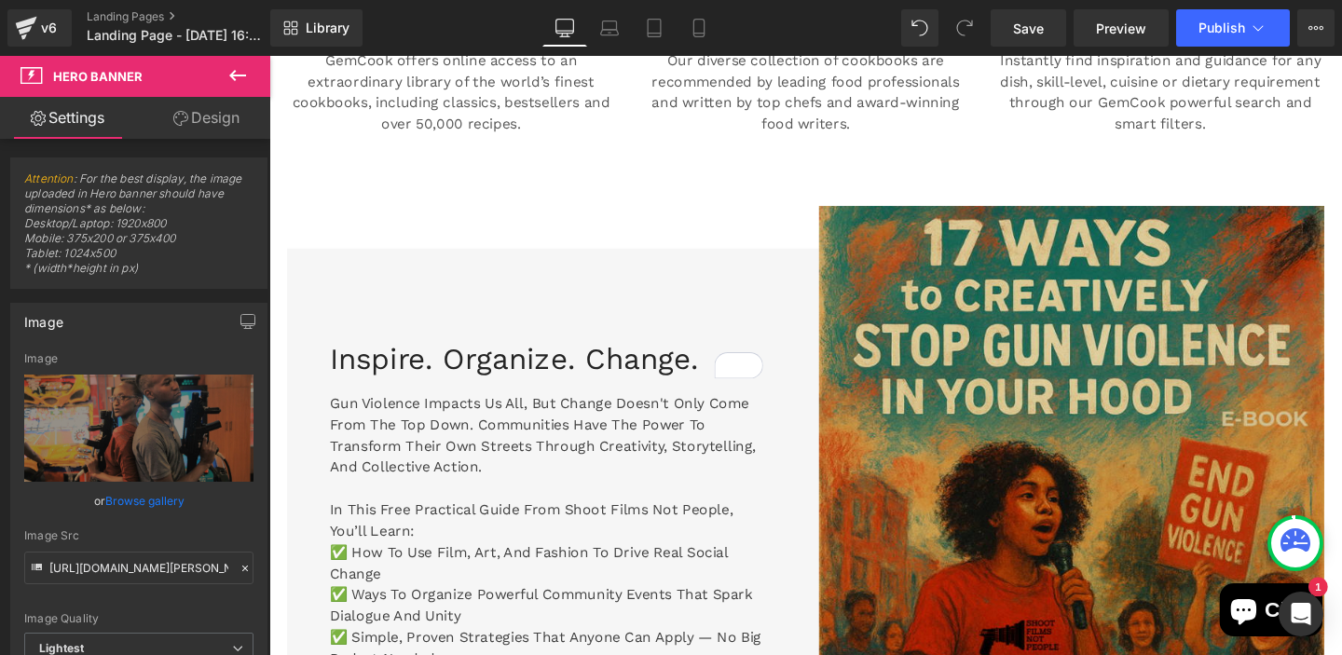
click at [1162, 263] on img at bounding box center [1112, 588] width 531 height 751
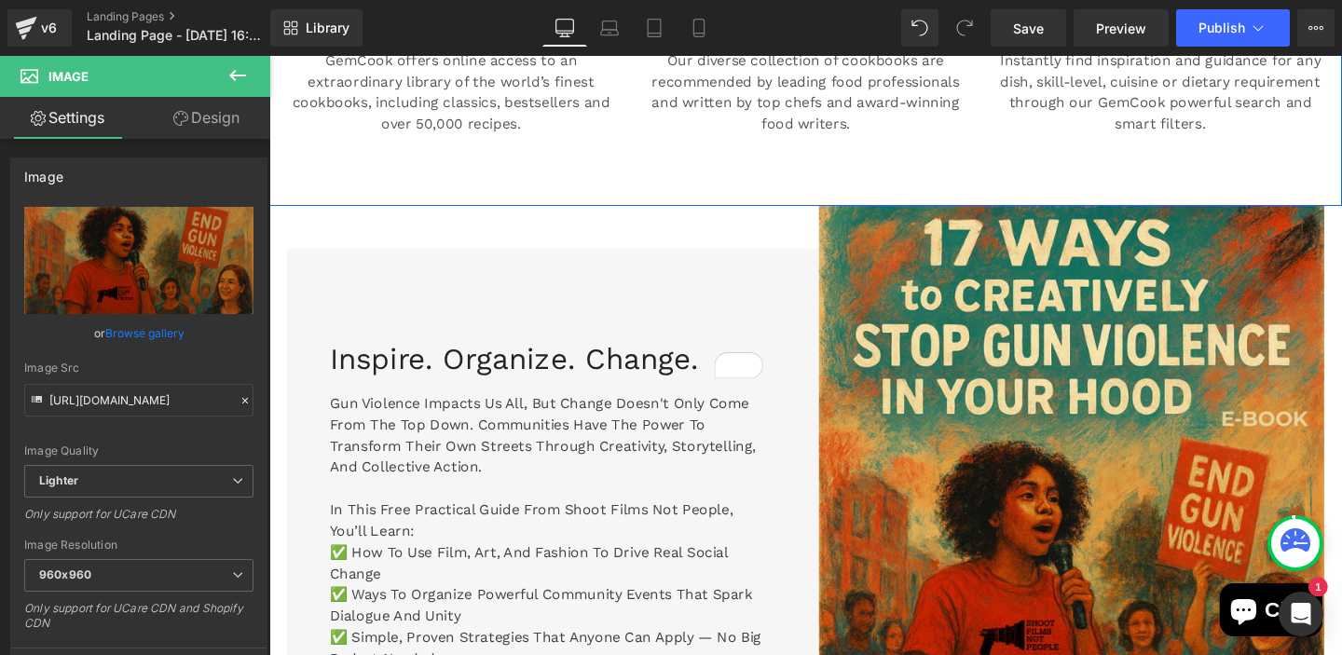
click at [1092, 174] on div "Image Who are we? Heading GemCook offers online access to an extraordinary libr…" at bounding box center [833, 26] width 1128 height 375
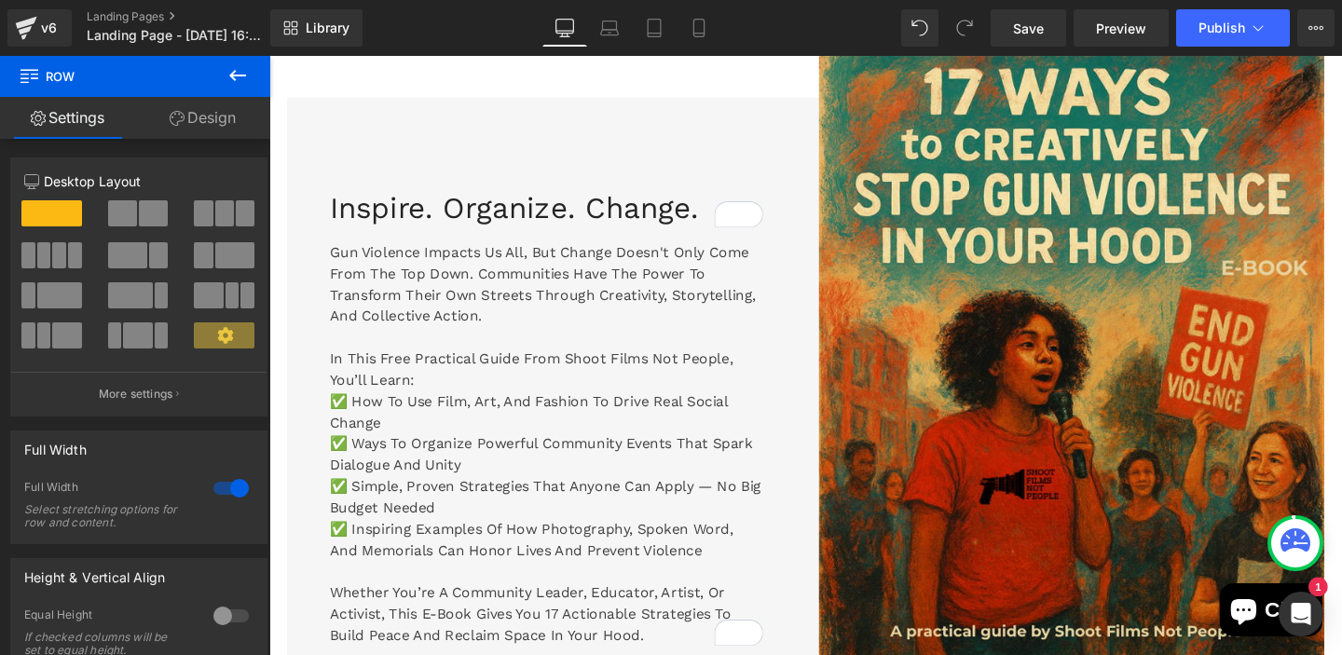
scroll to position [1417, 0]
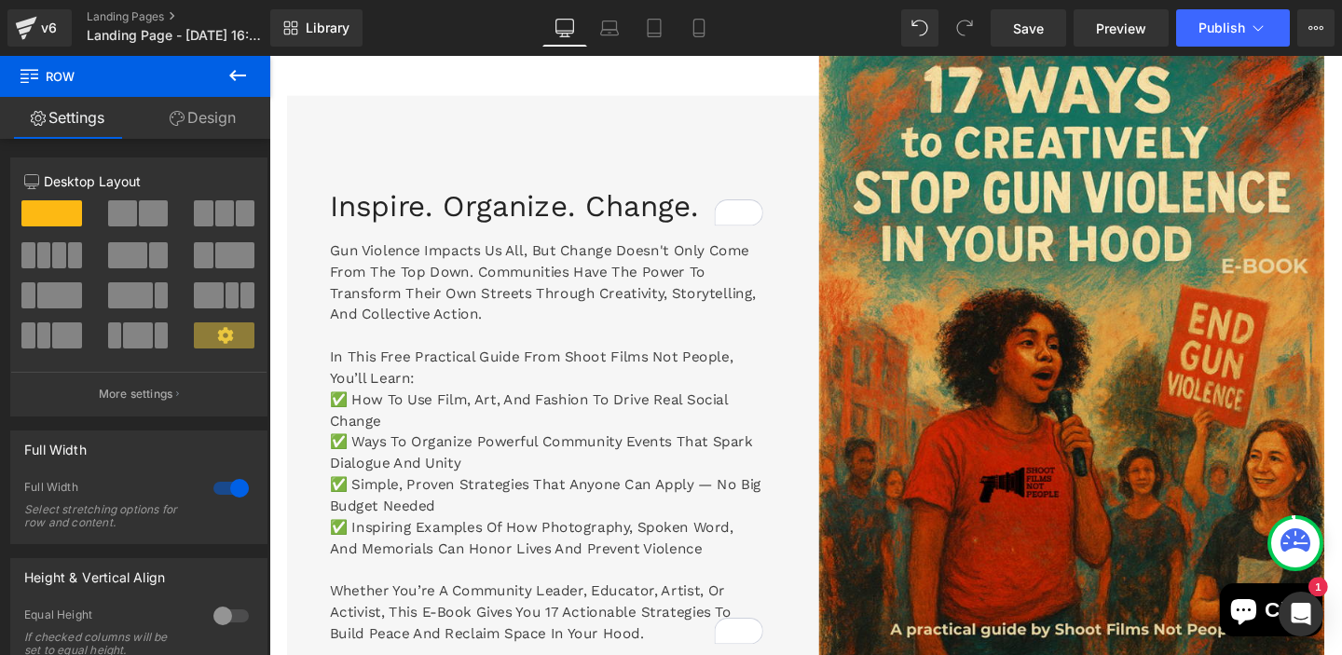
click at [647, 496] on p "✅ Simple, proven strategies that anyone can apply — no big budget needed" at bounding box center [561, 518] width 456 height 45
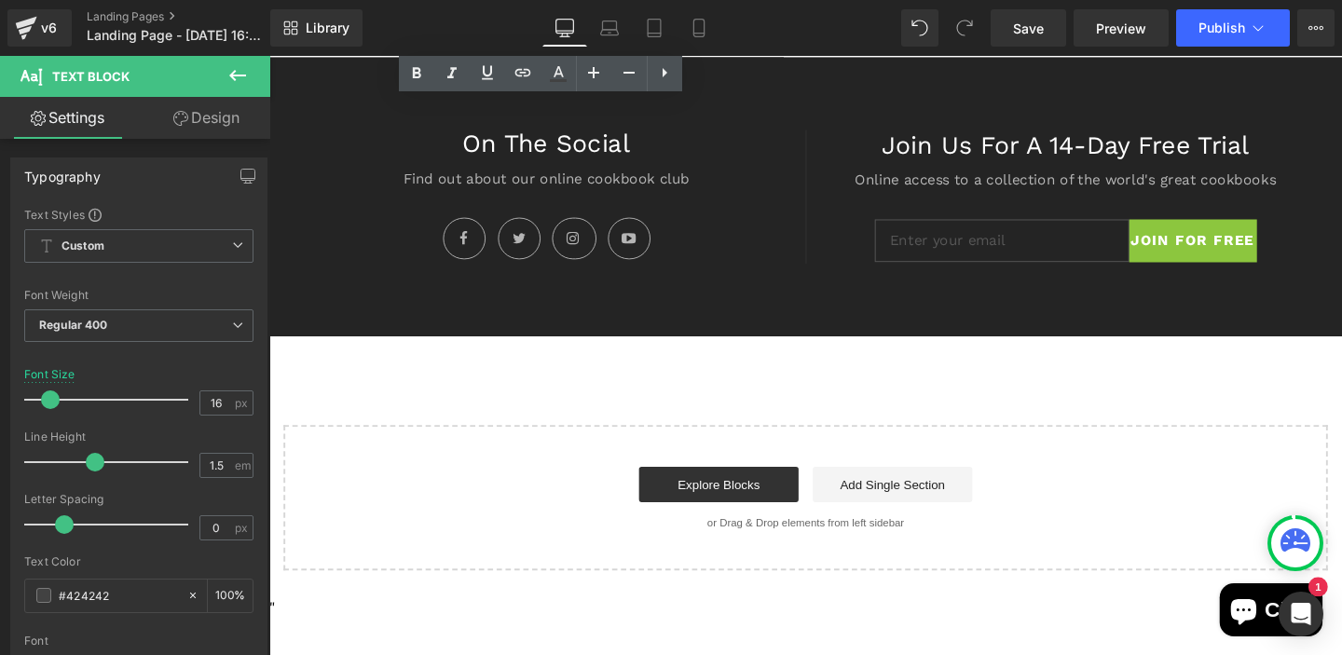
scroll to position [1529, 0]
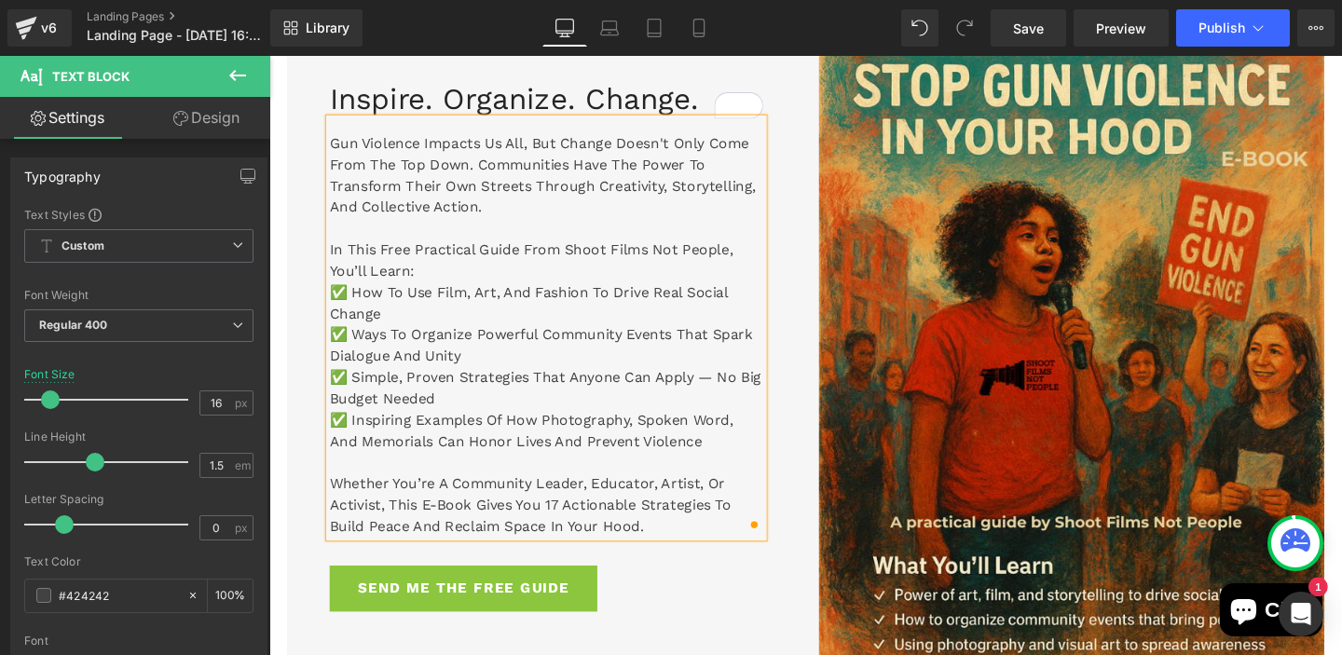
click at [781, 617] on div "SEND ME THE FREE GUIDE" at bounding box center [561, 616] width 456 height 48
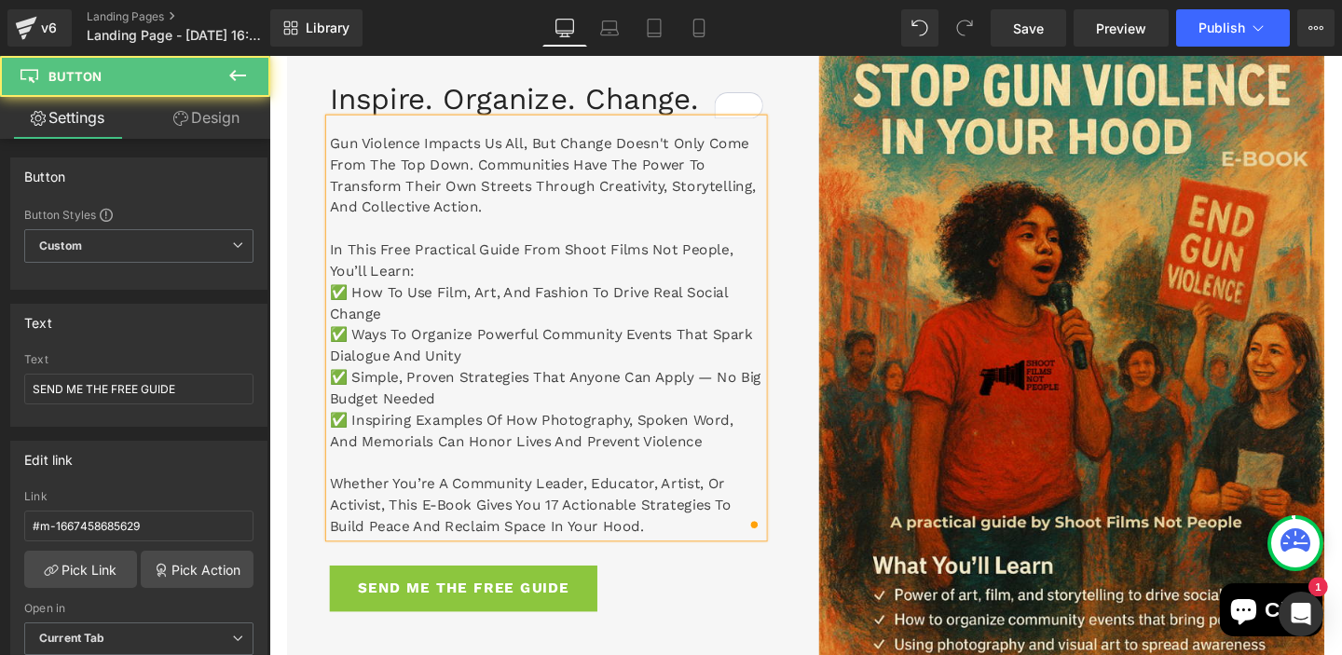
scroll to position [2163, 0]
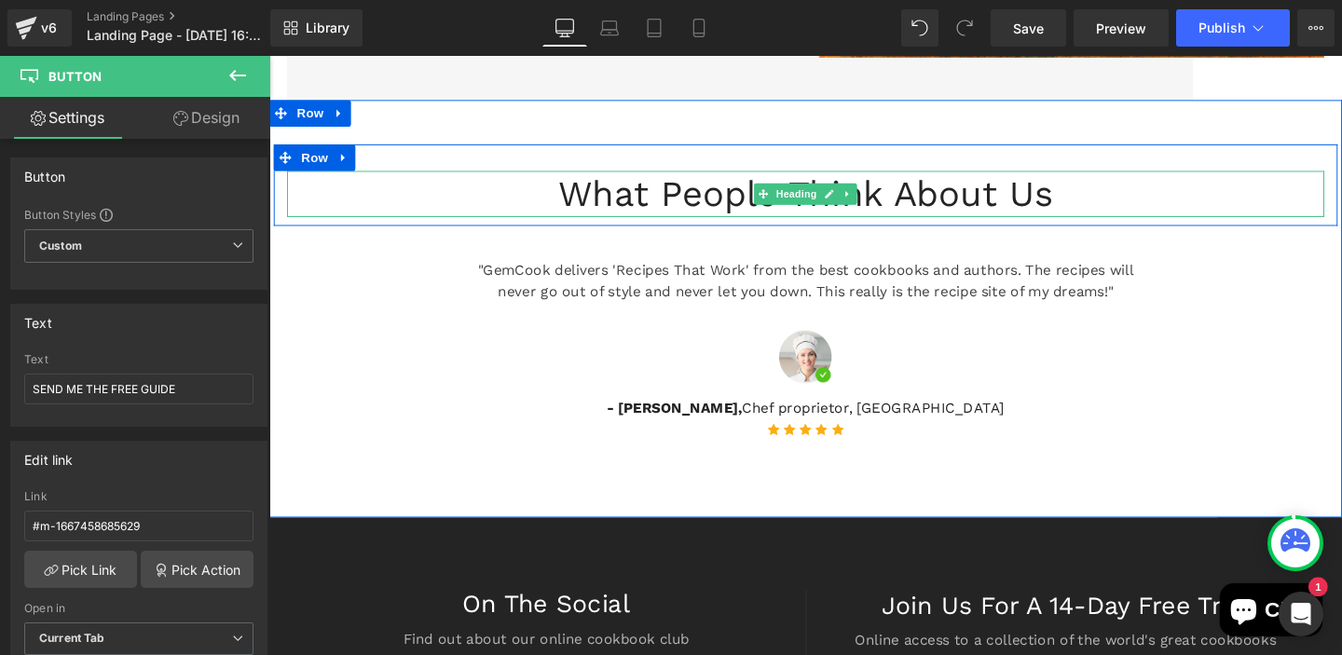
click at [508, 201] on h2 "What People Think About Us" at bounding box center [833, 201] width 1090 height 48
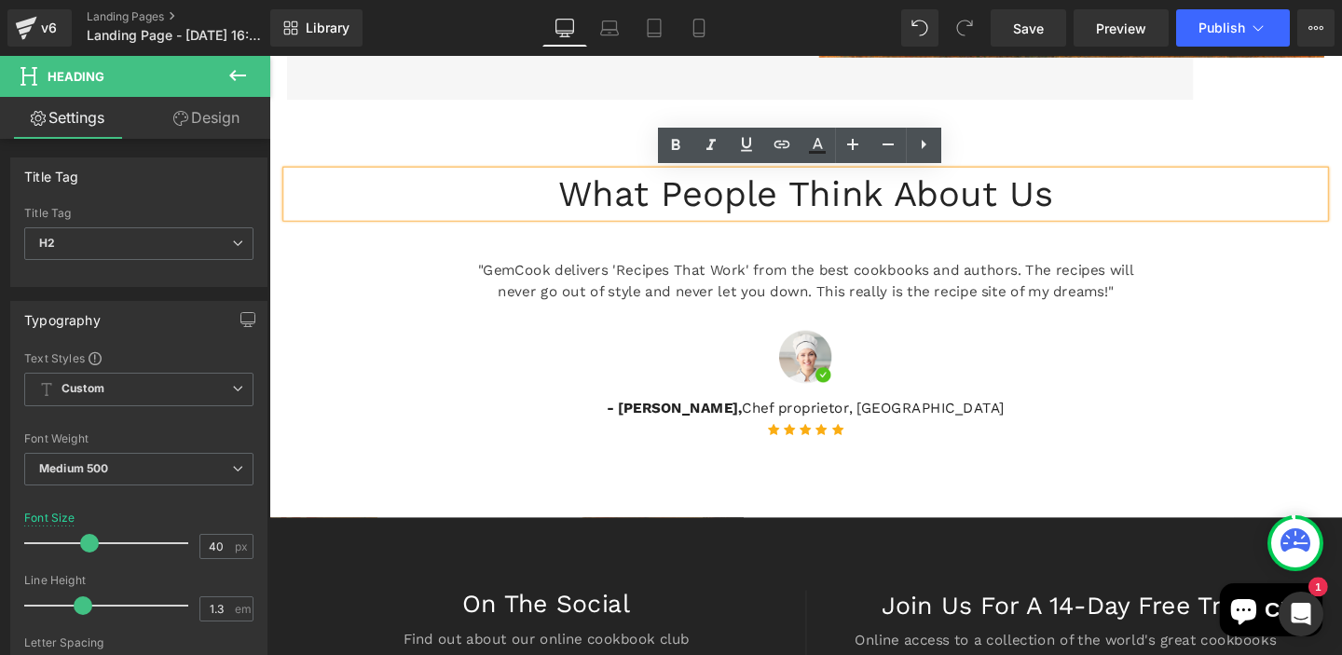
click at [473, 193] on h2 "What People Think About Us" at bounding box center [833, 201] width 1090 height 48
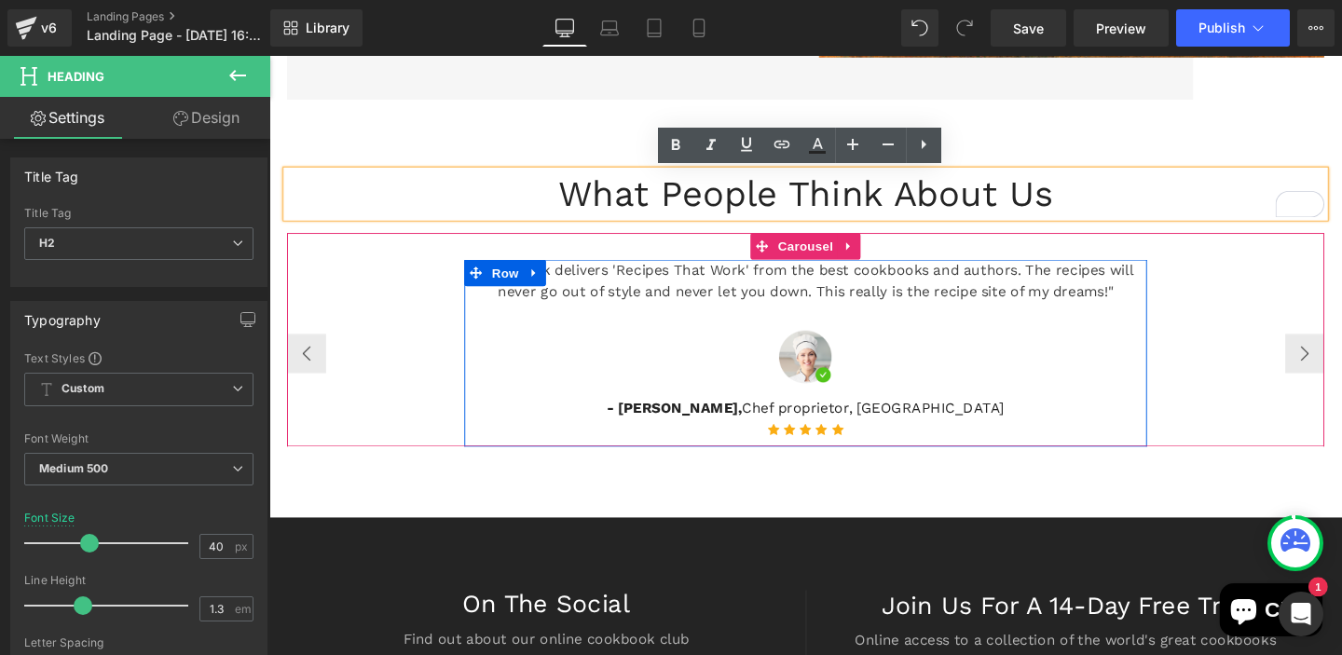
drag, startPoint x: 916, startPoint y: 450, endPoint x: 897, endPoint y: 452, distance: 18.7
click at [916, 450] on ul "Icon Icon Icon Icon Icon" at bounding box center [833, 452] width 718 height 29
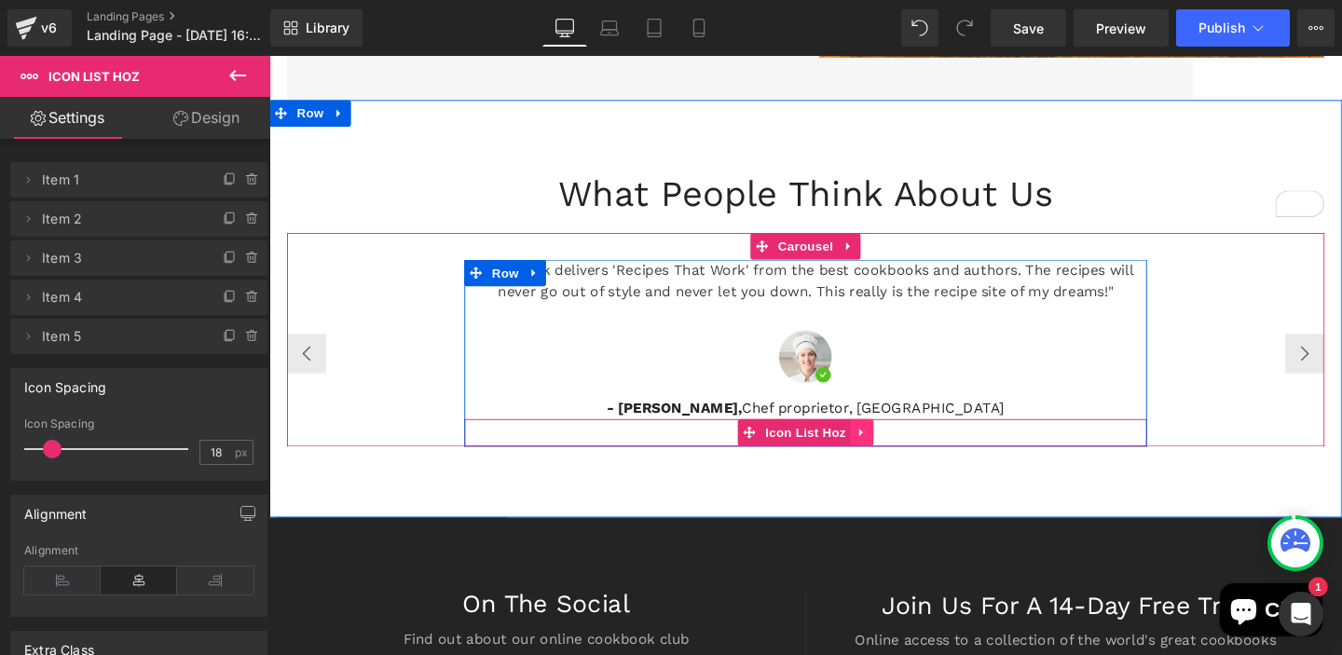
click at [894, 456] on icon at bounding box center [892, 452] width 13 height 14
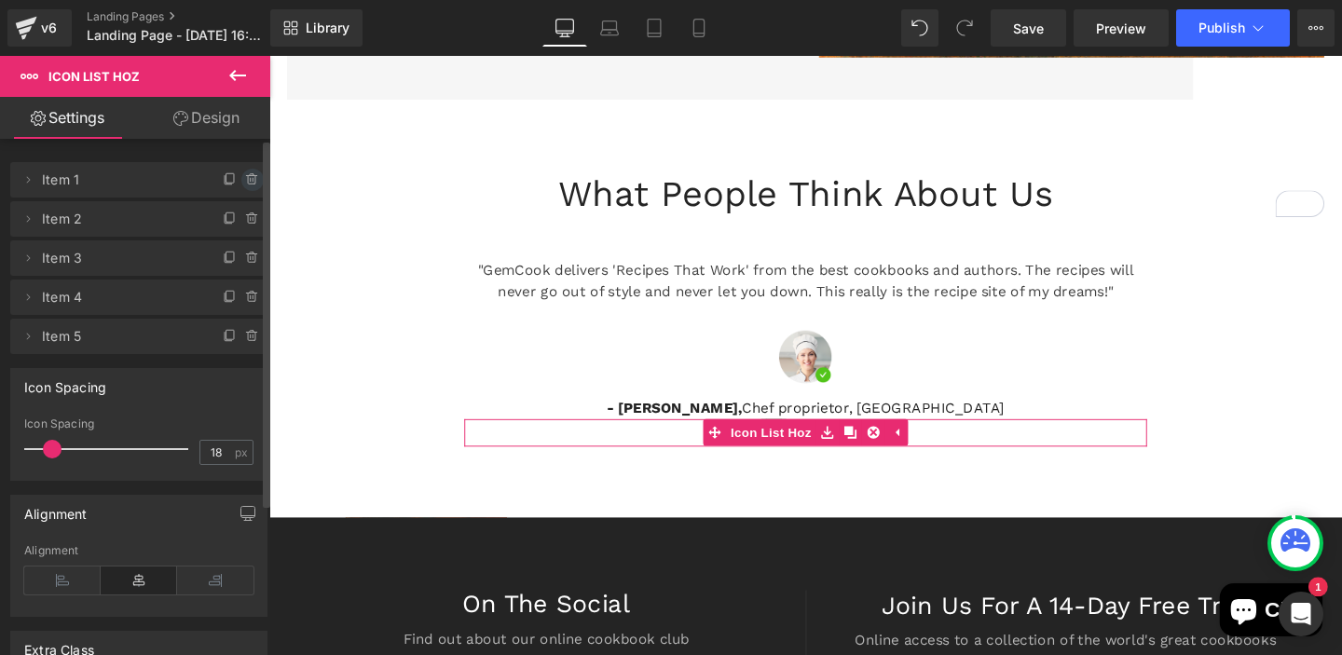
click at [253, 179] on icon at bounding box center [253, 180] width 0 height 4
click at [235, 179] on button "Delete" at bounding box center [232, 181] width 59 height 24
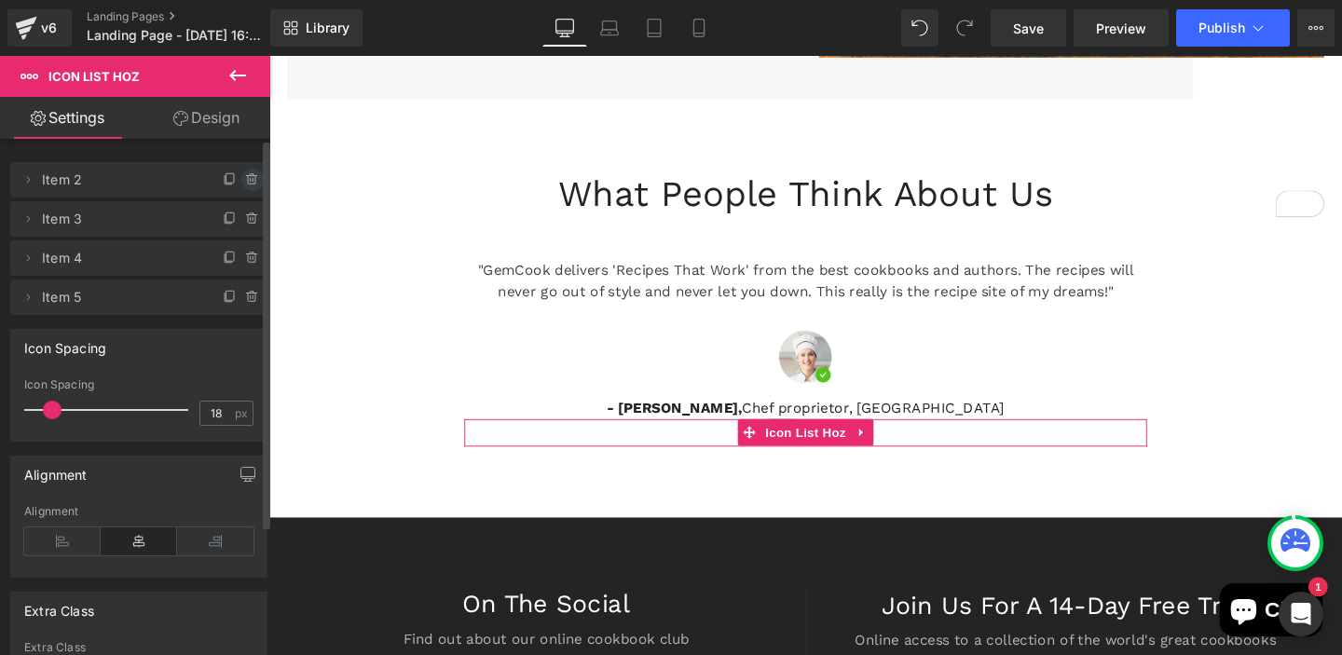
click at [245, 178] on icon at bounding box center [252, 179] width 15 height 15
click at [234, 181] on button "Delete" at bounding box center [232, 181] width 59 height 24
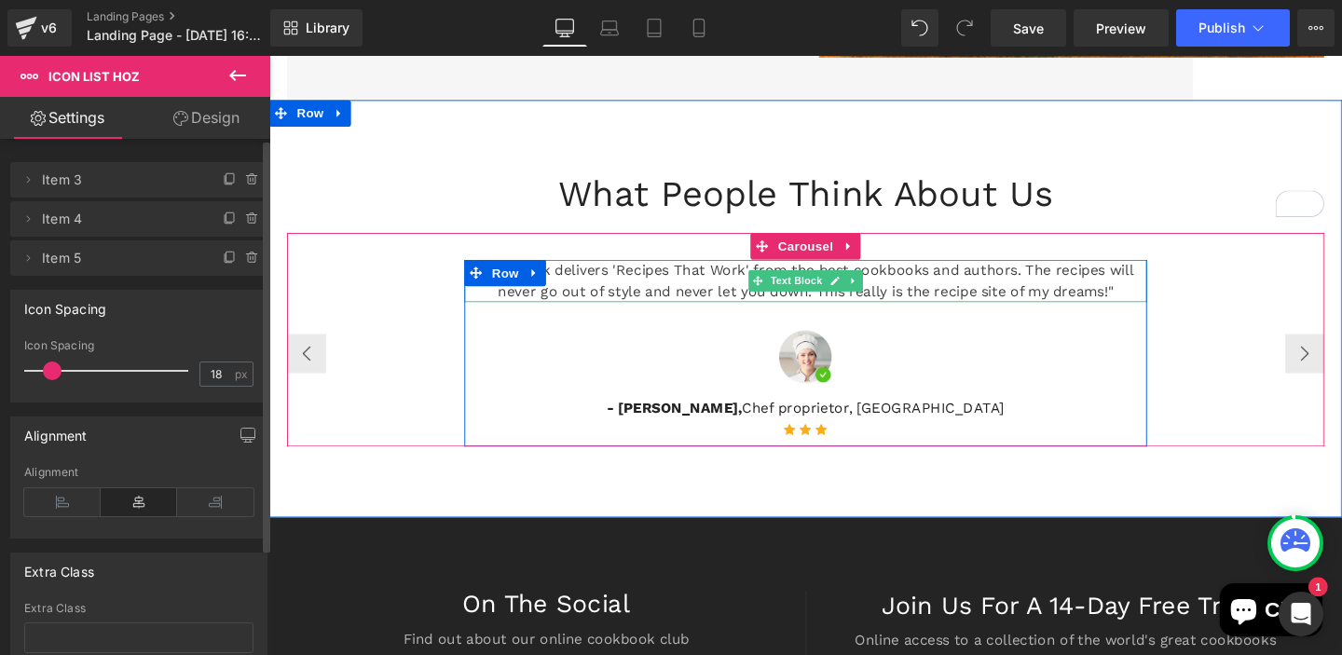
click at [1029, 287] on p ""GemCook delivers 'Recipes That Work' from the best cookbooks and authors. The …" at bounding box center [833, 292] width 718 height 45
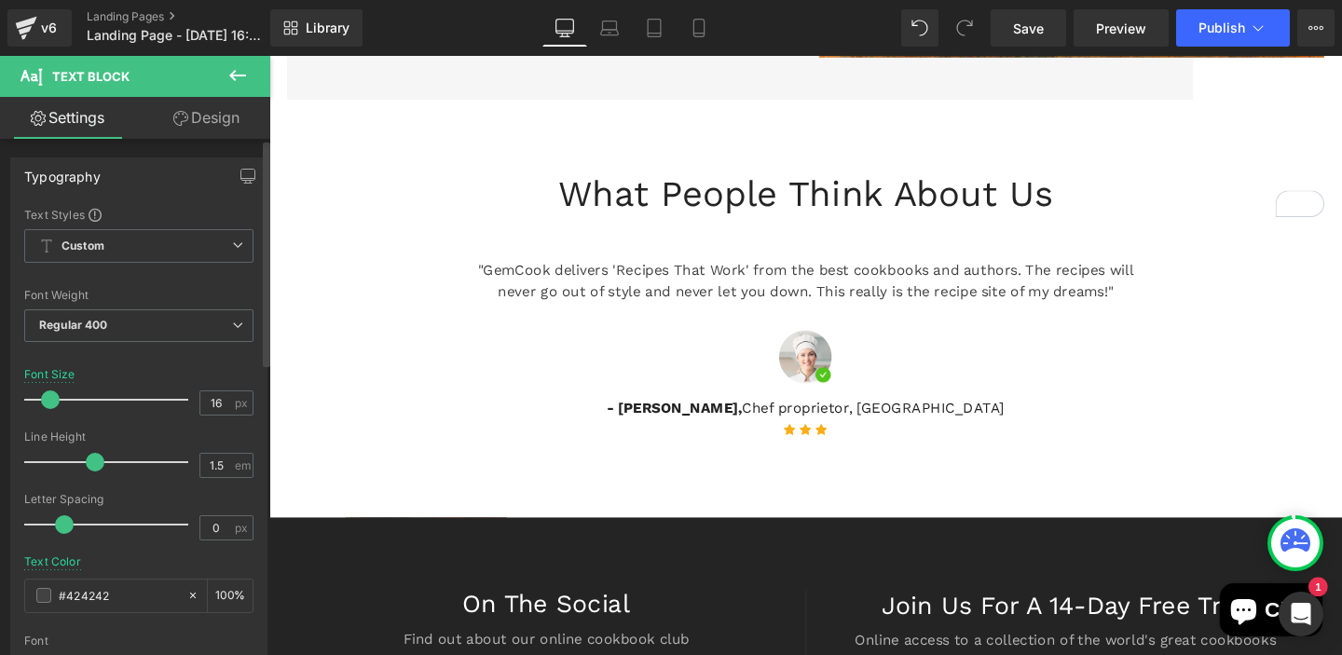
click at [163, 204] on div "Typography Text Styles Custom Custom Setup Global Style Custom Setup Global Sty…" at bounding box center [138, 471] width 257 height 626
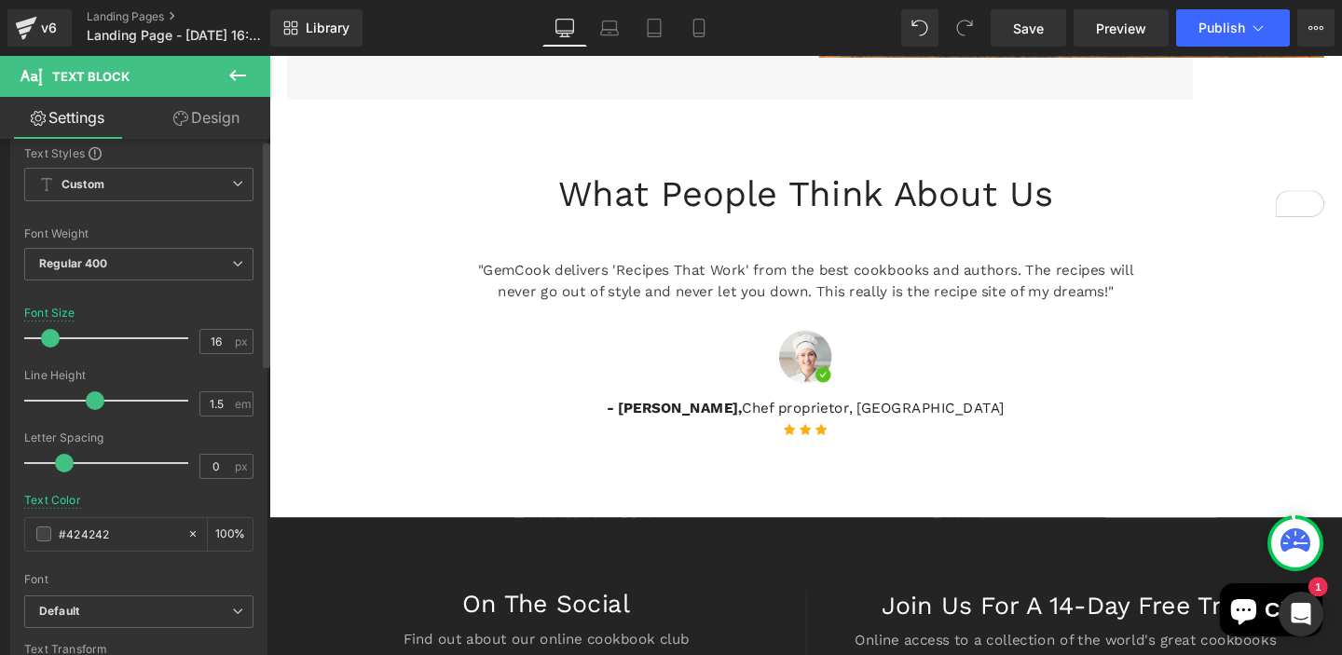
scroll to position [0, 0]
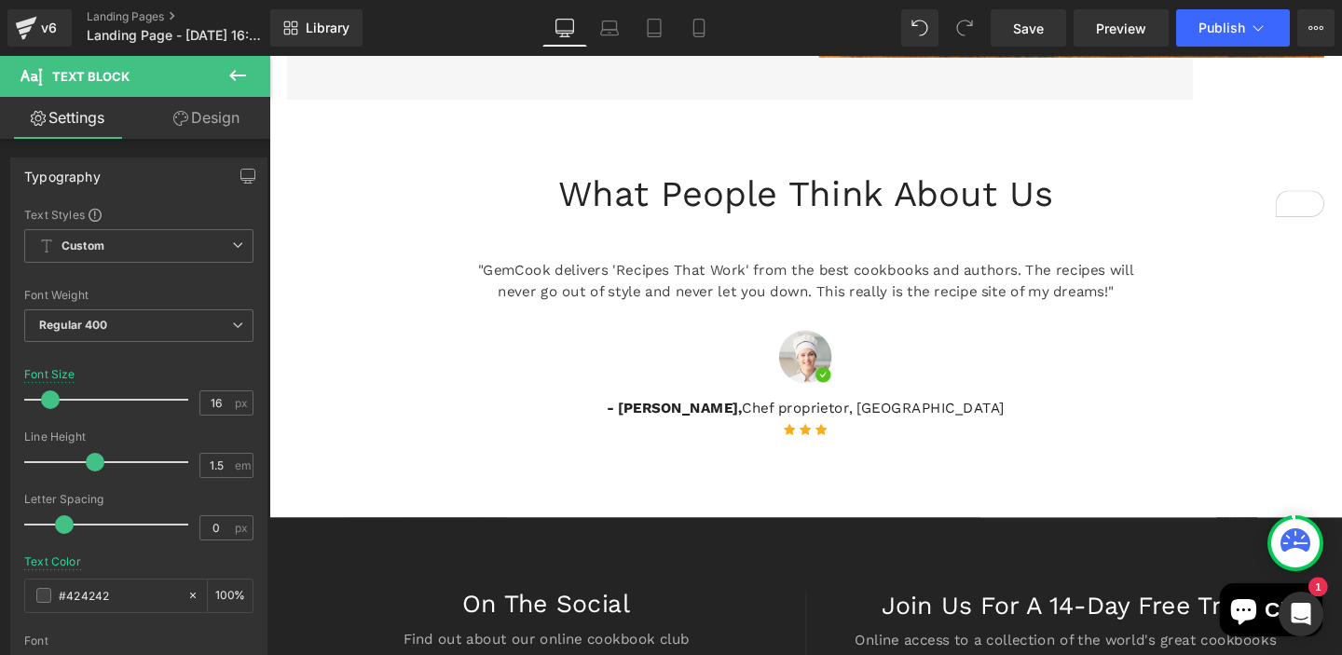
click at [205, 117] on link "Design" at bounding box center [206, 118] width 135 height 42
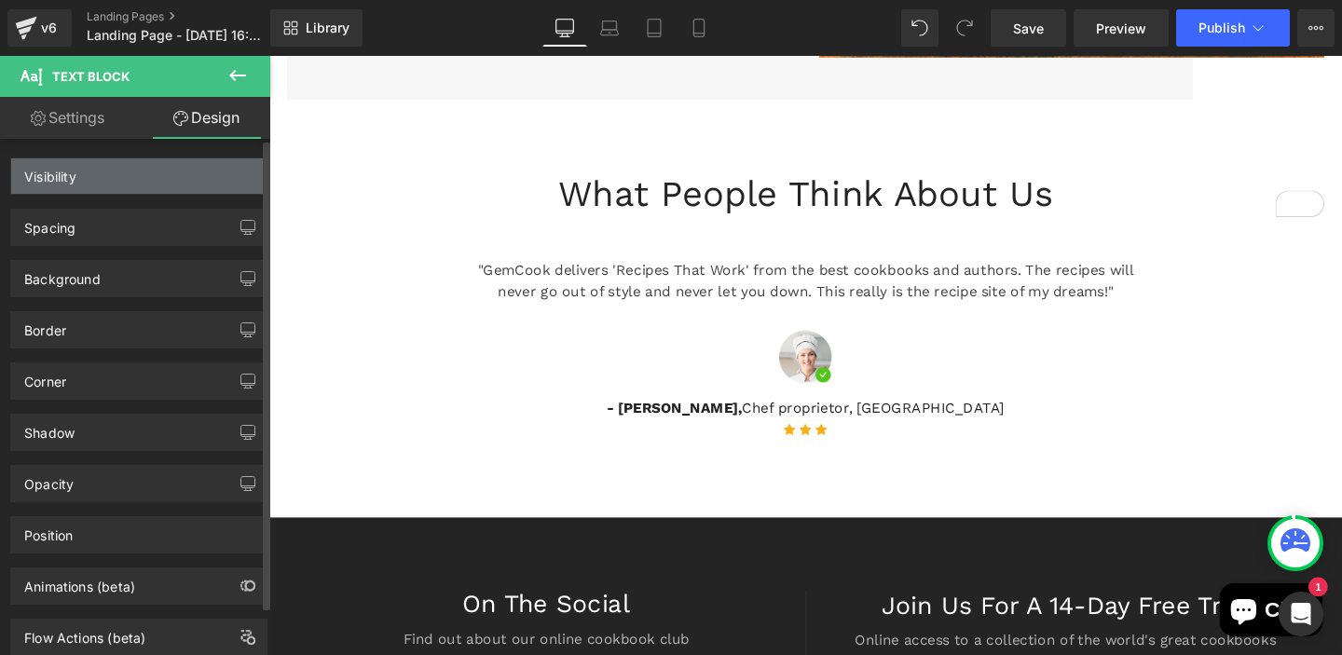
click at [197, 179] on div "Visibility" at bounding box center [138, 175] width 255 height 35
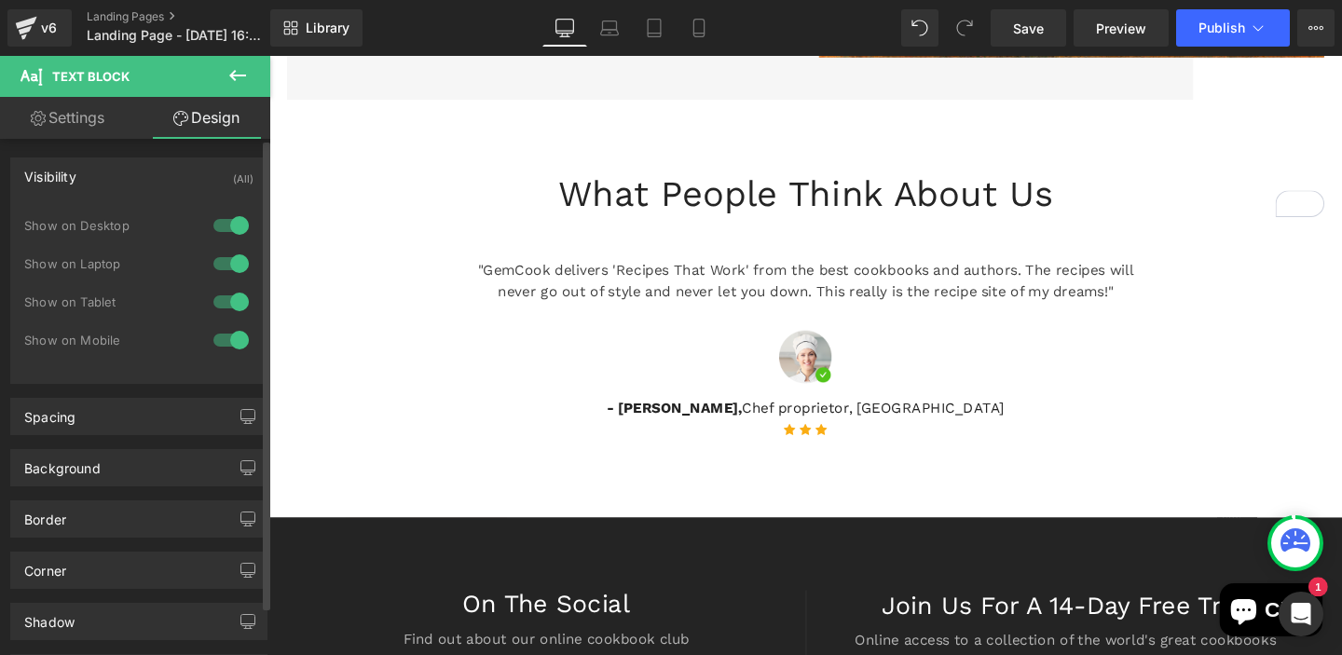
click at [216, 225] on div at bounding box center [231, 226] width 45 height 30
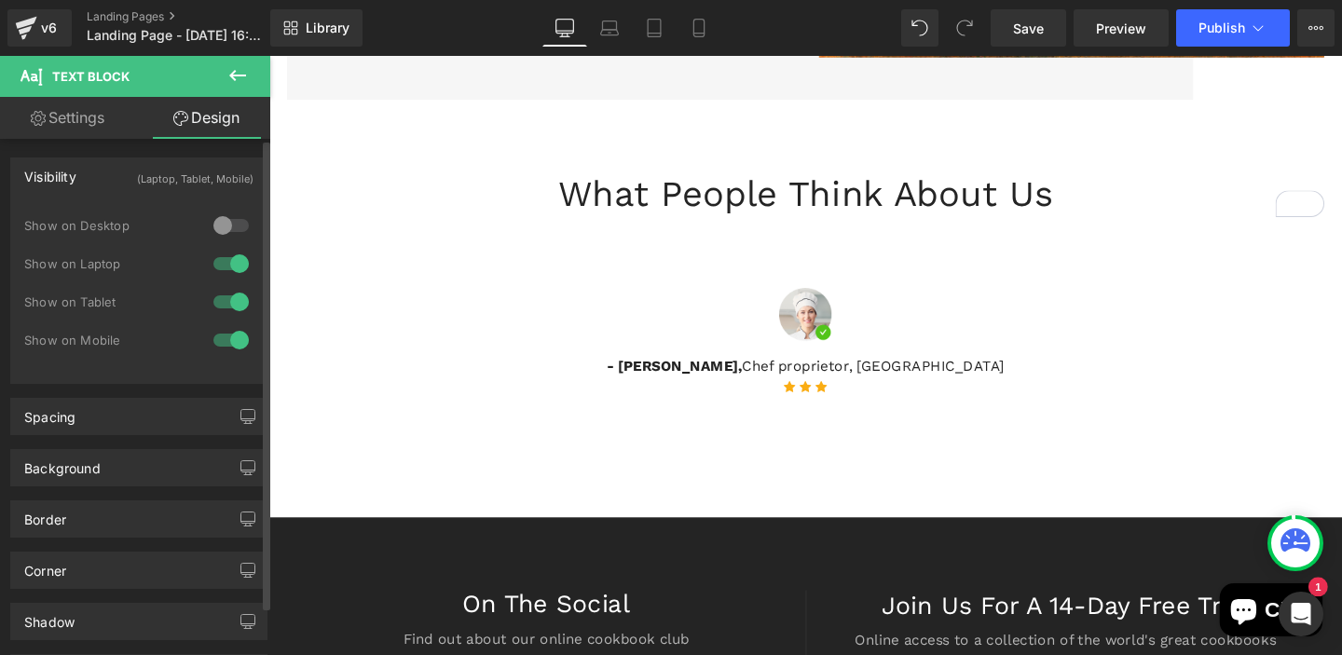
click at [216, 262] on div at bounding box center [231, 264] width 45 height 30
click at [217, 305] on div at bounding box center [231, 302] width 45 height 30
click at [218, 339] on div at bounding box center [231, 340] width 45 height 30
click at [224, 220] on div at bounding box center [231, 226] width 45 height 30
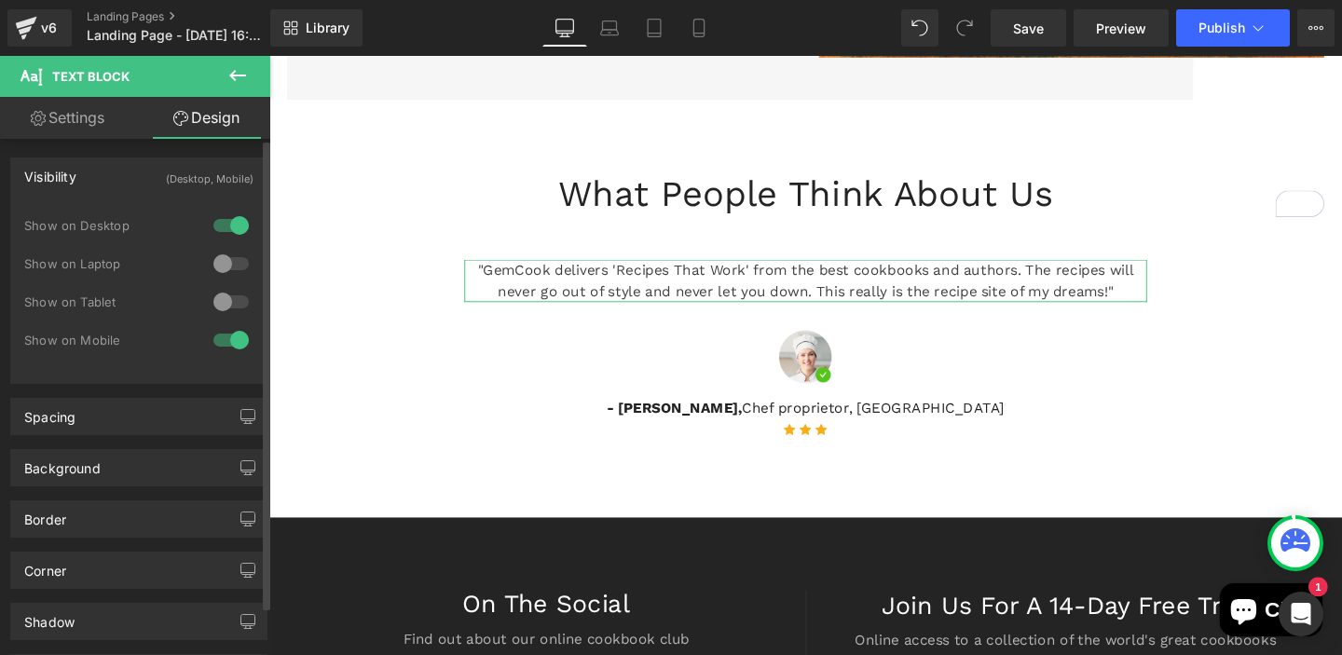
click at [234, 253] on div at bounding box center [231, 264] width 45 height 30
click at [238, 299] on div at bounding box center [231, 302] width 45 height 30
click at [85, 104] on link "Settings" at bounding box center [67, 118] width 135 height 42
type input "100"
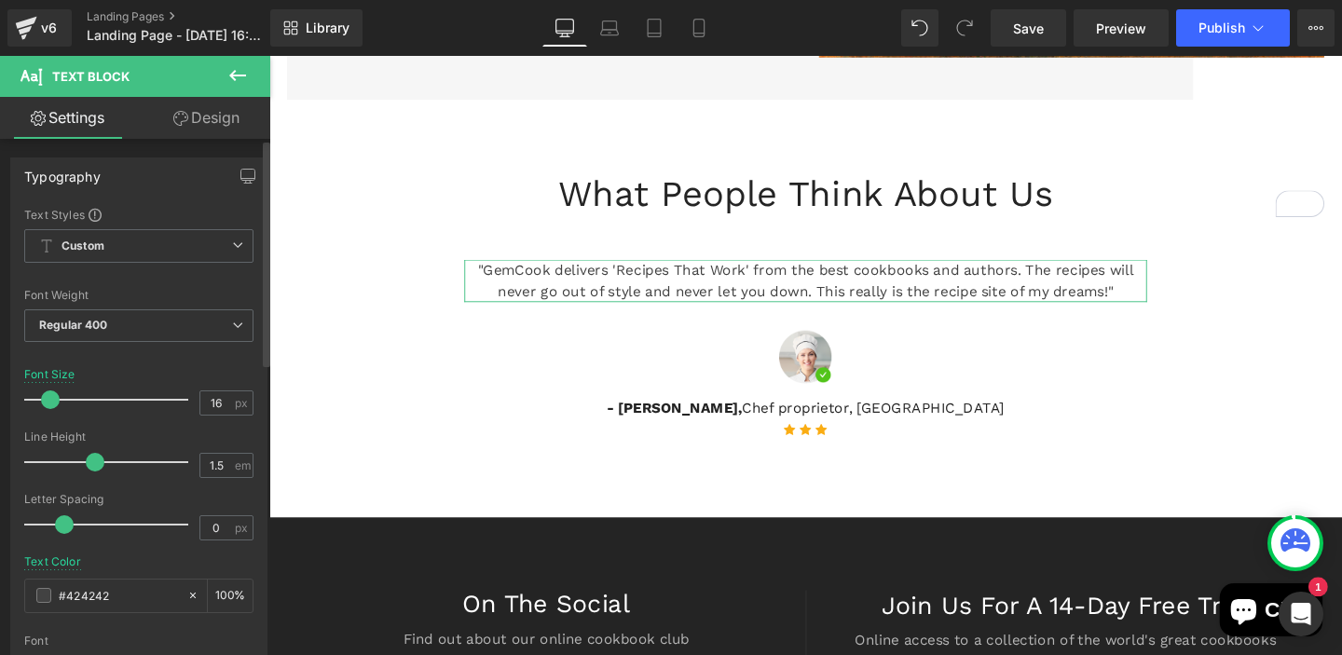
click at [188, 208] on div "Text Styles" at bounding box center [138, 214] width 229 height 15
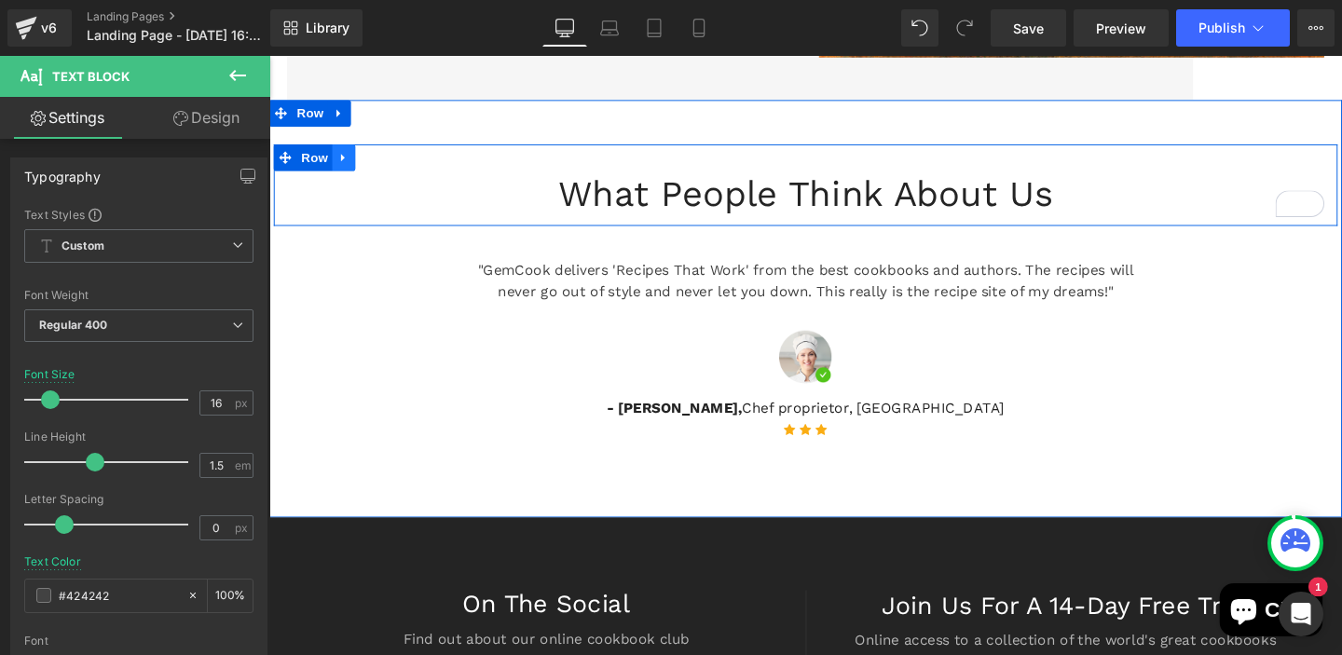
click at [348, 162] on icon at bounding box center [347, 163] width 4 height 8
click at [399, 164] on icon at bounding box center [396, 163] width 13 height 13
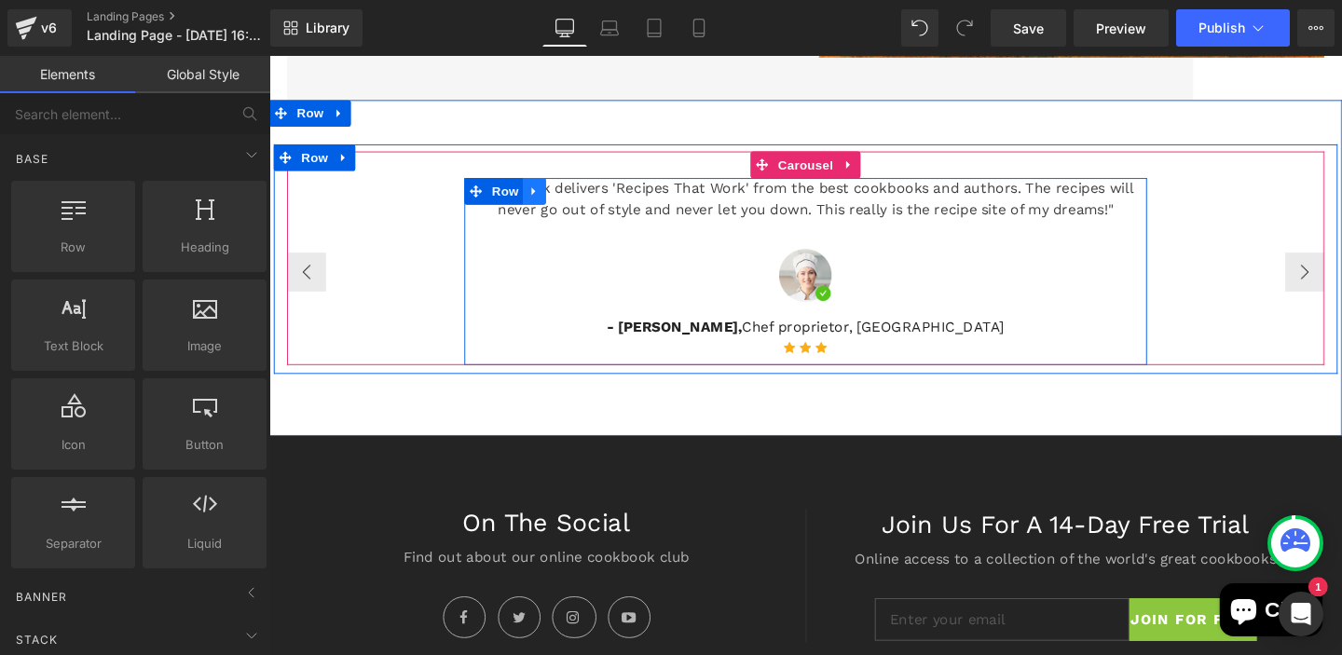
click at [545, 198] on icon at bounding box center [547, 199] width 4 height 8
click at [601, 199] on icon at bounding box center [596, 198] width 13 height 13
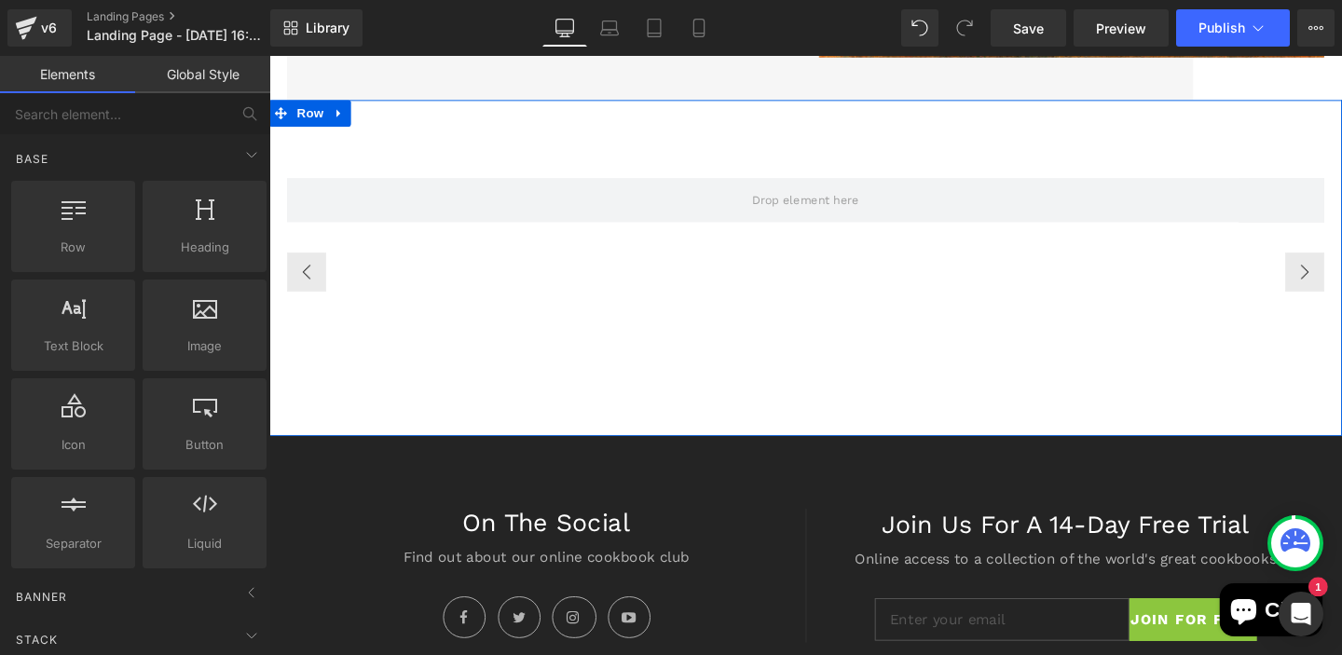
click at [624, 423] on div ""An extraordinary set of cooks, historians, restaurateurs, over many generation…" at bounding box center [833, 279] width 1128 height 353
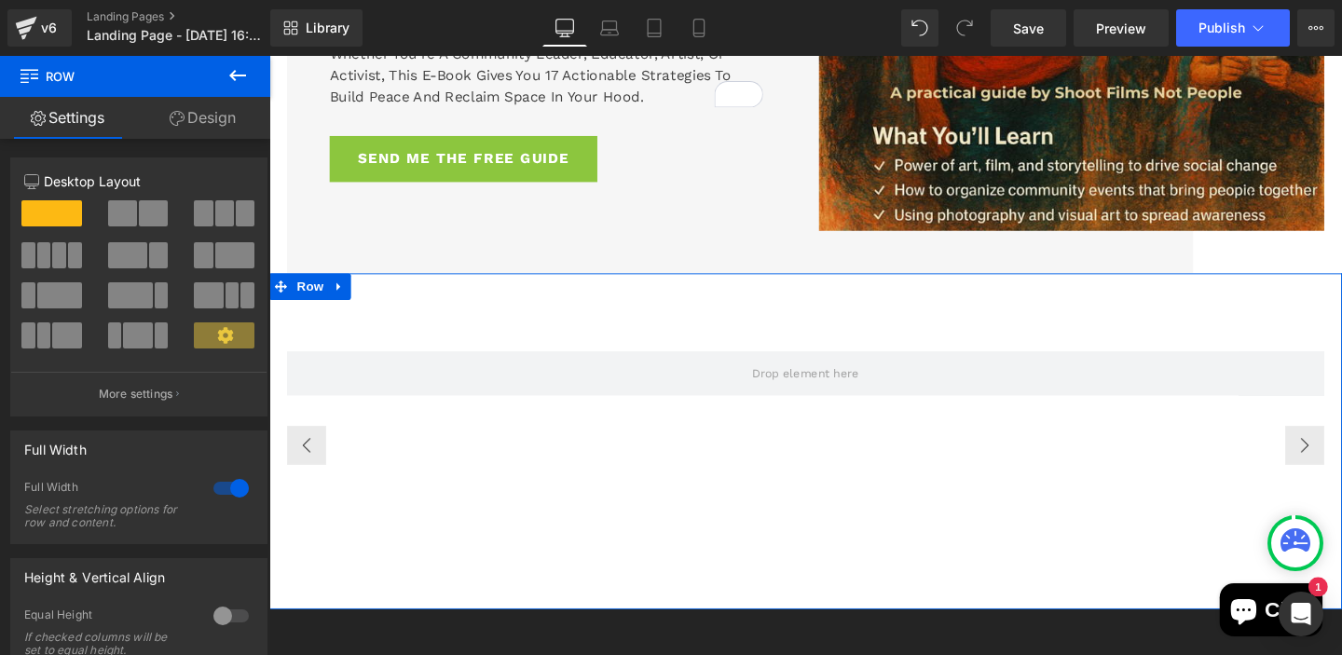
scroll to position [1977, 0]
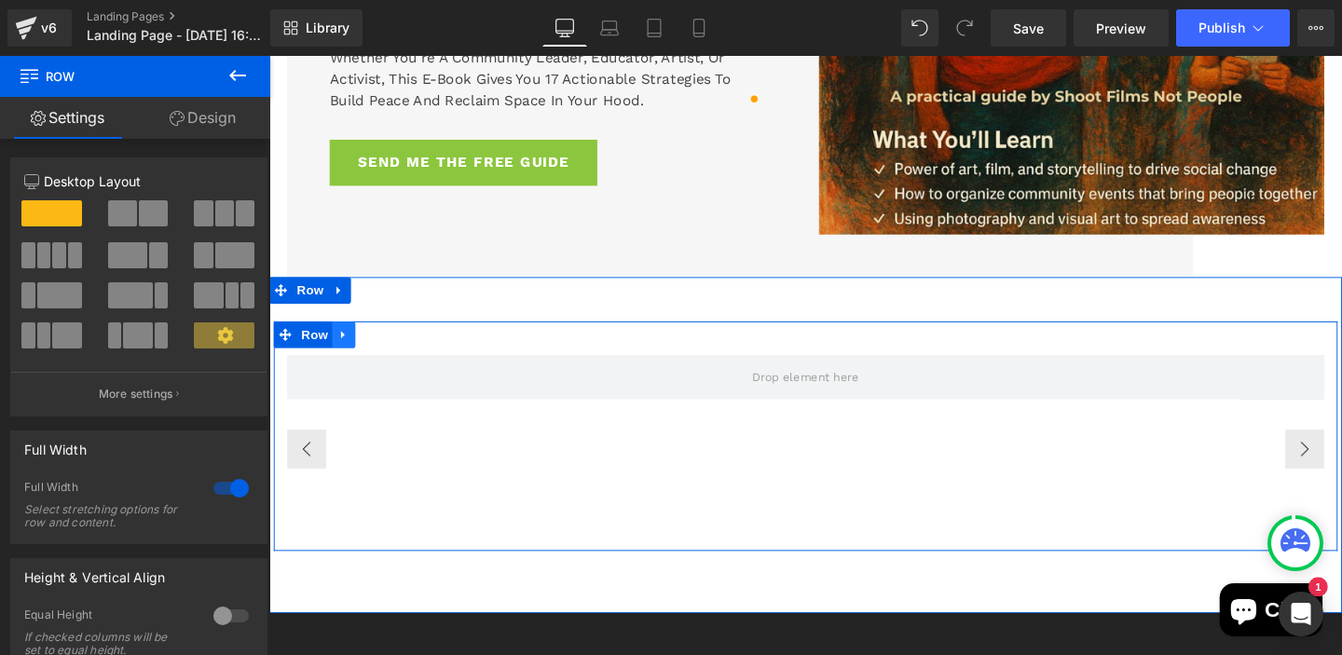
click at [348, 358] on link at bounding box center [348, 350] width 24 height 28
click at [396, 348] on icon at bounding box center [396, 349] width 13 height 13
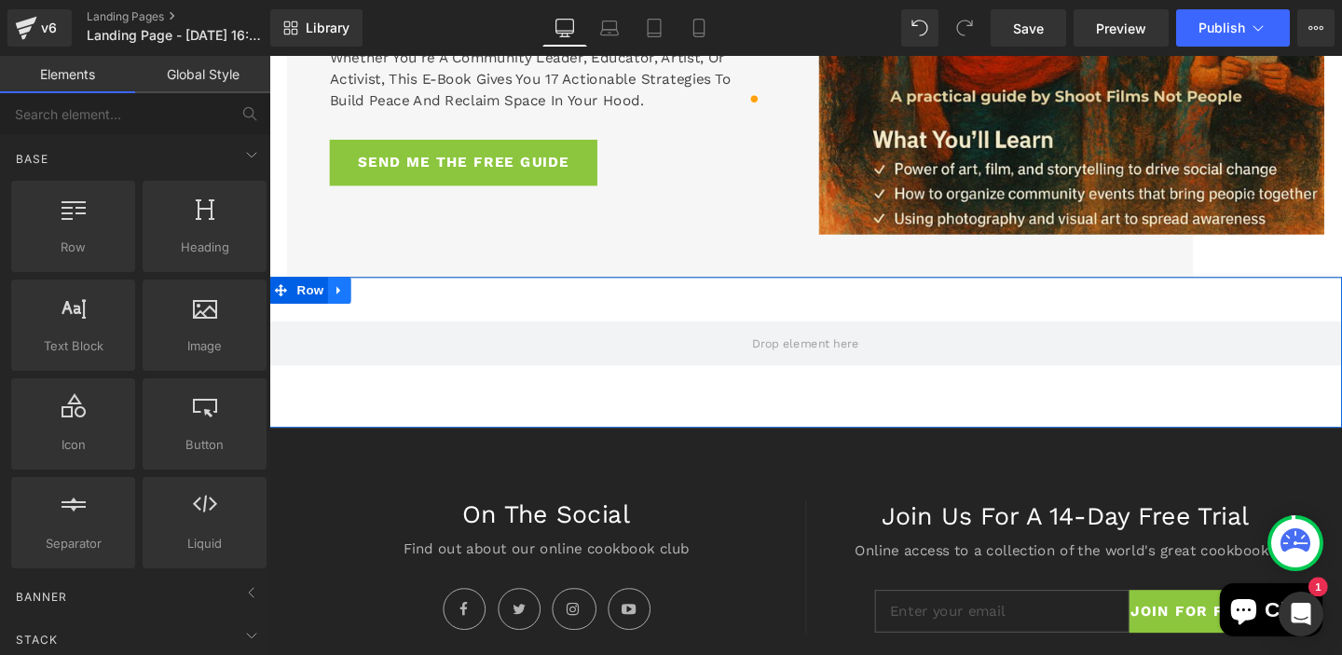
click at [345, 307] on icon at bounding box center [342, 303] width 13 height 14
click at [391, 305] on icon at bounding box center [391, 302] width 13 height 13
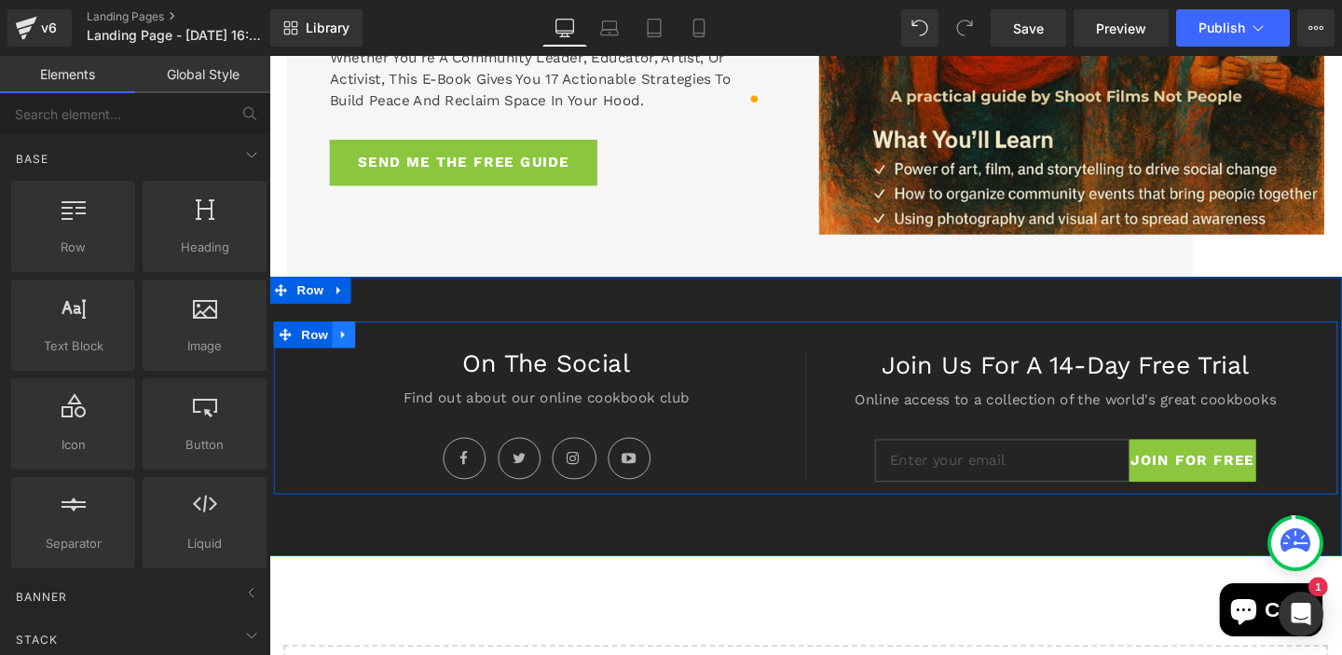
click at [342, 350] on icon at bounding box center [347, 350] width 13 height 14
click at [396, 351] on icon at bounding box center [396, 349] width 13 height 13
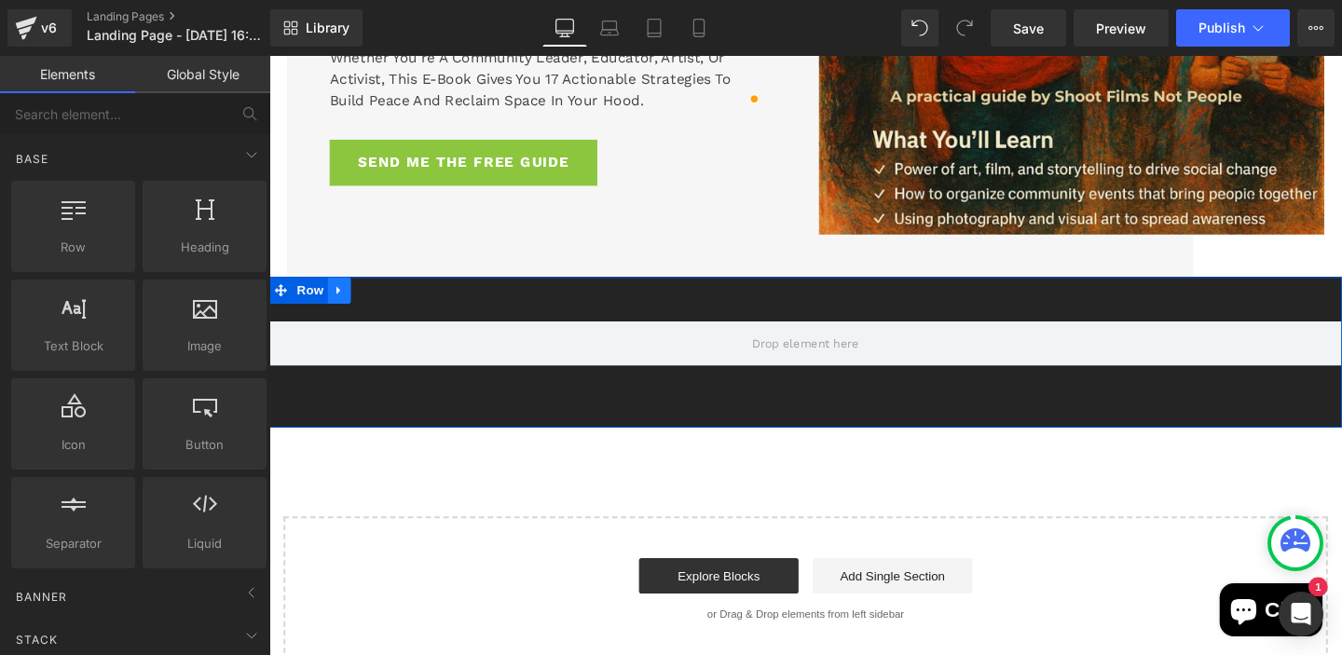
click at [340, 303] on icon at bounding box center [342, 303] width 4 height 8
click at [388, 300] on icon at bounding box center [391, 302] width 13 height 13
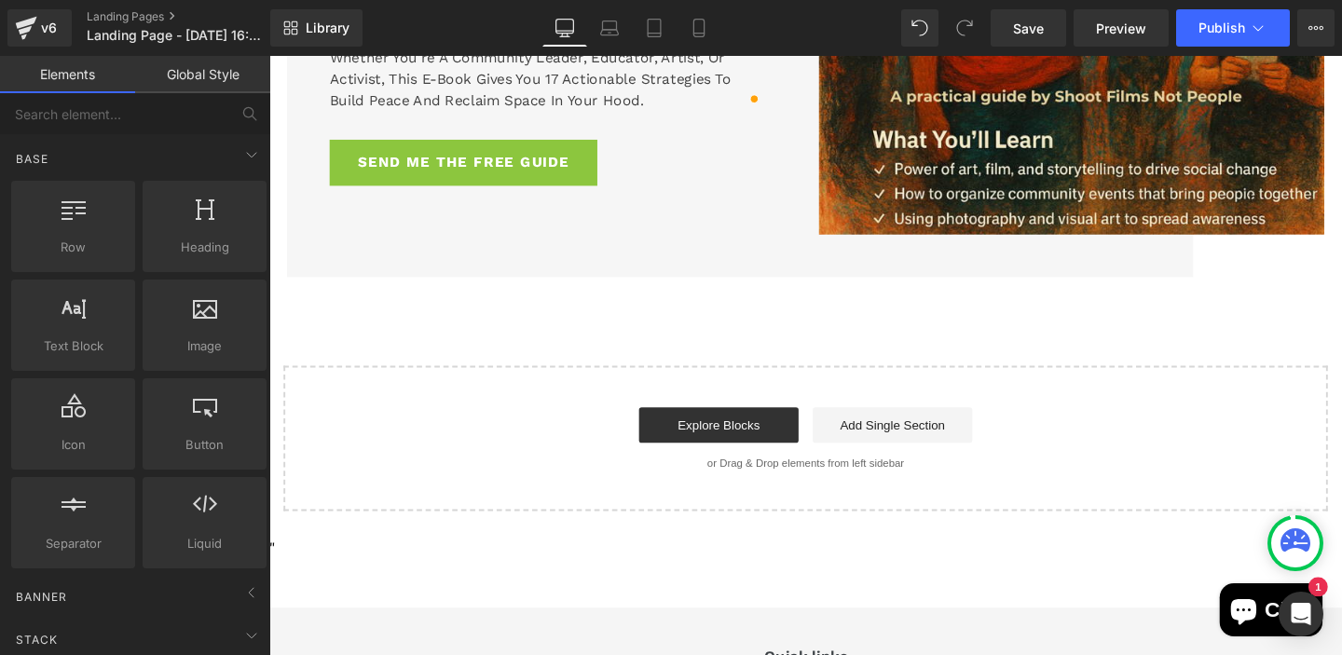
click at [476, 426] on div "Explore Blocks Add Single Section" at bounding box center [833, 444] width 1038 height 37
click at [312, 384] on div "Start building your page Explore Blocks Add Single Section or Drag & Drop eleme…" at bounding box center [833, 458] width 1094 height 149
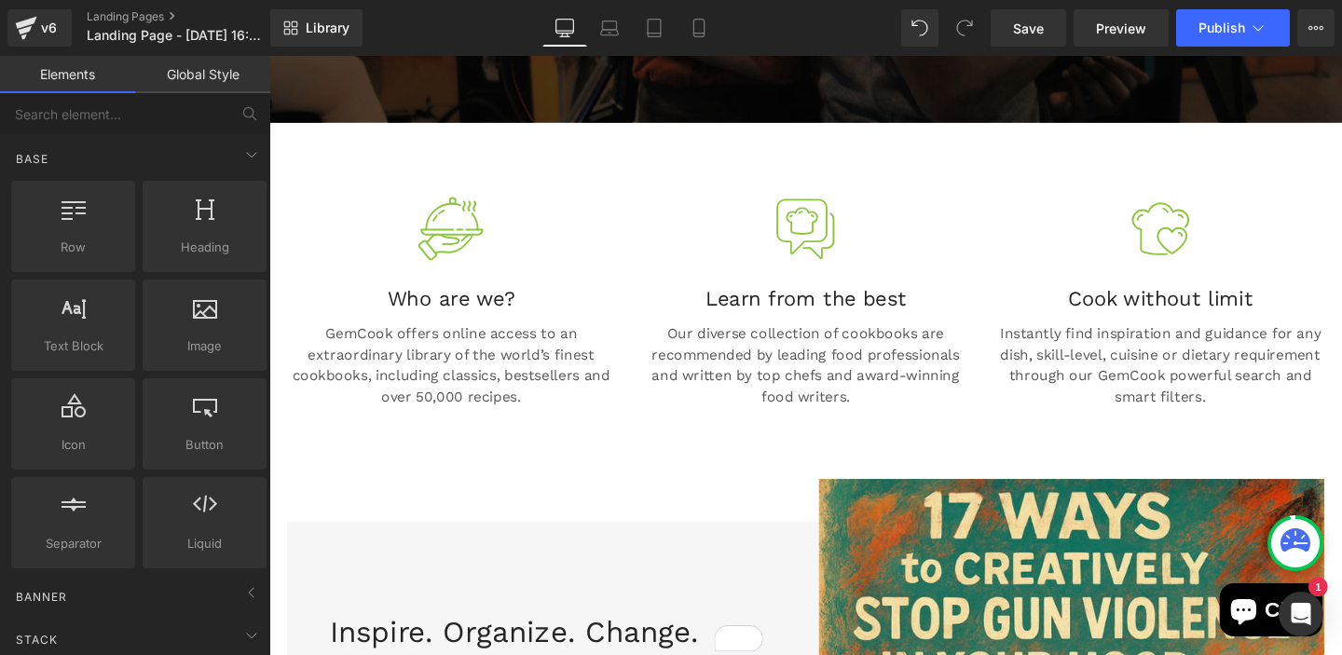
scroll to position [1007, 0]
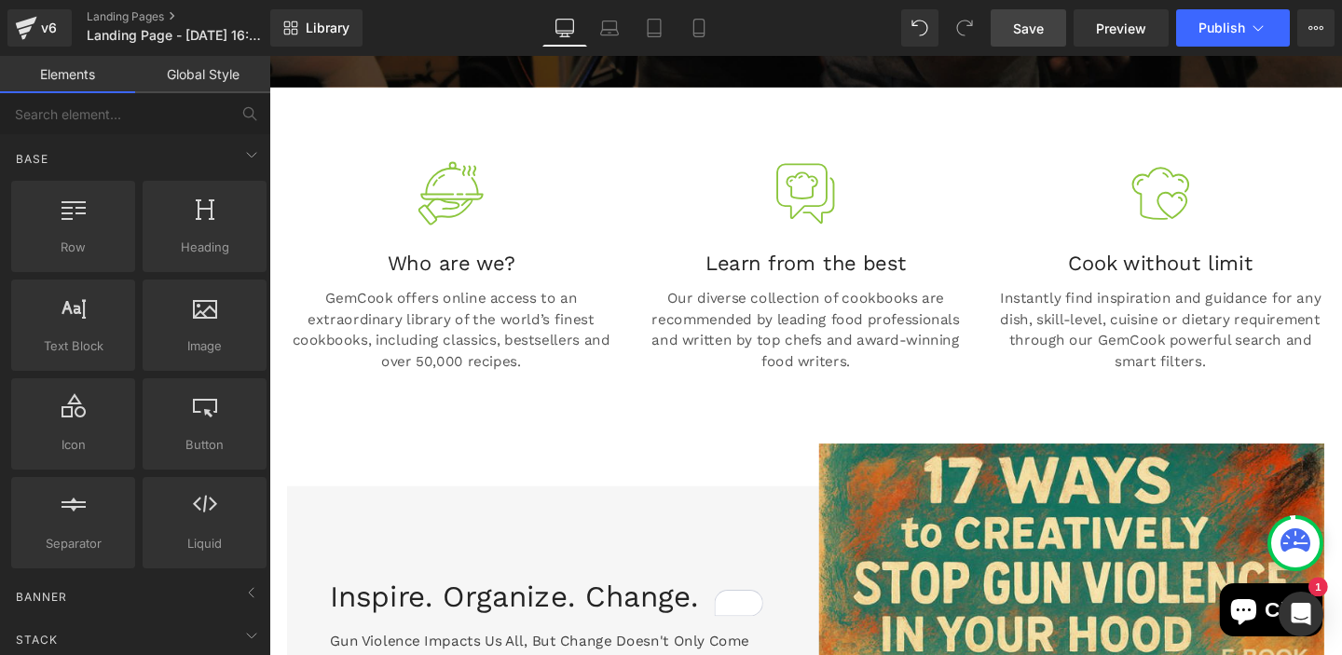
click at [1024, 28] on span "Save" at bounding box center [1028, 29] width 31 height 20
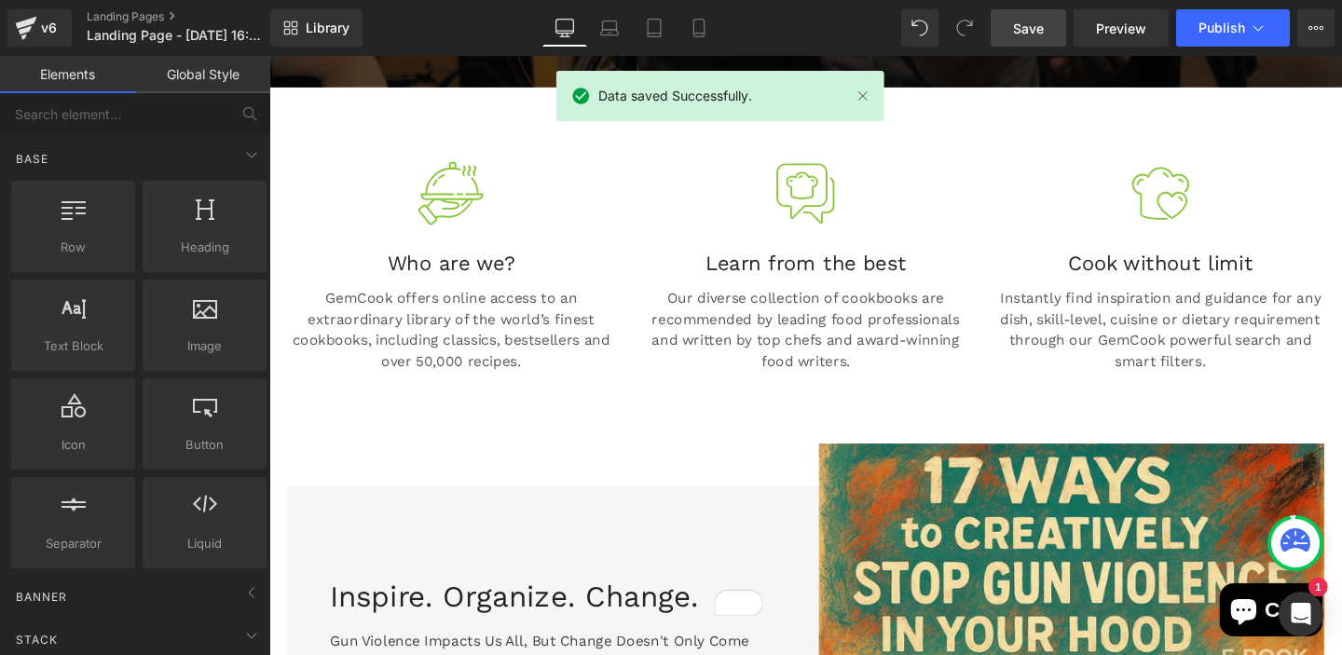
click at [815, 445] on div "Image Who are we? Heading GemCook offers online access to an extraordinary libr…" at bounding box center [833, 276] width 1128 height 375
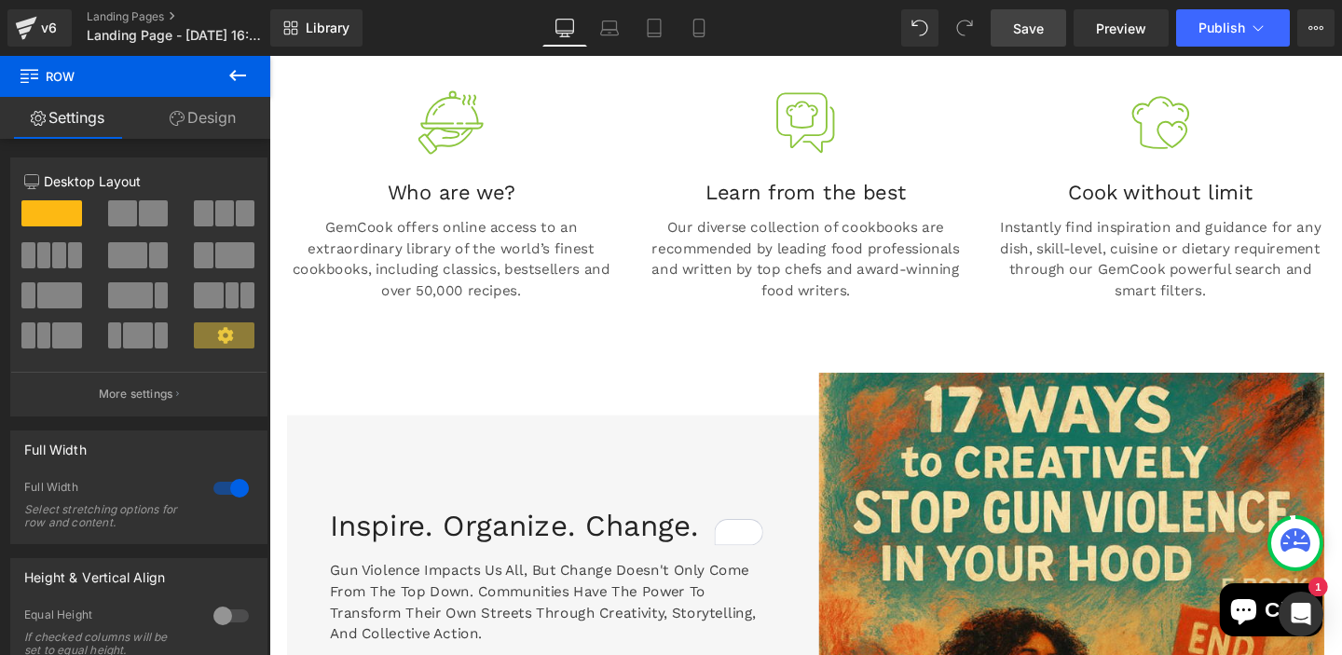
scroll to position [1118, 0]
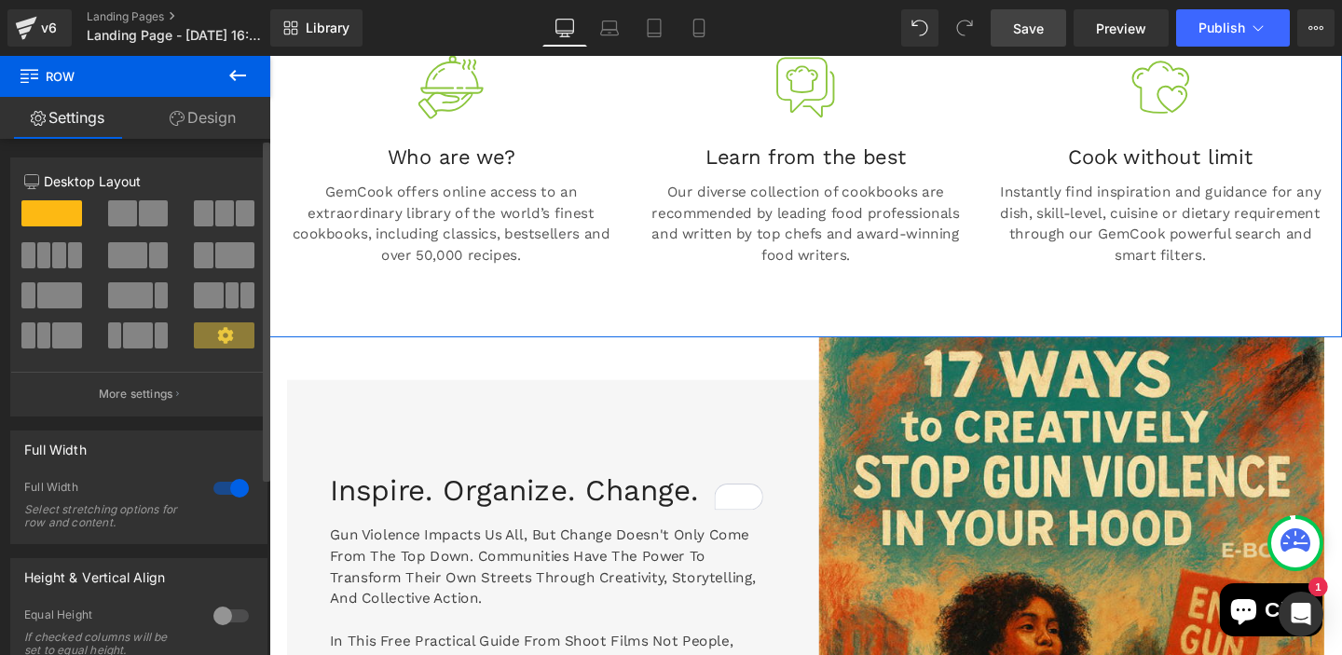
click at [44, 223] on span at bounding box center [51, 213] width 61 height 26
click at [158, 384] on button "More settings" at bounding box center [138, 394] width 255 height 44
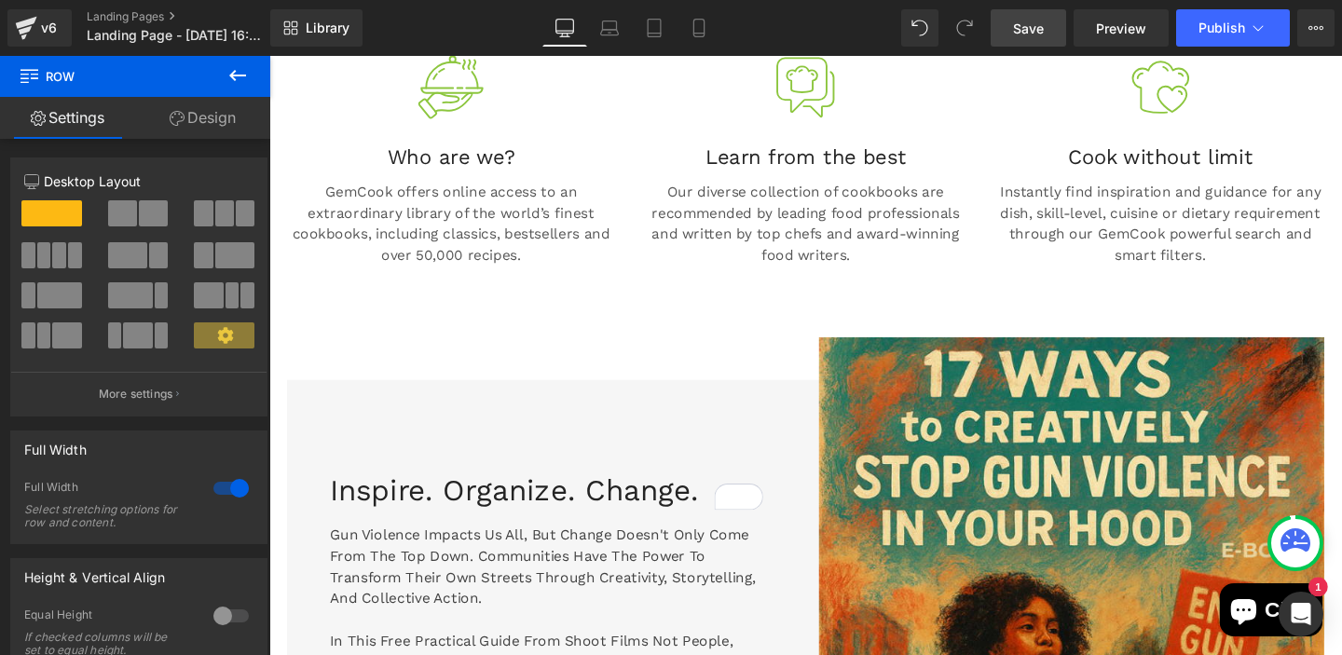
click at [365, 296] on body "Skip to content Submit Close search Just added to your cart Qty: View cart ( ) …" at bounding box center [833, 373] width 1128 height 2870
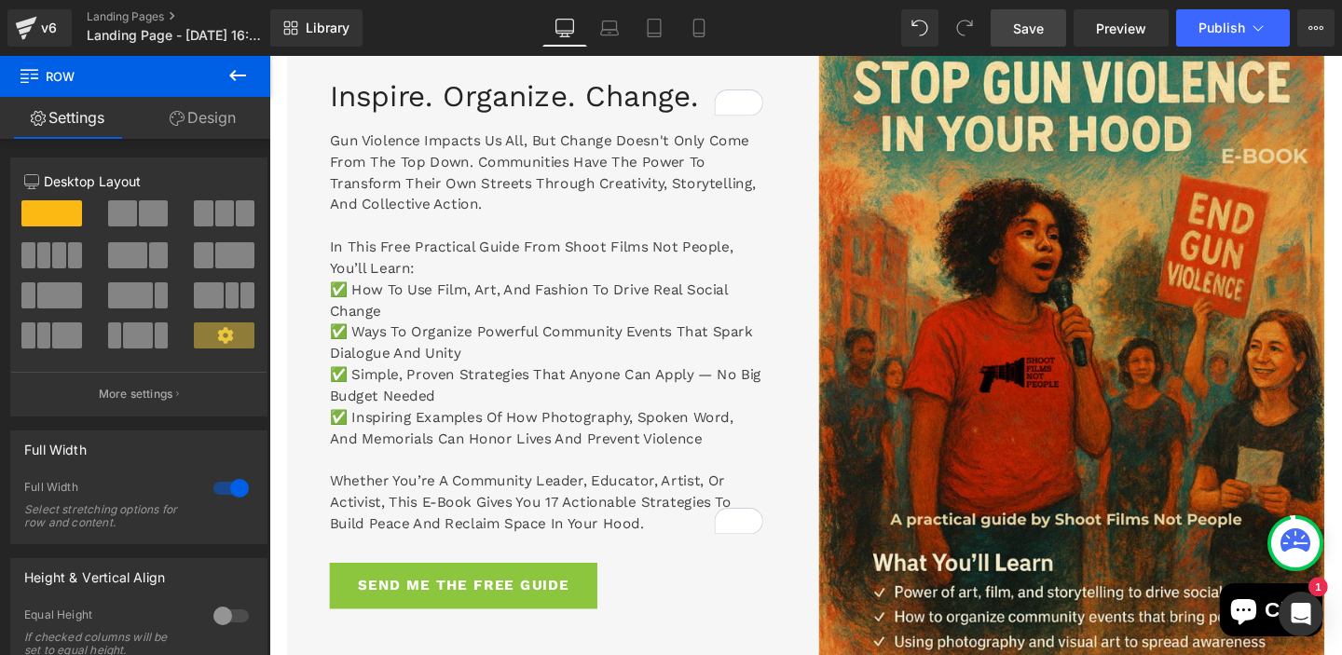
scroll to position [1528, 0]
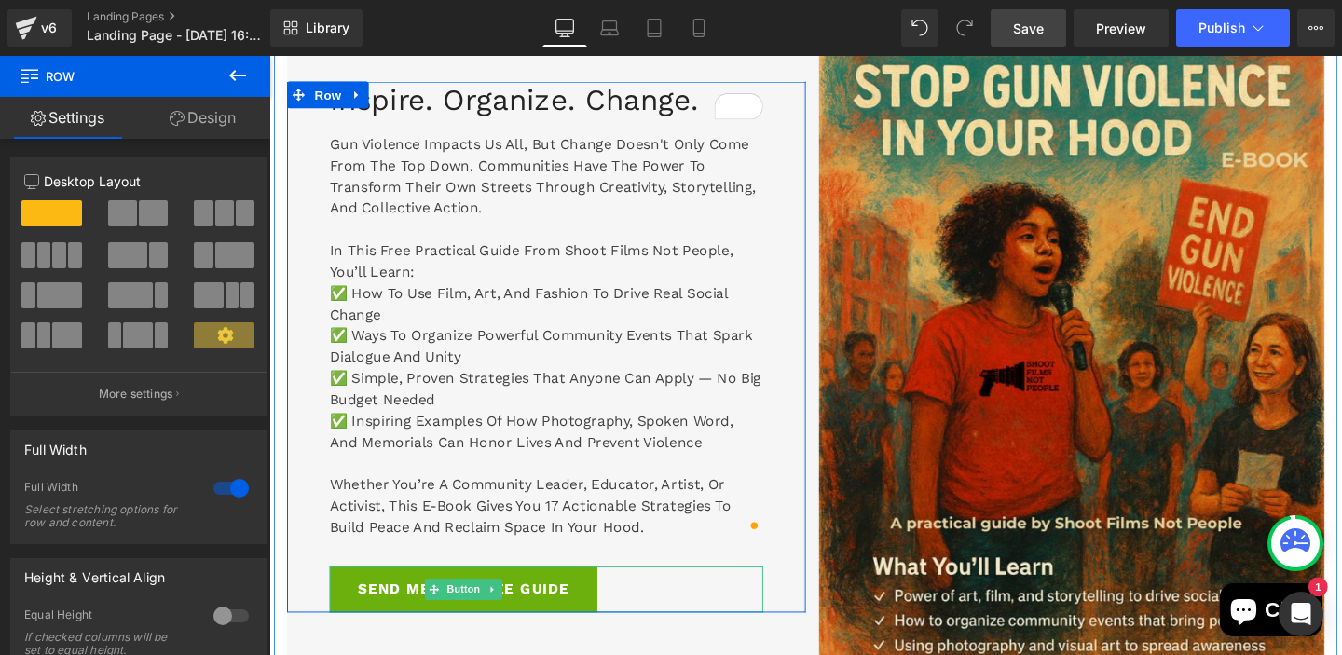
click at [398, 617] on span "SEND ME THE FREE GUIDE" at bounding box center [474, 617] width 222 height 22
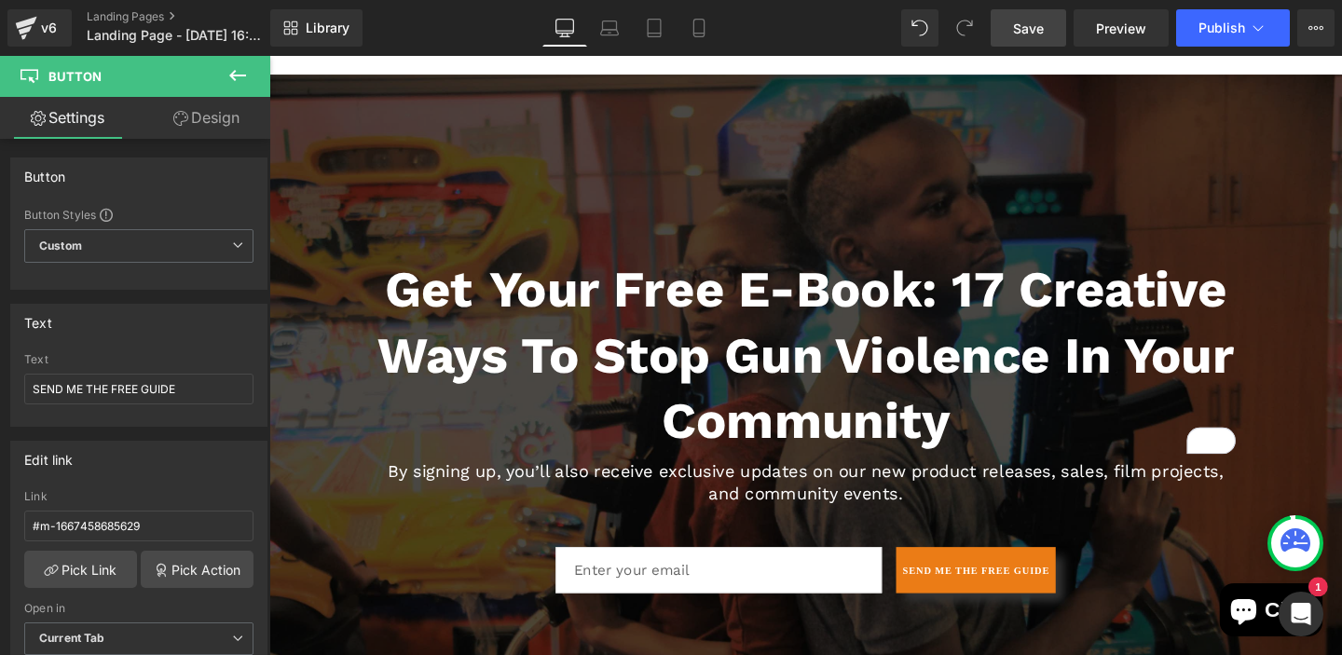
scroll to position [294, 0]
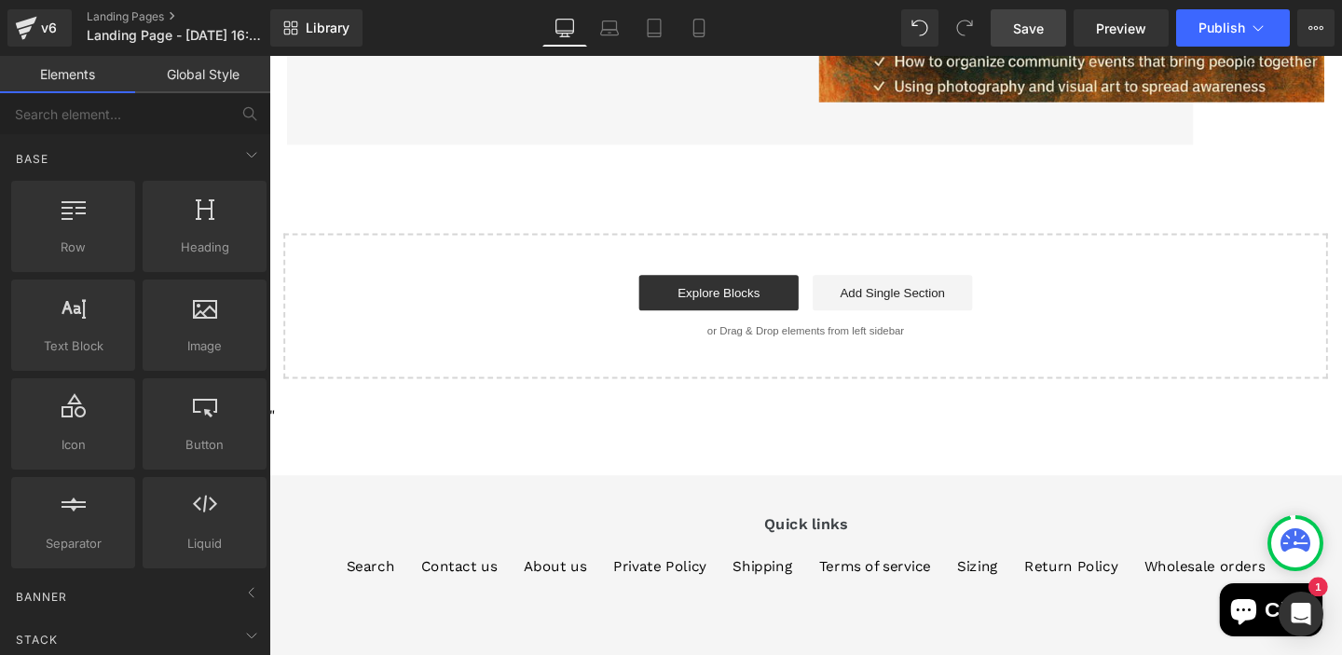
scroll to position [2121, 0]
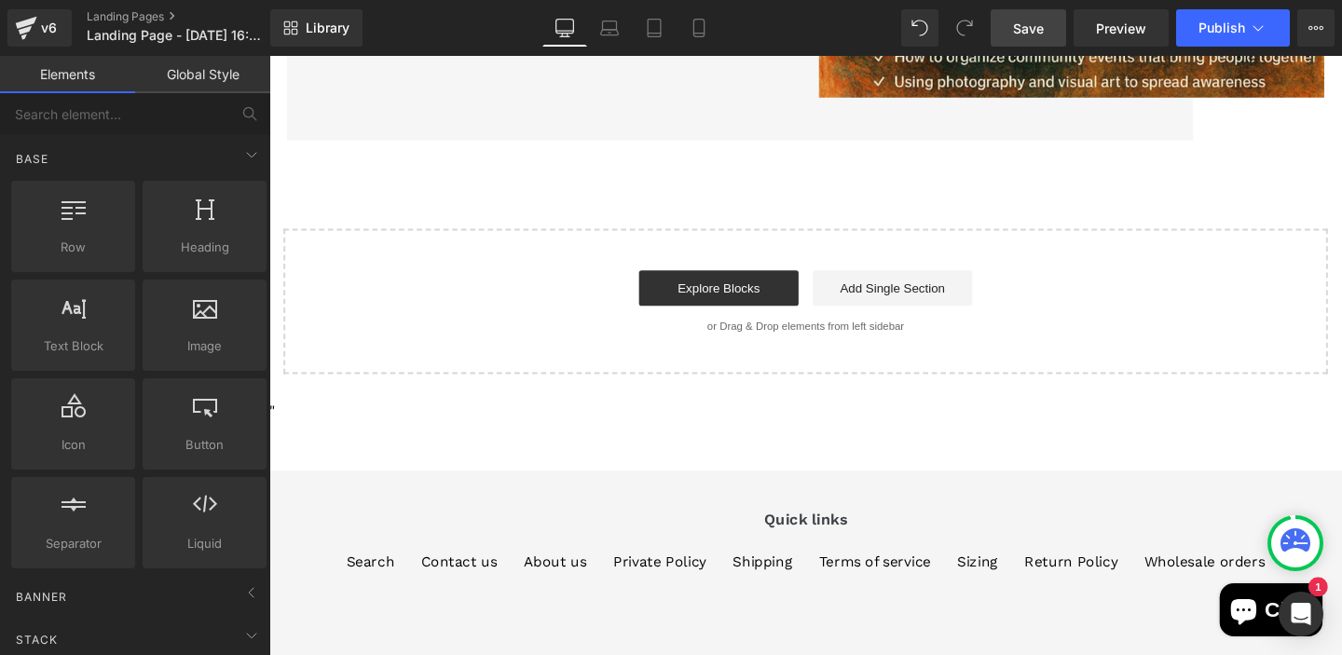
click at [341, 263] on div "Start building your page Explore Blocks Add Single Section or Drag & Drop eleme…" at bounding box center [833, 314] width 1094 height 149
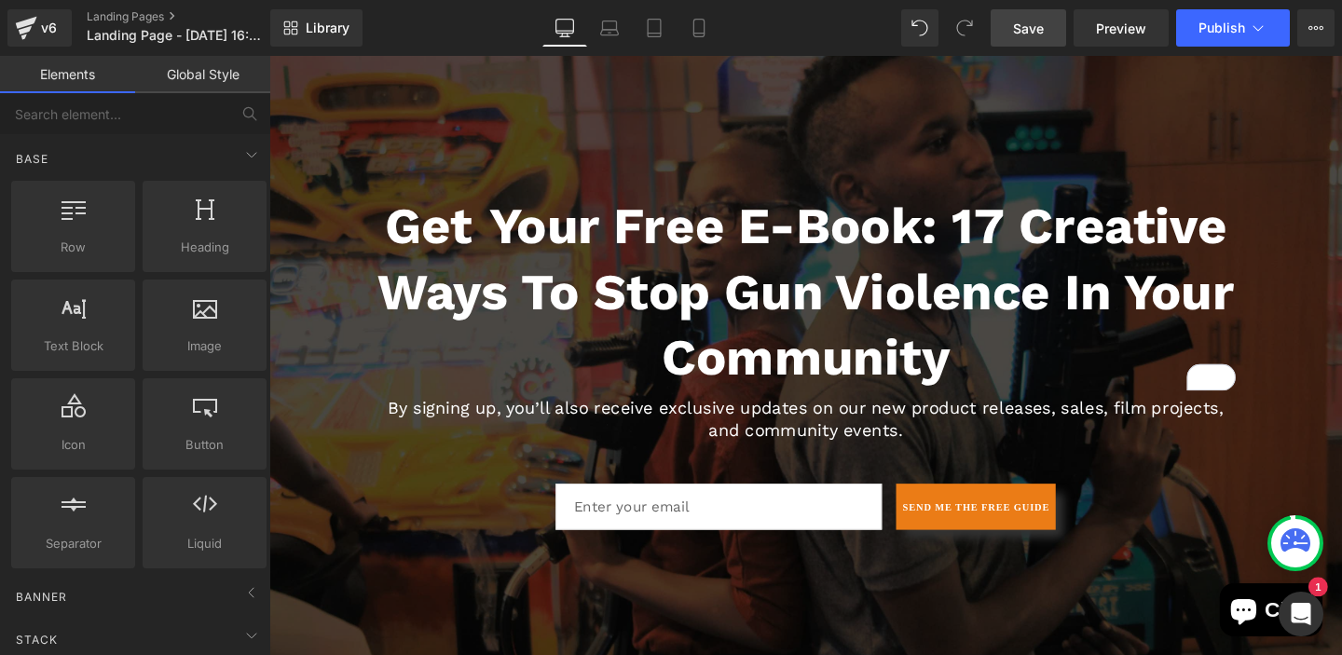
scroll to position [406, 0]
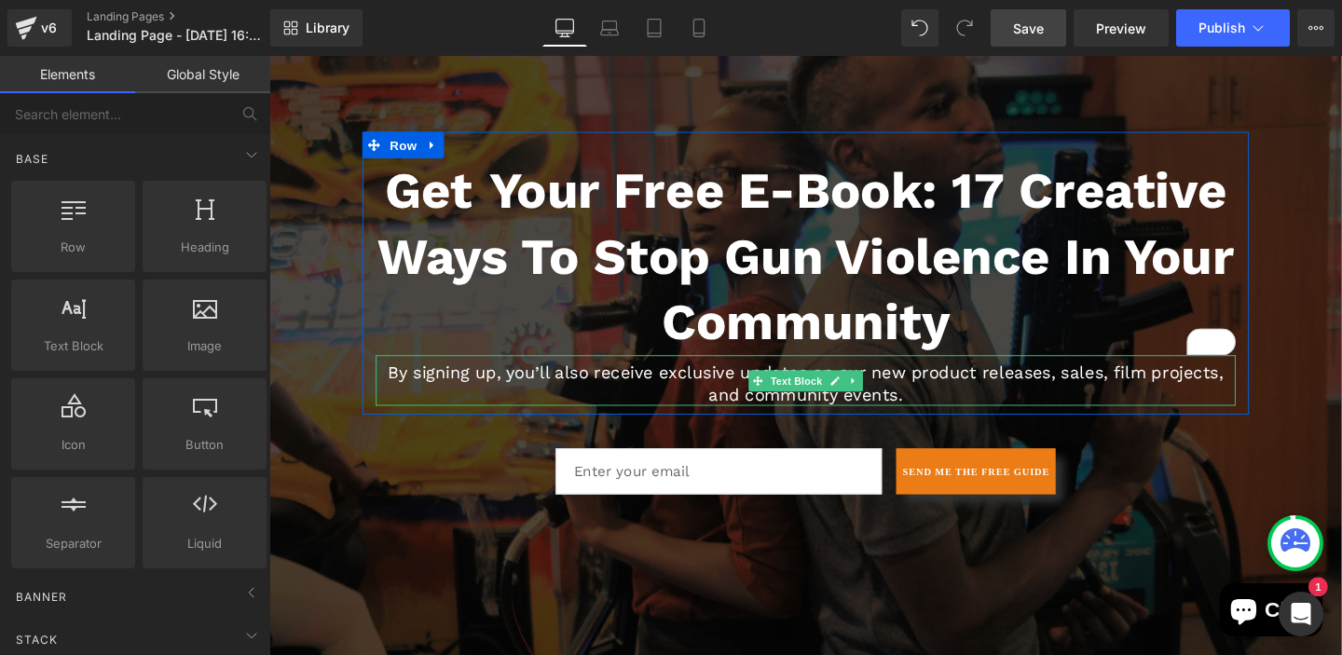
click at [936, 415] on p "By signing up, you’ll also receive exclusive updates on our new product release…" at bounding box center [833, 401] width 904 height 46
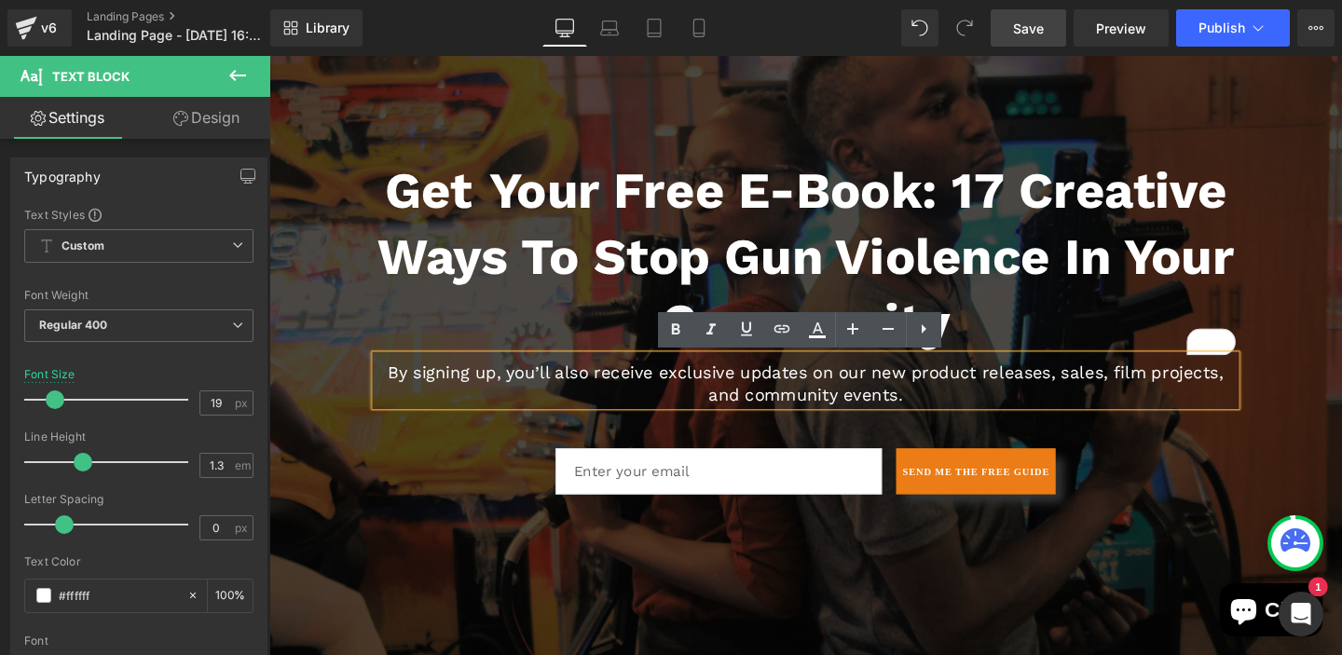
click at [958, 415] on p "By signing up, you’ll also receive exclusive updates on our new product release…" at bounding box center [833, 401] width 904 height 46
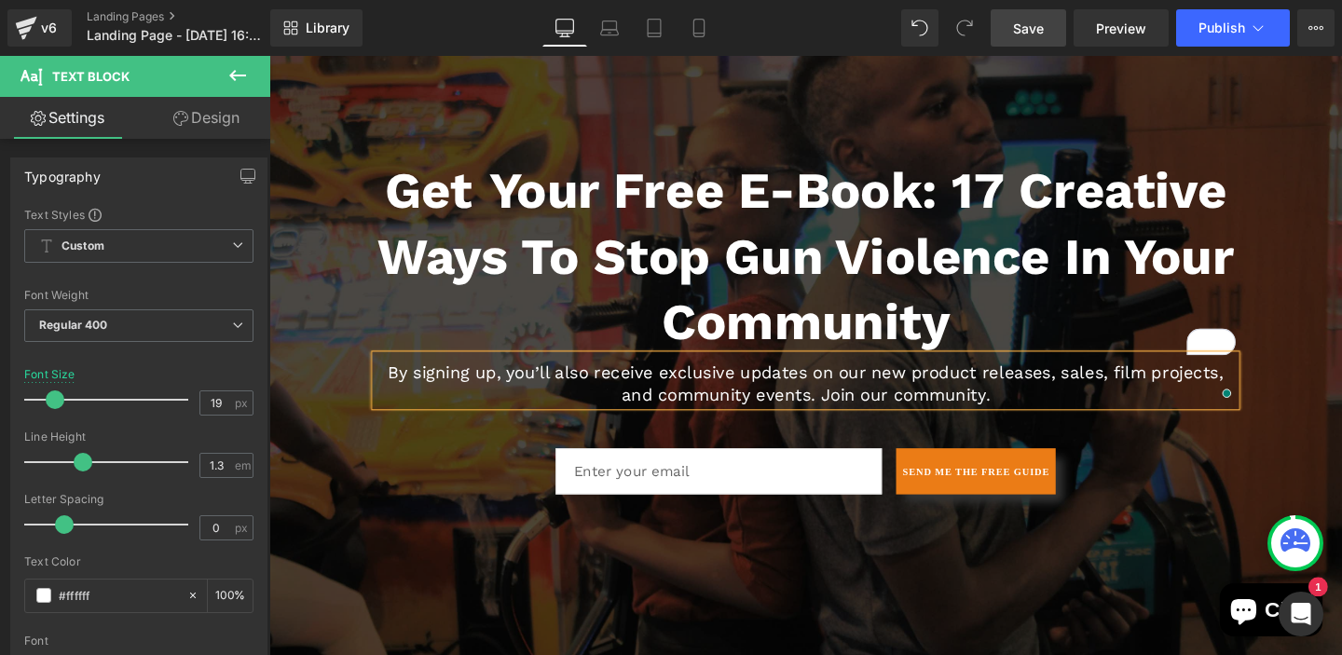
click at [1238, 559] on div at bounding box center [833, 331] width 1128 height 718
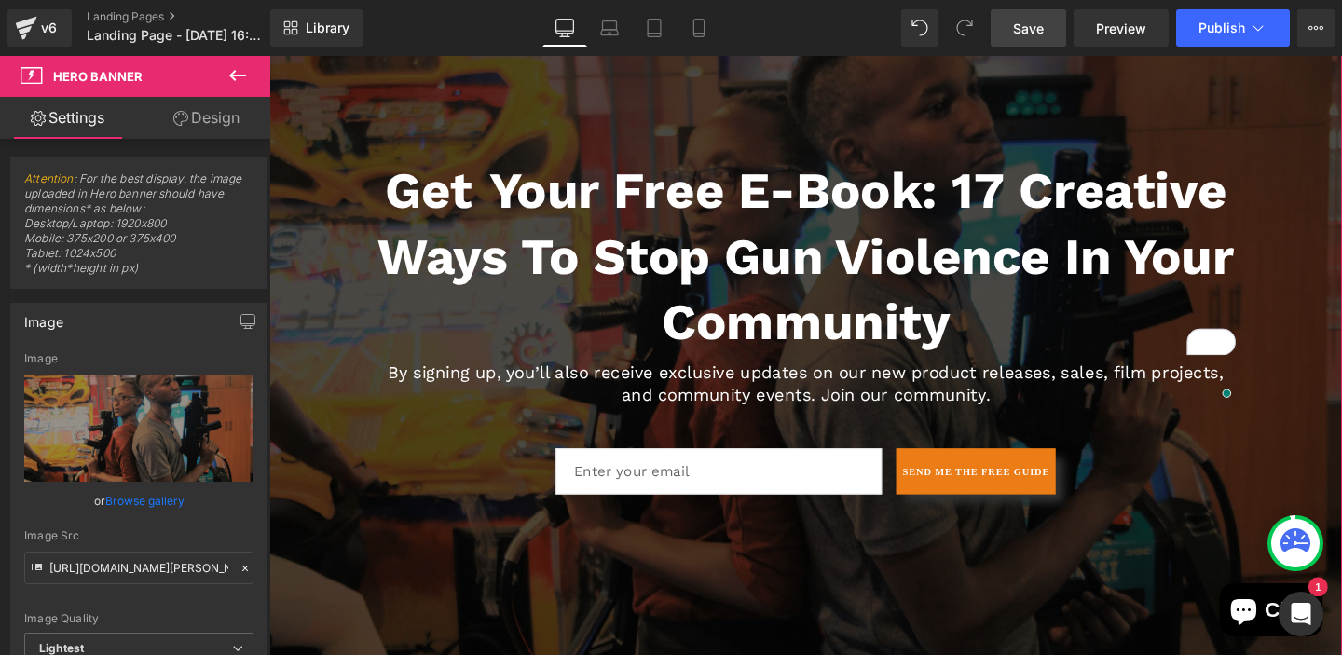
click at [1341, 239] on span "Get Your Free E-Book: 17 Creative Ways to Stop Gun Violence in Your Community H…" at bounding box center [833, 331] width 1128 height 391
click at [1034, 32] on span "Save" at bounding box center [1028, 29] width 31 height 20
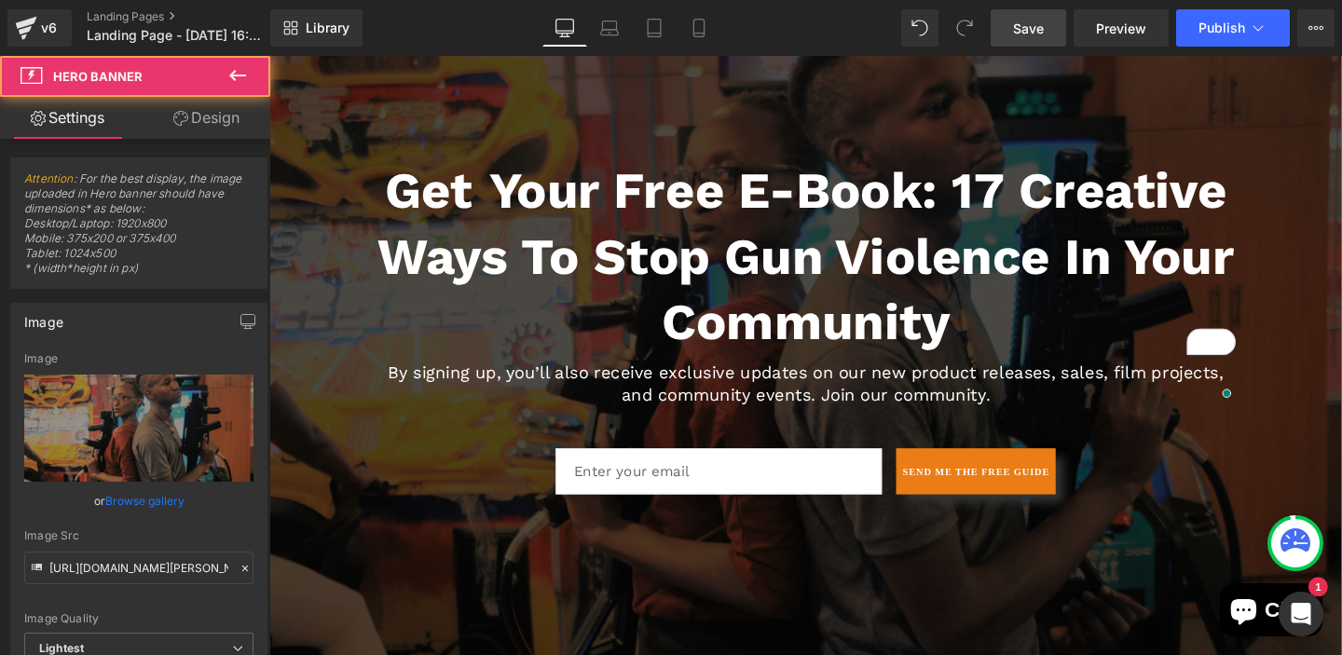
click at [1341, 182] on span "Get Your Free E-Book: 17 Creative Ways to Stop Gun Violence in Your Community H…" at bounding box center [833, 331] width 1128 height 391
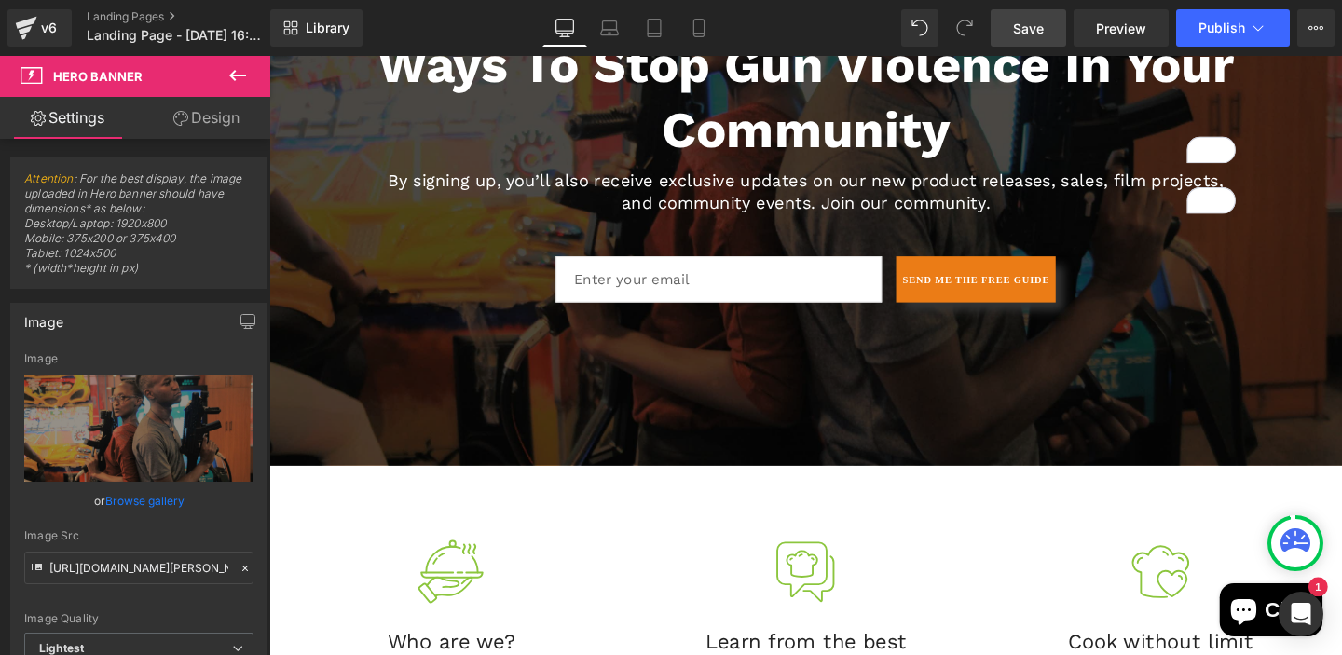
scroll to position [599, 0]
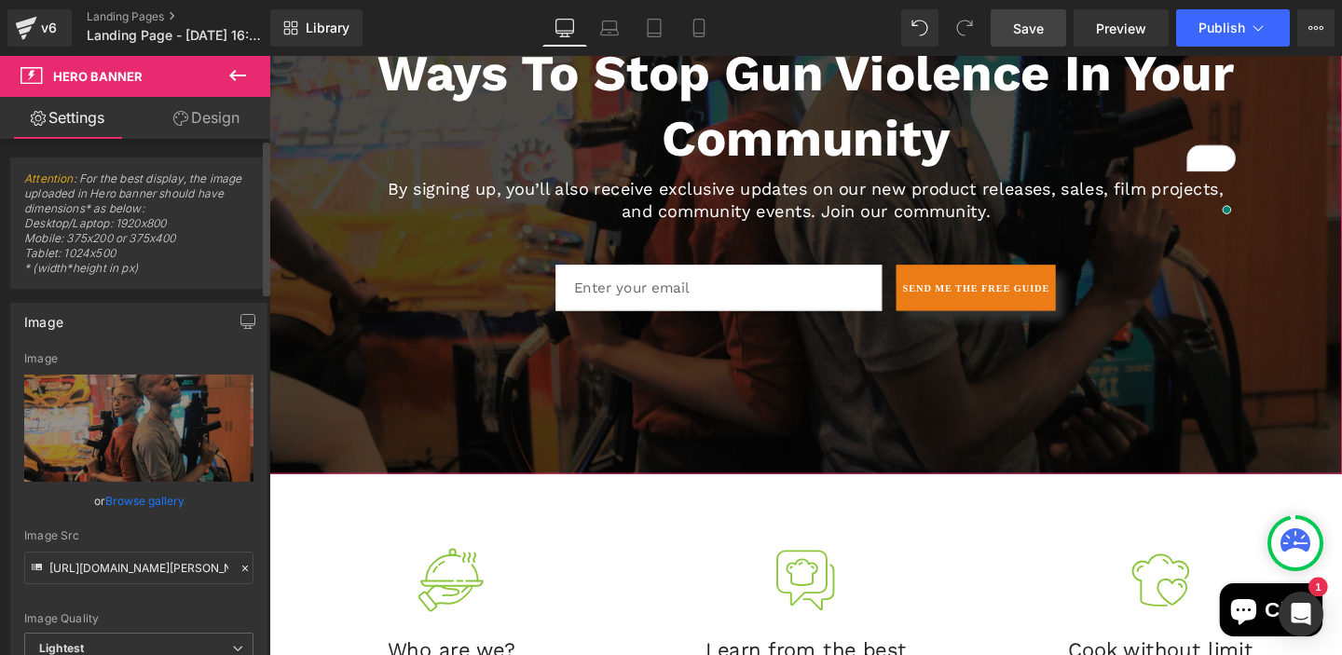
click at [184, 519] on div "Image Quality Lighter Lightest Lightest Lighter Lightest Only support for UCare…" at bounding box center [138, 492] width 229 height 281
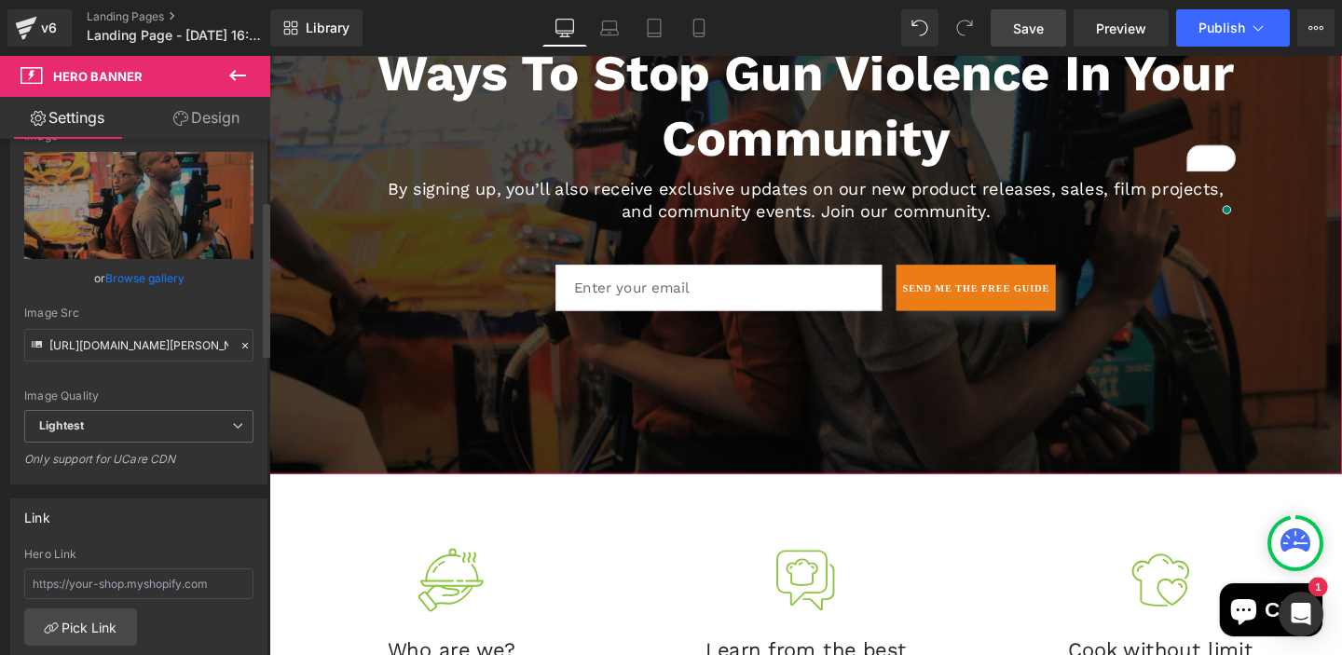
scroll to position [224, 0]
click at [236, 427] on span "Lightest" at bounding box center [138, 425] width 229 height 33
click at [188, 379] on div "Image Quality Lighter Lightest Lightest Lighter Lightest Only support for UCare…" at bounding box center [138, 269] width 229 height 281
